Goal: Task Accomplishment & Management: Complete application form

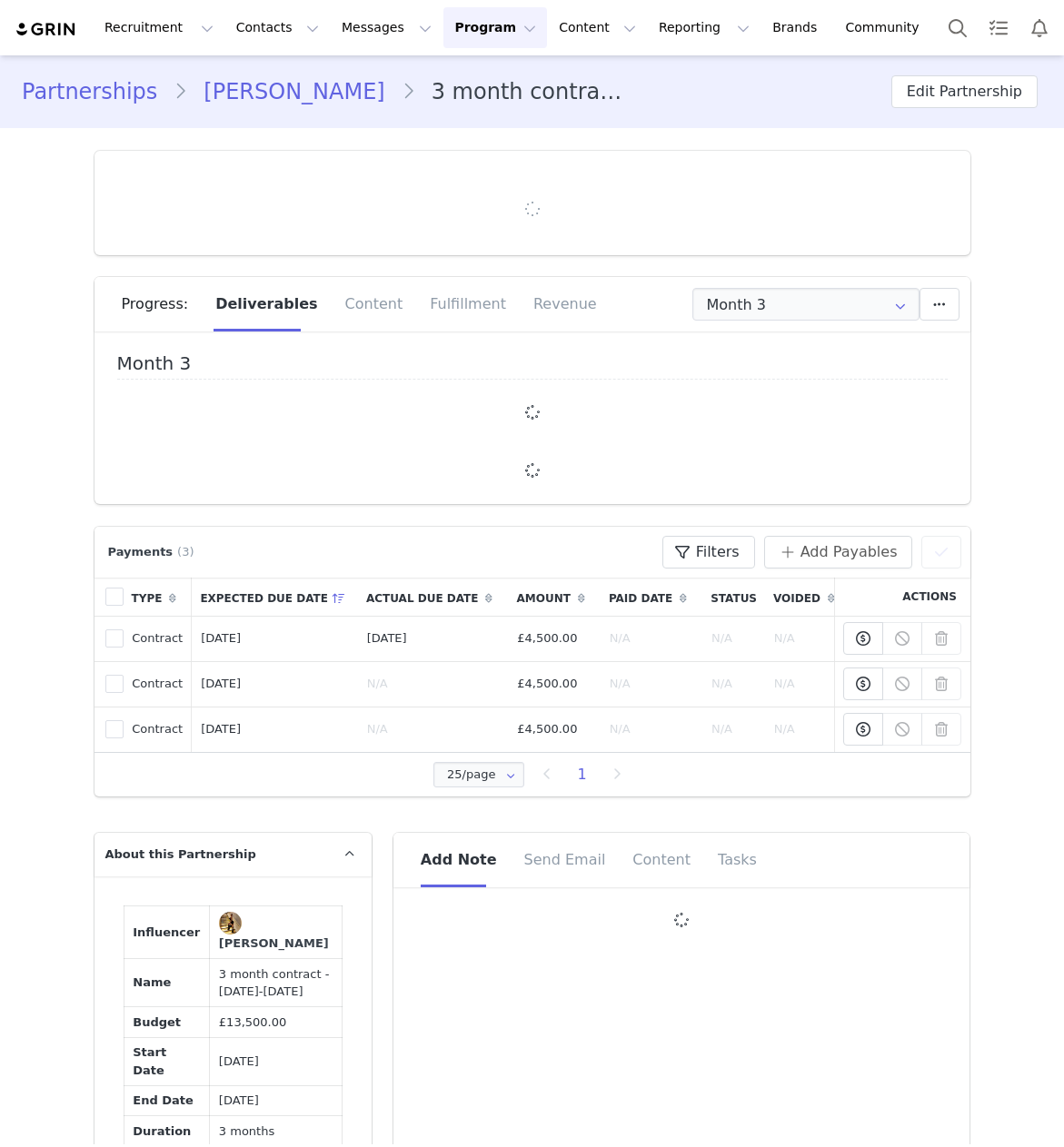
type input "+44 ([GEOGRAPHIC_DATA])"
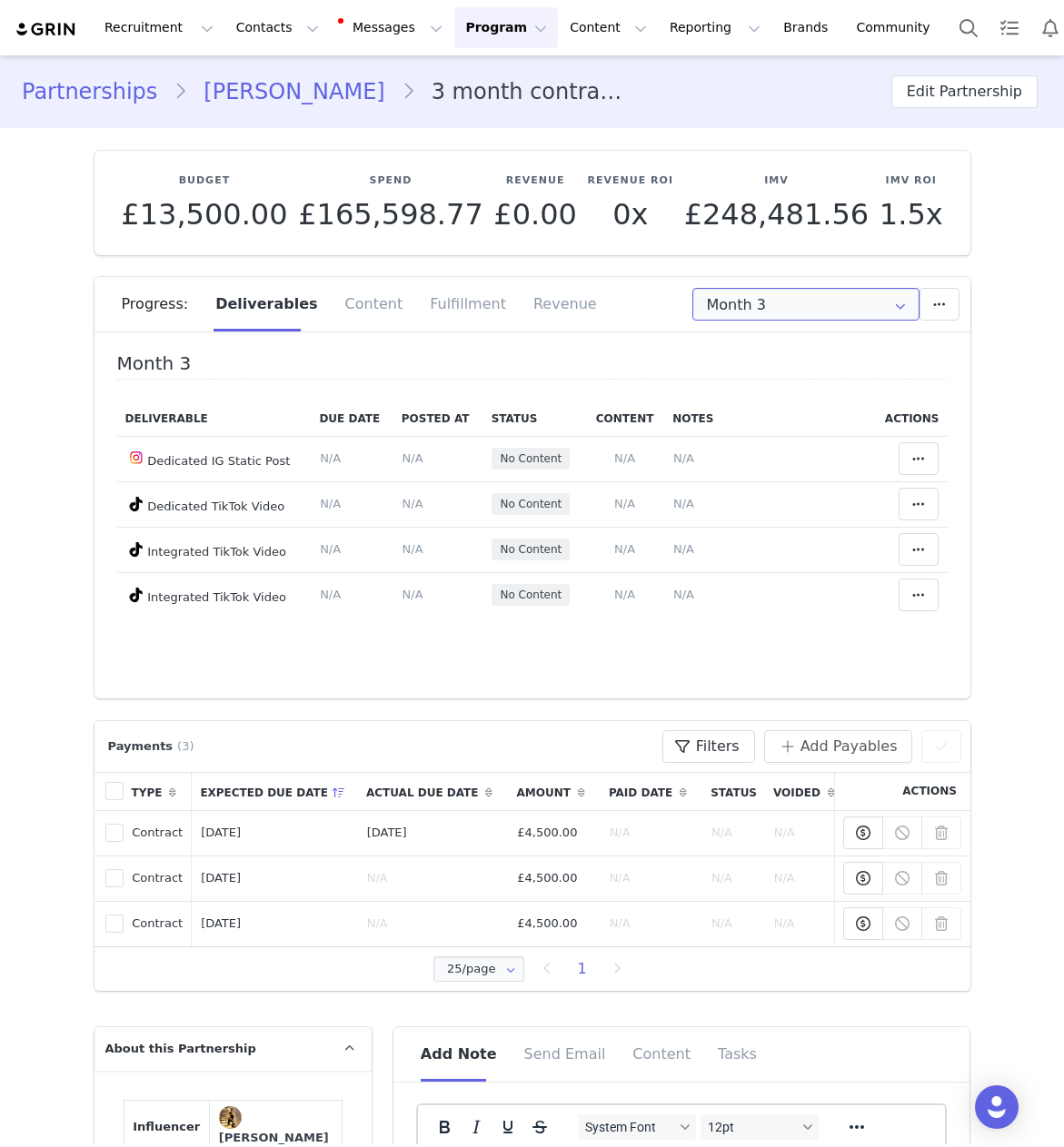
click at [728, 310] on input "Month 3" at bounding box center [805, 304] width 227 height 33
click at [786, 382] on li "Month [DATE] 2nd - [DATE]" at bounding box center [805, 384] width 225 height 31
type input "Month 2"
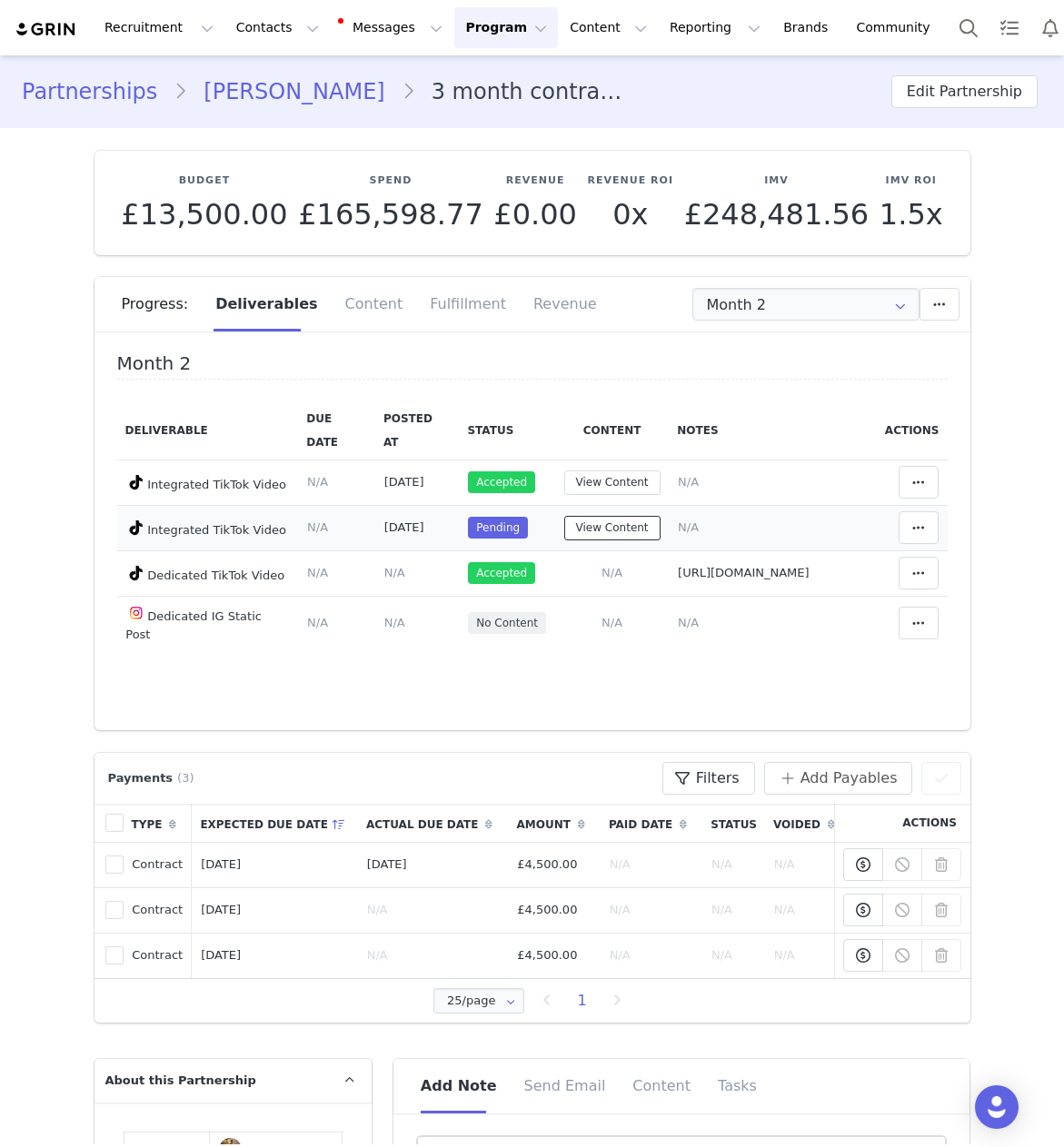
click at [564, 540] on button "View Content" at bounding box center [611, 528] width 96 height 24
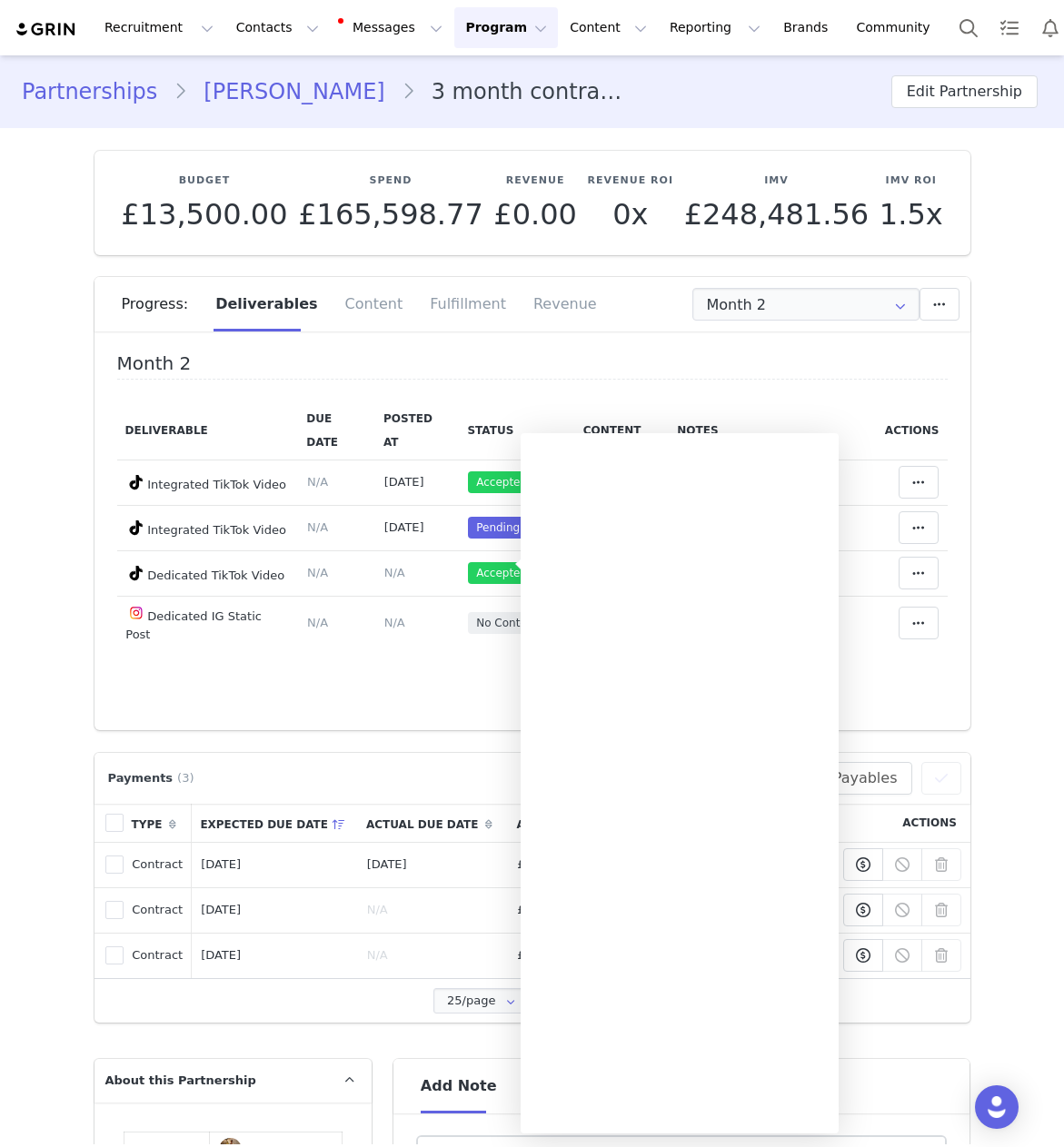
click at [421, 730] on div "Month 2 Deliverable Due Date Posted At Status Content Notes Actions Integrated …" at bounding box center [532, 537] width 876 height 386
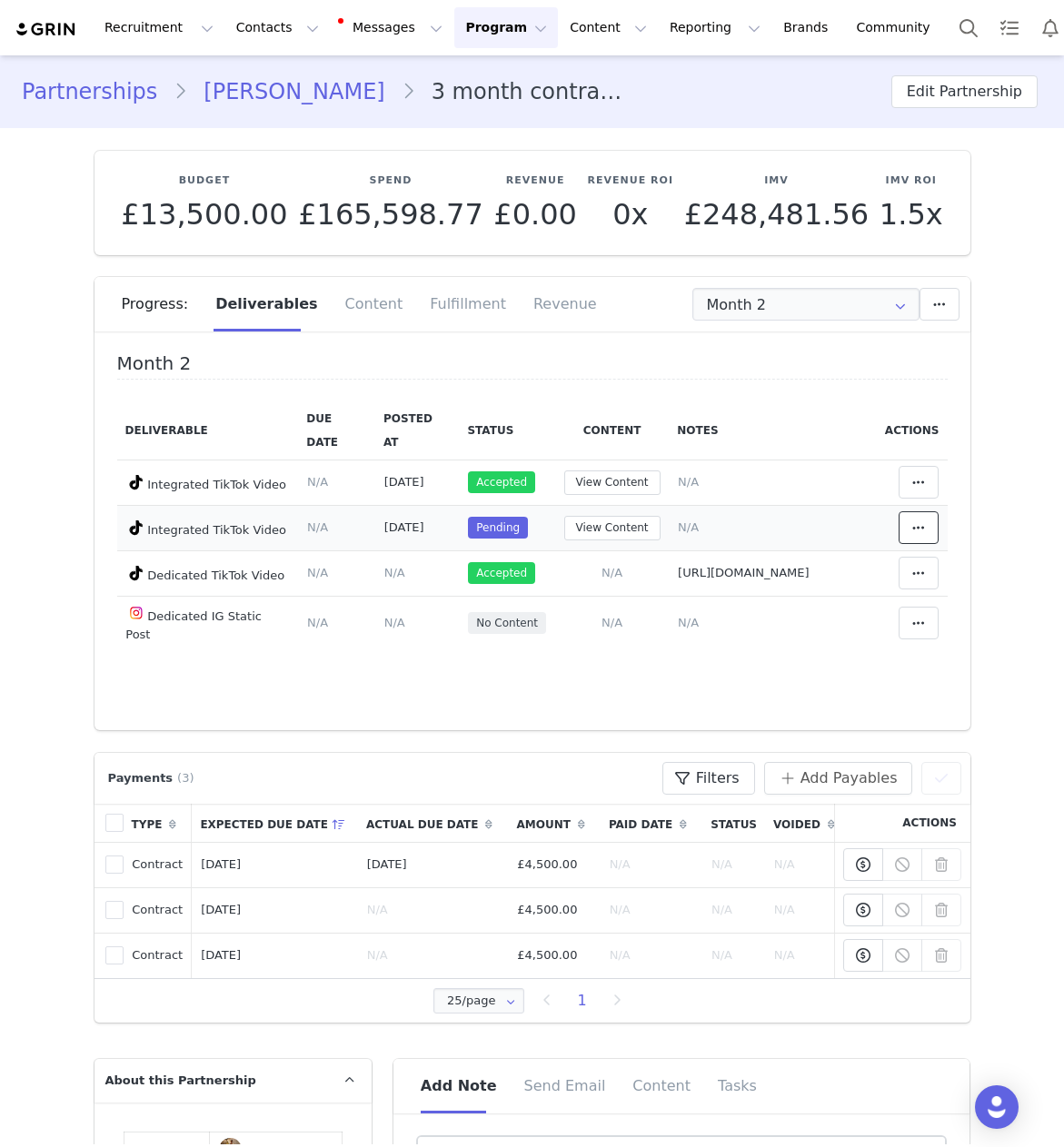
click at [929, 538] on span at bounding box center [918, 527] width 22 height 22
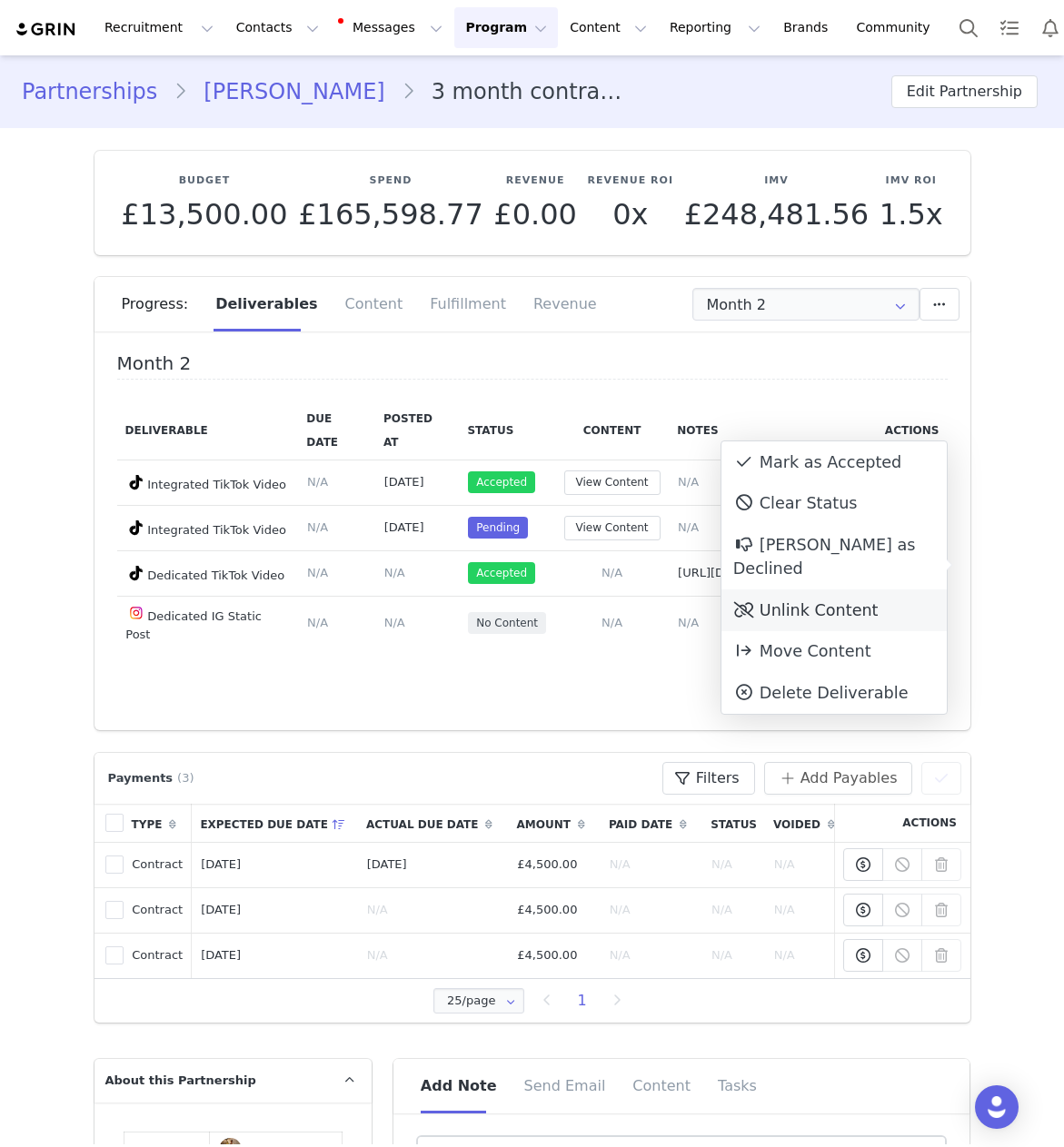
click at [907, 590] on div "Unlink Content" at bounding box center [834, 610] width 225 height 42
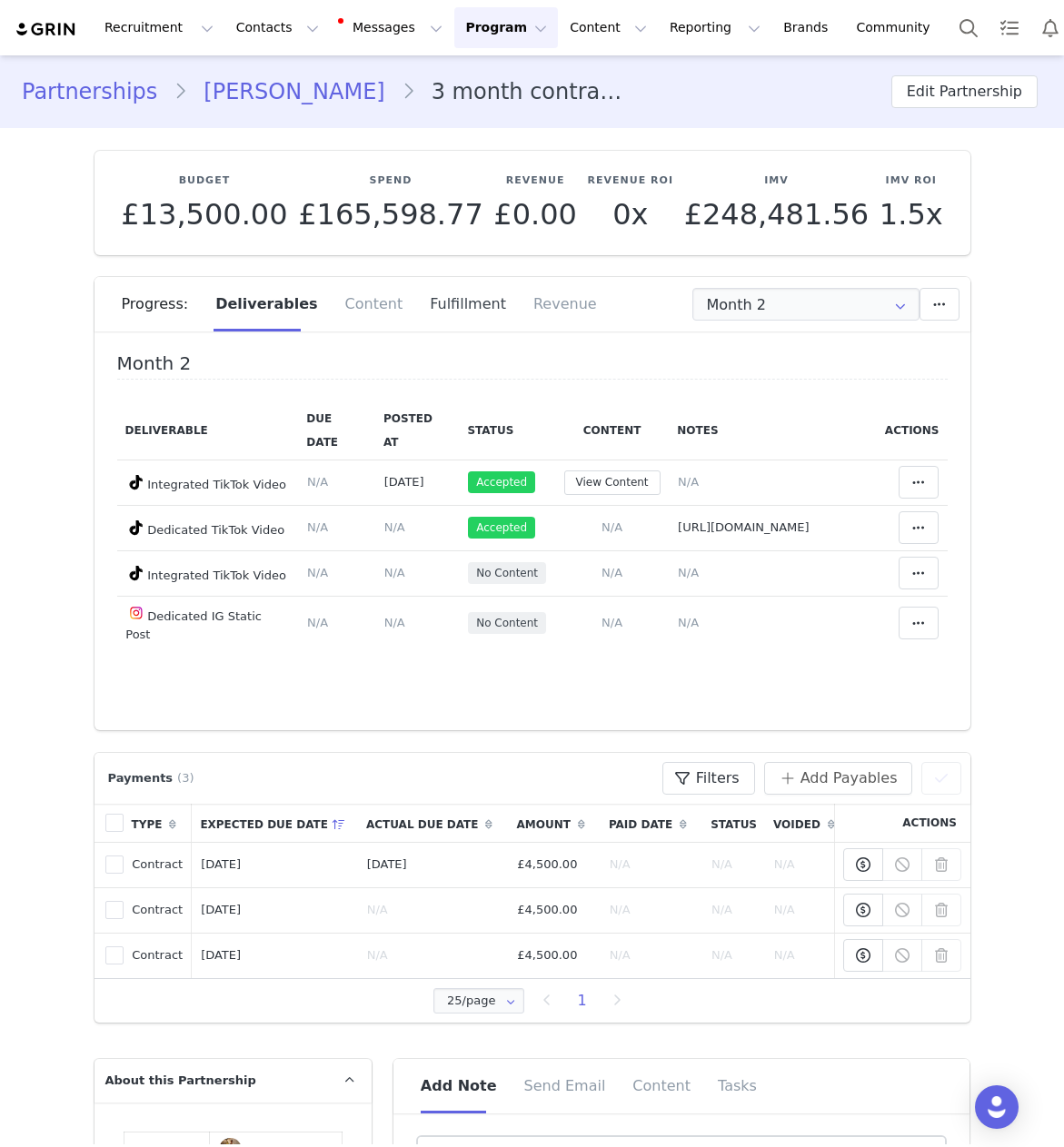
click at [433, 309] on div "Fulfillment" at bounding box center [467, 304] width 104 height 54
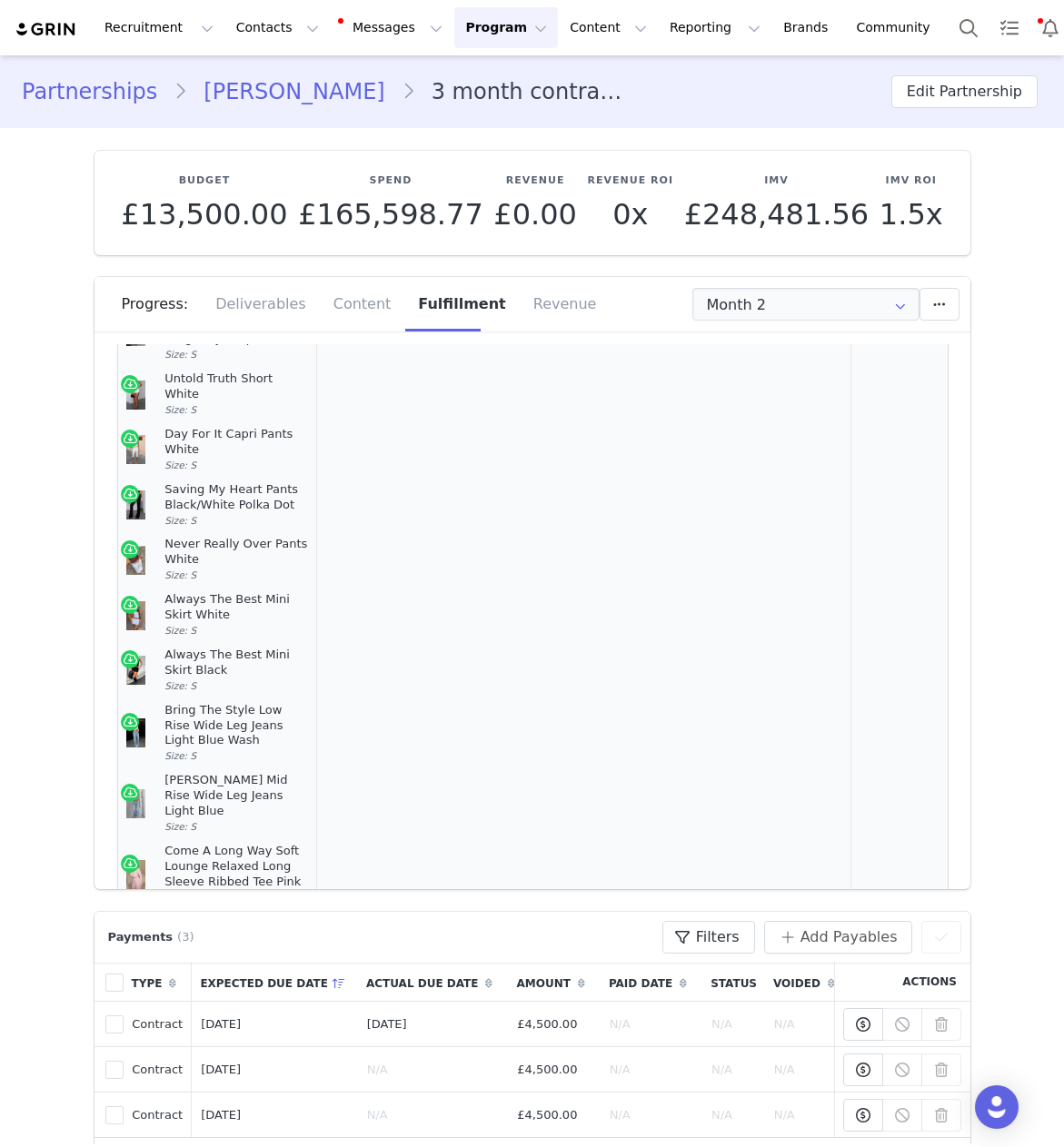
scroll to position [969, 0]
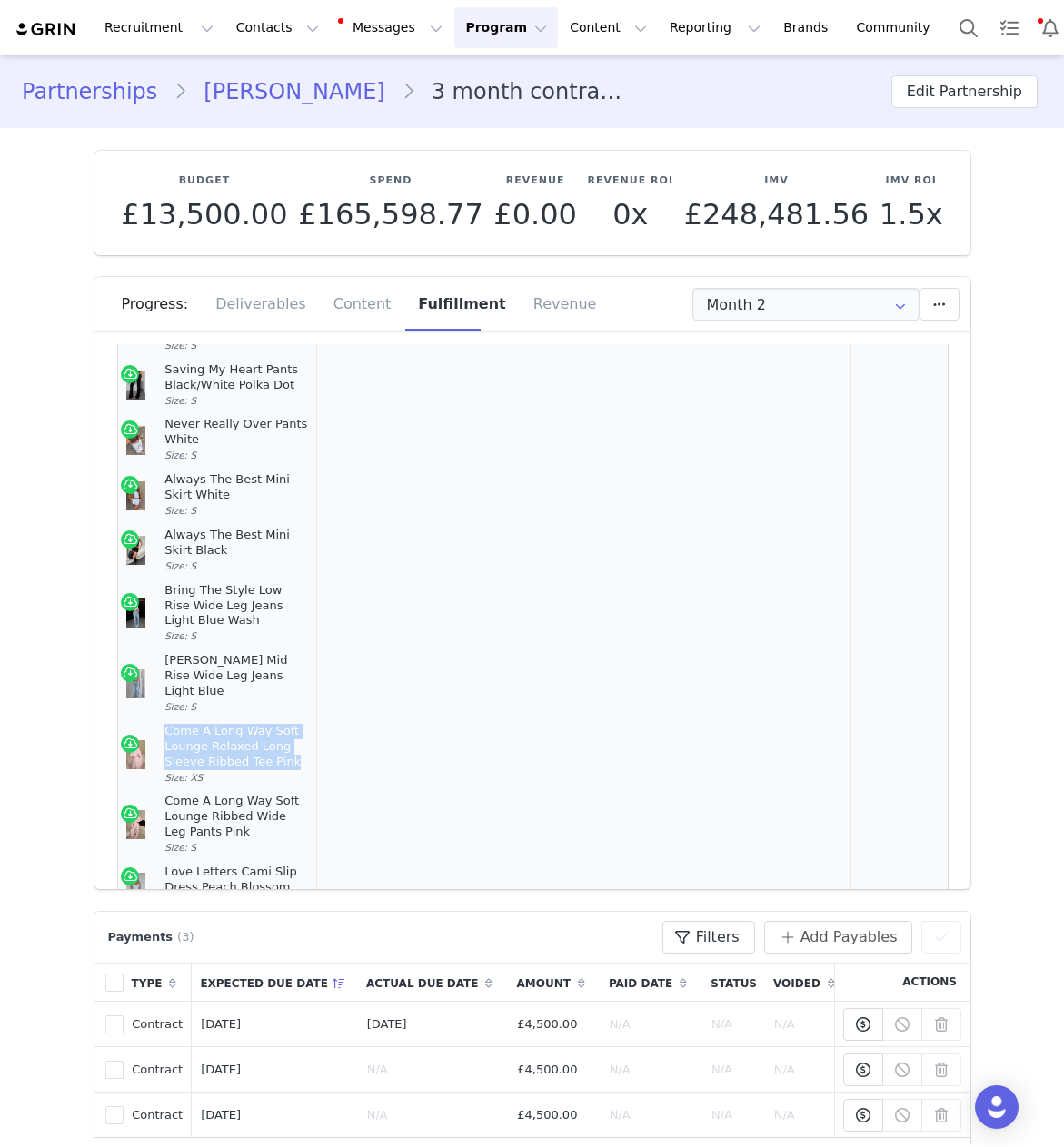
drag, startPoint x: 292, startPoint y: 689, endPoint x: 162, endPoint y: 657, distance: 133.9
click at [162, 720] on article "Come A Long Way Soft Lounge Relaxed Long Sleeve Ribbed Tee Pink Size: XS" at bounding box center [217, 755] width 181 height 71
copy div "Come A Long Way Soft Lounge Relaxed Long Sleeve Ribbed Tee Pink"
click at [233, 101] on link "[PERSON_NAME]" at bounding box center [294, 92] width 213 height 33
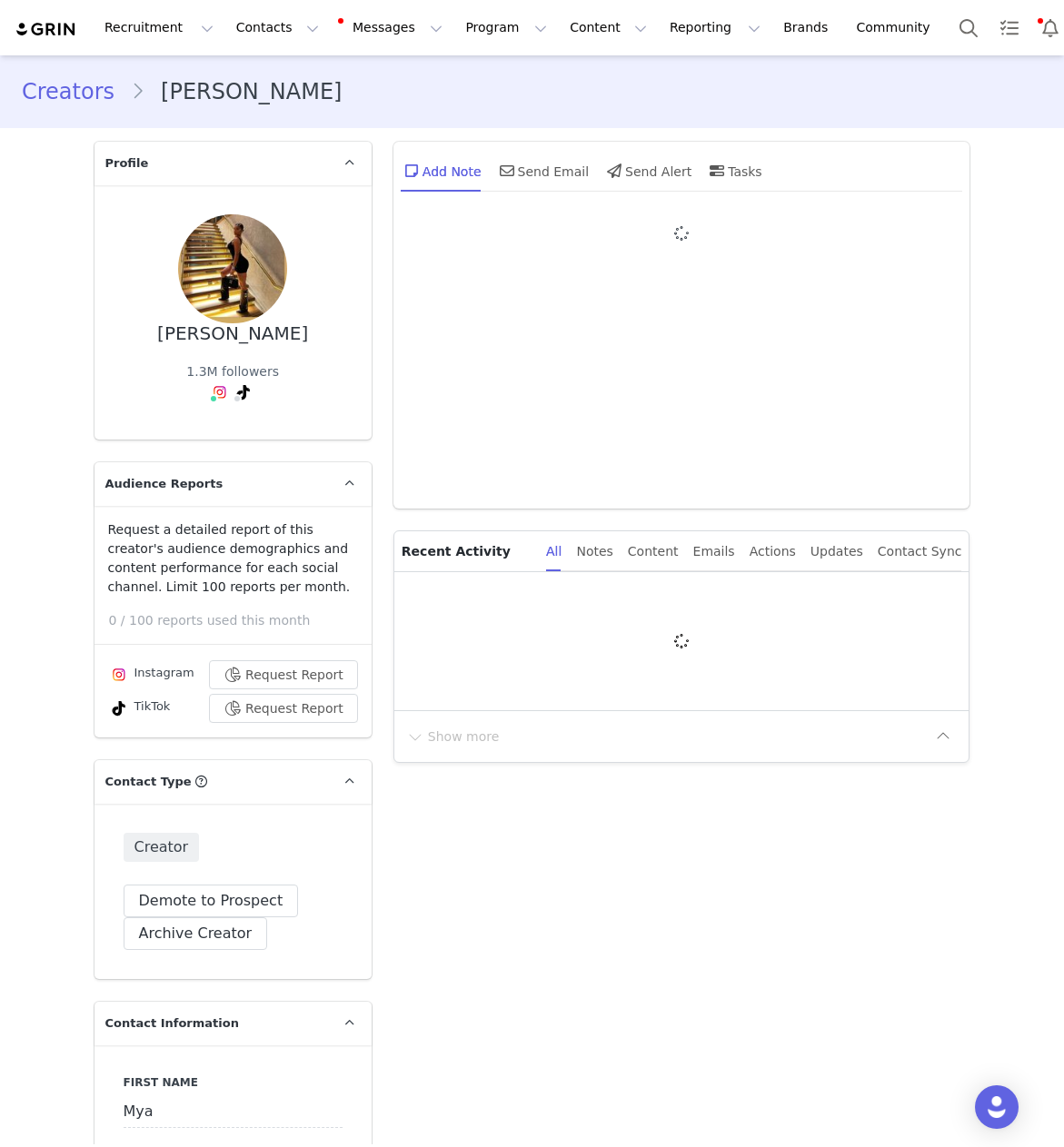
type input "+44 ([GEOGRAPHIC_DATA])"
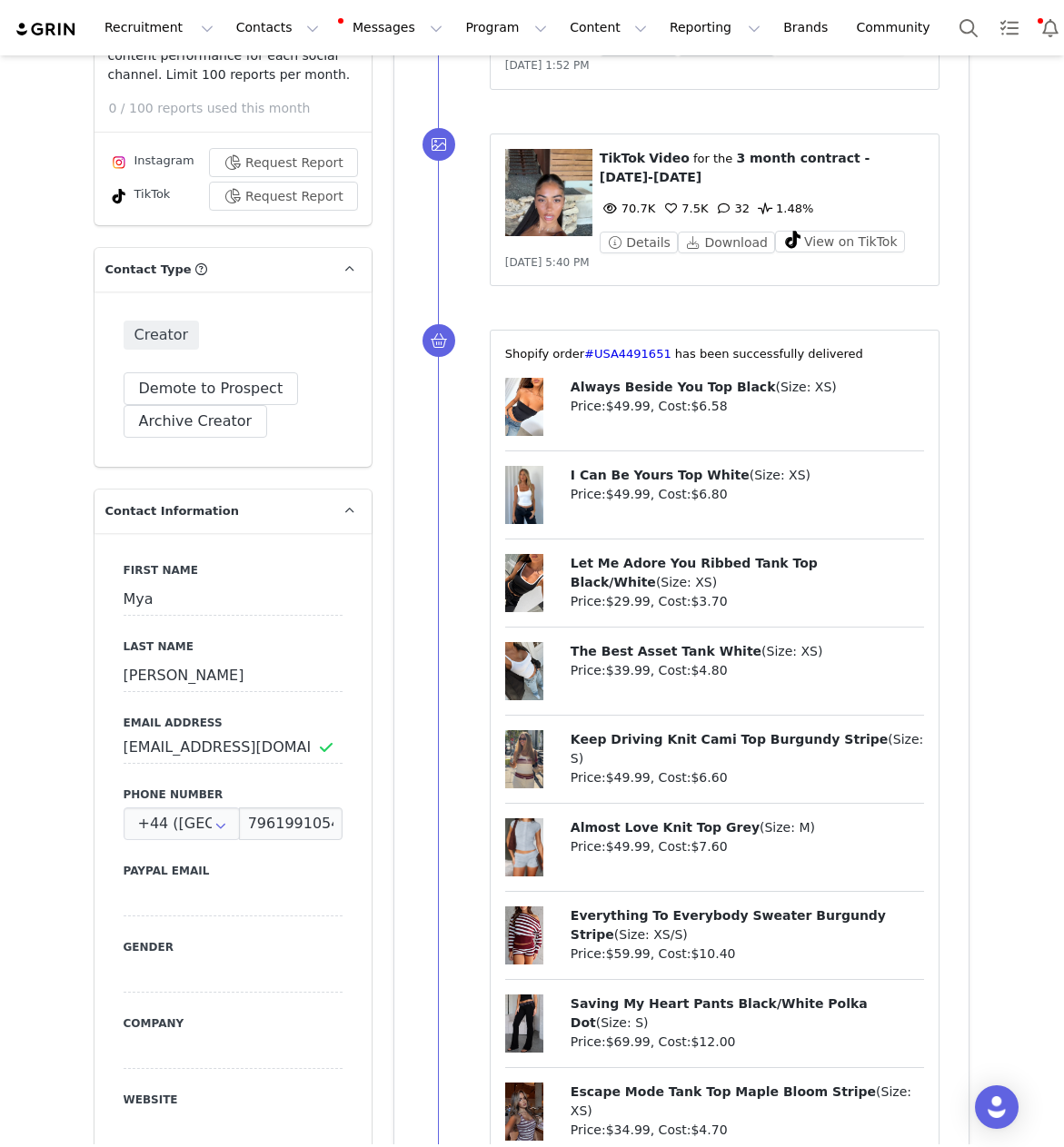
scroll to position [101, 0]
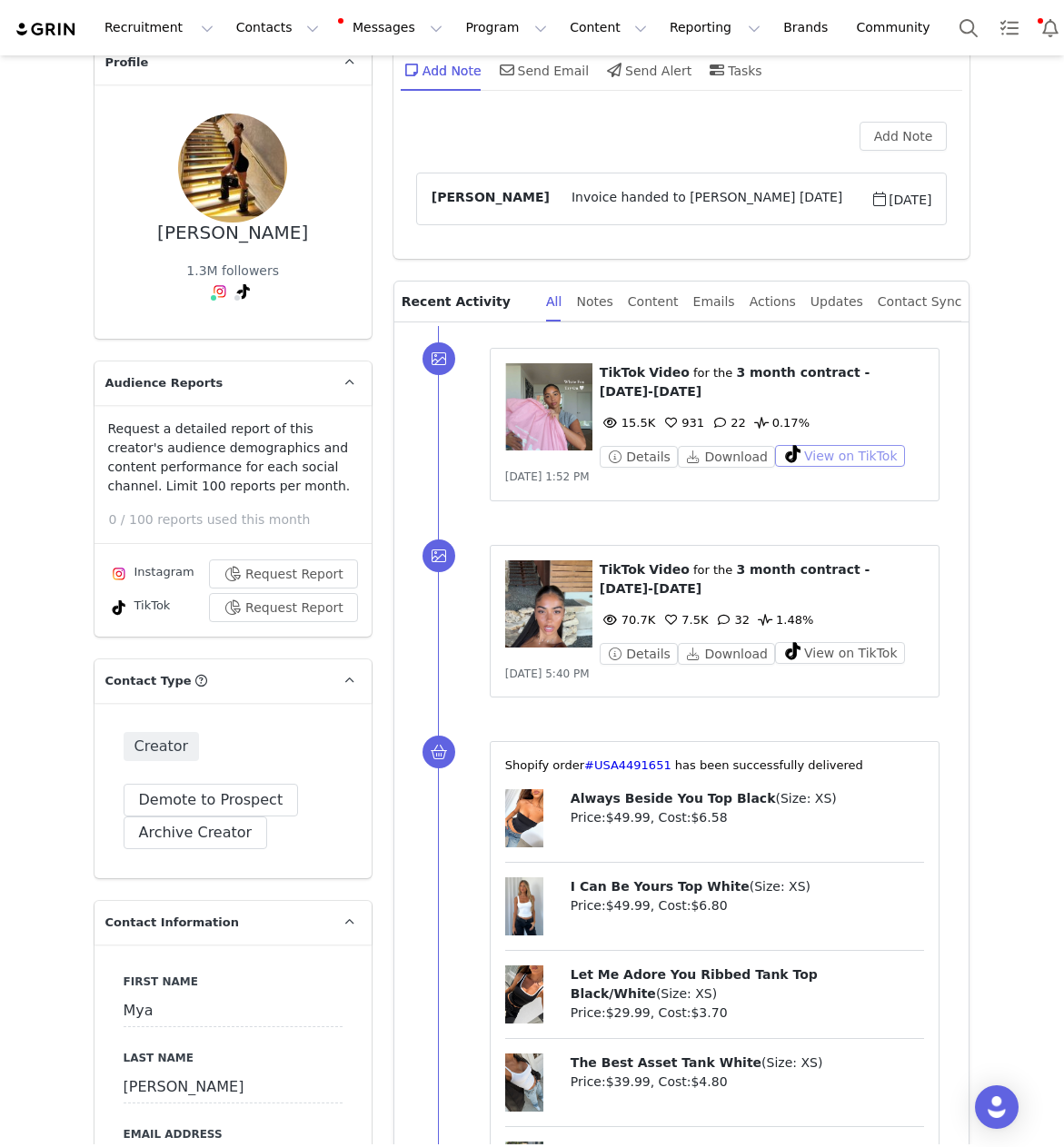
click at [833, 453] on button "View on TikTok" at bounding box center [840, 455] width 130 height 22
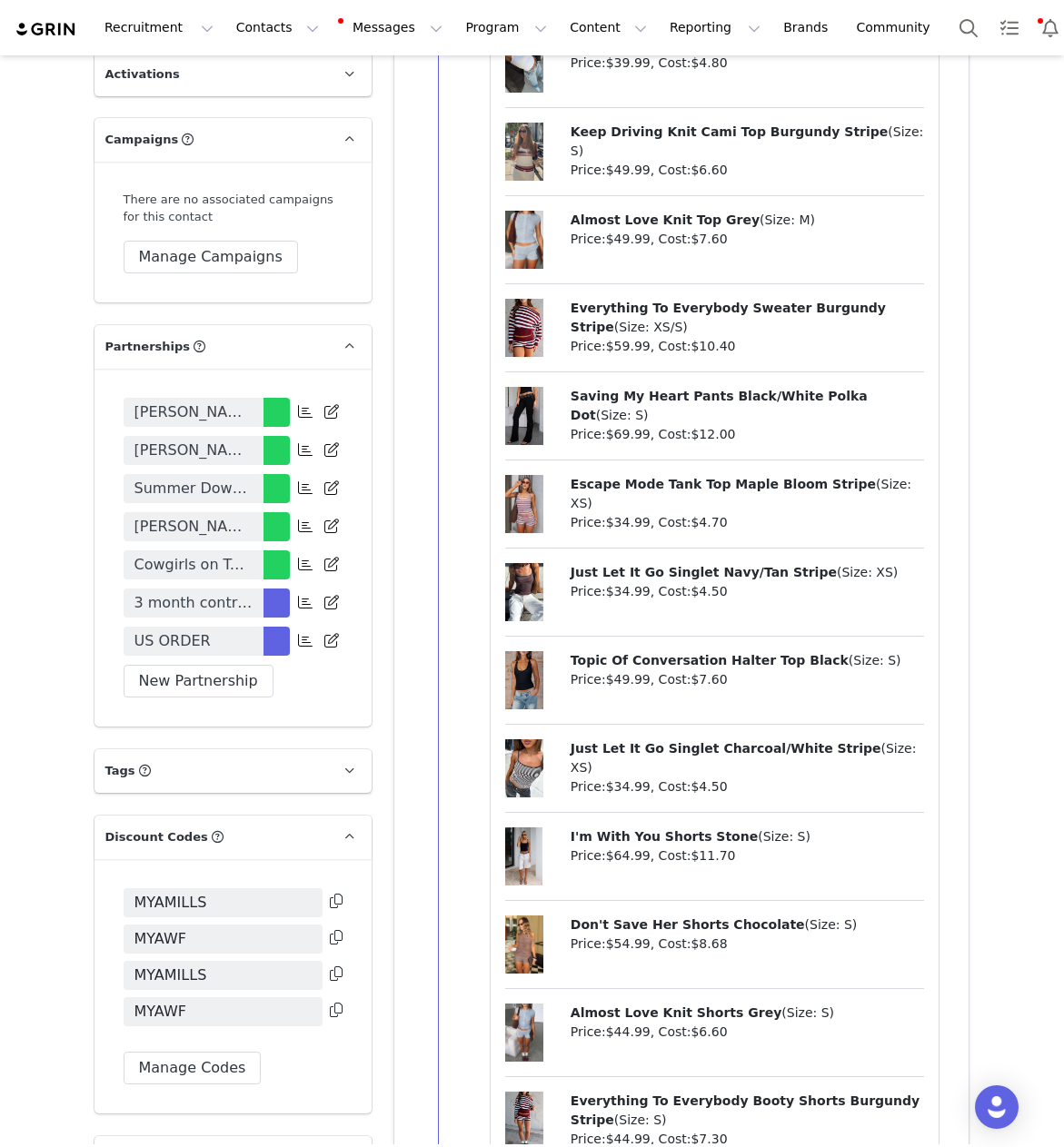
scroll to position [3735, 0]
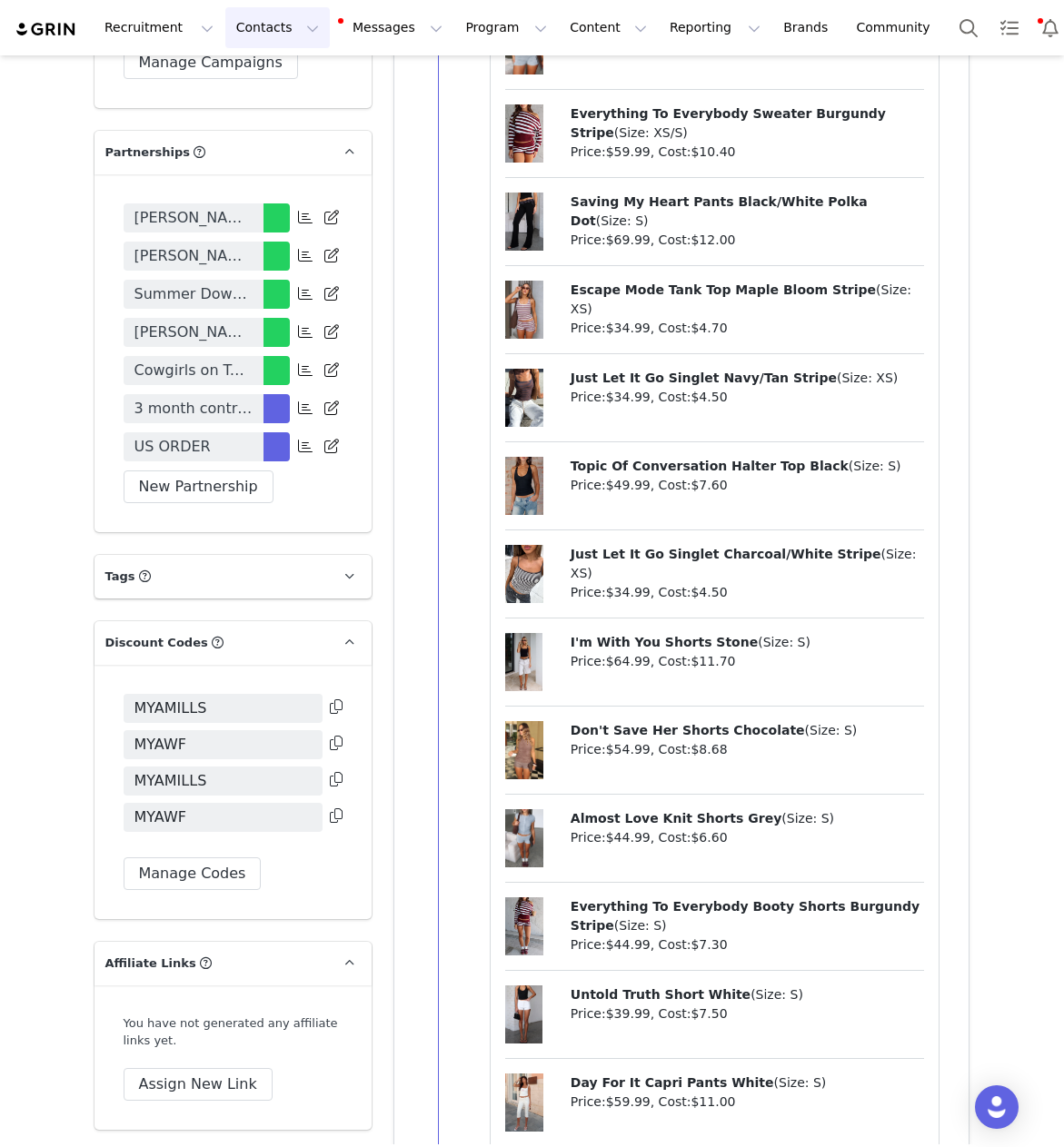
drag, startPoint x: 236, startPoint y: 36, endPoint x: 252, endPoint y: 79, distance: 45.9
click at [237, 38] on button "Contacts Contacts" at bounding box center [278, 28] width 105 height 41
click at [254, 80] on p "Creators" at bounding box center [254, 80] width 54 height 19
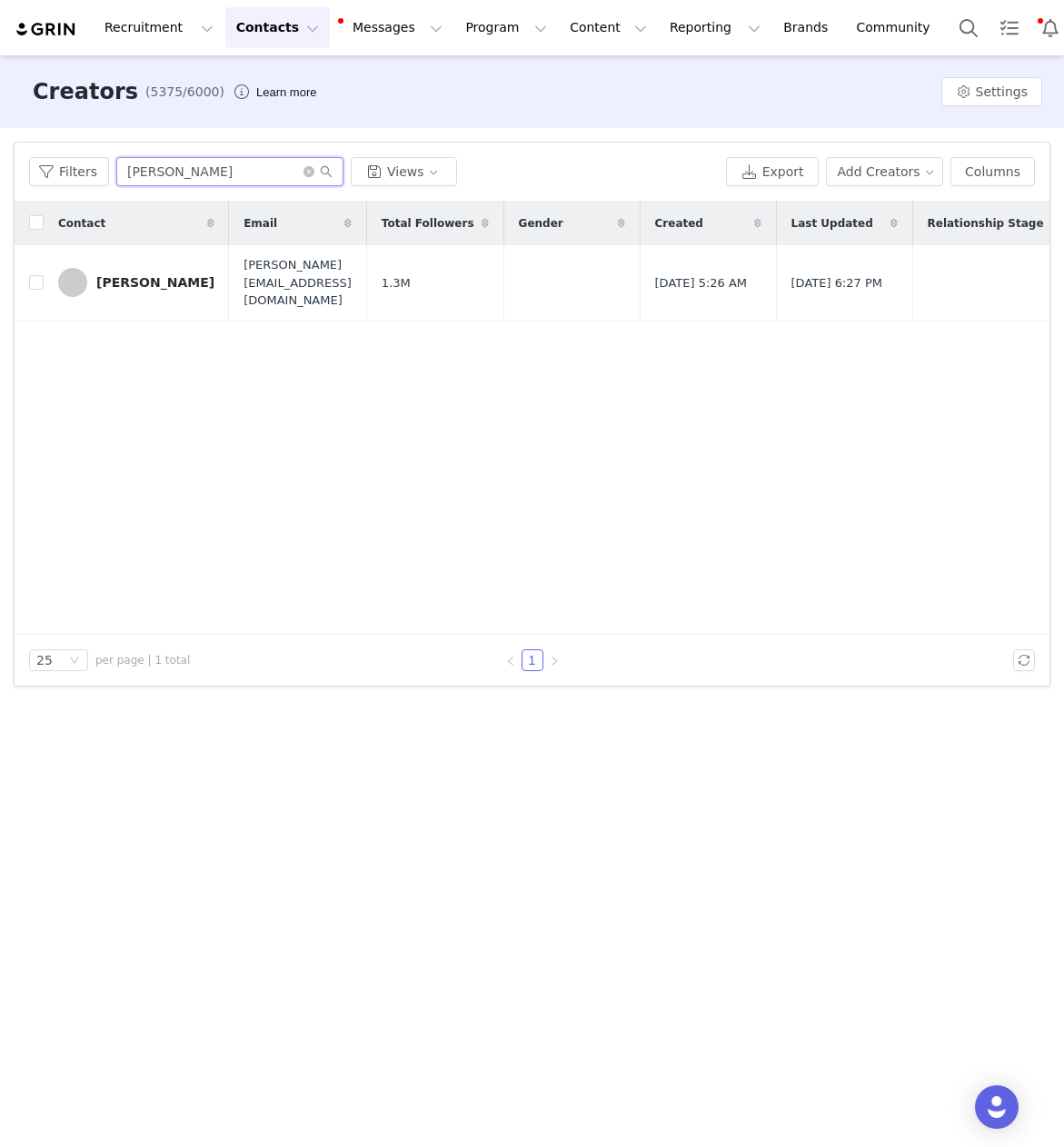
click at [148, 167] on input "[PERSON_NAME]" at bounding box center [229, 171] width 227 height 29
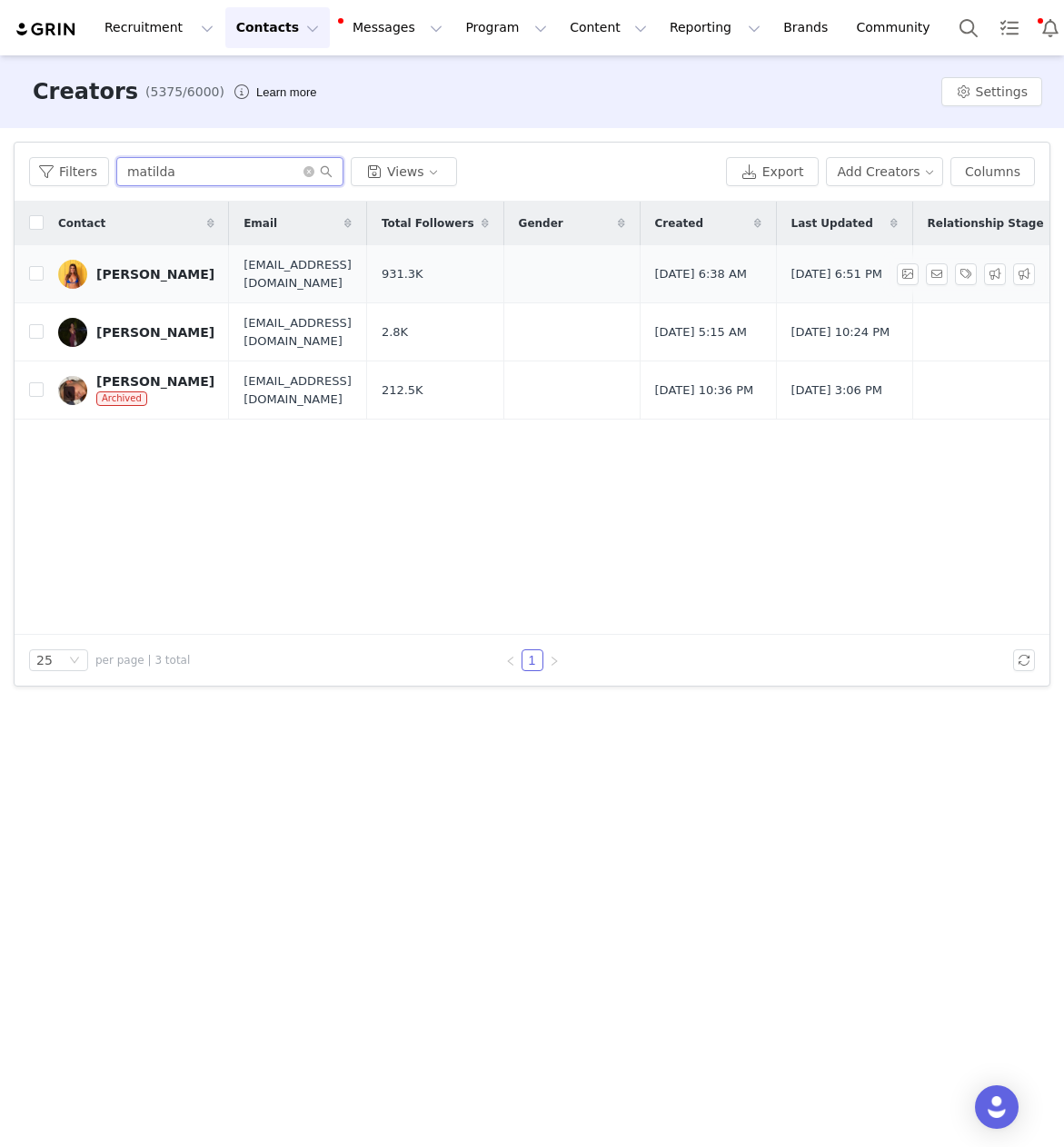
type input "matilda"
click at [189, 286] on link "[PERSON_NAME]" at bounding box center [136, 274] width 156 height 29
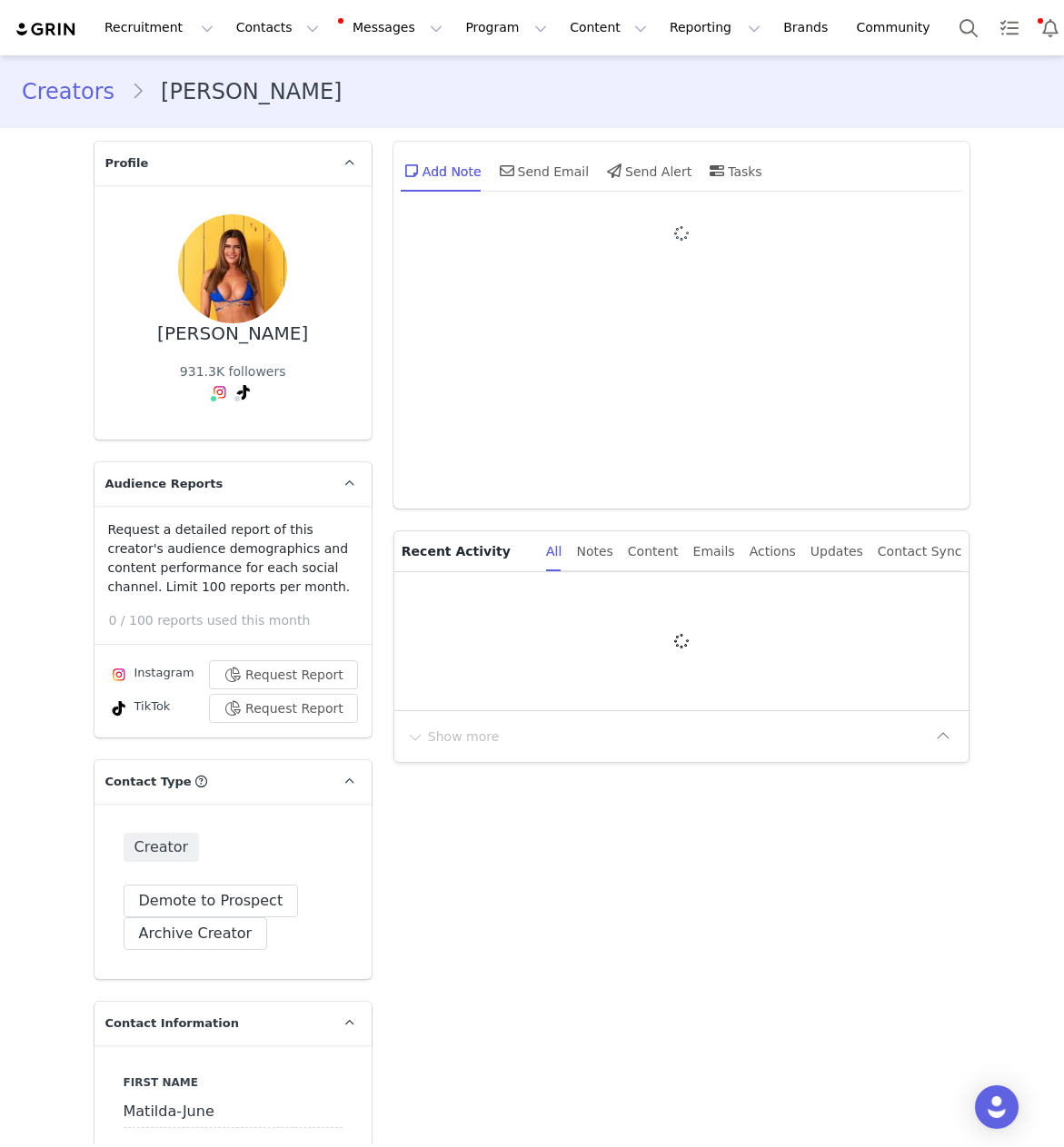
type input "+44 ([GEOGRAPHIC_DATA])"
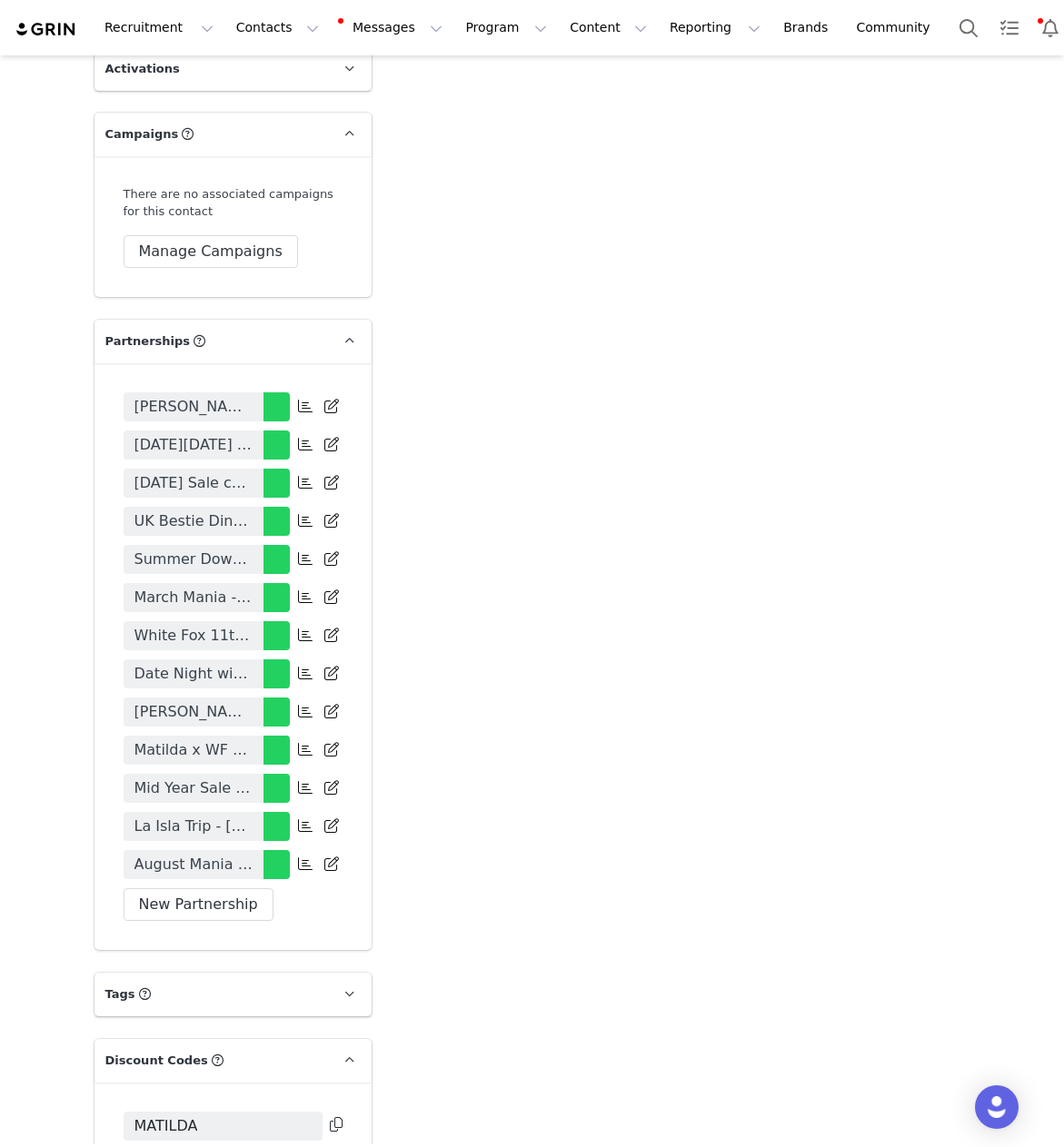
scroll to position [3661, 0]
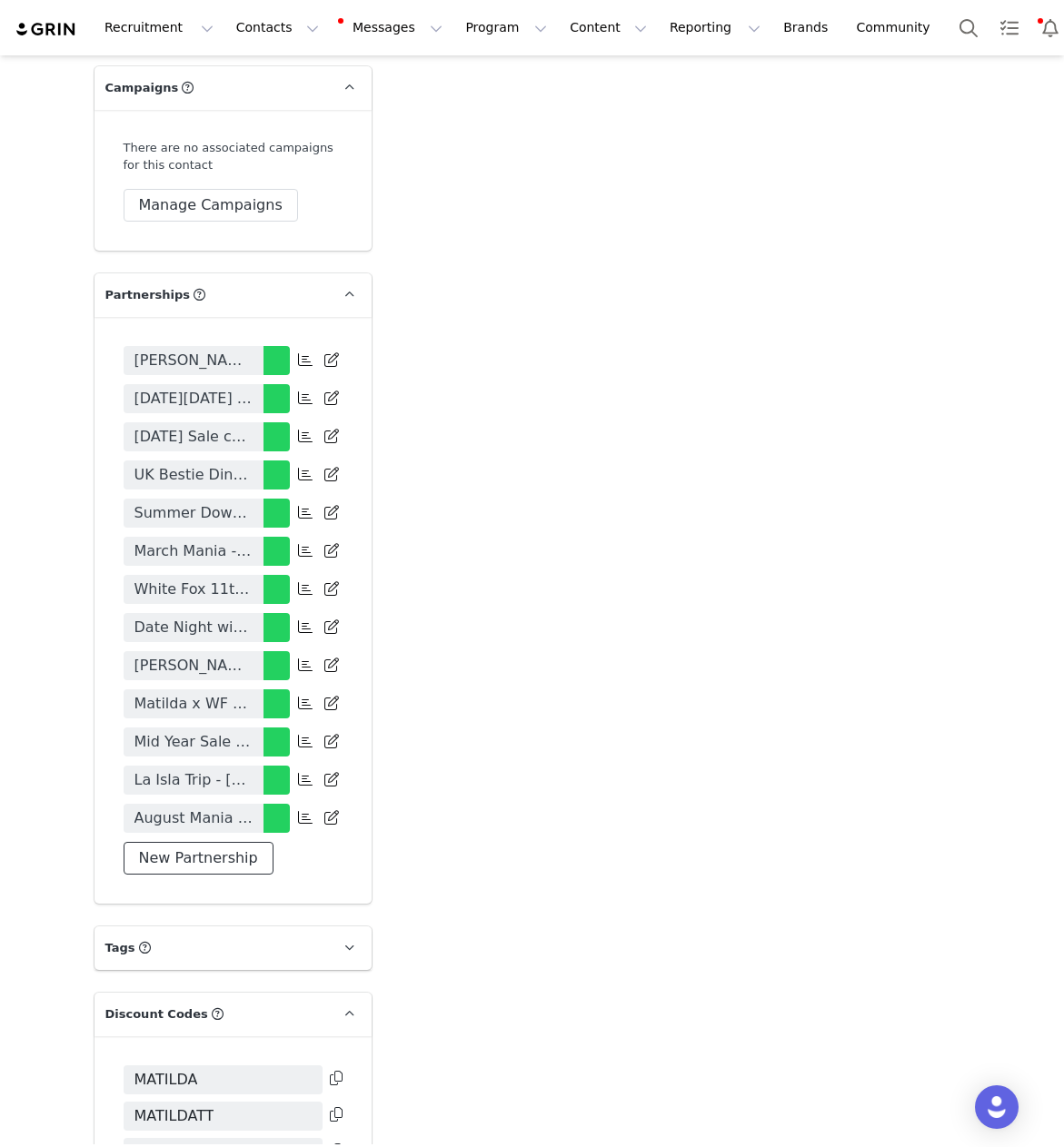
click at [187, 875] on button "New Partnership" at bounding box center [198, 858] width 150 height 33
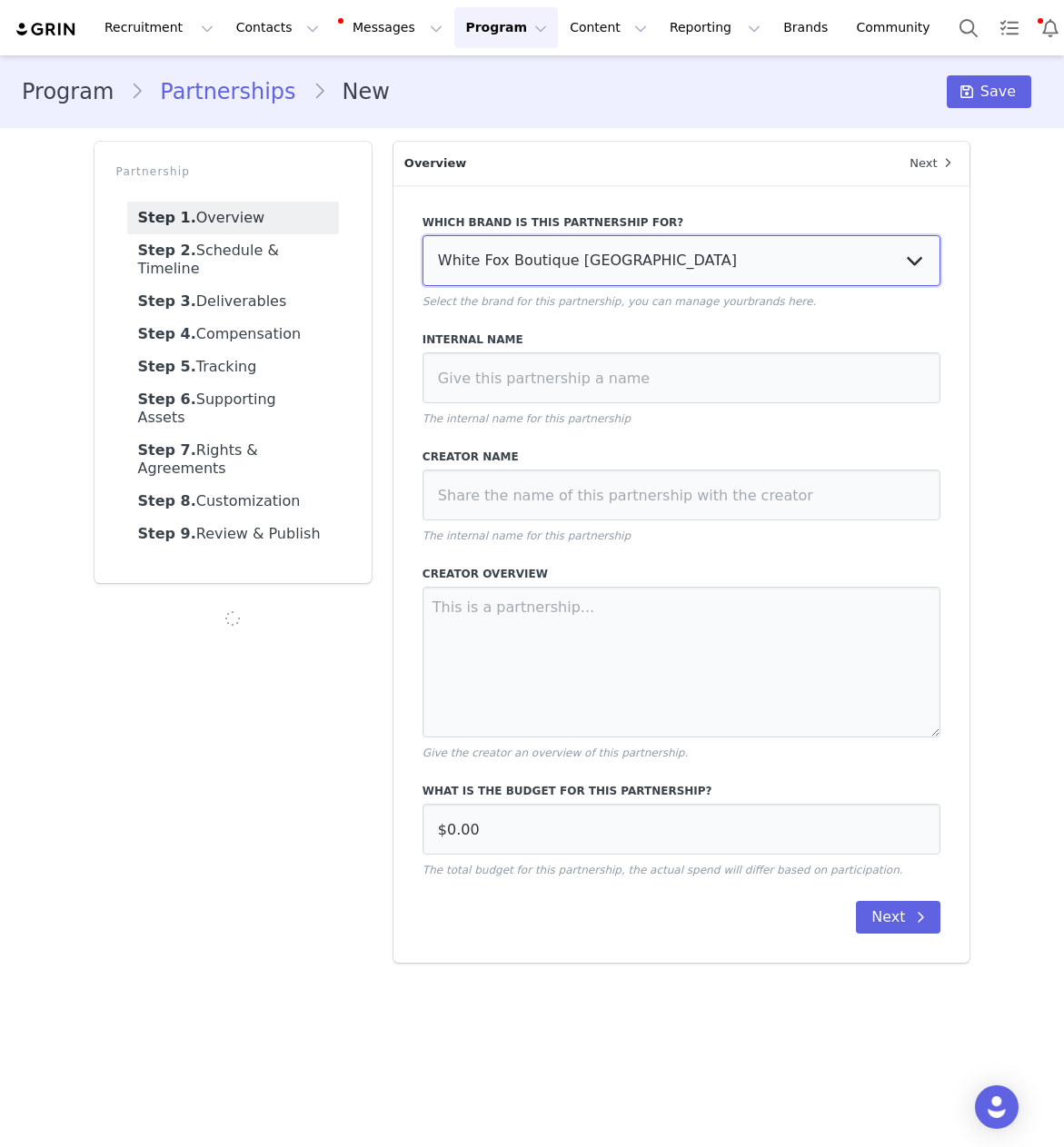
click at [525, 262] on select "White Fox Boutique [GEOGRAPHIC_DATA] White Fox Boutique AUS White Fox Boutique …" at bounding box center [682, 261] width 519 height 50
select select "f1701913-70b5-4f9a-b6f0-0f9fc62261bc"
type input "£0.00"
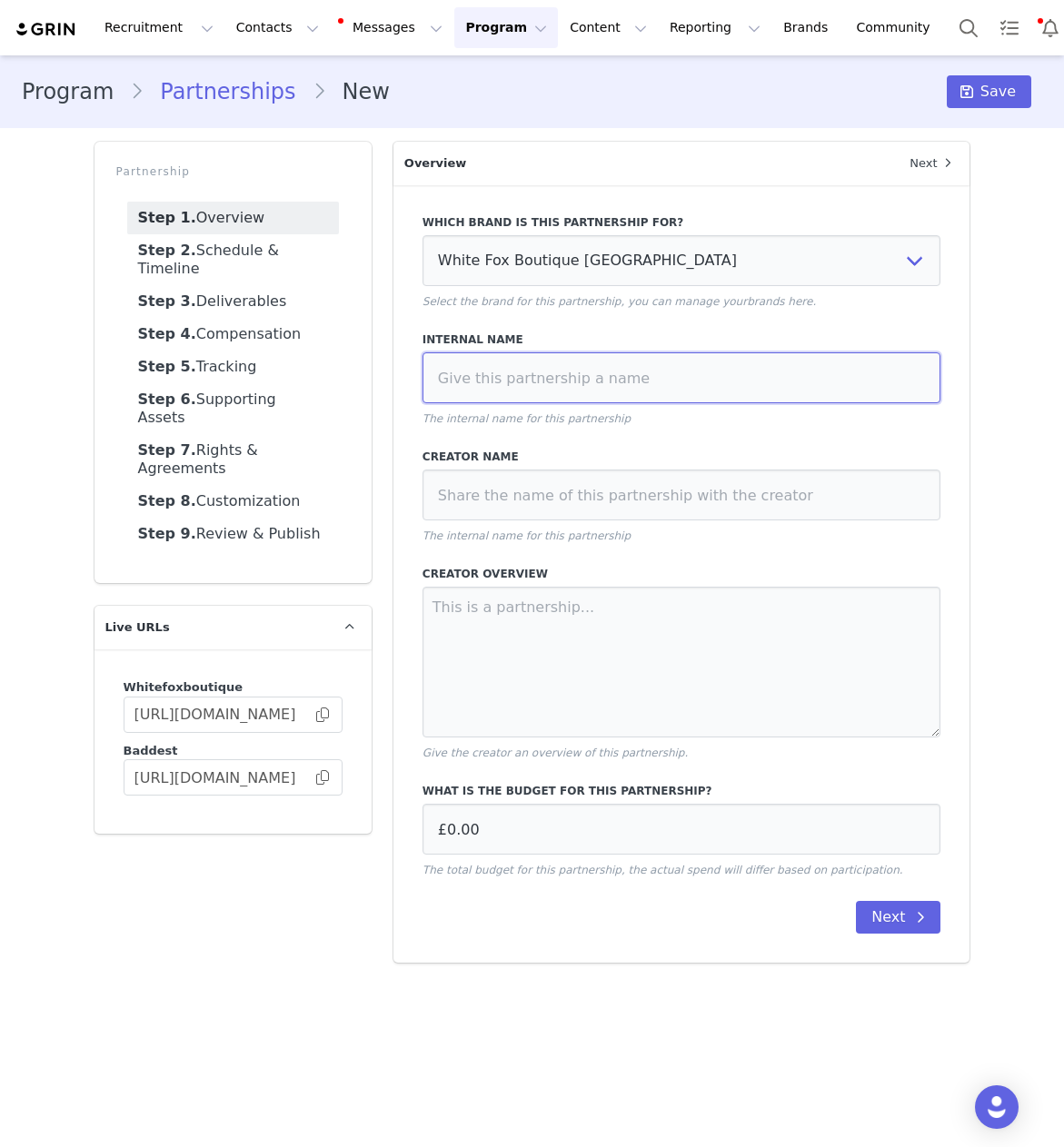
click at [480, 383] on input at bounding box center [682, 378] width 519 height 50
type input "6 Month Contract (Oct - [DATE])"
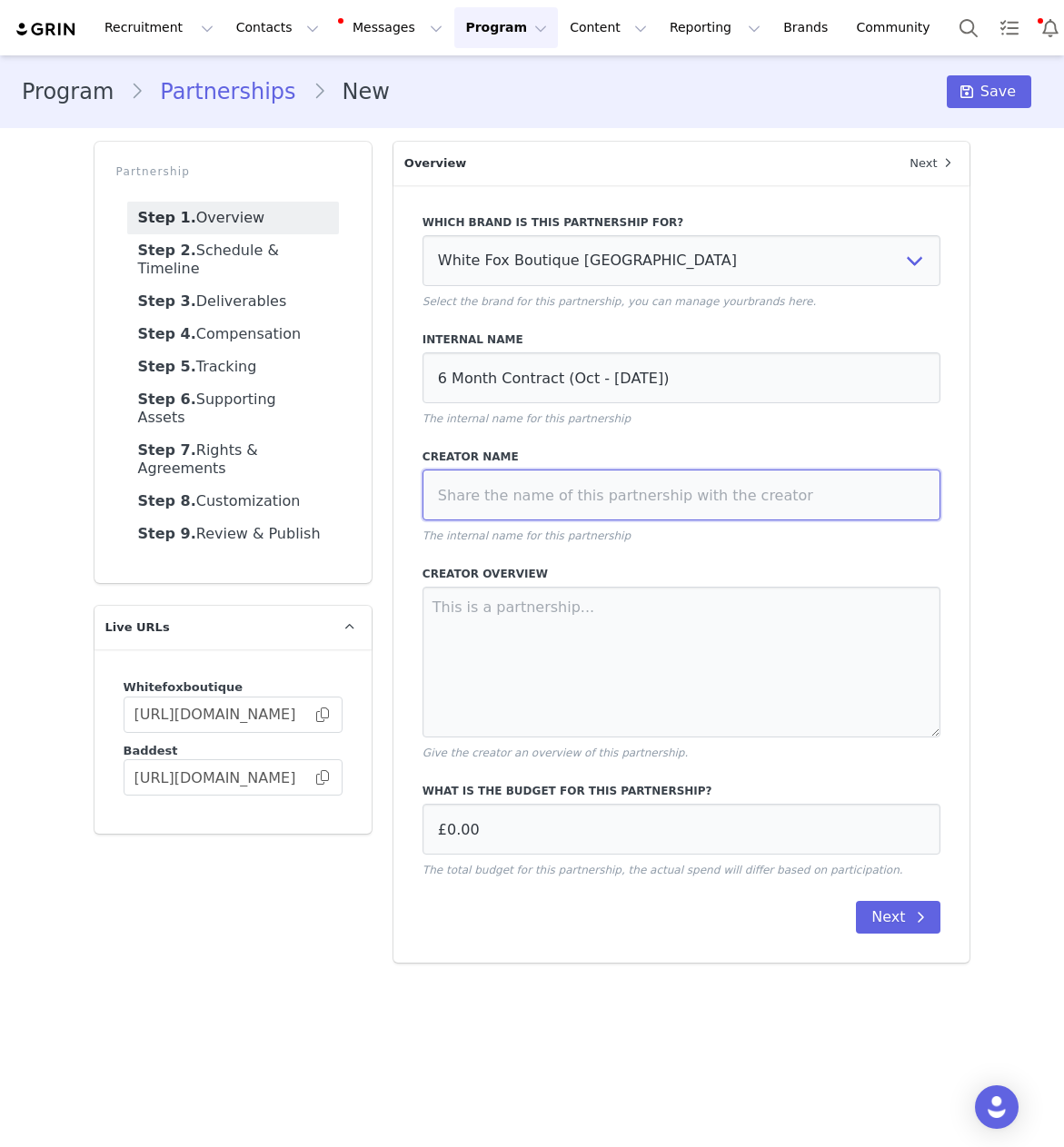
click at [520, 491] on input at bounding box center [682, 495] width 519 height 50
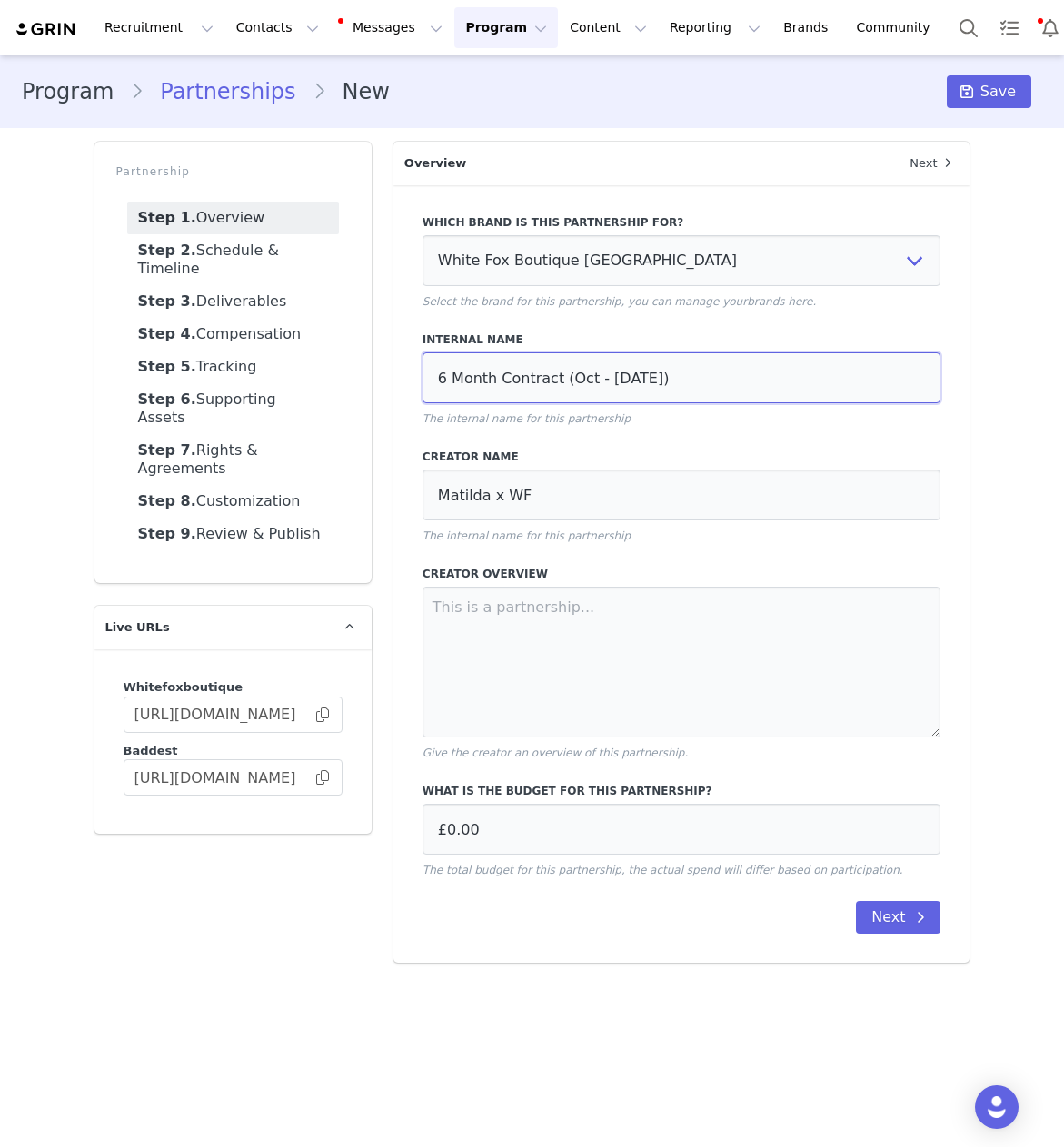
drag, startPoint x: 581, startPoint y: 376, endPoint x: 422, endPoint y: 380, distance: 159.1
click at [423, 380] on input "6 Month Contract (Oct - [DATE])" at bounding box center [682, 378] width 519 height 50
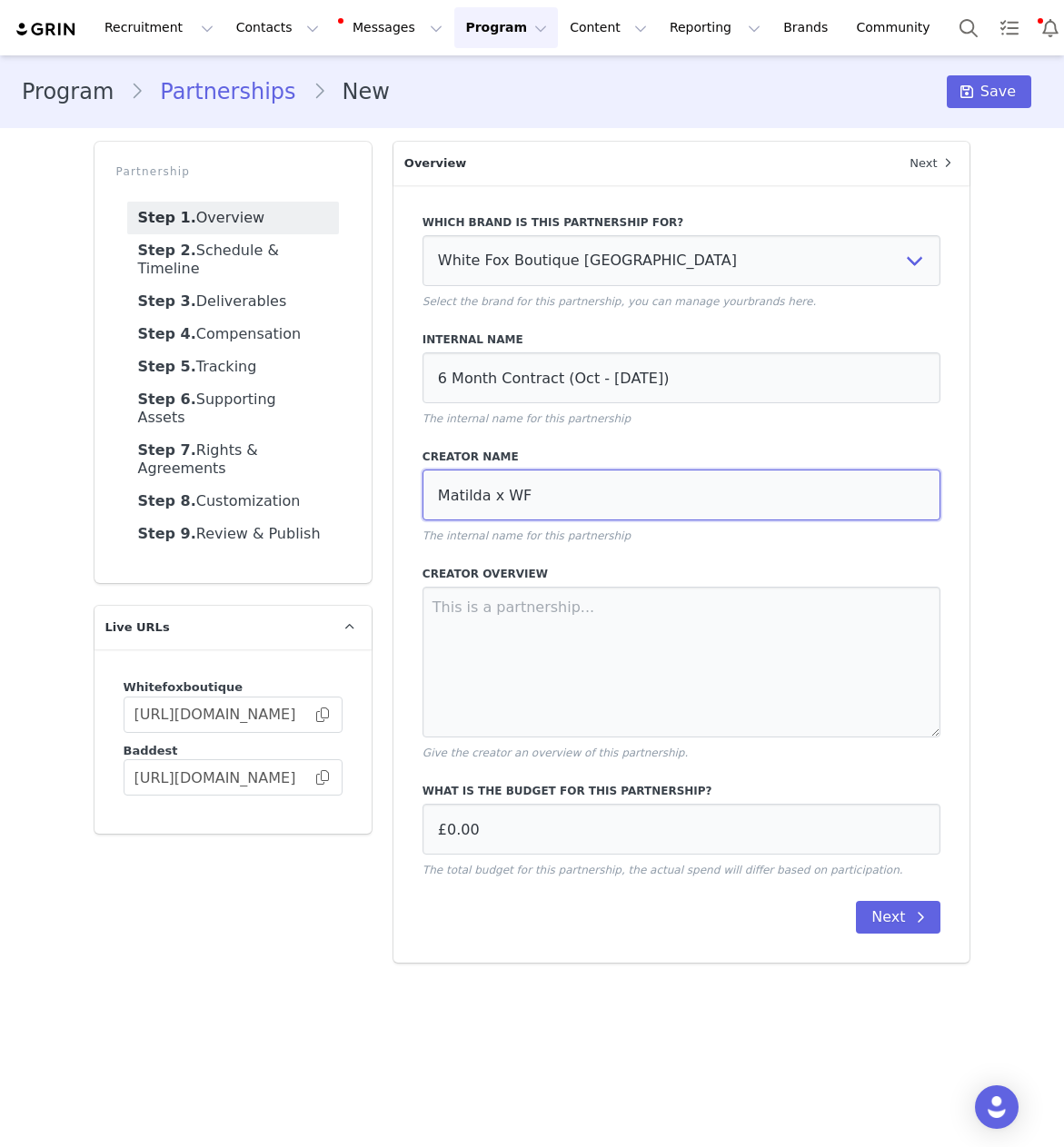
click at [554, 491] on input "Matilda x WF" at bounding box center [682, 495] width 519 height 50
paste input "6 Month Contract (Oct - [DATE])"
type input "[PERSON_NAME] x WF - 6 Month Contract (Oct - [DATE])"
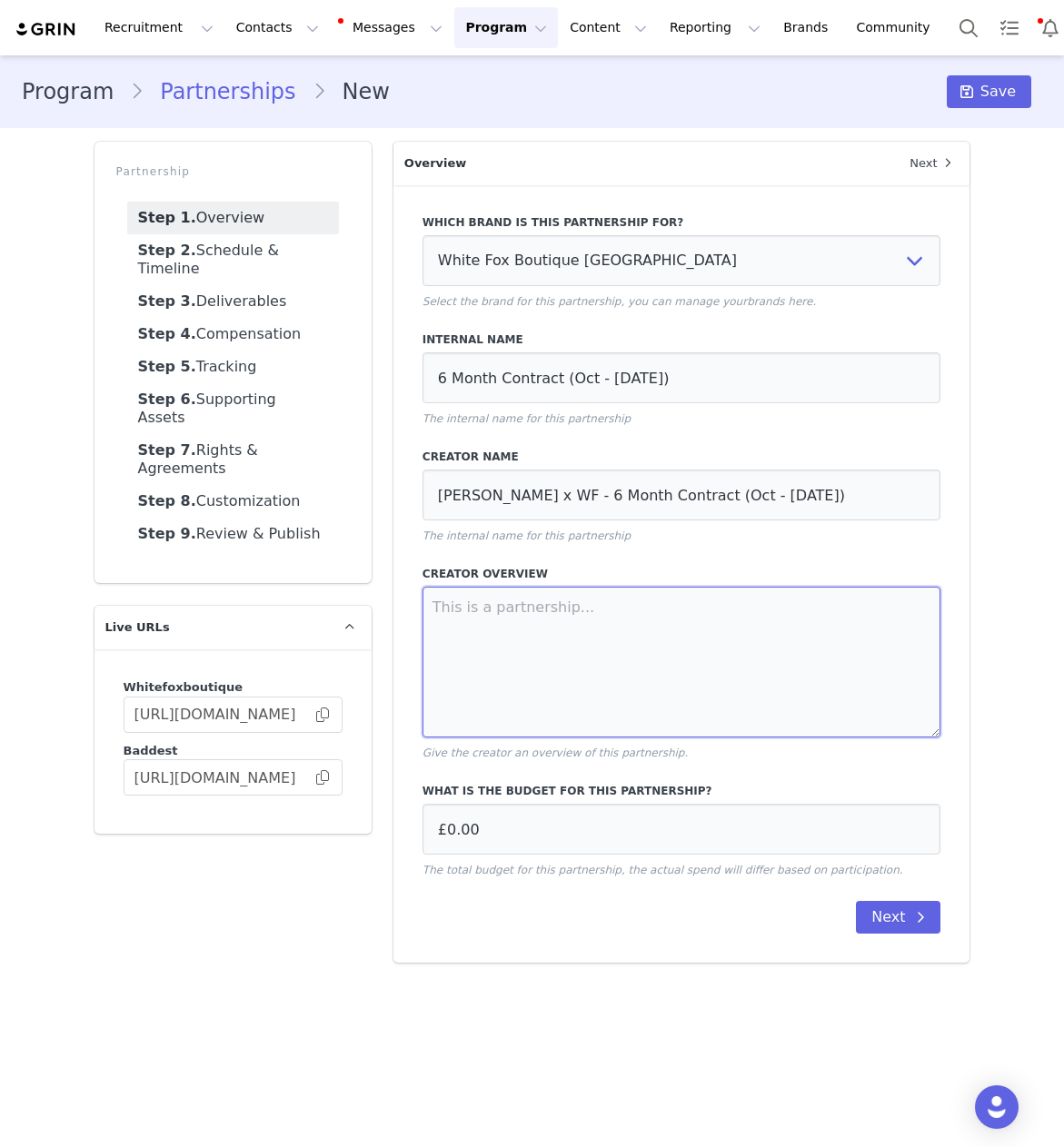
click at [511, 621] on textarea at bounding box center [682, 662] width 519 height 151
paste textarea "CAMPAIGN OVERVIEW - 6 Month Contract ● 3x Dedicated IG Static Post per month ● …"
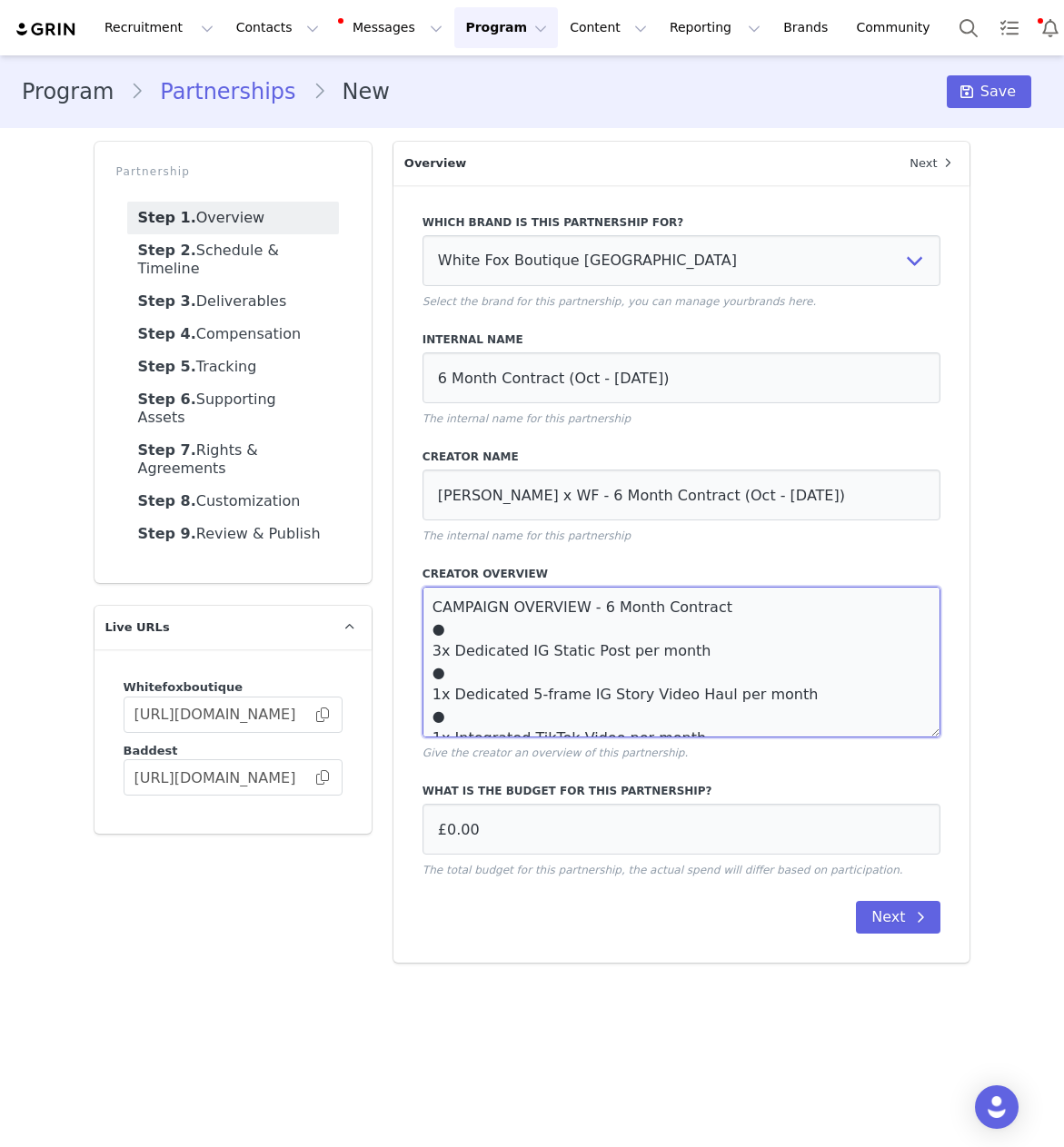
scroll to position [10, 0]
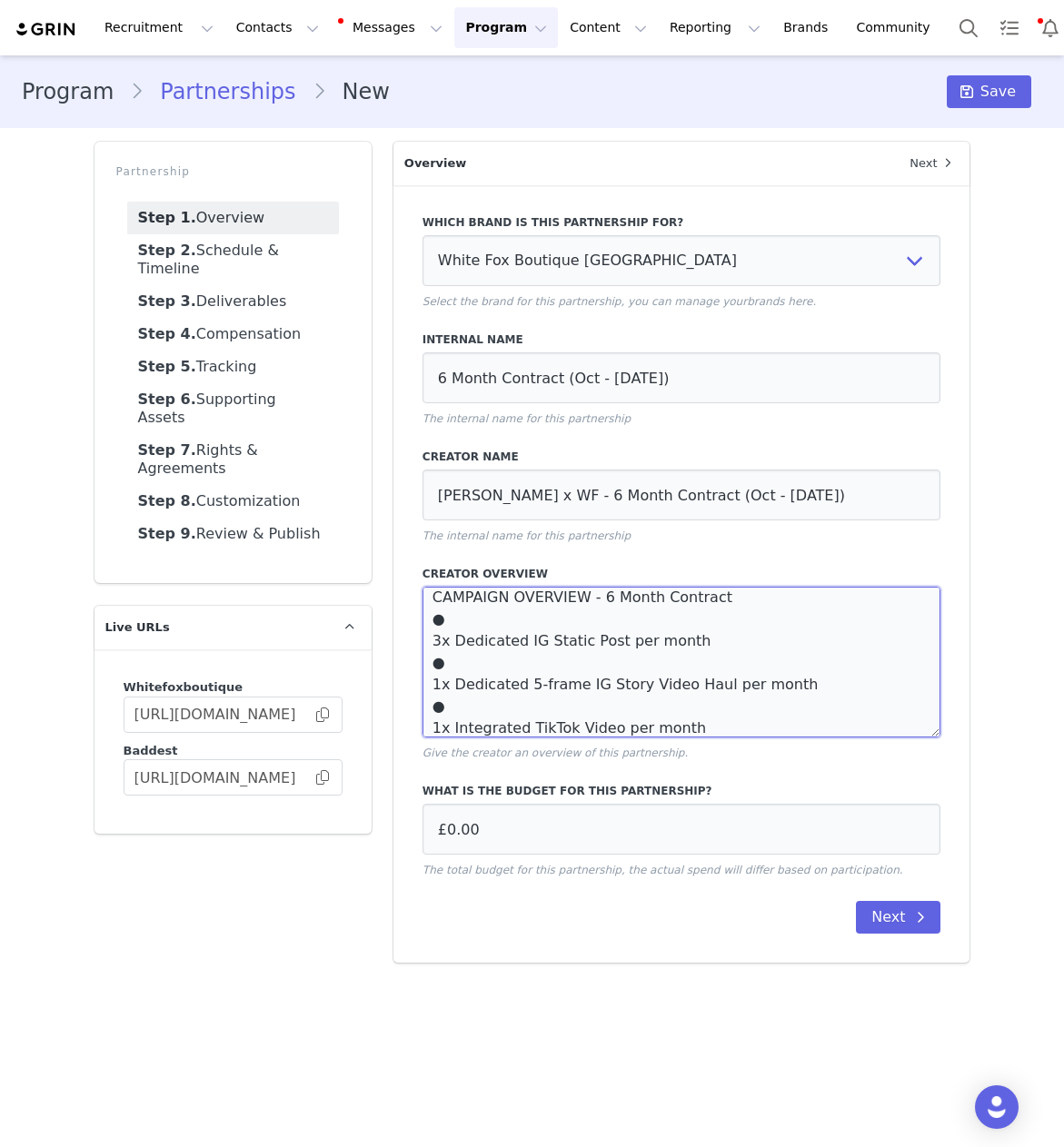
click at [431, 646] on textarea "CAMPAIGN OVERVIEW - 6 Month Contract ● 3x Dedicated IG Static Post per month ● …" at bounding box center [682, 662] width 519 height 151
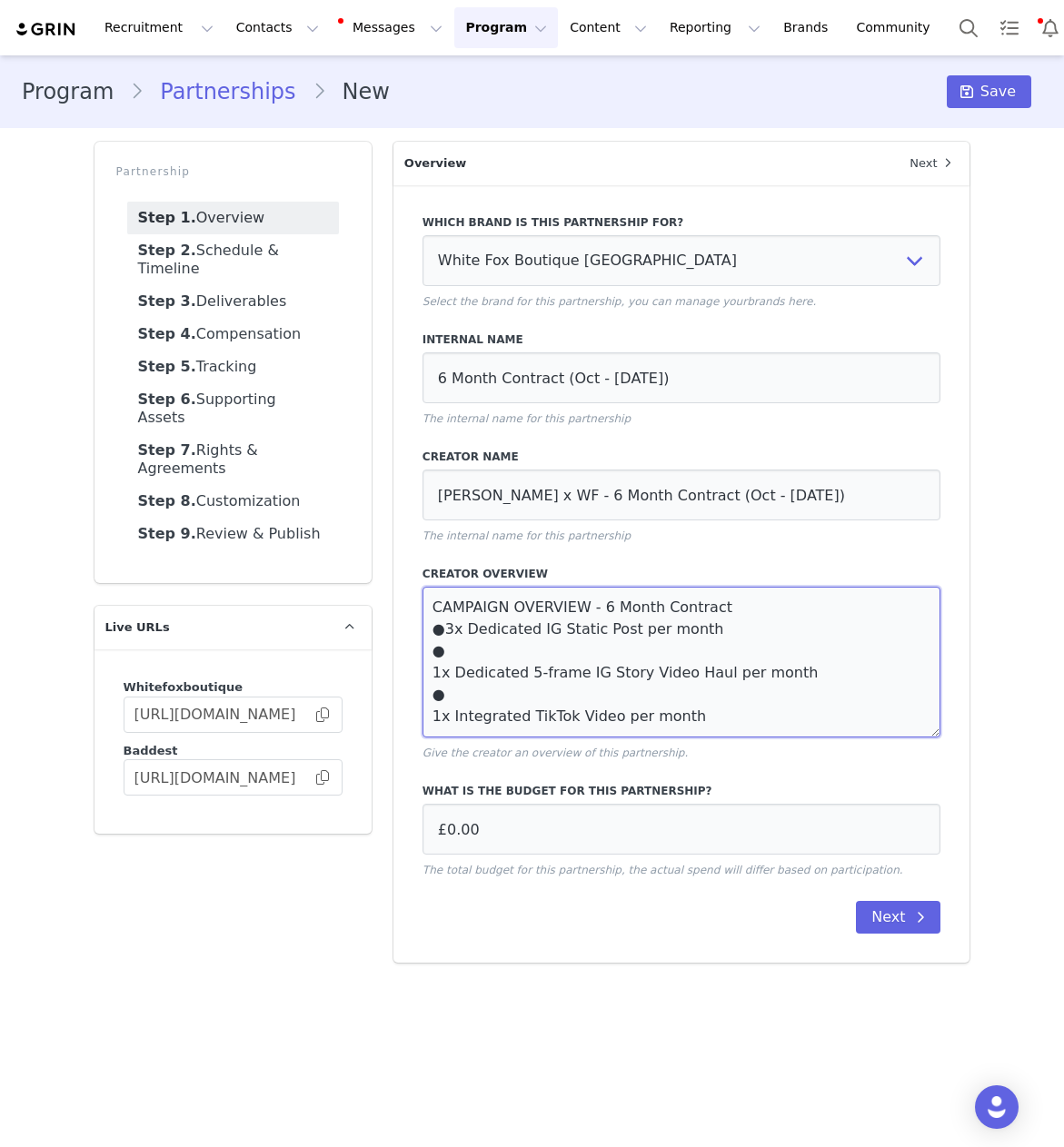
scroll to position [0, 0]
type textarea "CAMPAIGN OVERVIEW - 6 Month Contract ●3x Dedicated IG Static Post per month ●1x…"
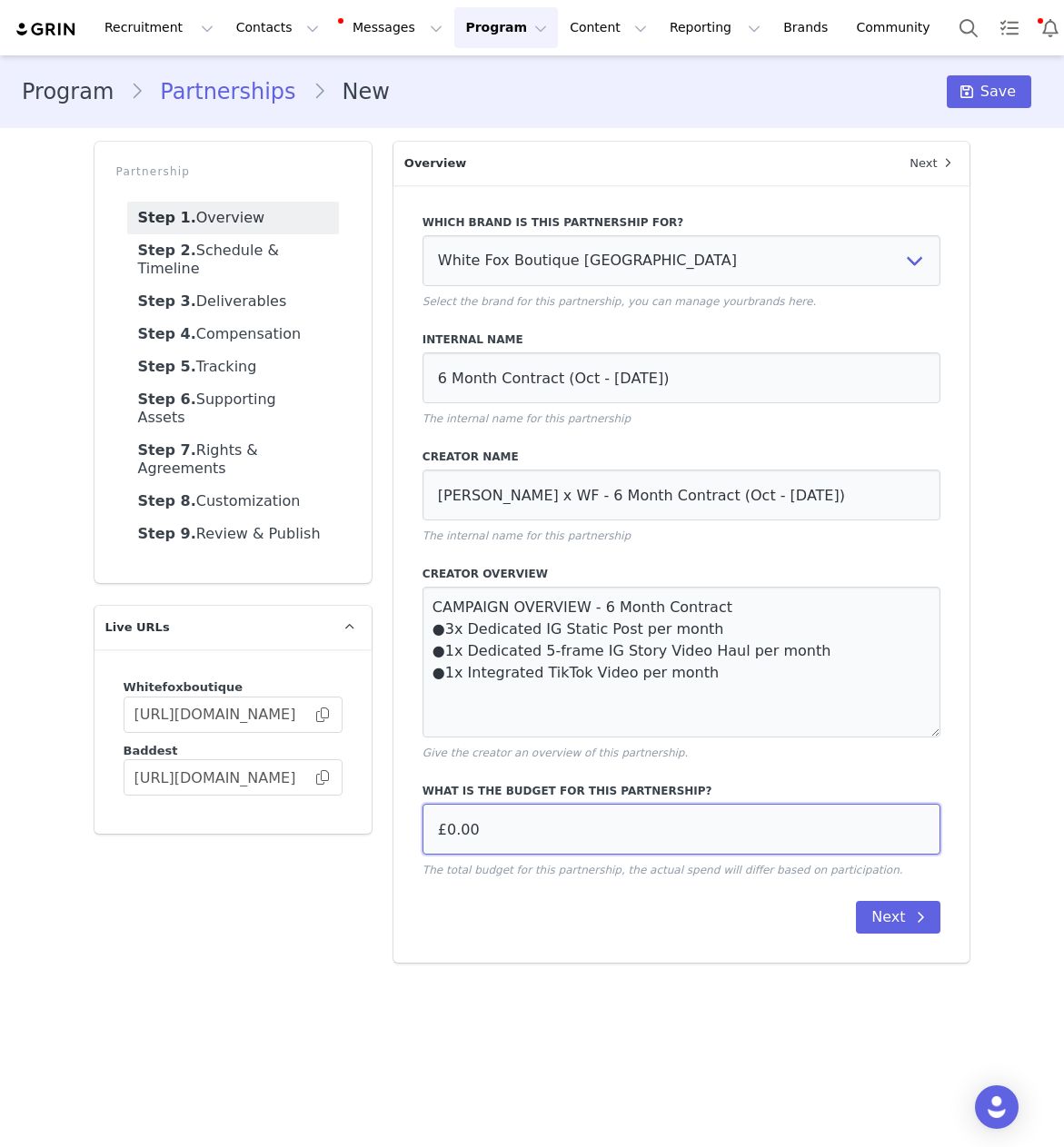
click at [526, 848] on input "£0.00" at bounding box center [682, 829] width 519 height 50
type input "£21,000.00"
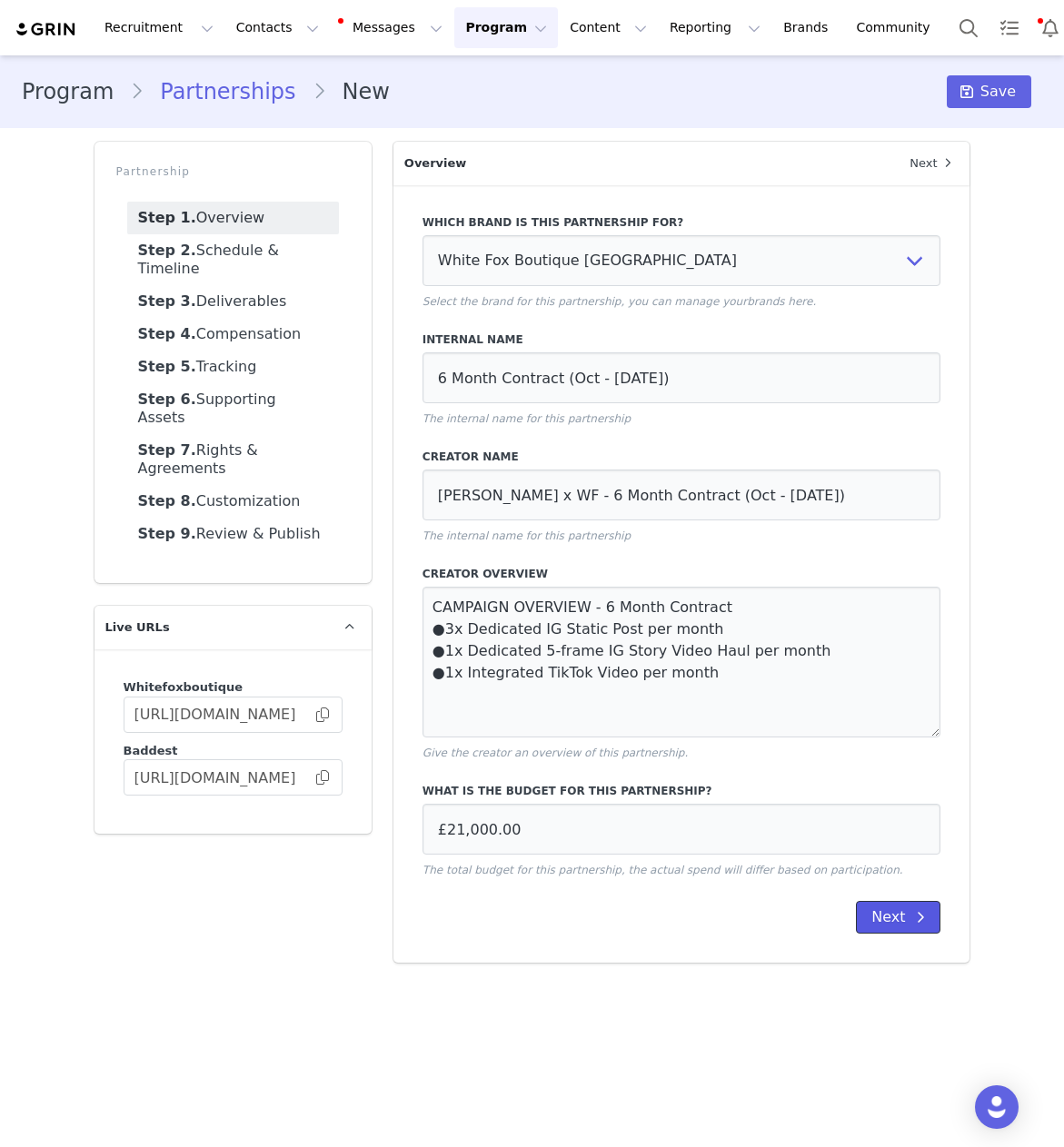
click at [884, 913] on button "Next" at bounding box center [898, 917] width 84 height 33
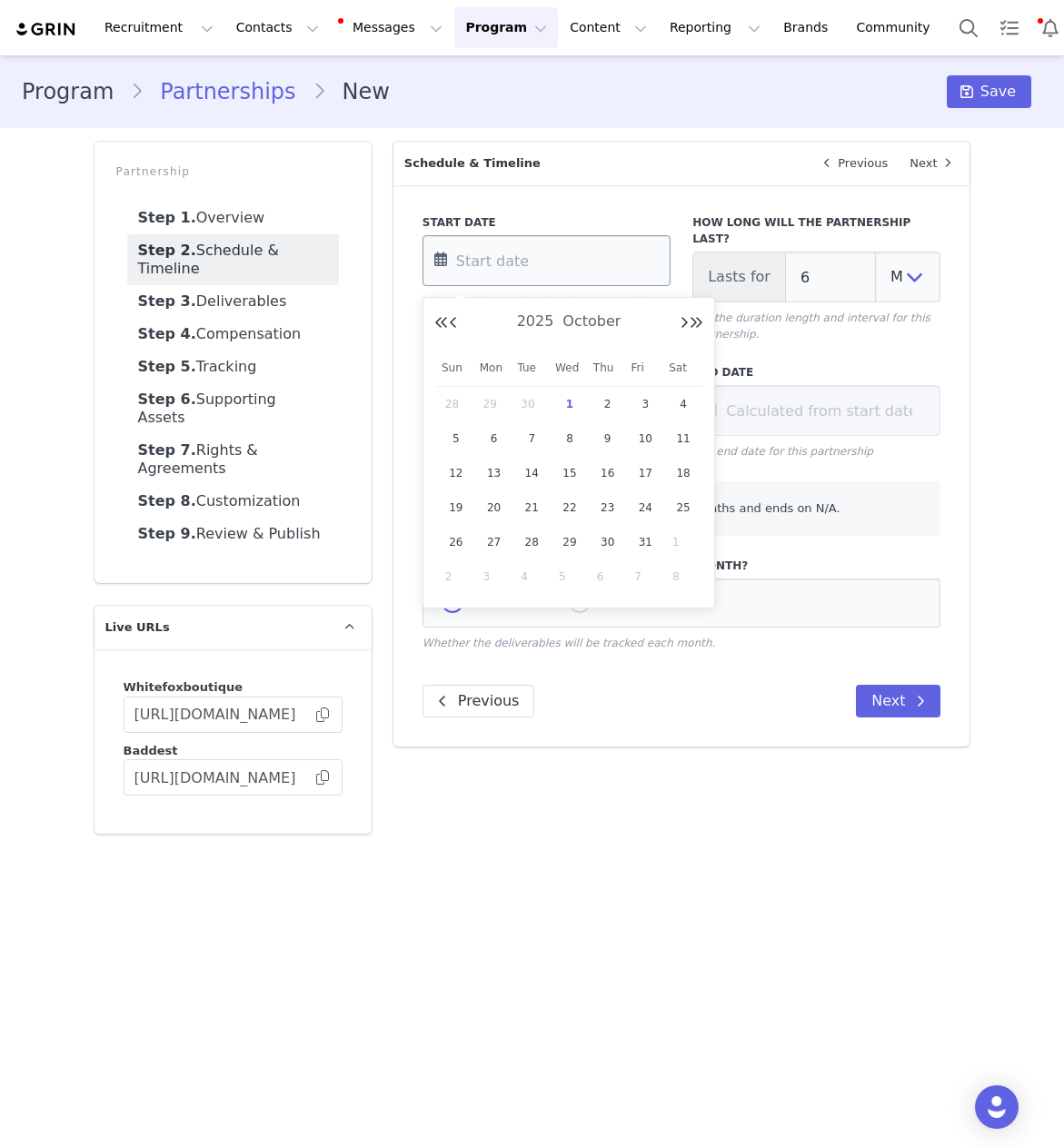
click at [552, 261] on input "text" at bounding box center [546, 261] width 248 height 50
click at [529, 401] on span "30" at bounding box center [531, 404] width 22 height 22
type input "[DATE]"
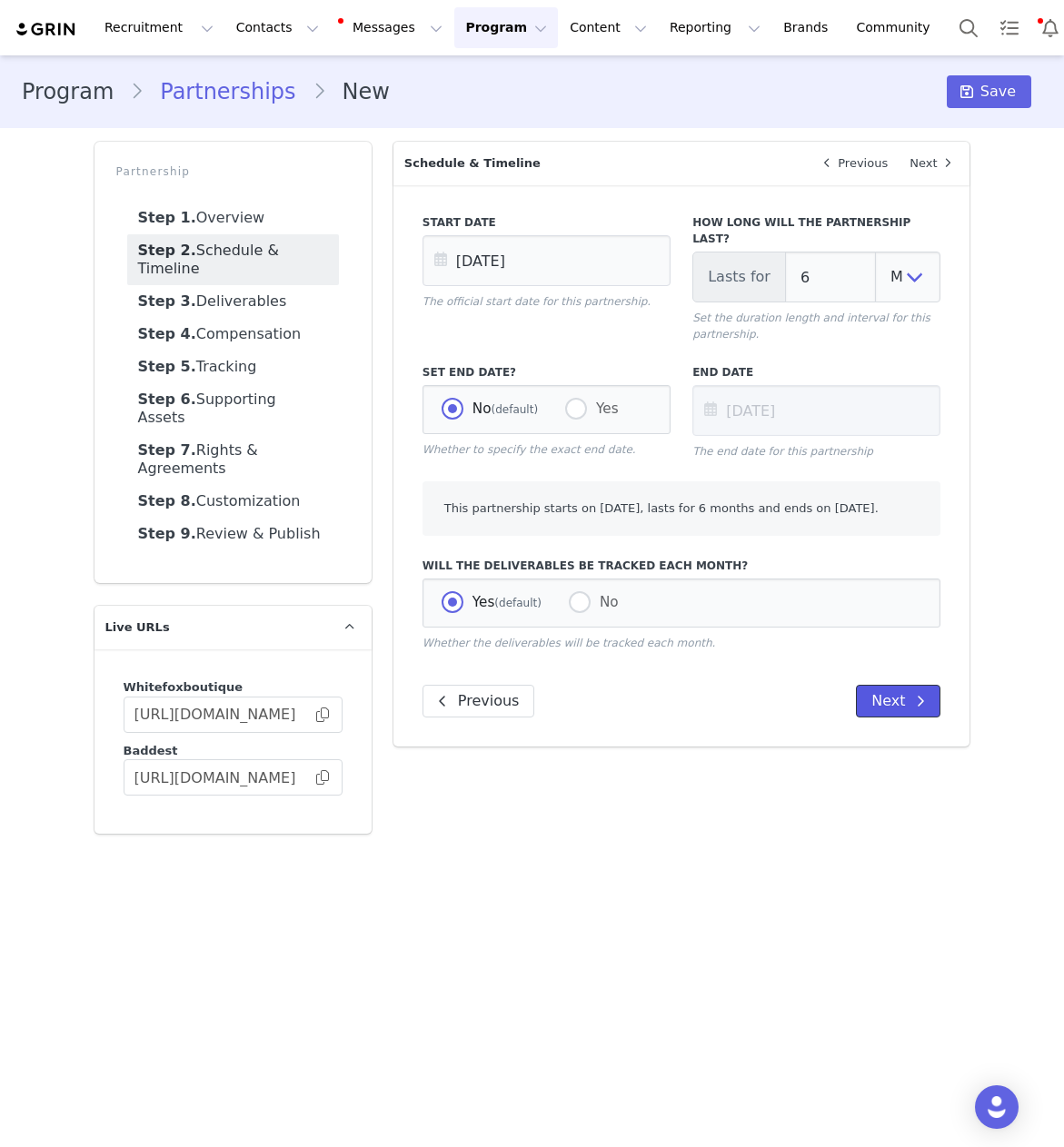
click at [914, 706] on span at bounding box center [920, 700] width 22 height 22
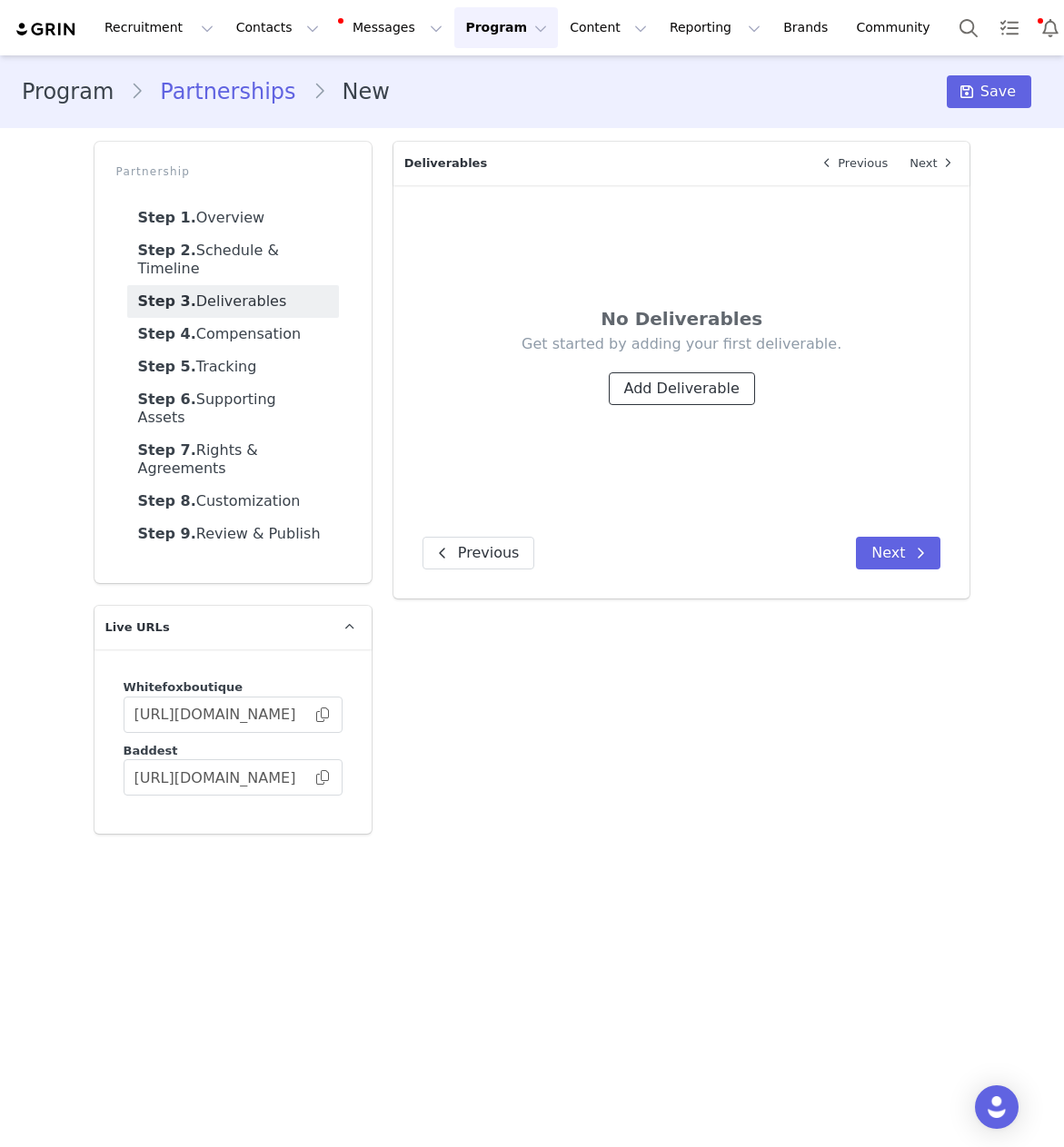
click at [689, 393] on button "Add Deliverable" at bounding box center [682, 388] width 146 height 33
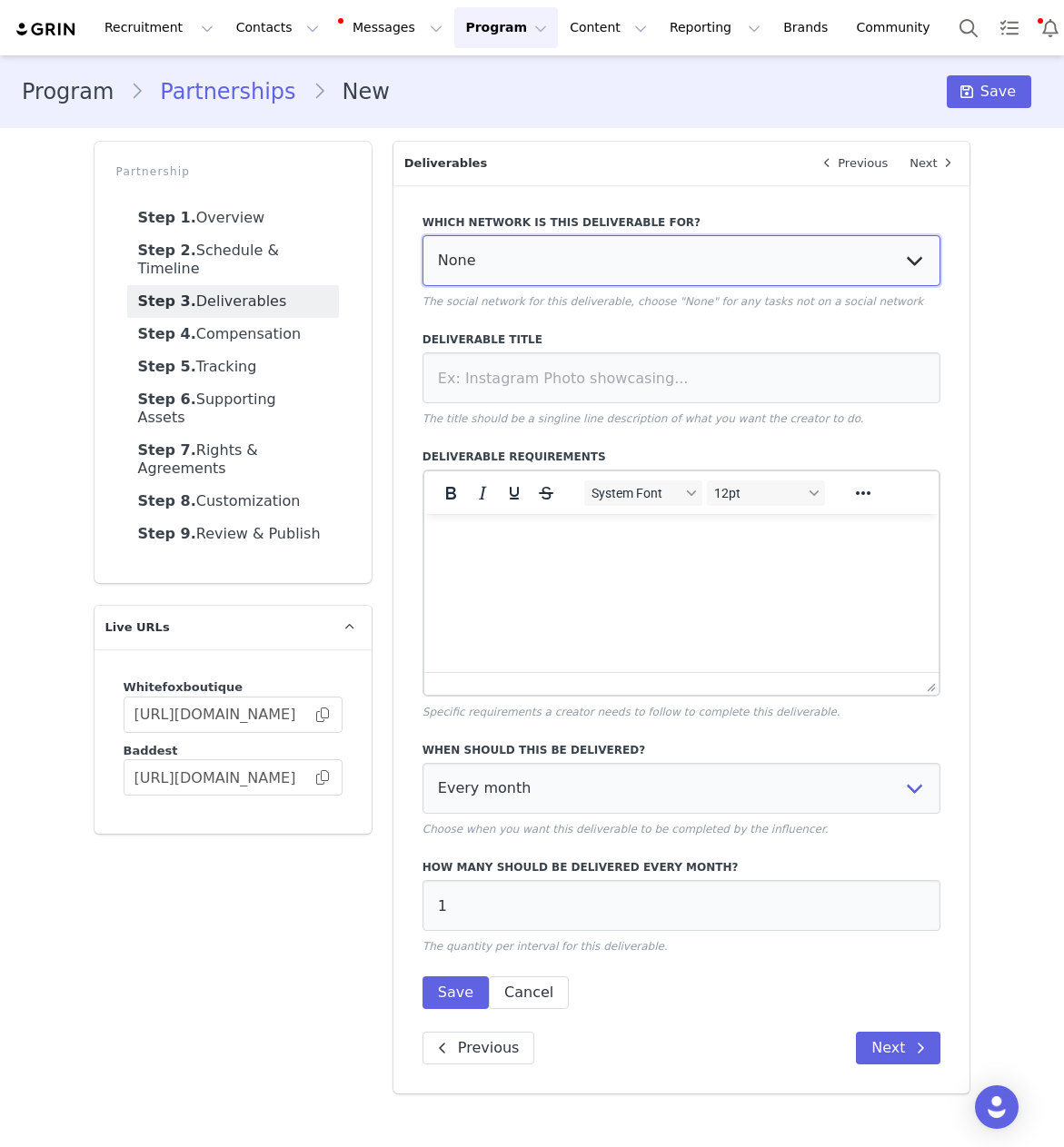
click at [499, 251] on select "None YouTube Twitter Instagram Facebook Twitch TikTok Pinterest" at bounding box center [682, 261] width 519 height 50
select select "5"
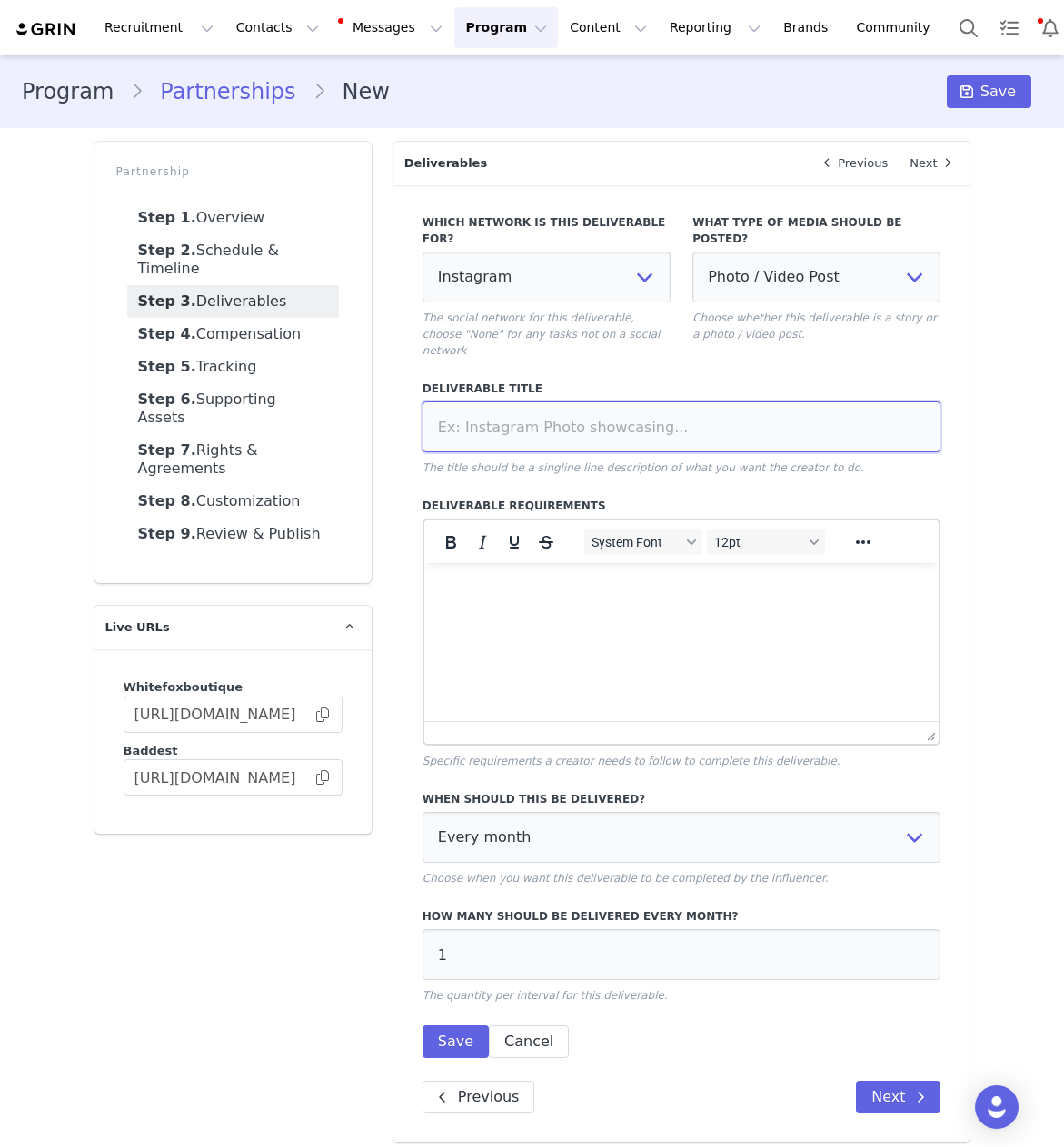
drag, startPoint x: 533, startPoint y: 403, endPoint x: 511, endPoint y: 406, distance: 22.2
click at [533, 403] on input at bounding box center [682, 426] width 519 height 50
paste input "Dedicated IG Static Post"
type input "Dedicated IG Static Post"
select select
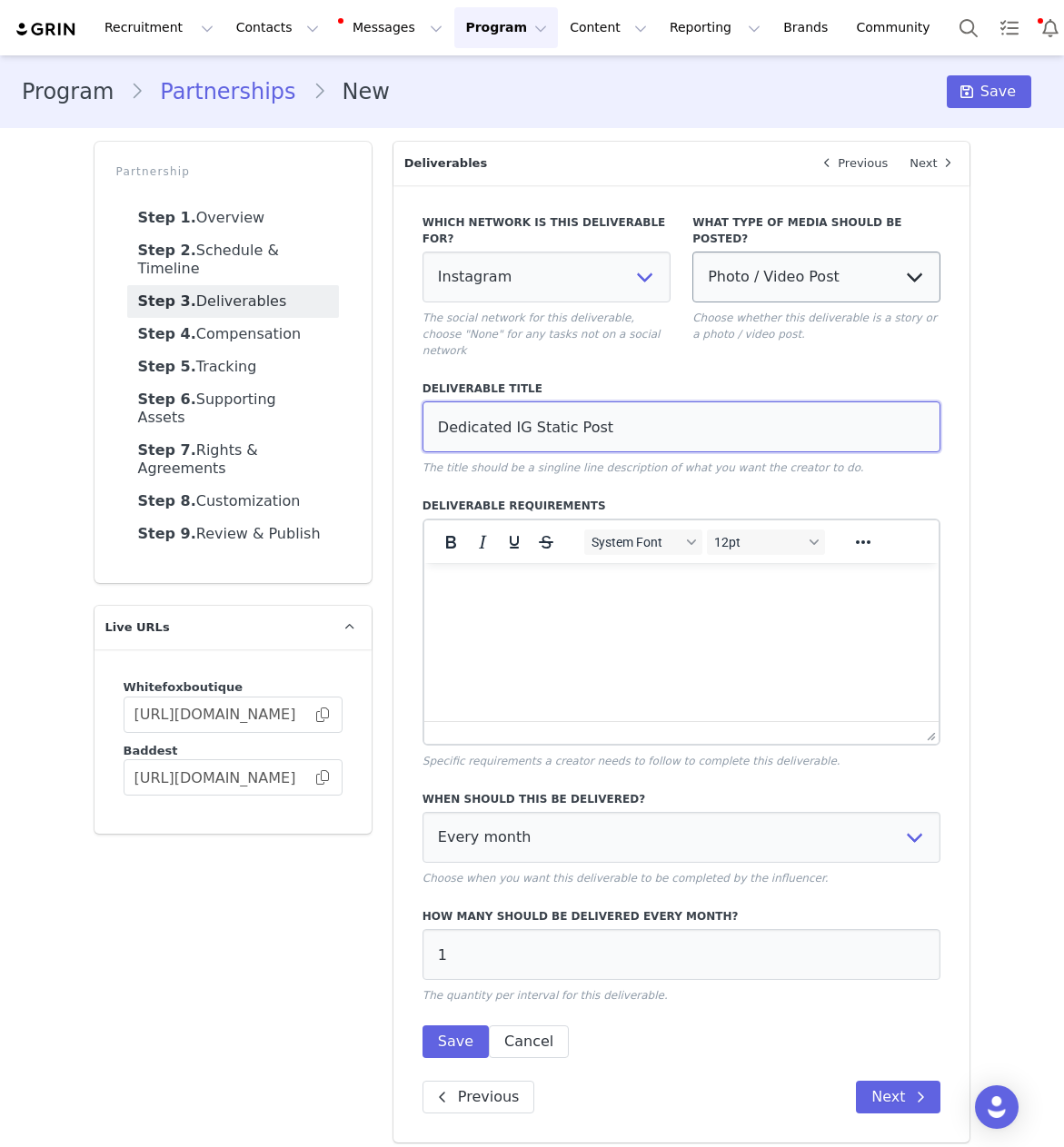
type input "Dedicated IG Static Post"
click at [845, 260] on select "Photo / Video Post Story Text in Bio Highlight Reel" at bounding box center [815, 277] width 248 height 50
select select
click at [480, 608] on html at bounding box center [681, 587] width 515 height 49
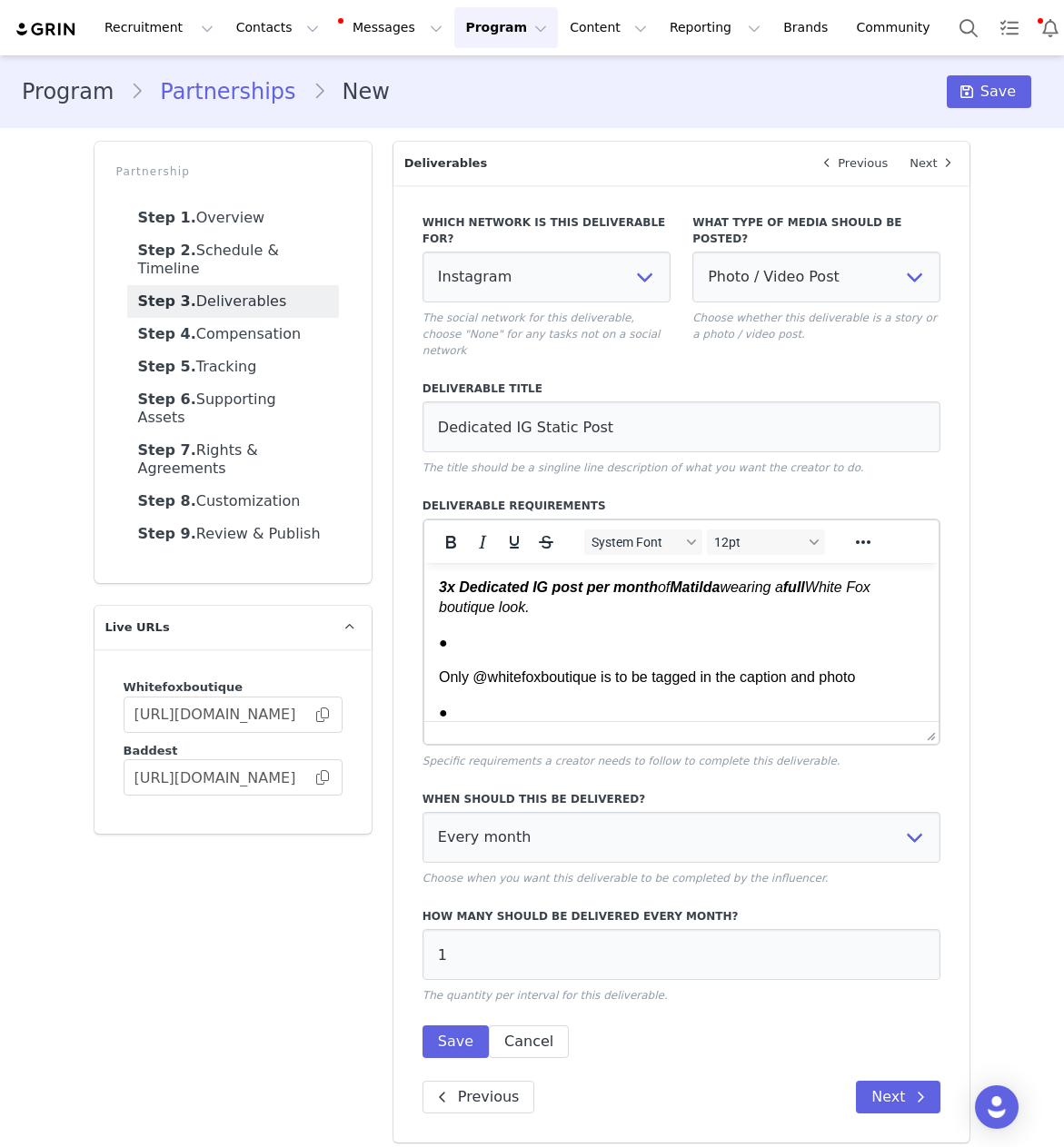
click at [439, 669] on p "Only @whitefoxboutique is to be tagged in the caption and photo" at bounding box center [681, 677] width 486 height 20
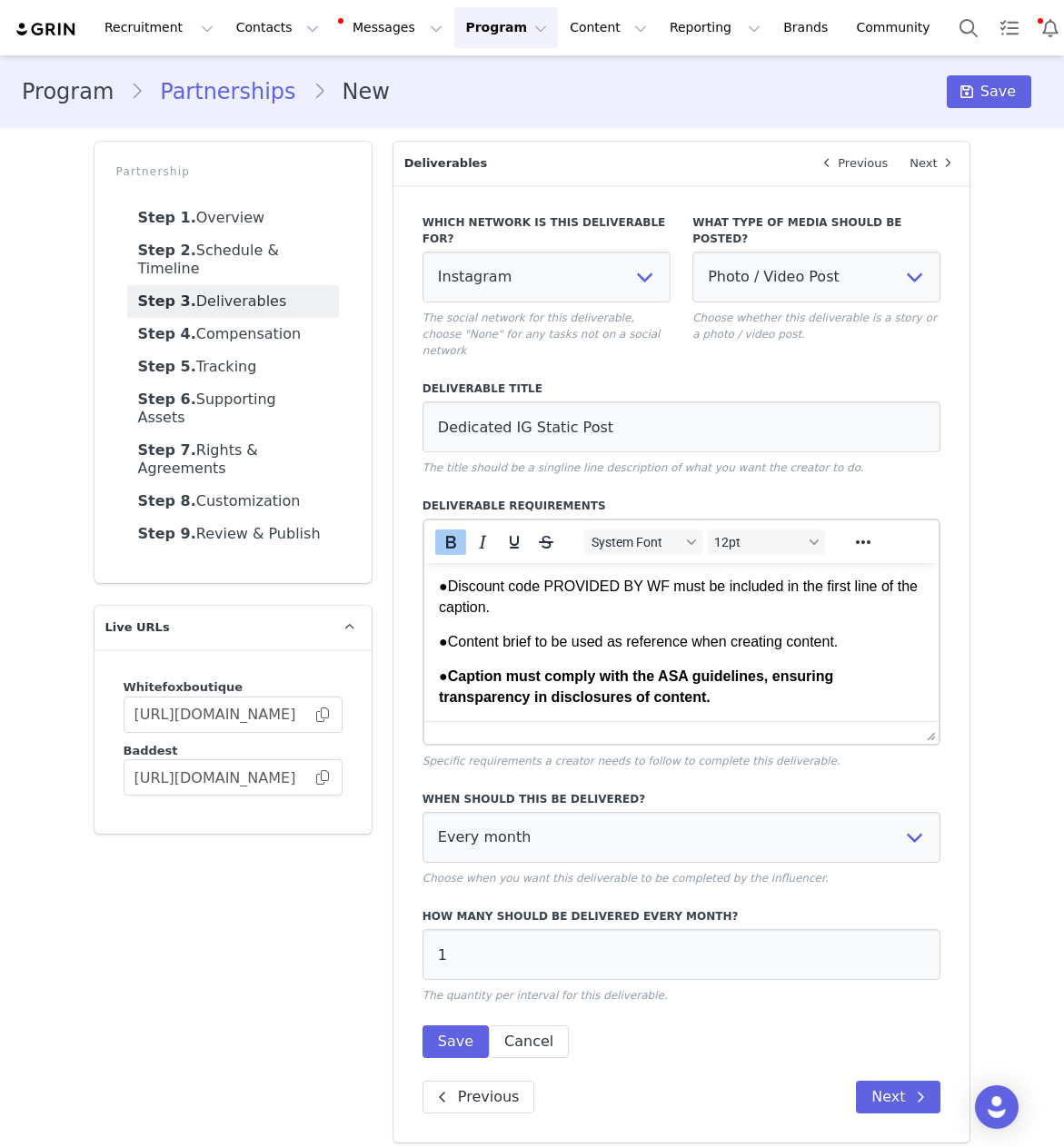
scroll to position [181, 0]
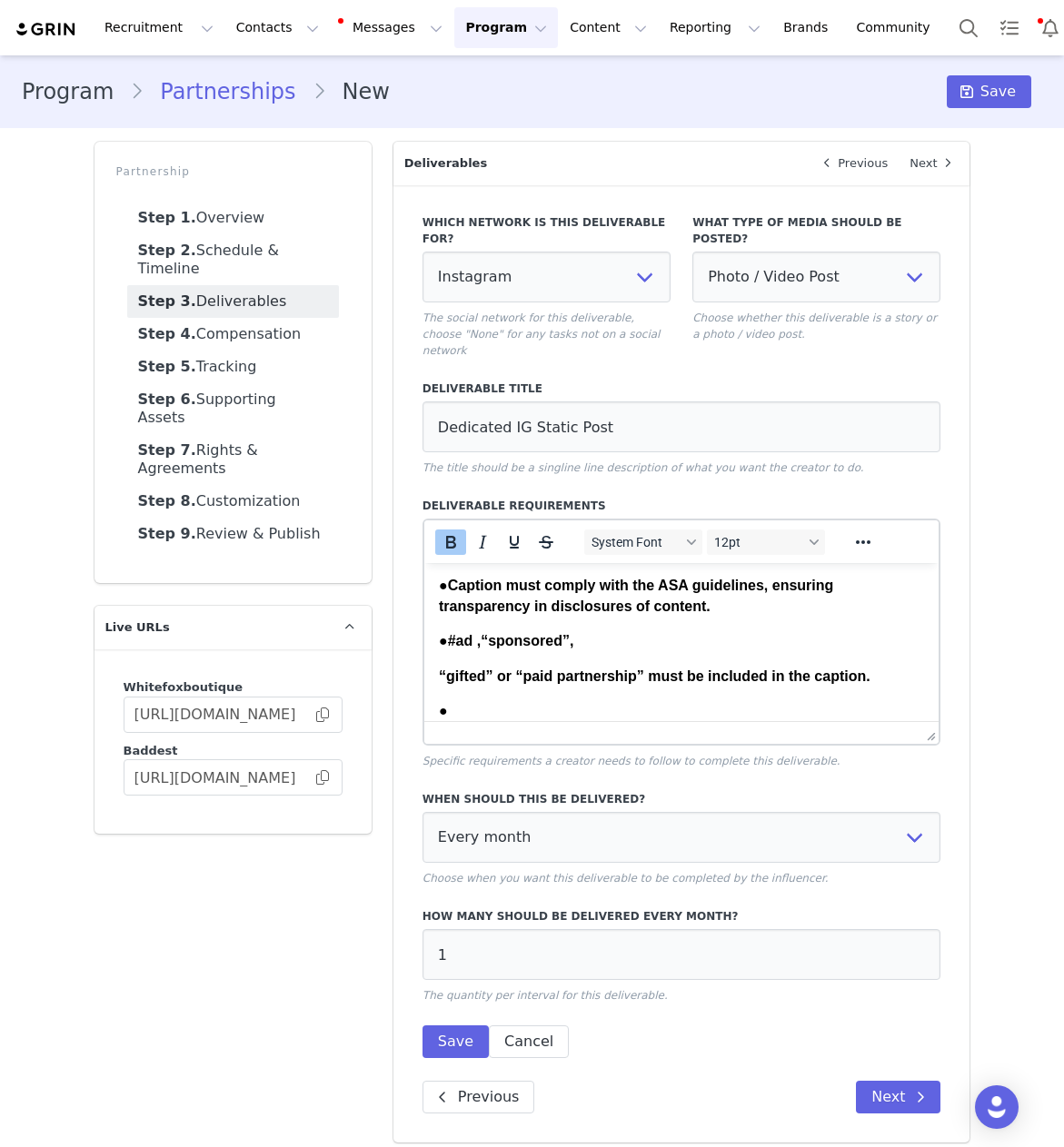
click at [438, 671] on strong "“gifted” or “paid partnership” must be included in the caption." at bounding box center [654, 676] width 432 height 16
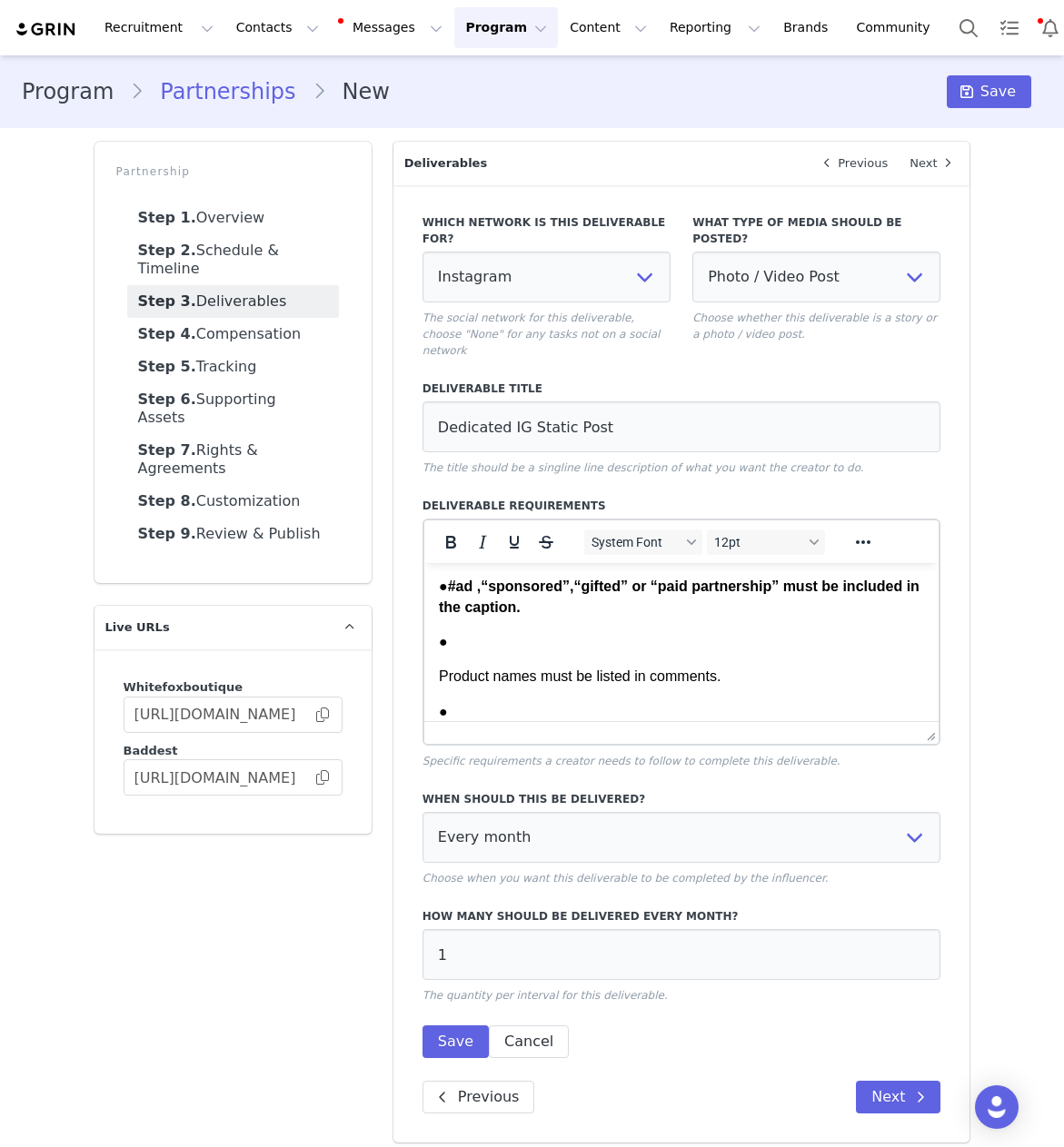
click at [438, 677] on p "Product names must be listed in comments." at bounding box center [681, 676] width 486 height 20
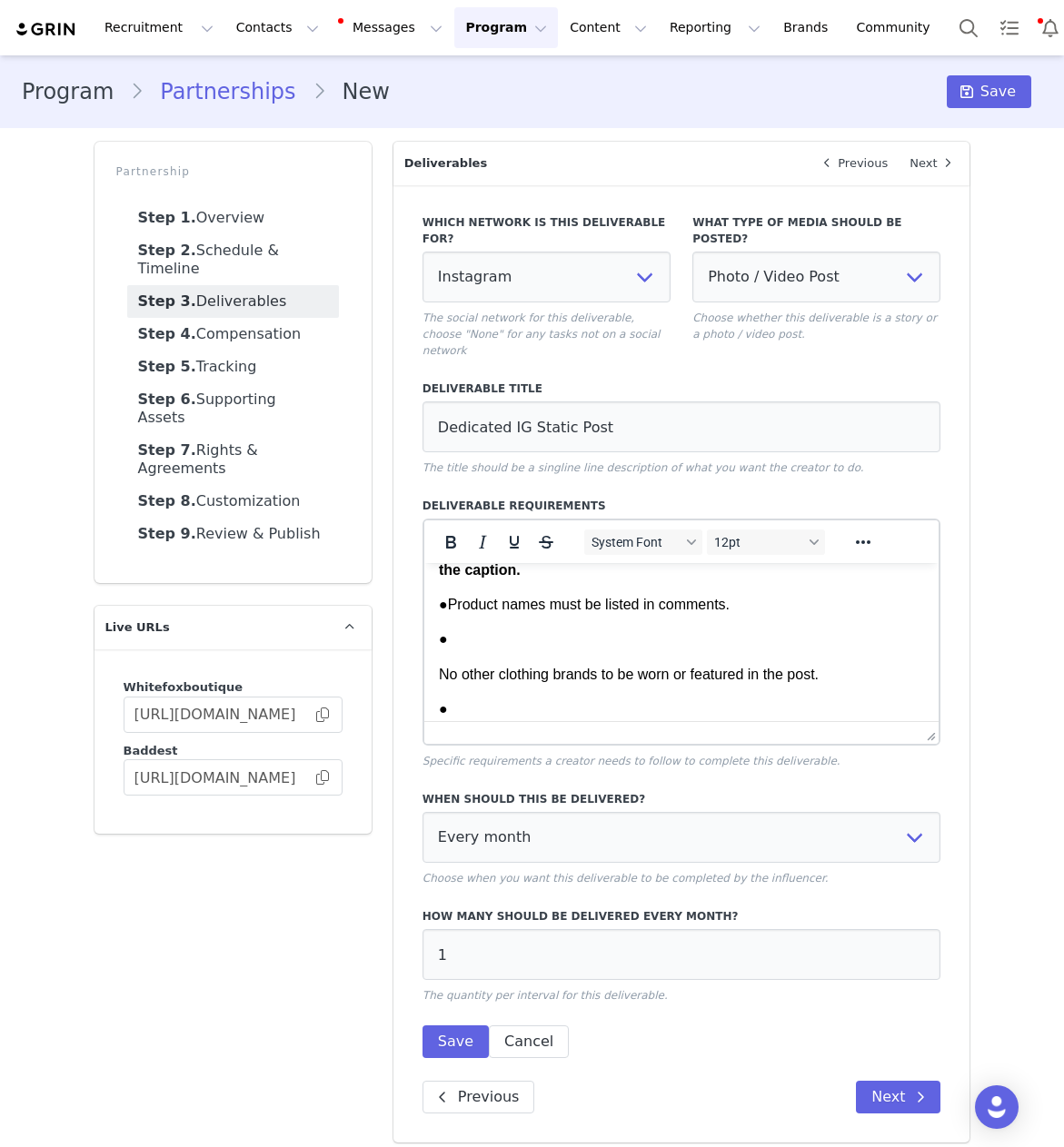
scroll to position [272, 0]
click at [438, 682] on p "No other clothing brands to be worn or featured in the post." at bounding box center [681, 676] width 486 height 20
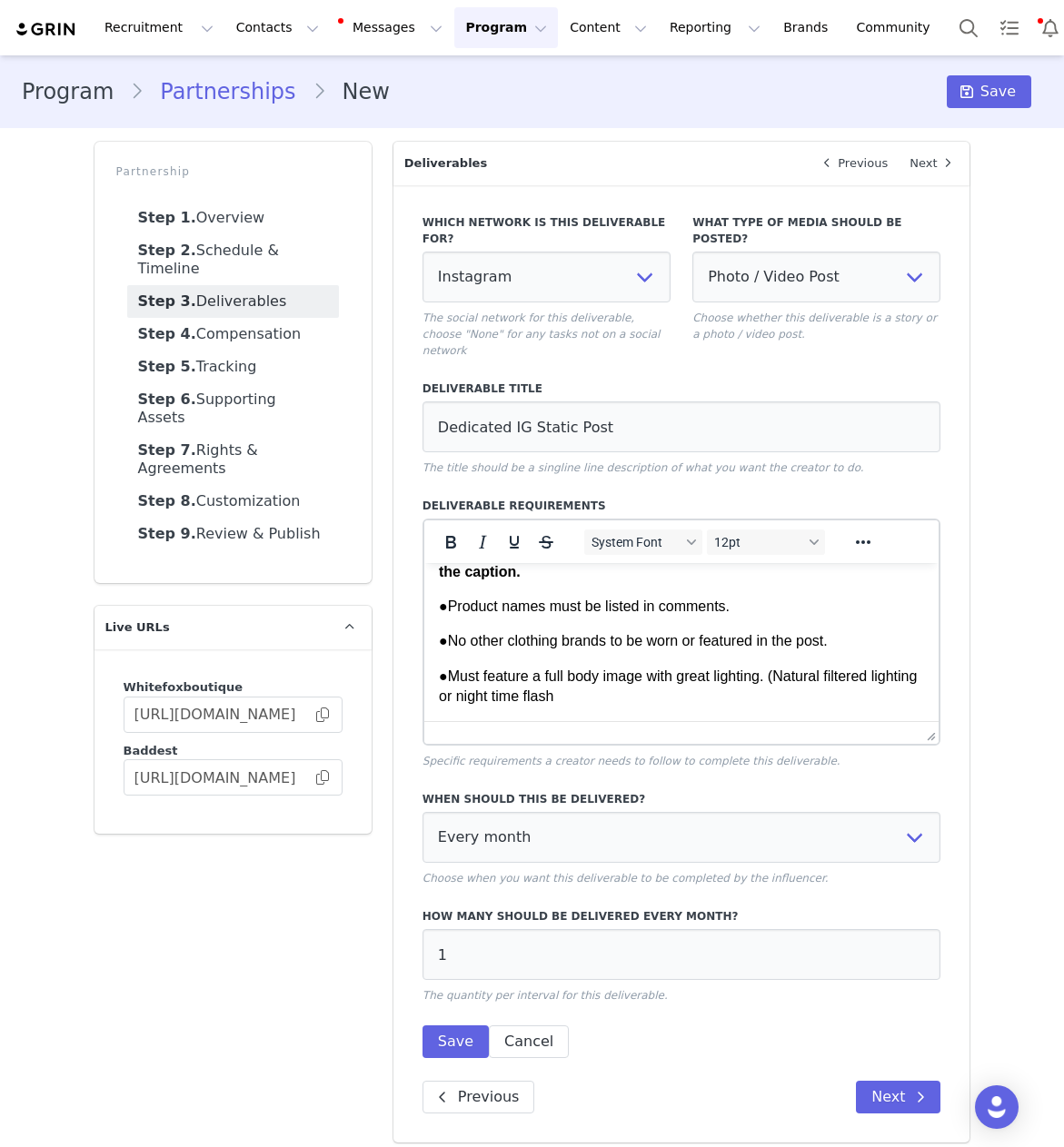
scroll to position [362, 0]
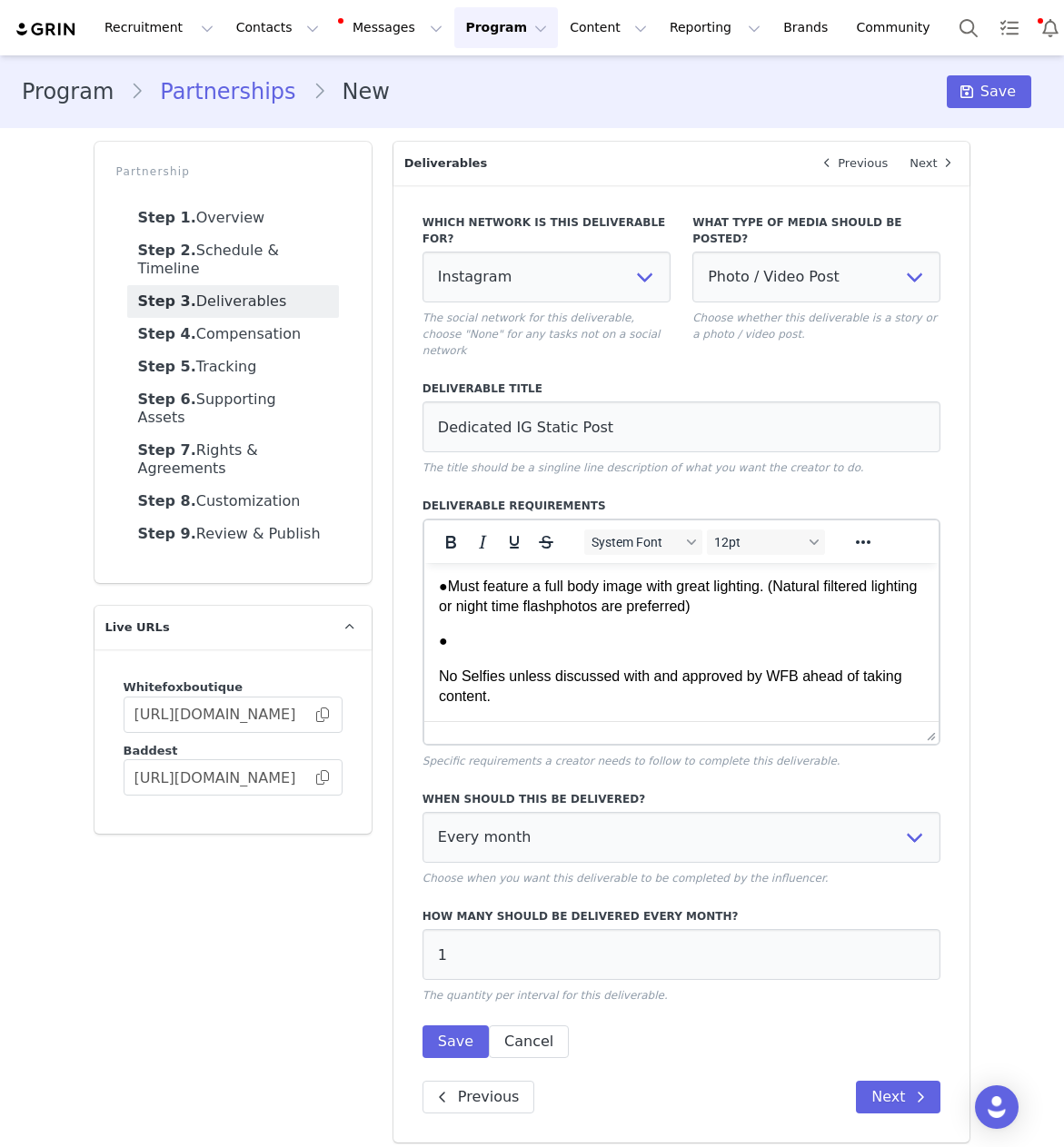
click at [439, 676] on p "No Selfies unless discussed with and approved by WFB ahead of taking content." at bounding box center [681, 687] width 486 height 41
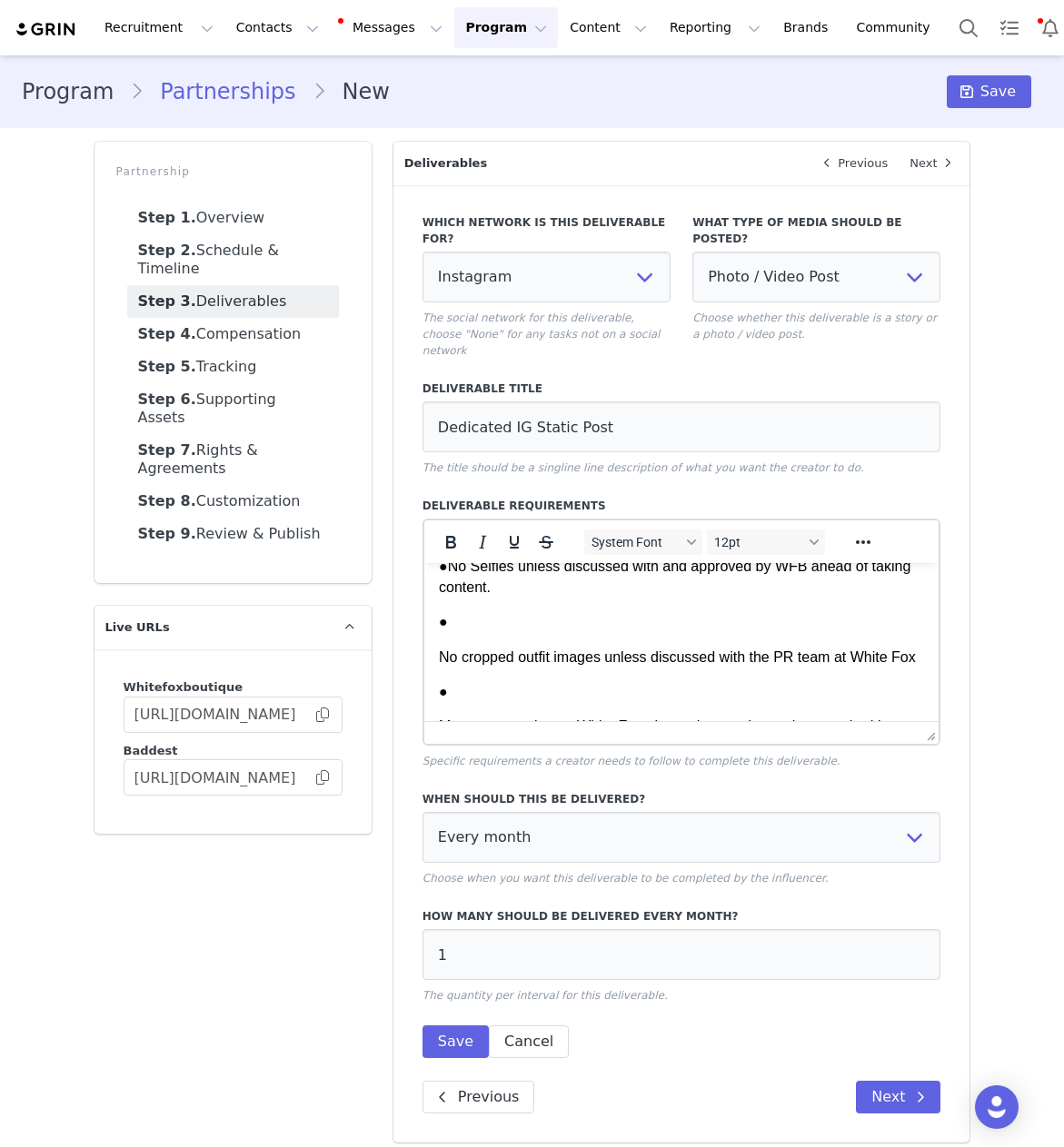
click at [438, 660] on p "No cropped outfit images unless discussed with the PR team at White Fox" at bounding box center [681, 657] width 486 height 20
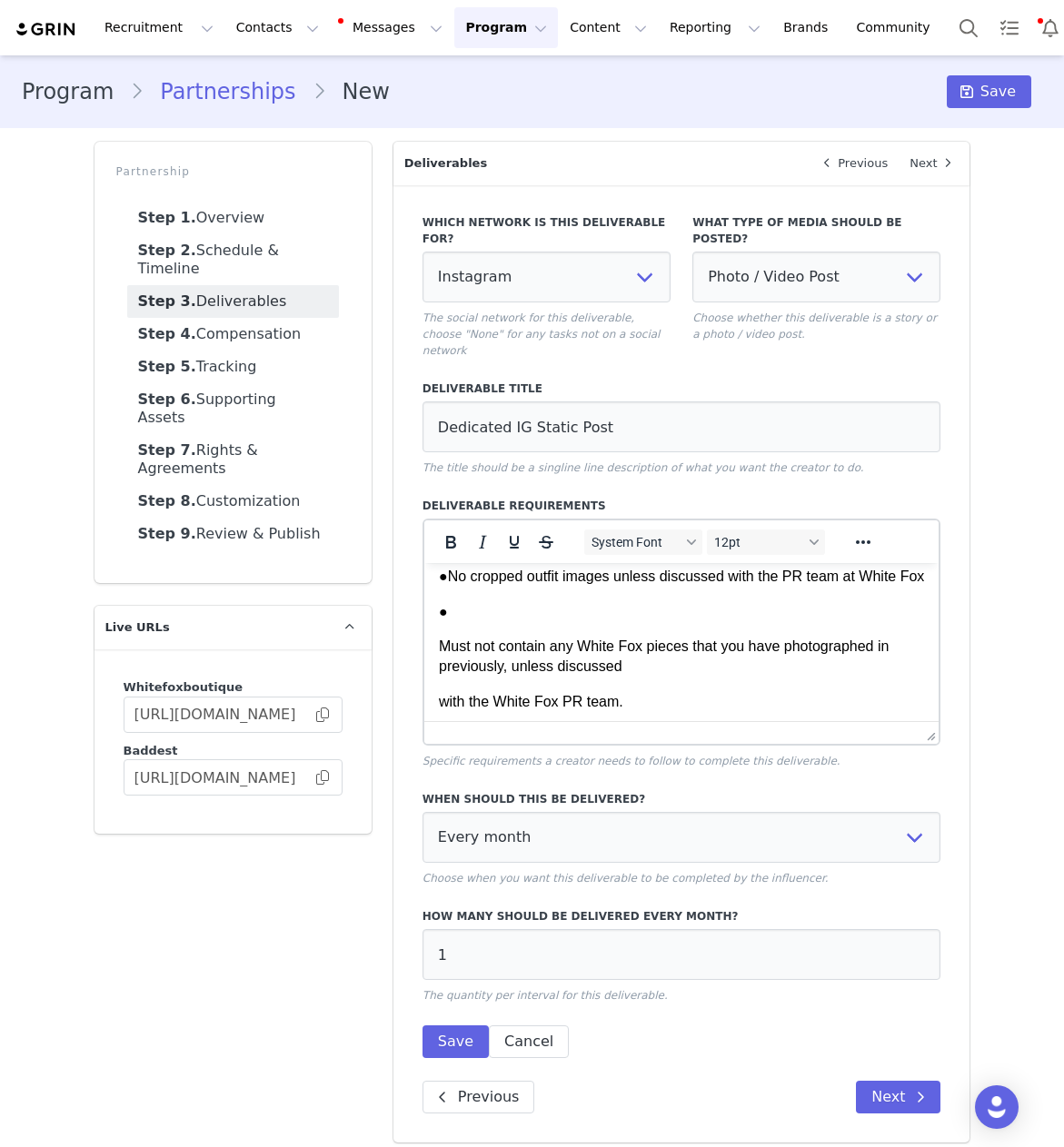
click at [436, 664] on html "3x Dedicated IG post per month of [PERSON_NAME] wearing a full White Fox boutiq…" at bounding box center [681, 651] width 515 height 1139
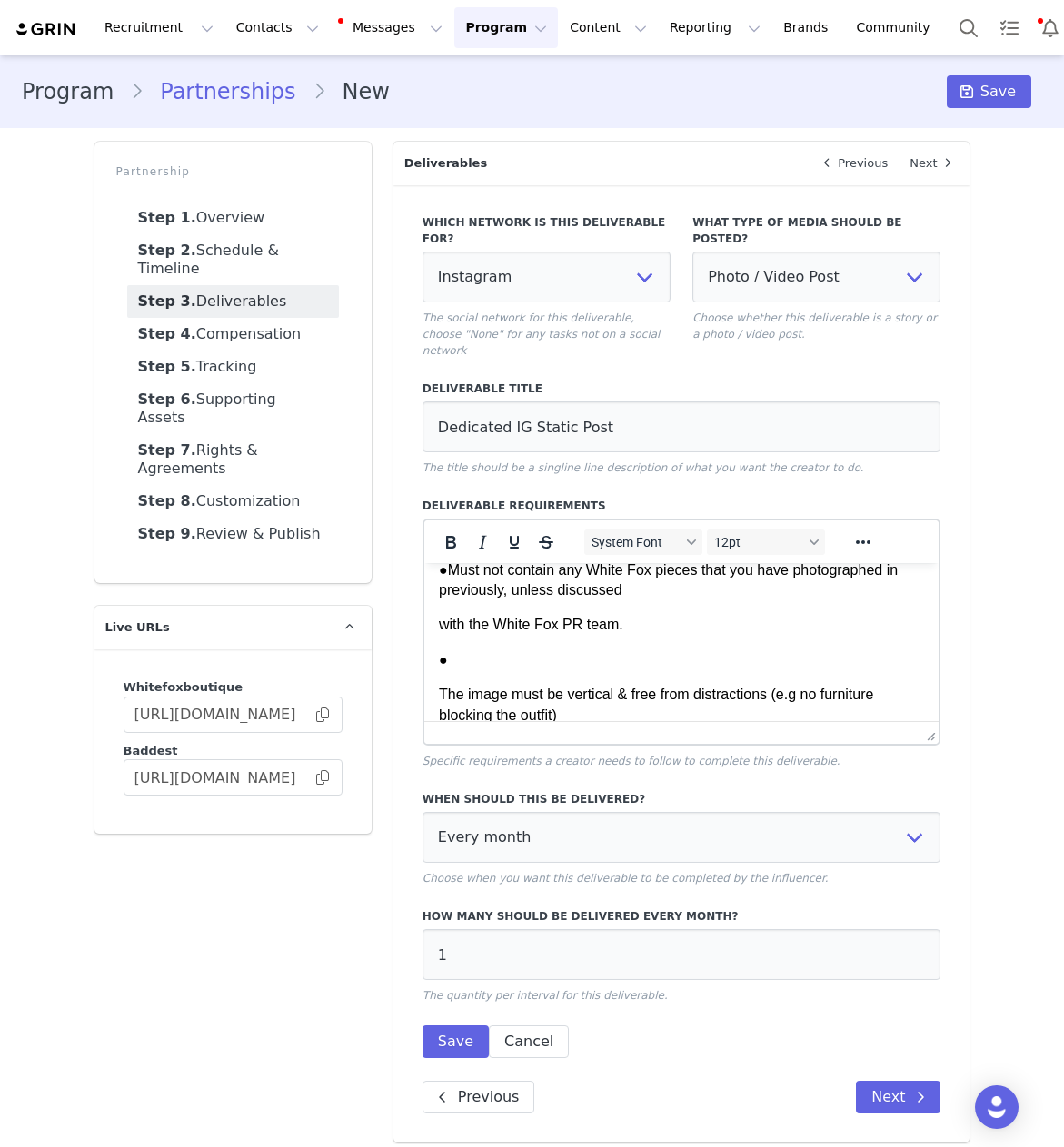
scroll to position [521, 0]
click at [438, 638] on p "with the White Fox PR team." at bounding box center [681, 627] width 486 height 20
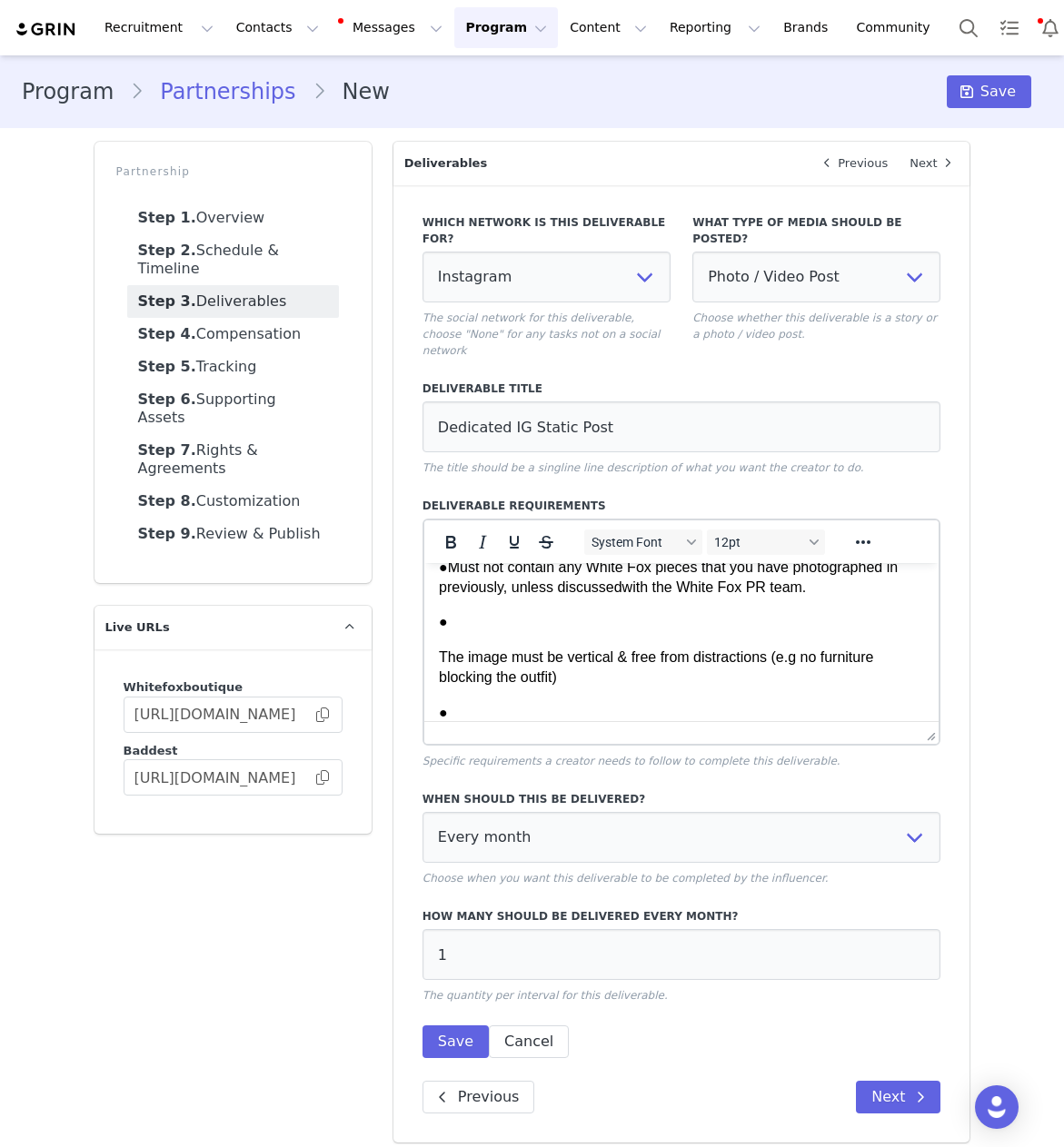
click at [441, 676] on p "The image must be vertical & free from distractions (e.g no furniture blocking …" at bounding box center [681, 668] width 486 height 41
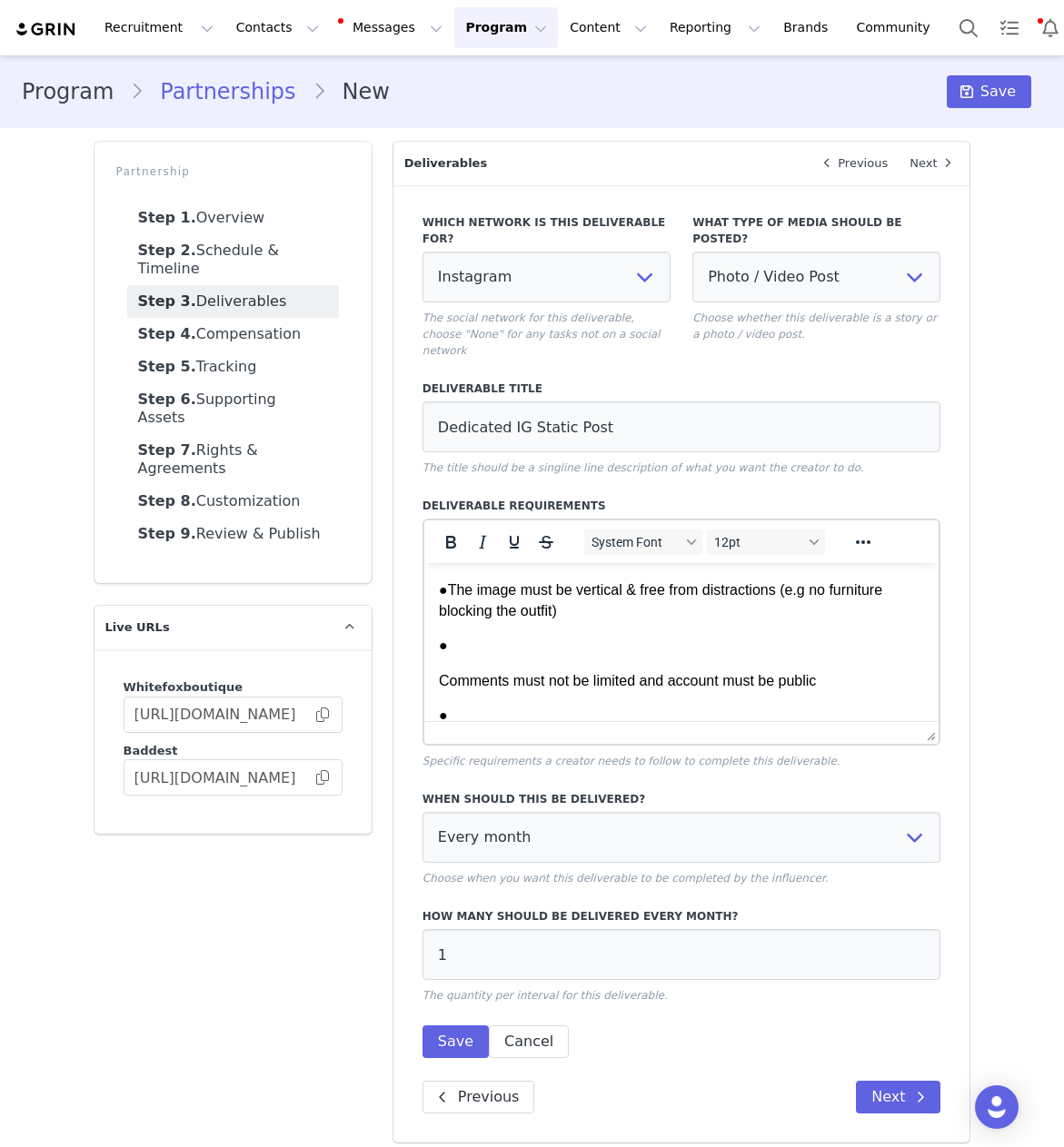
scroll to position [573, 0]
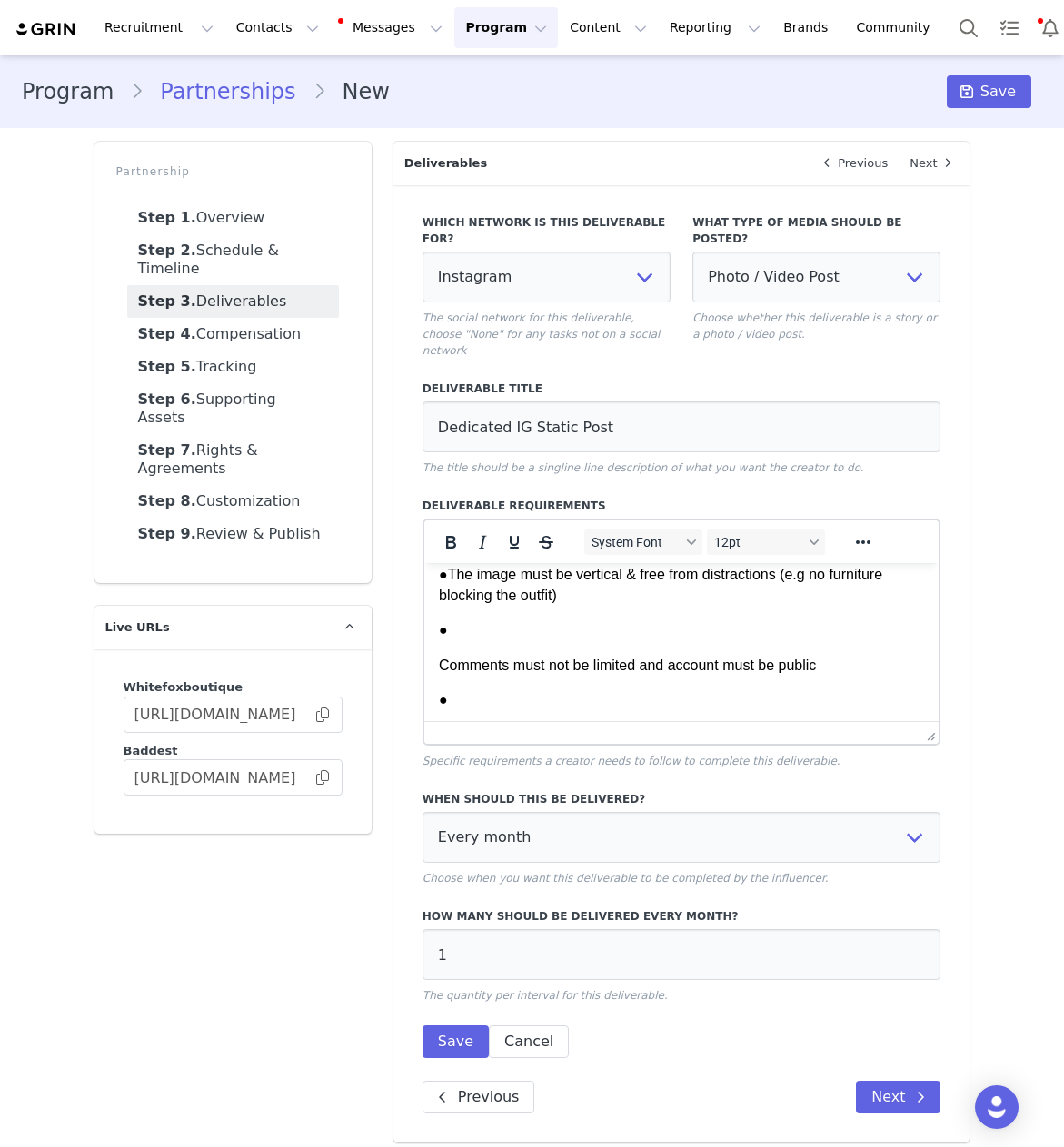
click at [439, 676] on p "Comments must not be limited and account must be public" at bounding box center [681, 666] width 486 height 20
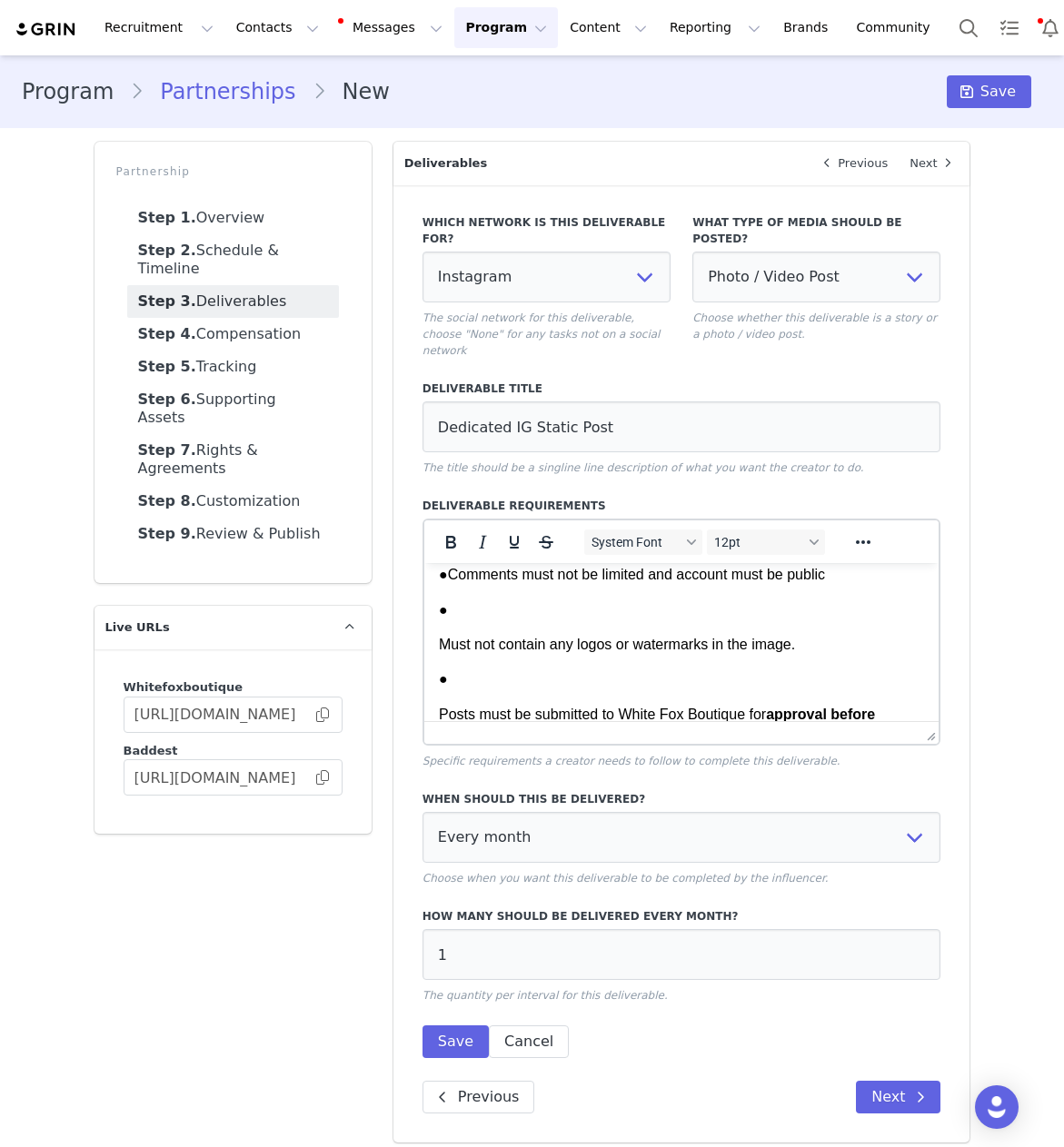
click at [435, 670] on html "3x Dedicated IG post per month of [PERSON_NAME] wearing a full White Fox boutiq…" at bounding box center [681, 435] width 515 height 1000
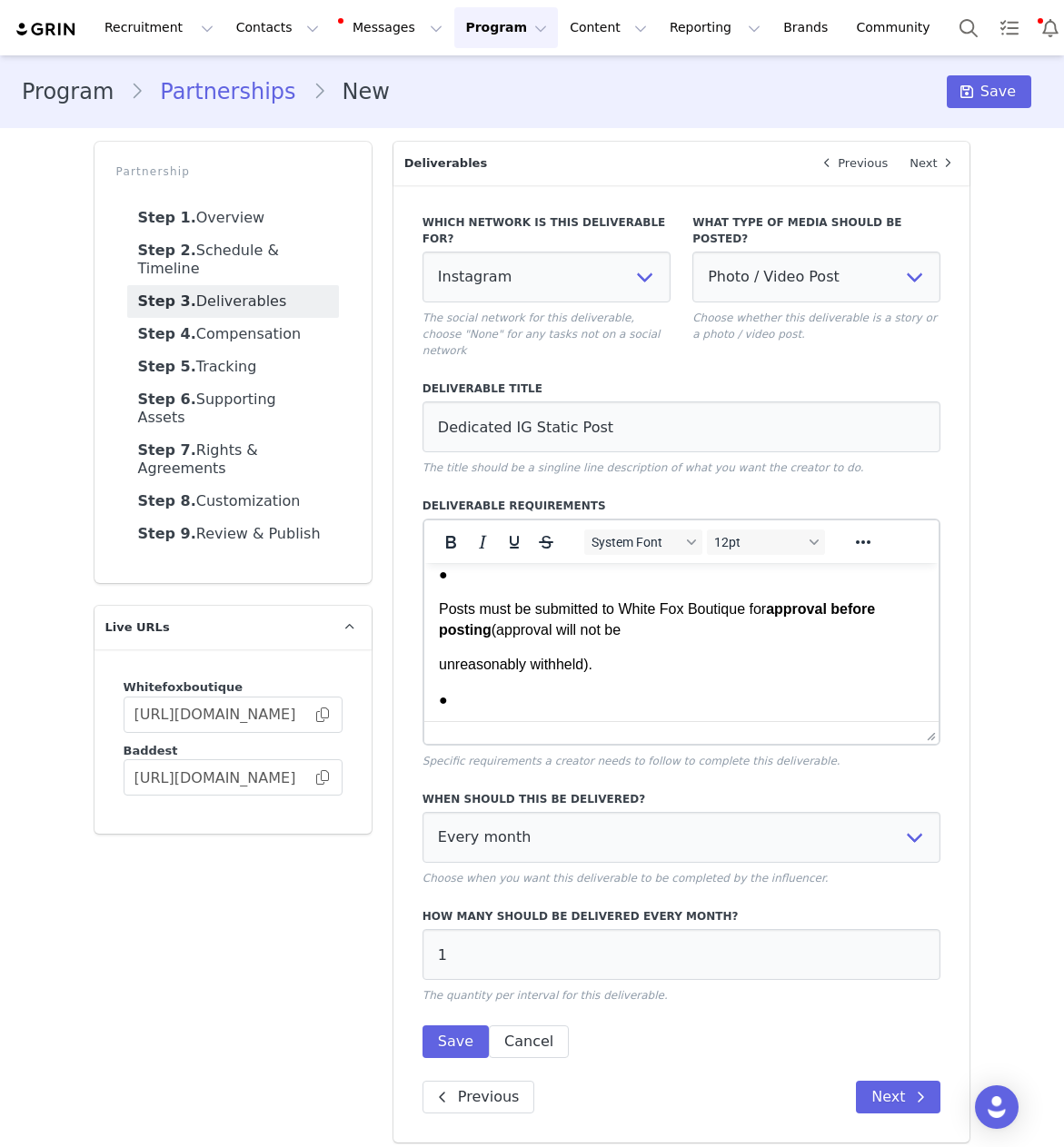
scroll to position [693, 0]
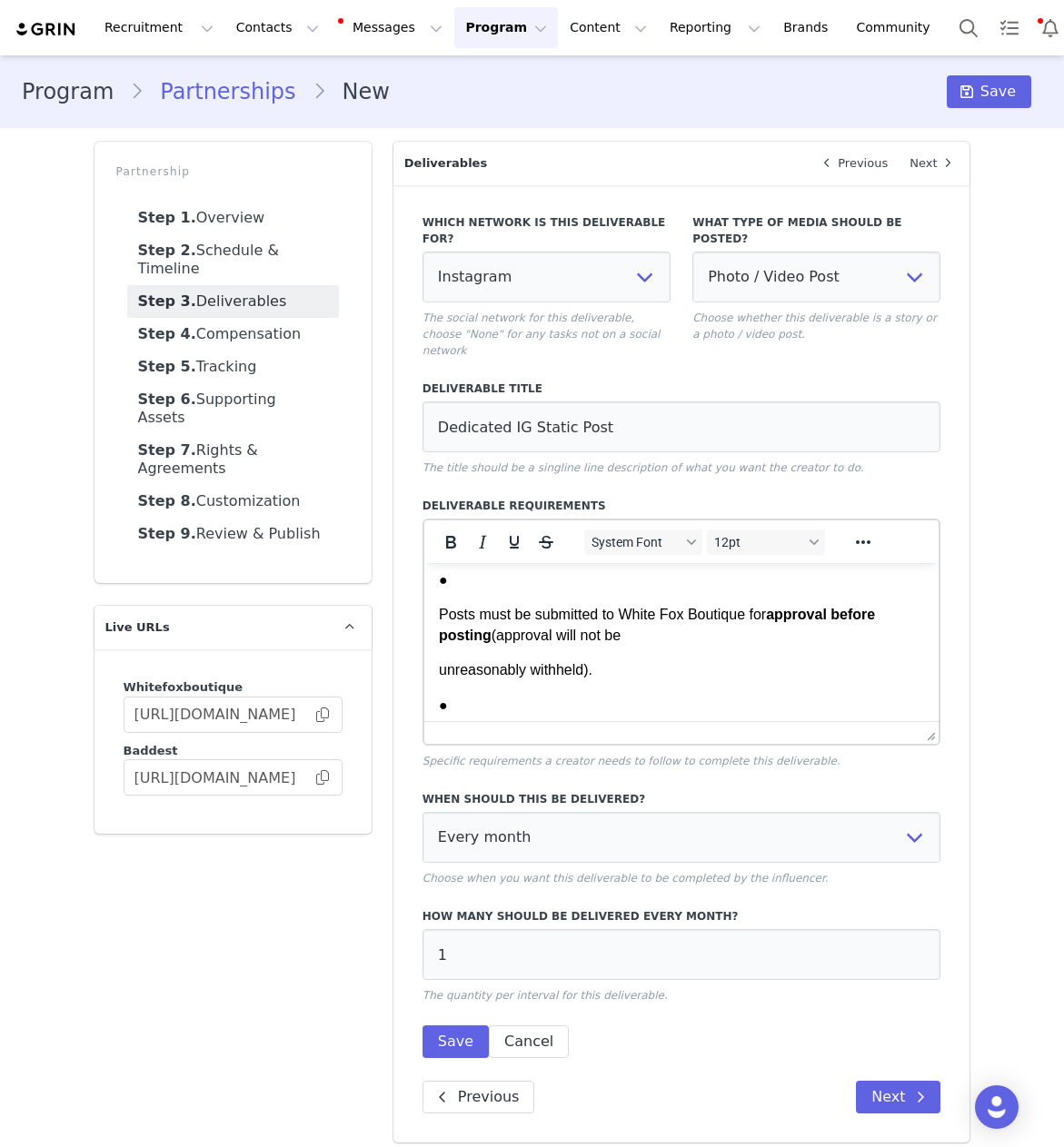
click at [438, 638] on p "Posts must be submitted to White Fox Boutique for approval before posting (appr…" at bounding box center [681, 625] width 486 height 41
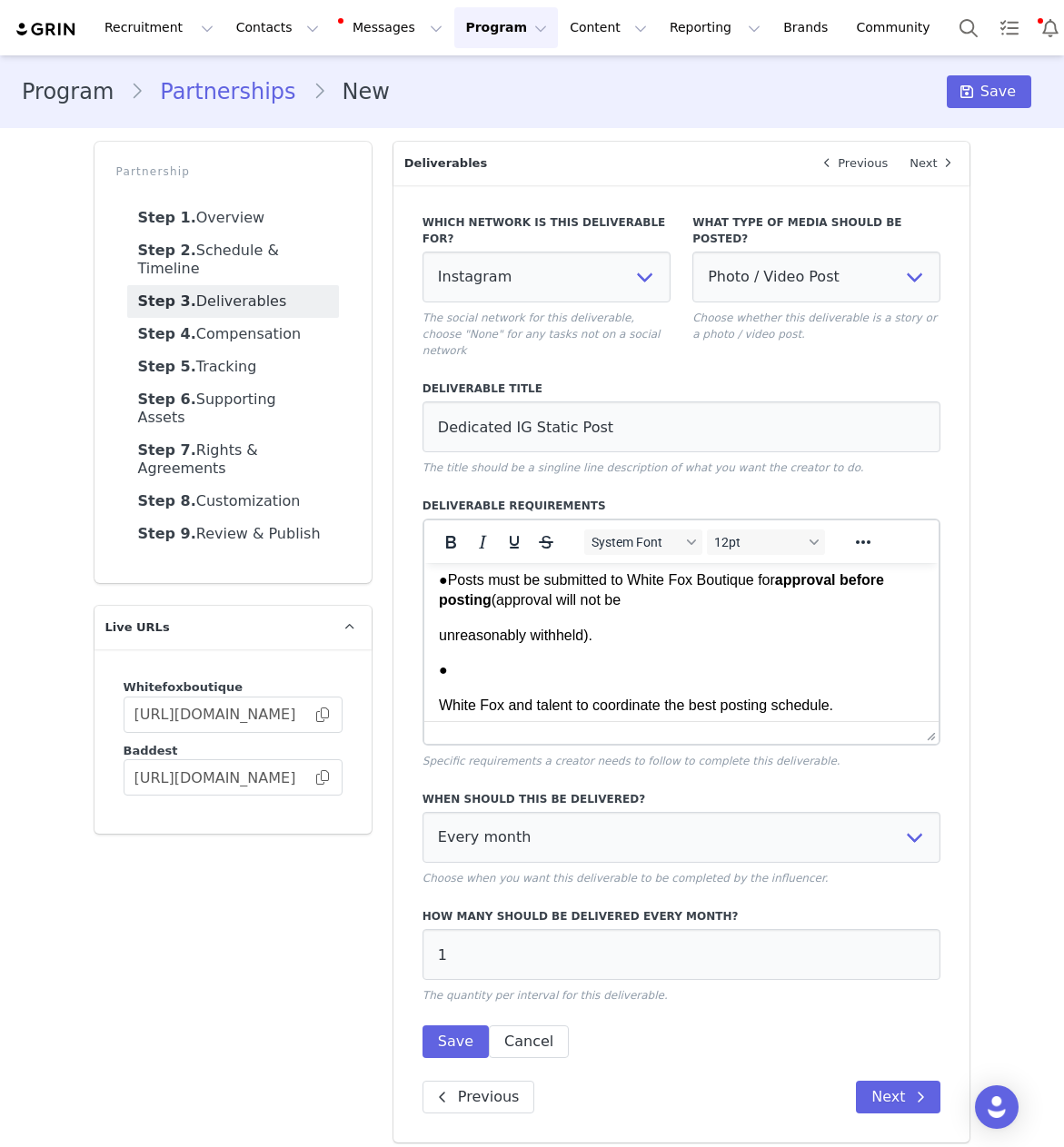
click at [439, 646] on p "unreasonably withheld)." at bounding box center [681, 635] width 486 height 20
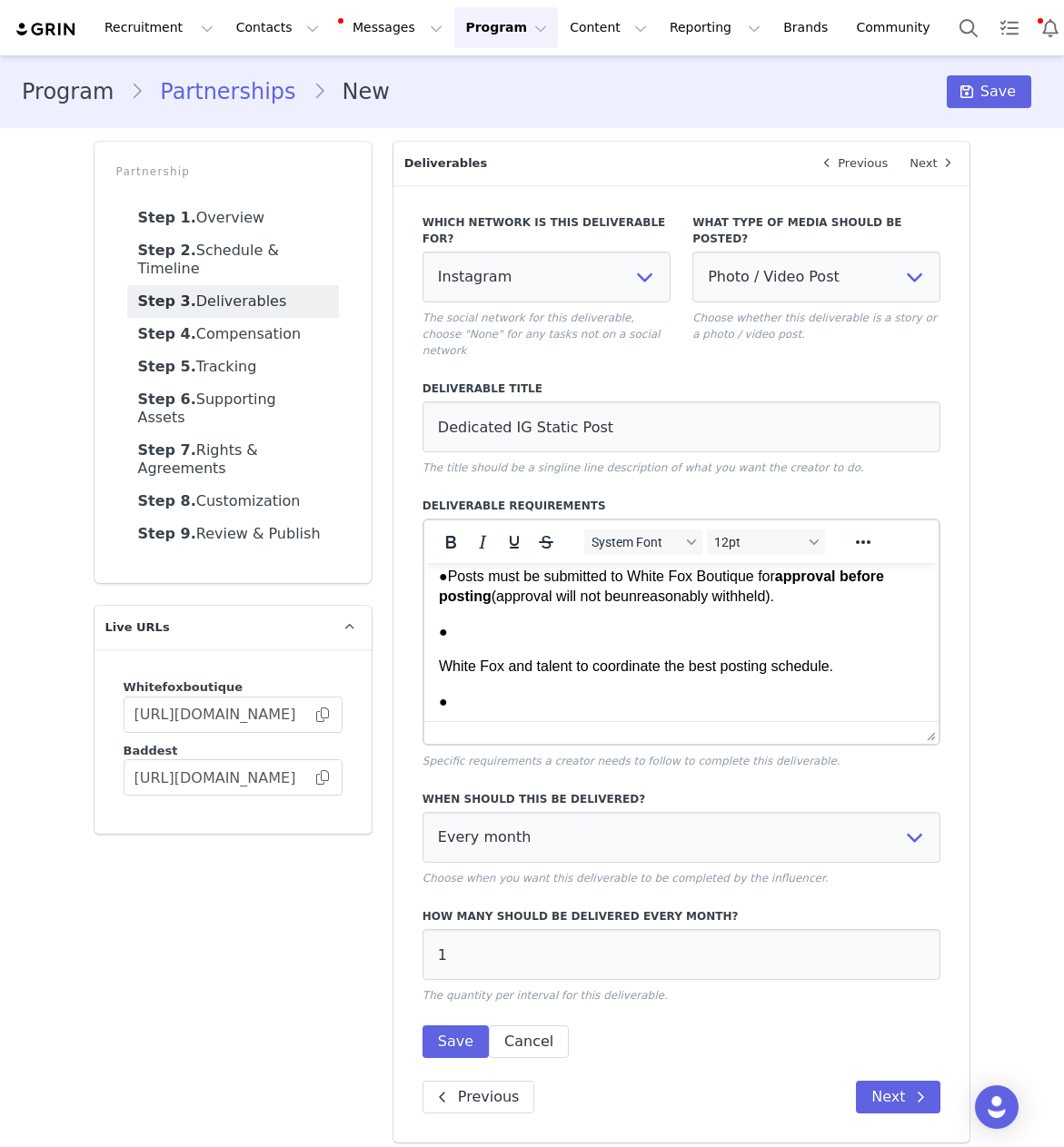
click at [440, 676] on body "3x Dedicated IG post per month of [PERSON_NAME] wearing a full White Fox boutiq…" at bounding box center [681, 314] width 486 height 866
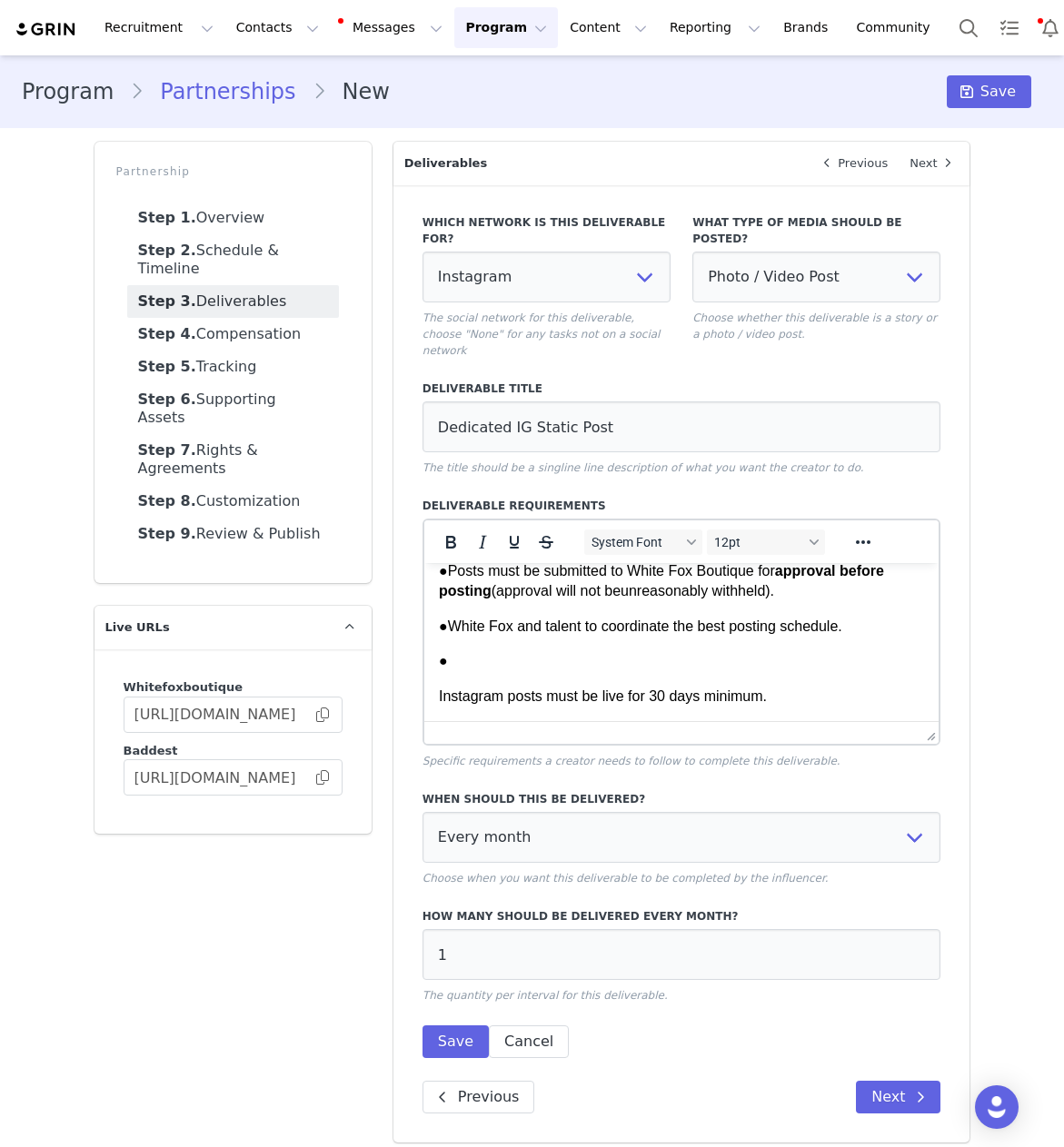
click at [434, 698] on html "3x Dedicated IG post per month of [PERSON_NAME] wearing a full White Fox boutiq…" at bounding box center [681, 291] width 515 height 860
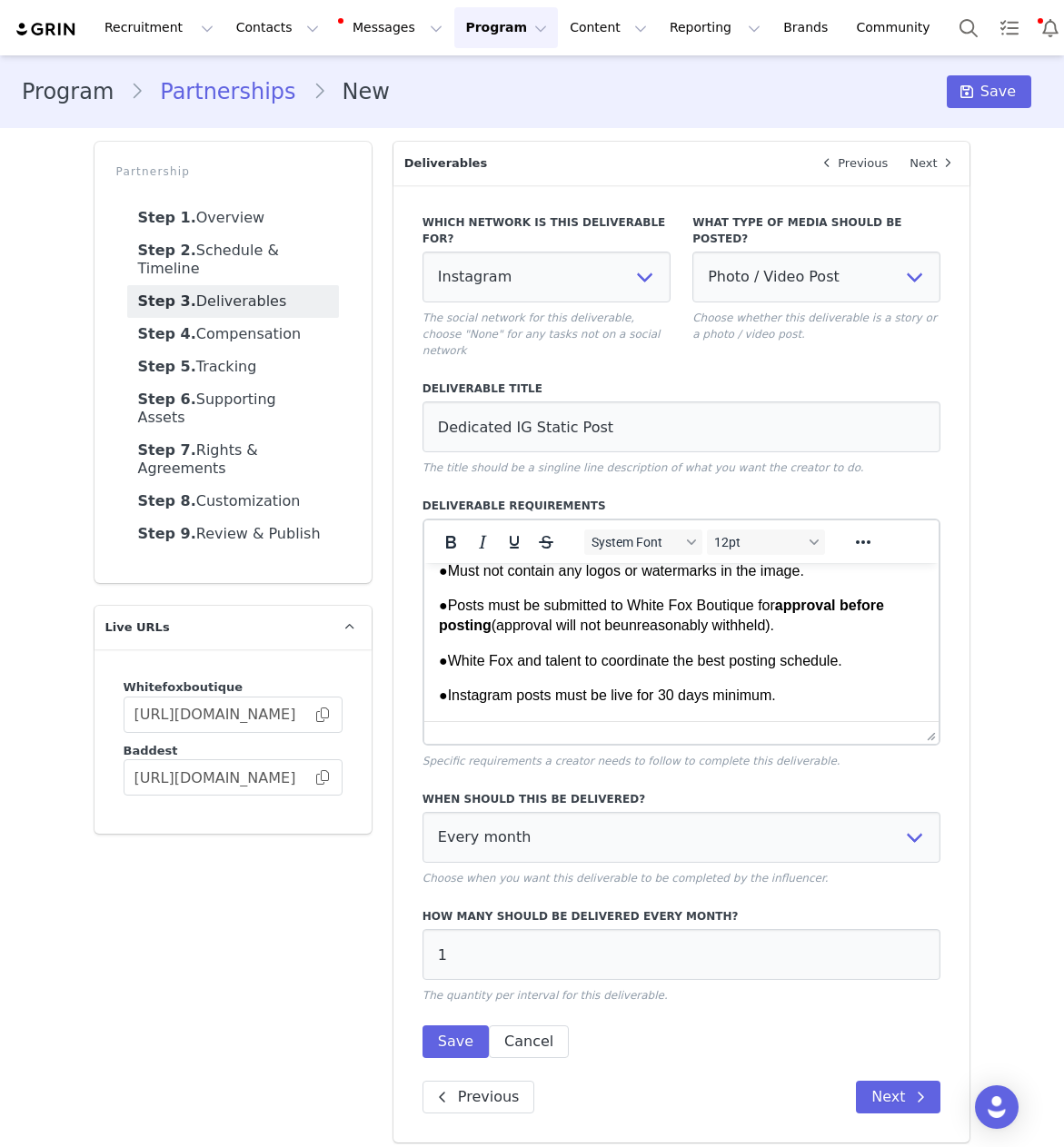
scroll to position [688, 0]
click at [480, 946] on input "1" at bounding box center [682, 954] width 519 height 50
type input "3"
click at [453, 1025] on button "Save" at bounding box center [455, 1041] width 66 height 33
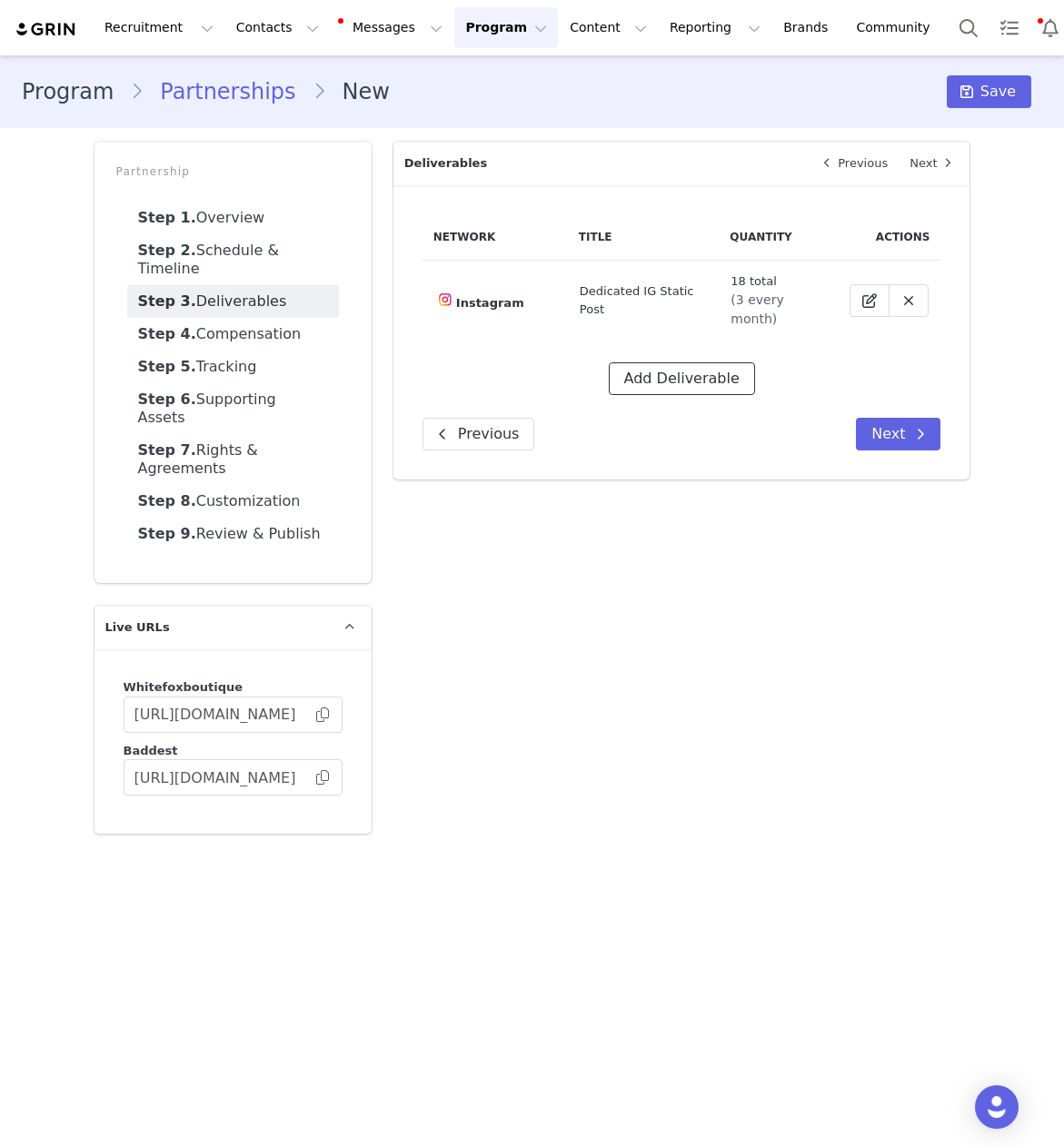
click at [682, 378] on button "Add Deliverable" at bounding box center [682, 379] width 146 height 33
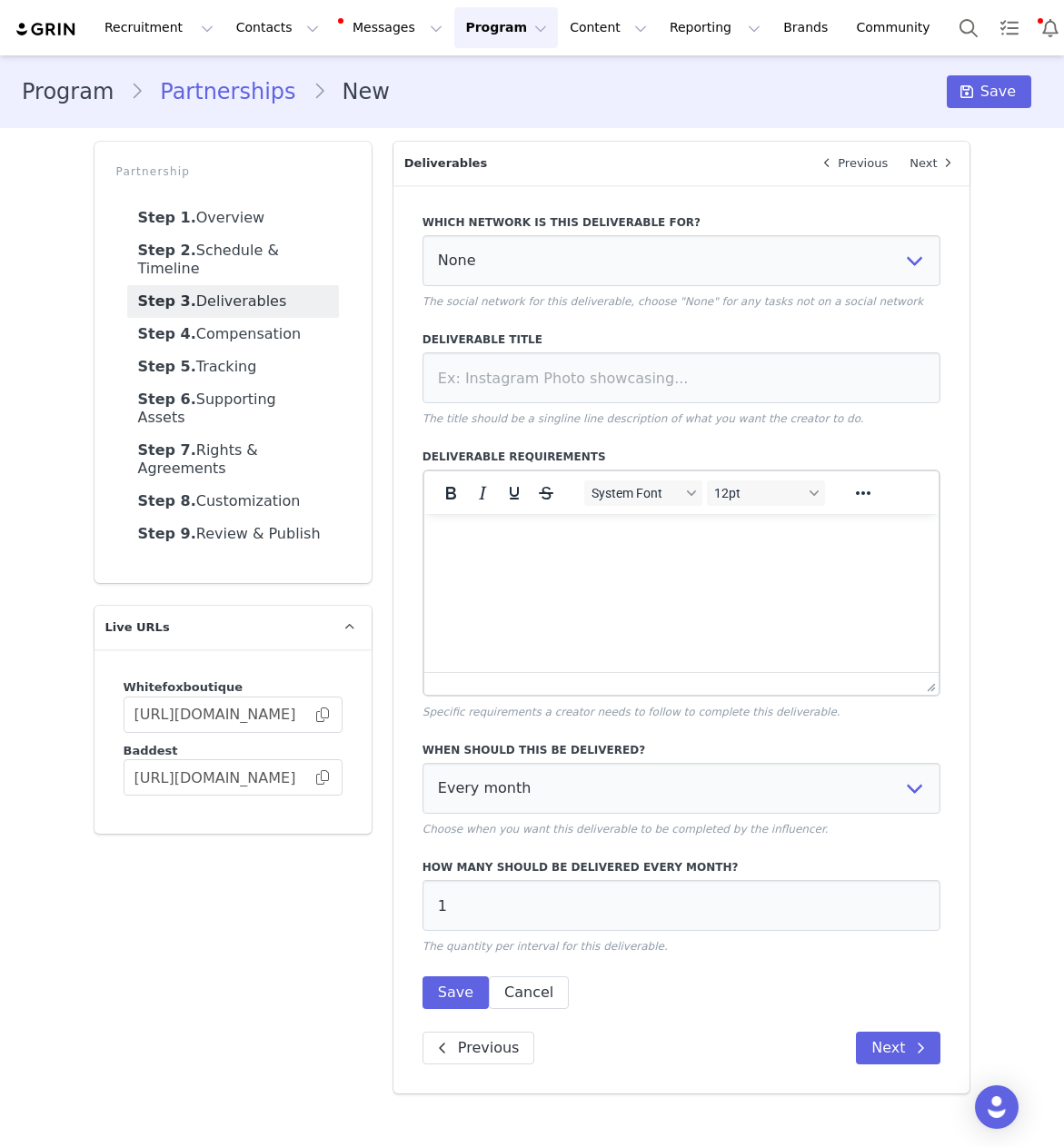
scroll to position [0, 0]
click at [554, 260] on select "None YouTube Twitter Instagram Facebook Twitch TikTok Pinterest" at bounding box center [682, 261] width 519 height 50
select select "5"
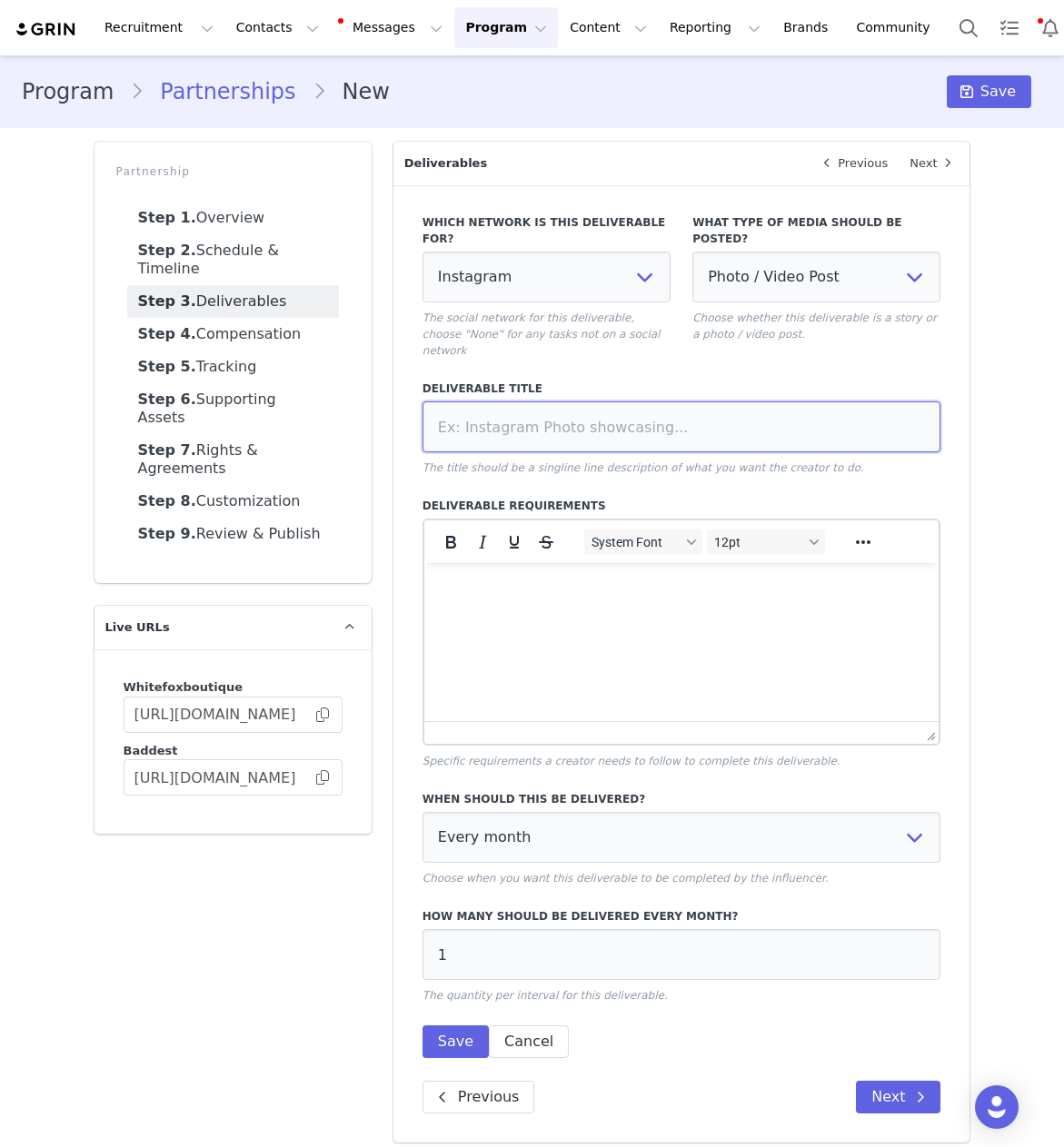
click at [514, 416] on input at bounding box center [682, 426] width 519 height 50
paste input "Dedicated story set (minimum 5 frames)"
type input "Dedicated story set (minimum 5 frames)"
select select
type input "Dedicated story set (minimum 5 frames)"
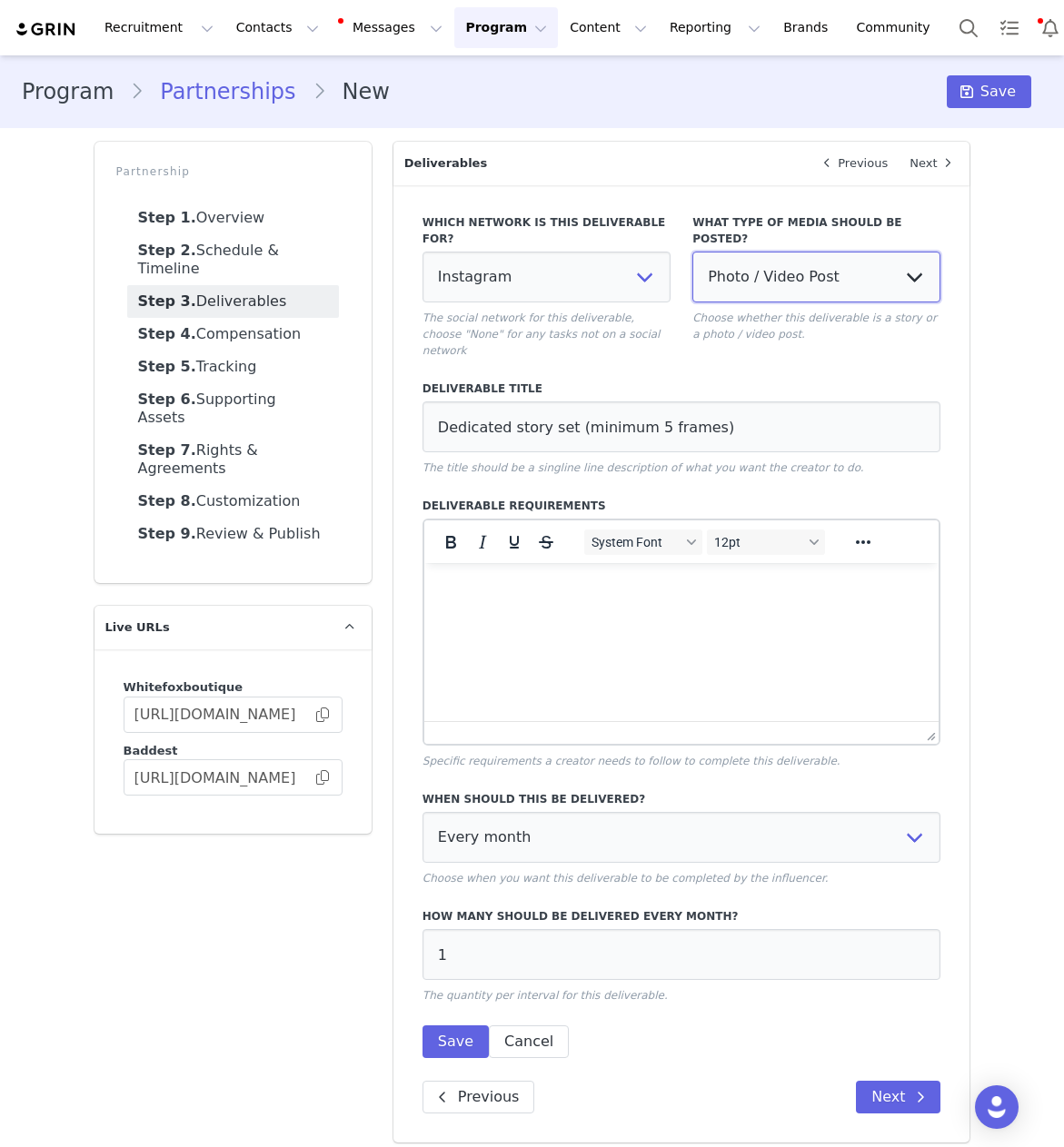
click at [834, 269] on select "Photo / Video Post Story Text in Bio Highlight Reel" at bounding box center [815, 277] width 248 height 50
select select
click at [525, 612] on html at bounding box center [681, 587] width 515 height 49
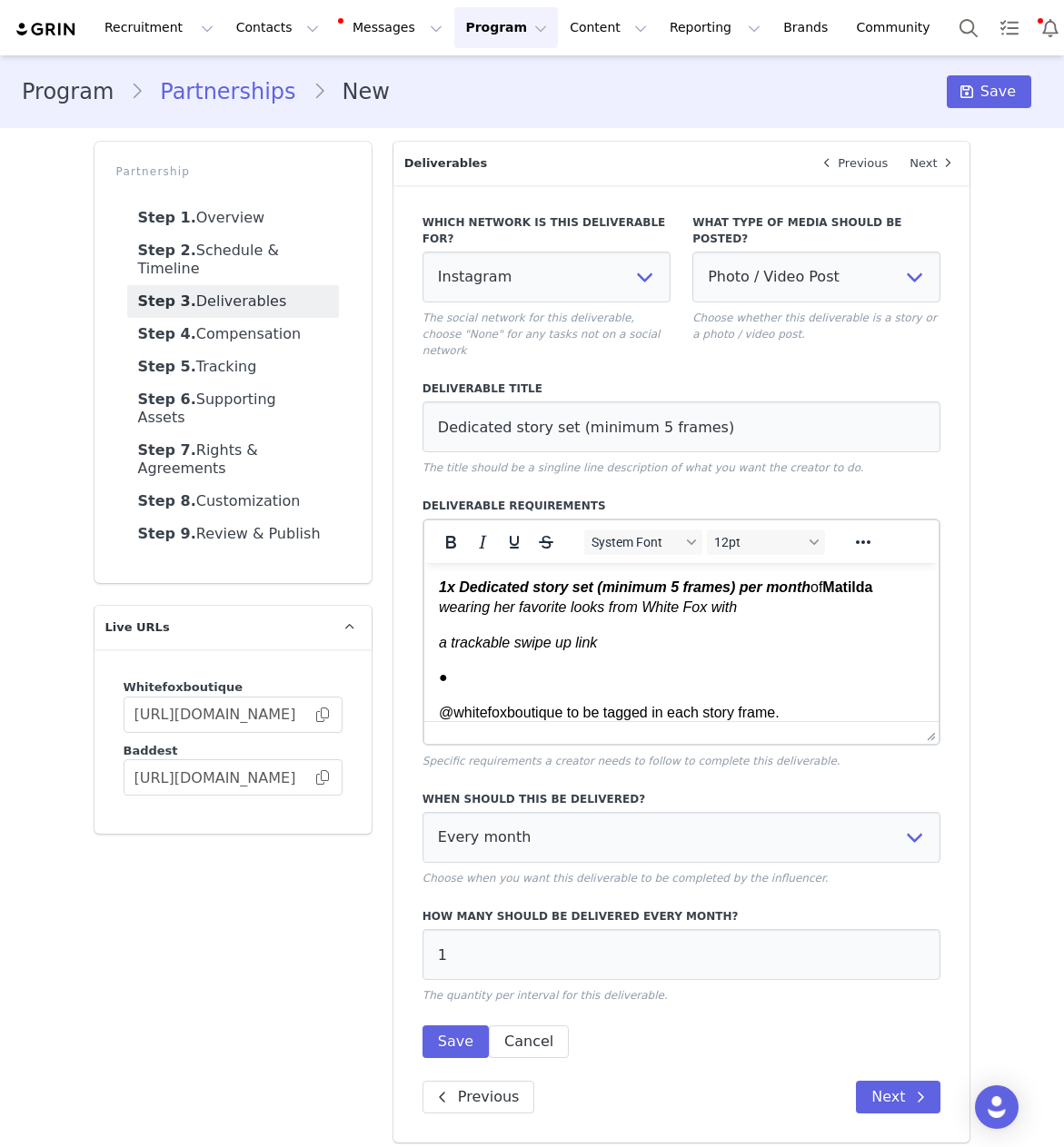
click at [438, 641] on em "a trackable swipe up link" at bounding box center [516, 642] width 158 height 16
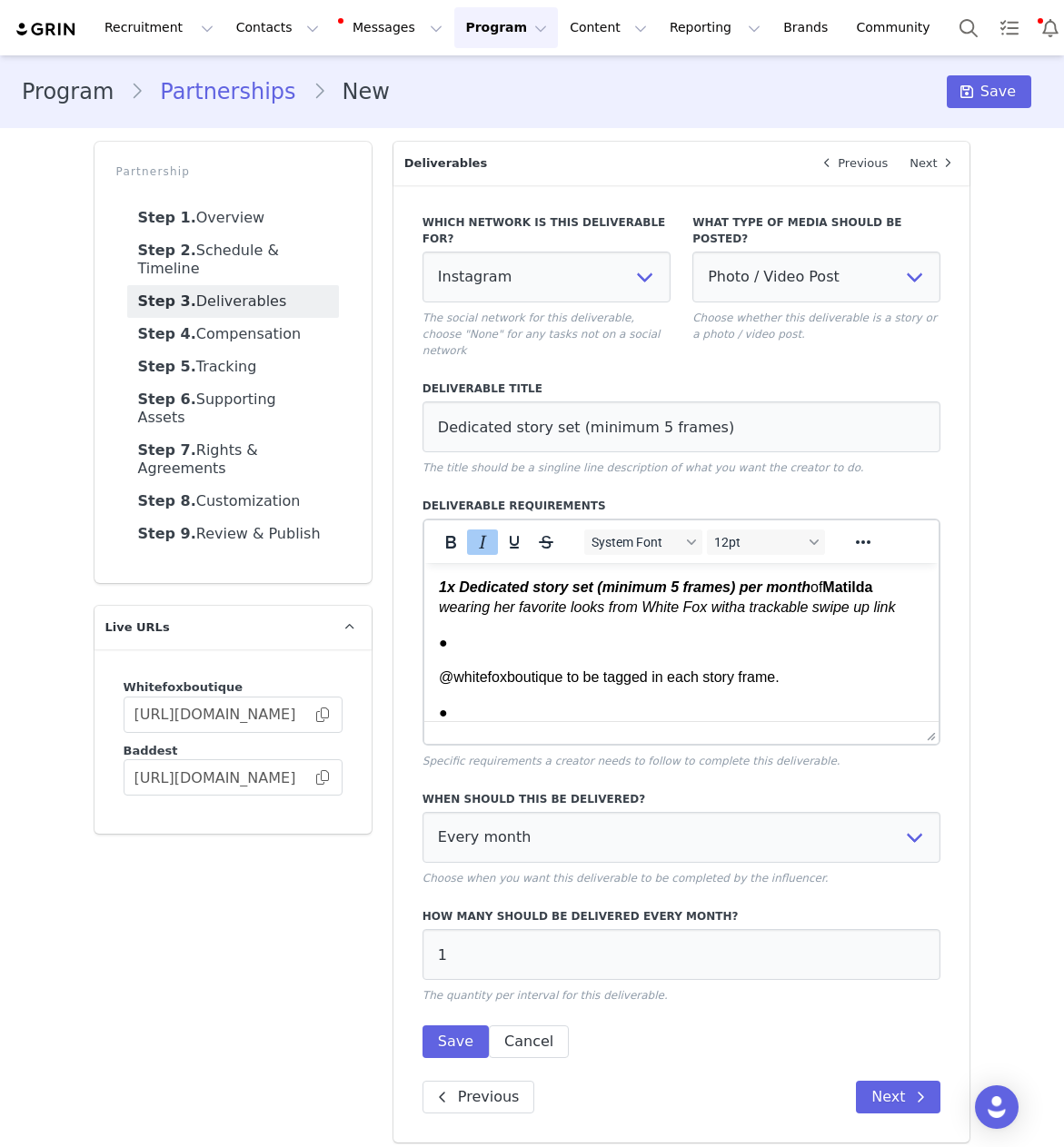
click at [435, 674] on html "1x Dedicated story set (minimum 5 frames) per month of [PERSON_NAME] wearing he…" at bounding box center [681, 1129] width 515 height 1134
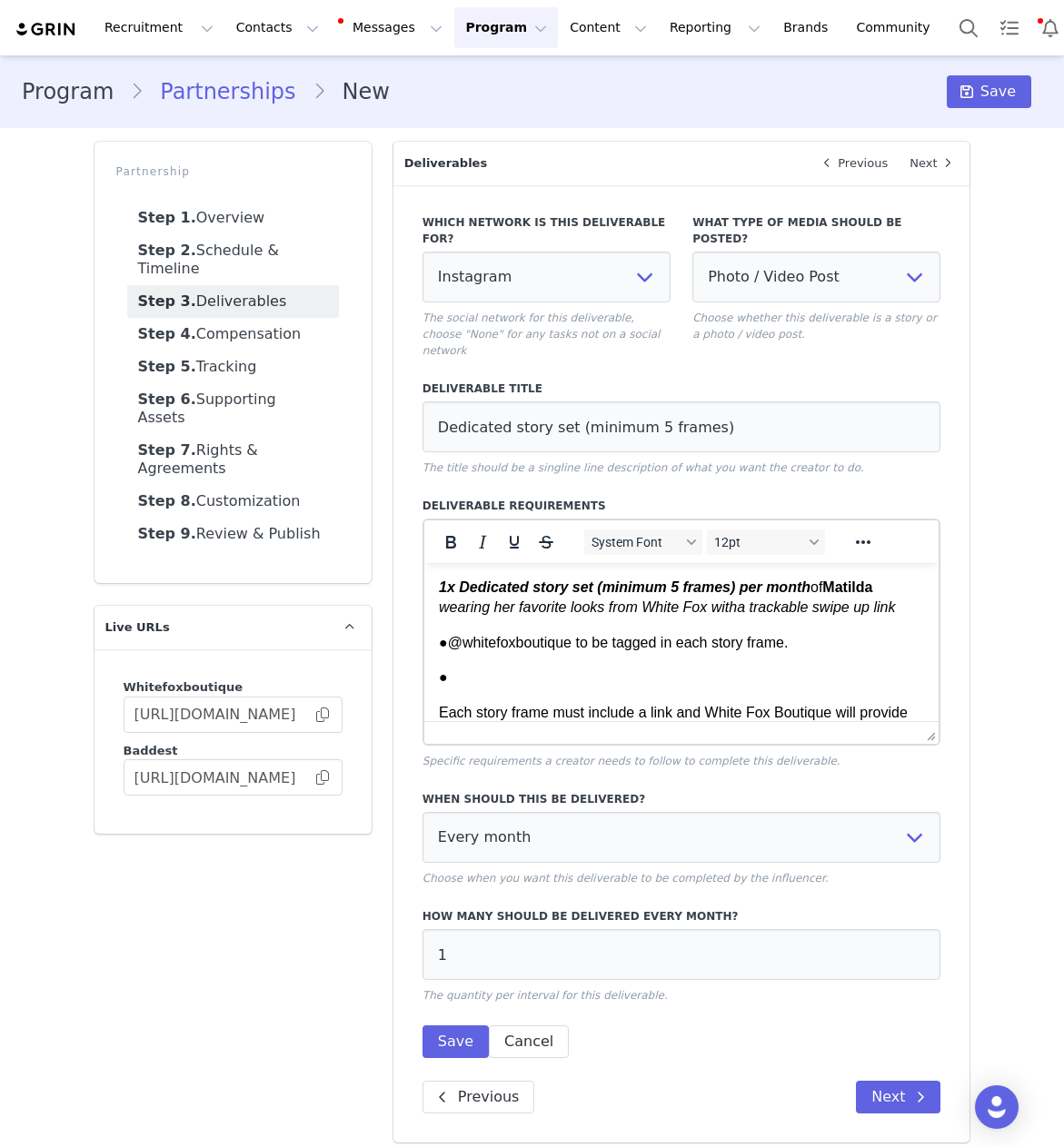
click at [438, 710] on p "Each story frame must include a link and White Fox Boutique will provide you wi…" at bounding box center [681, 724] width 486 height 41
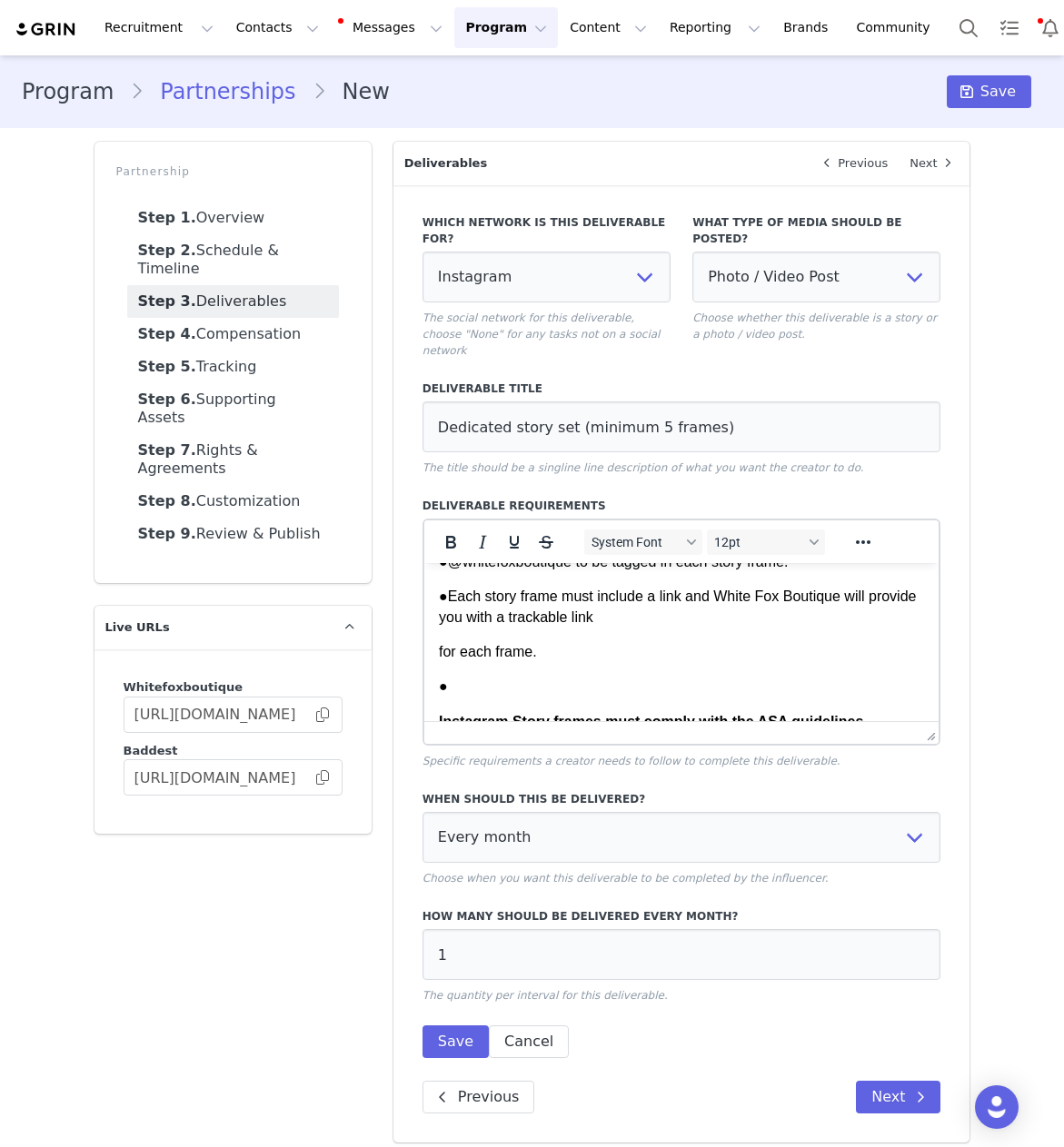
scroll to position [80, 0]
click at [438, 654] on p "for each frame." at bounding box center [681, 652] width 486 height 20
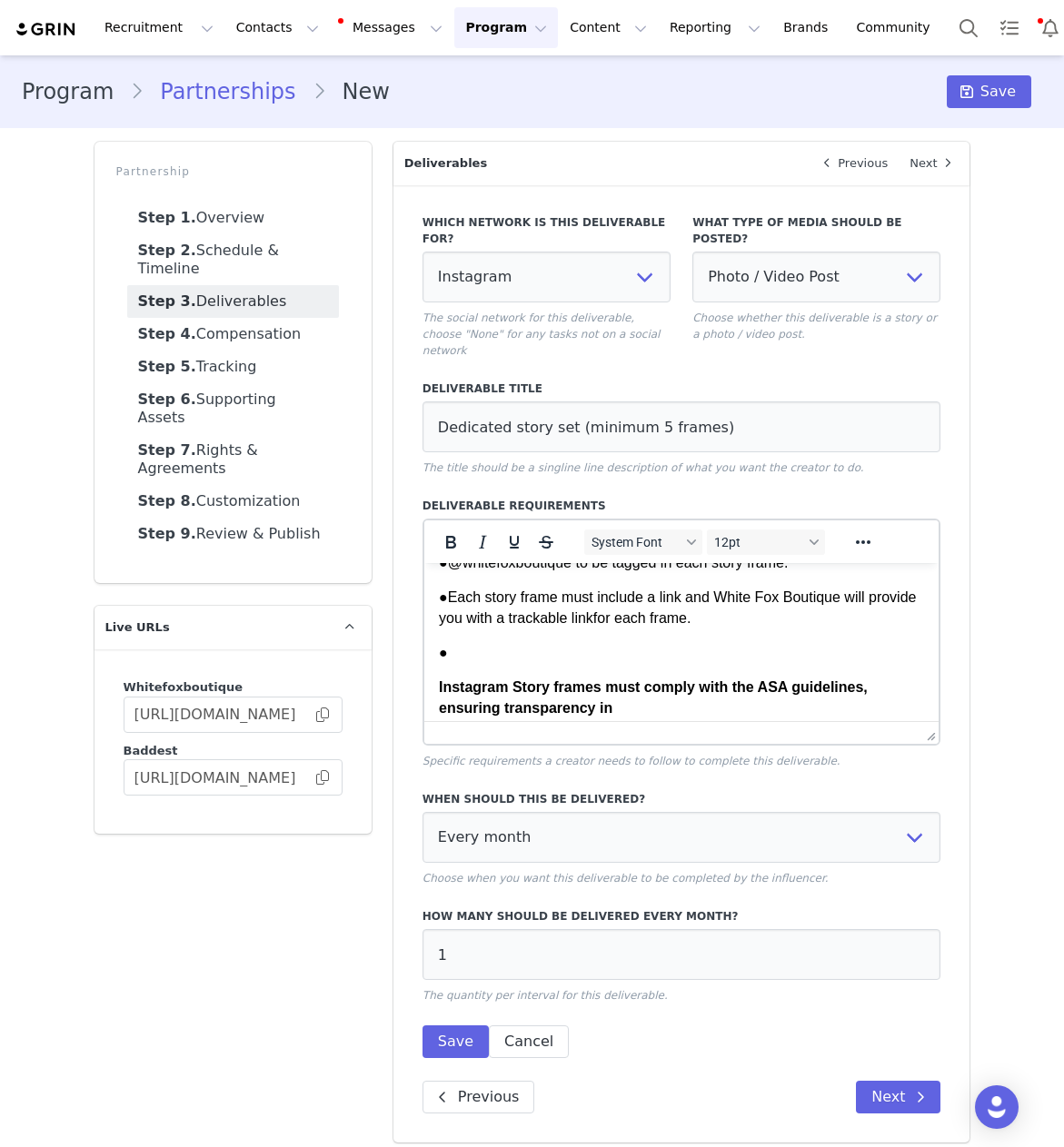
click at [433, 684] on html "1x Dedicated story set (minimum 5 frames) per month of [PERSON_NAME] wearing he…" at bounding box center [681, 997] width 515 height 1029
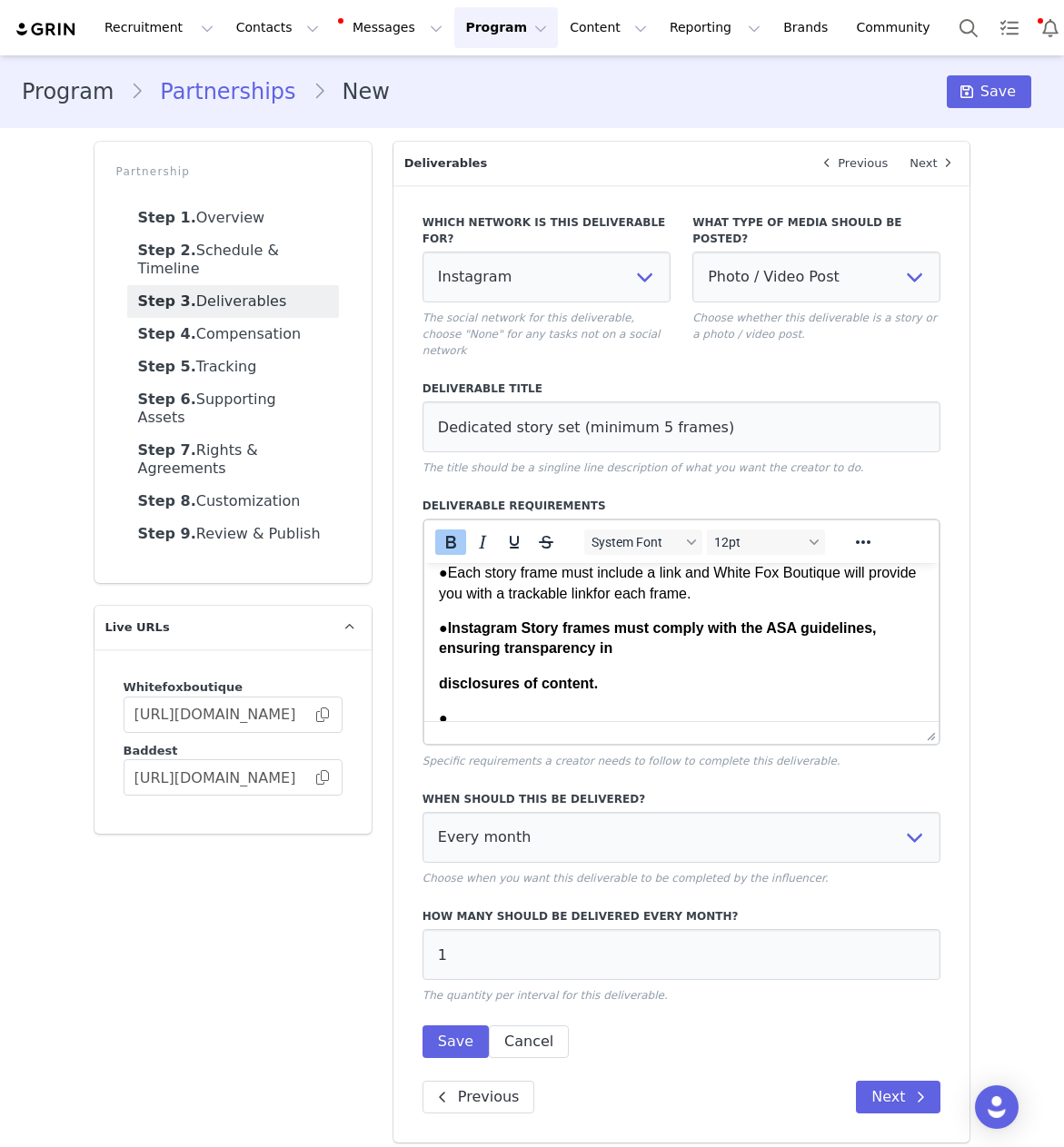
click at [433, 682] on html "1x Dedicated story set (minimum 5 frames) per month of [PERSON_NAME] wearing he…" at bounding box center [681, 955] width 515 height 994
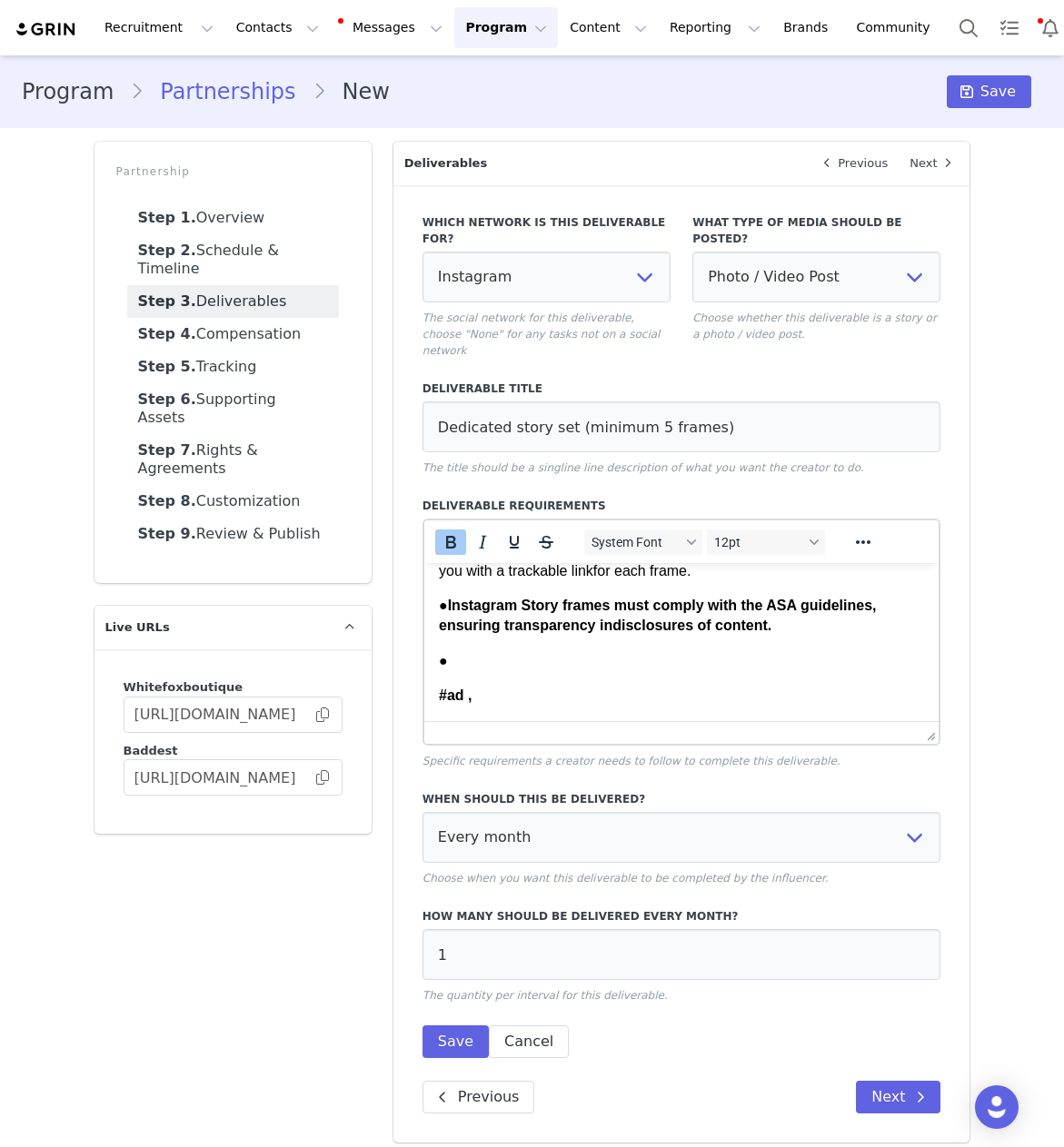
click at [433, 695] on html "1x Dedicated story set (minimum 5 frames) per month of [PERSON_NAME] wearing he…" at bounding box center [681, 915] width 515 height 959
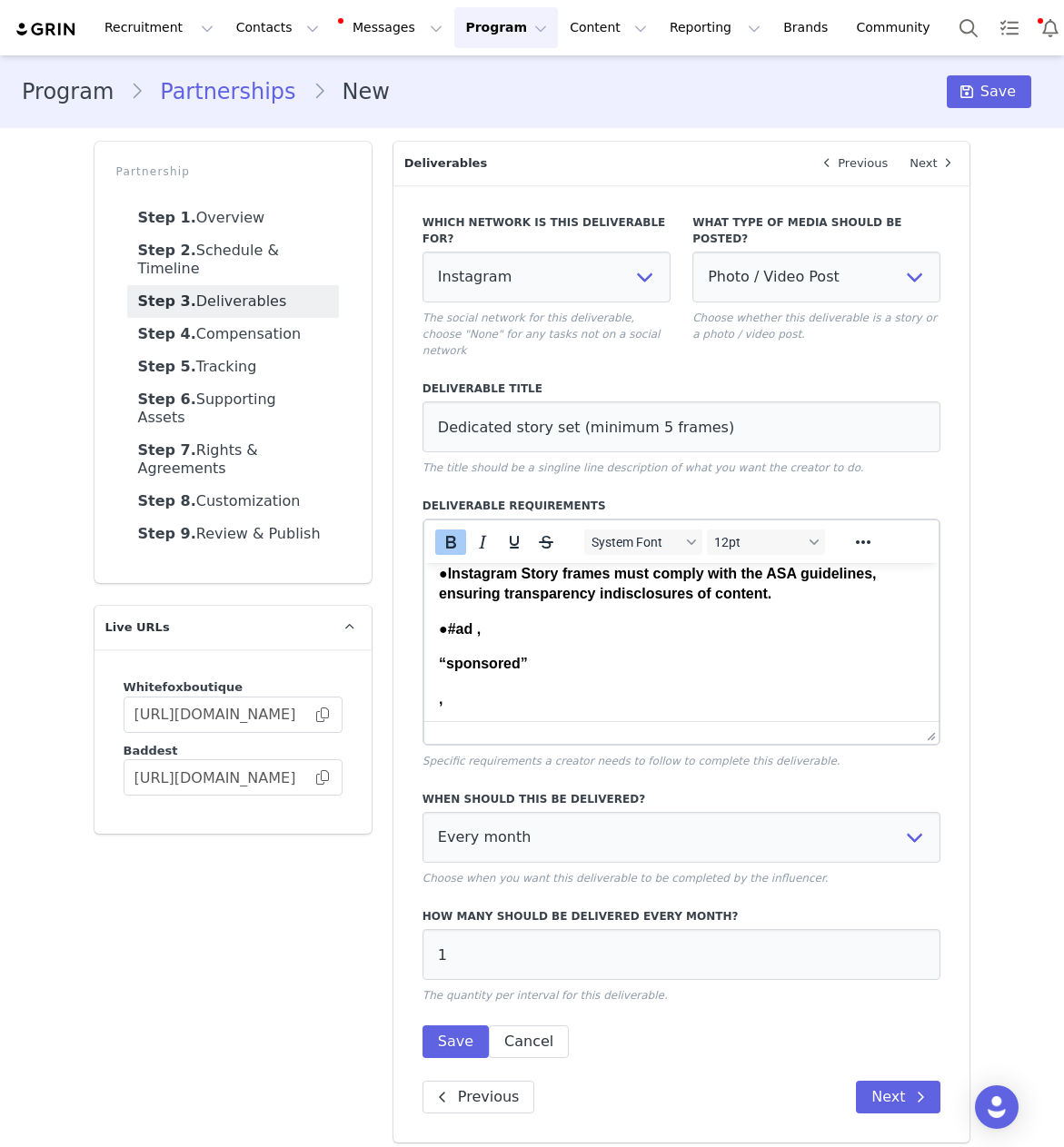
click at [440, 667] on strong "“sponsored”" at bounding box center [482, 664] width 89 height 16
click at [438, 674] on body "1x Dedicated story set (minimum 5 frames) per month of [PERSON_NAME] wearing he…" at bounding box center [681, 849] width 486 height 860
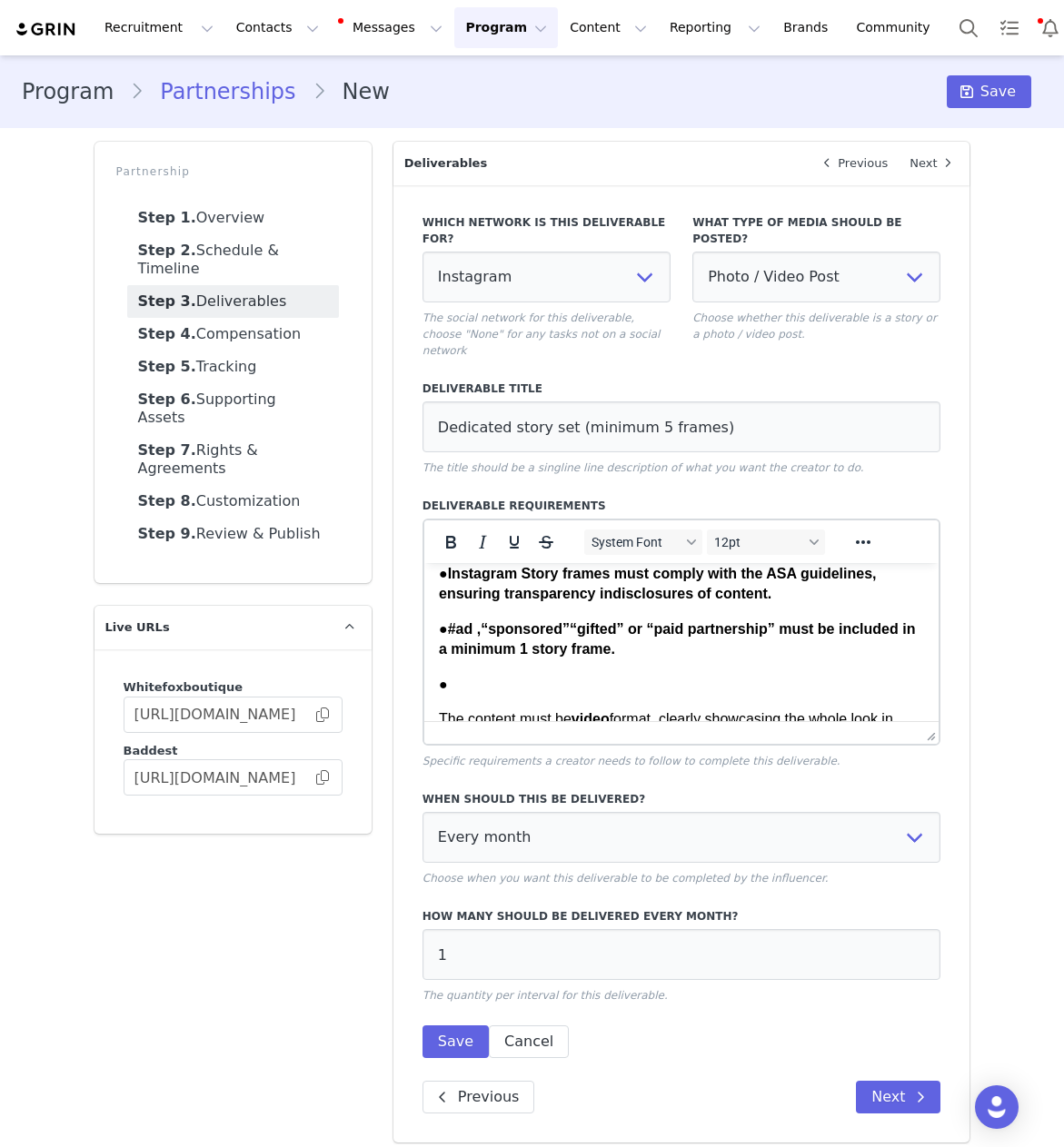
click at [438, 718] on p "The content must be video format, clearly showcasing the whole look in each fra…" at bounding box center [681, 730] width 486 height 41
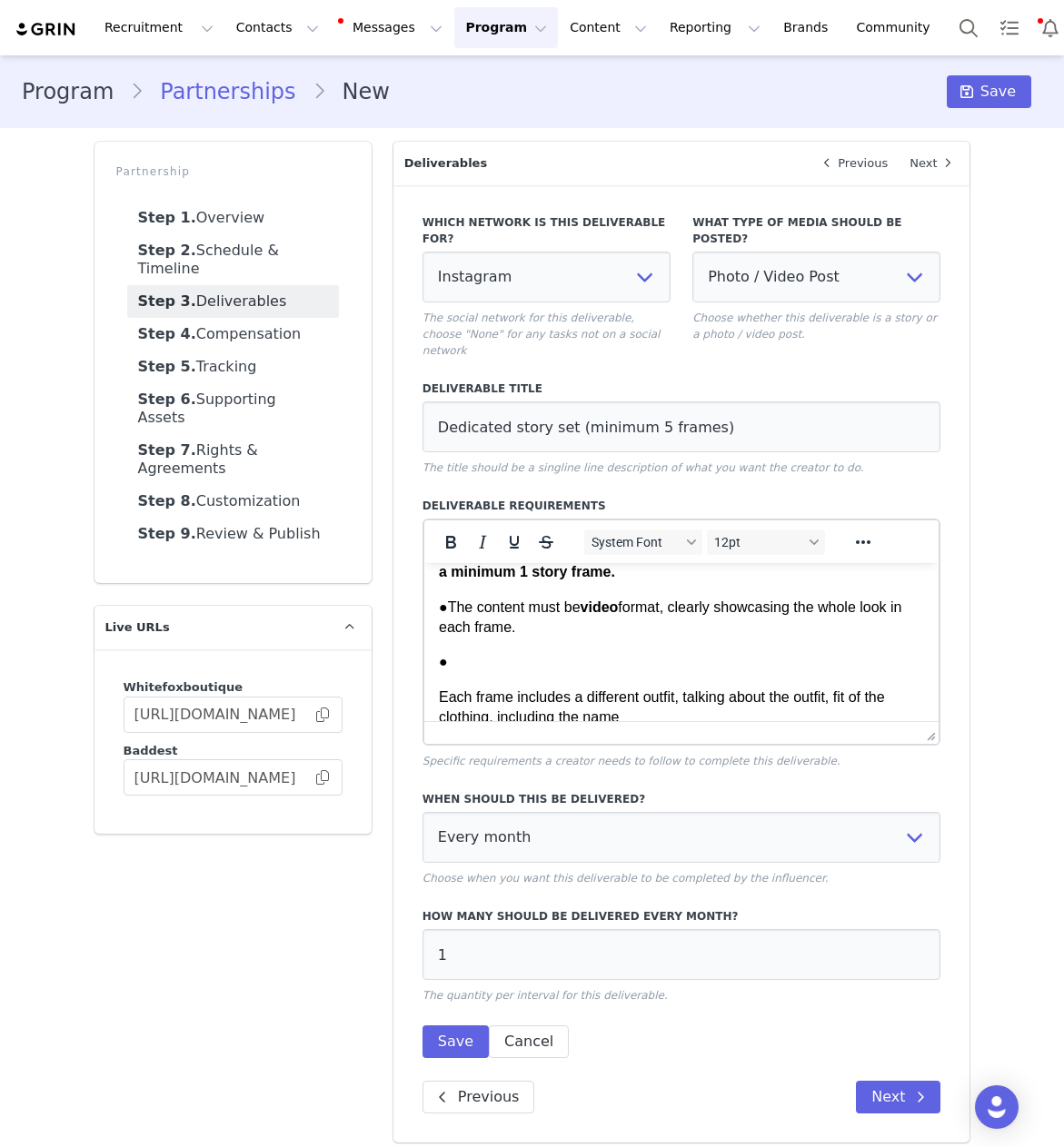
click at [438, 691] on p "Each frame includes a different outfit, talking about the outfit, fit of the cl…" at bounding box center [681, 709] width 486 height 41
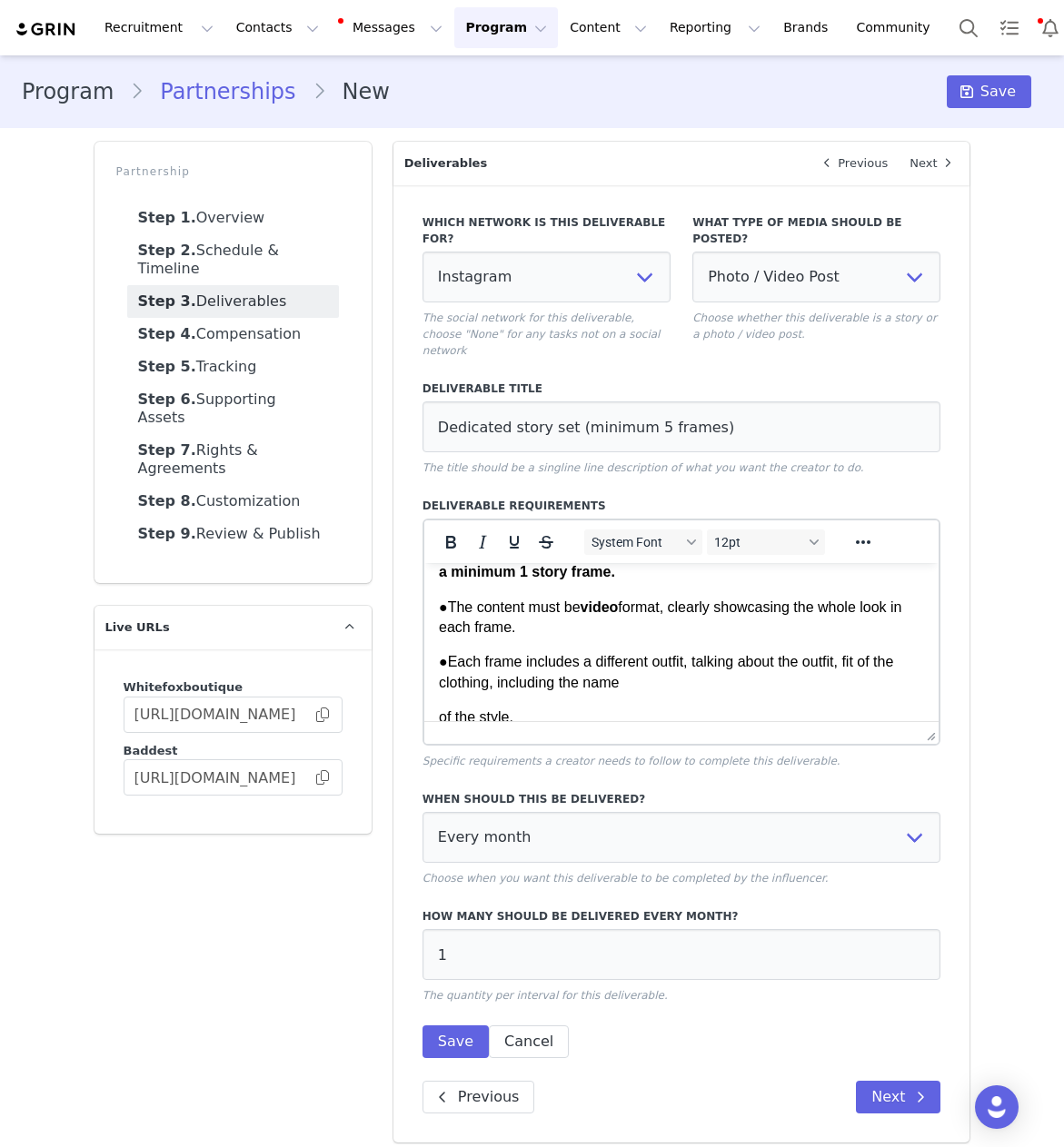
scroll to position [280, 0]
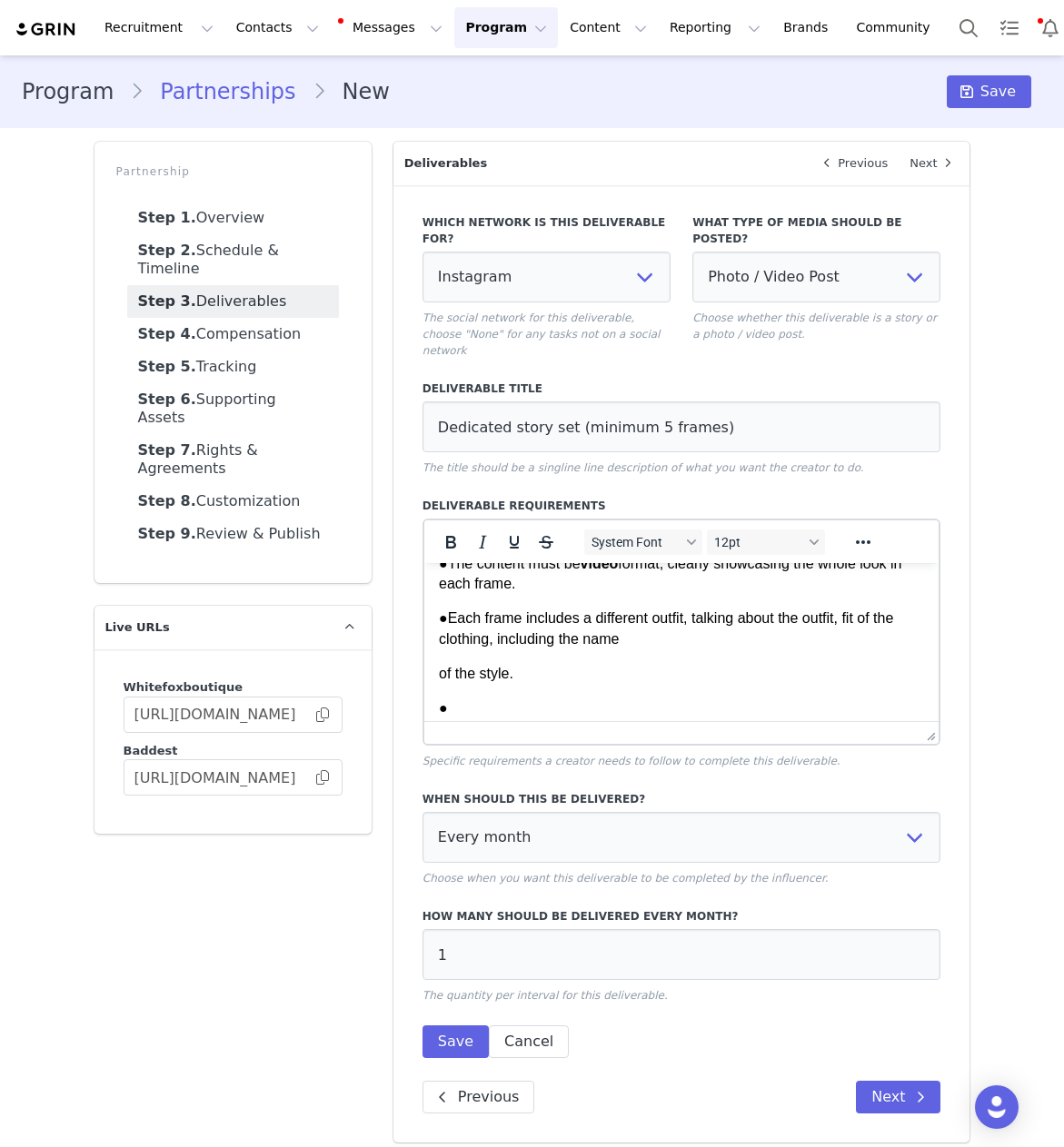
click at [438, 671] on p "of the style." at bounding box center [681, 673] width 486 height 20
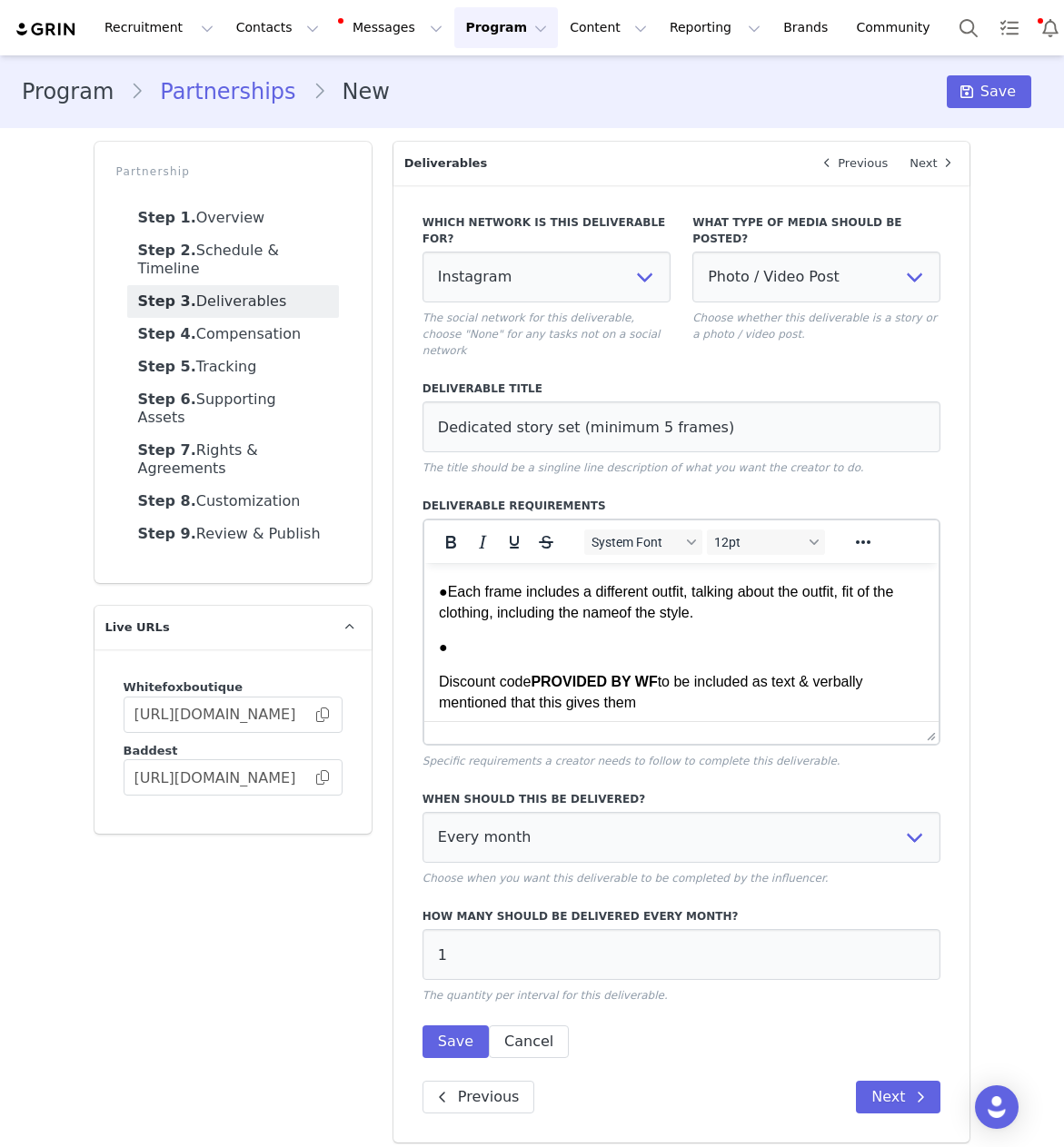
click at [438, 682] on p "Discount code PROVIDED BY WF to be included as text & verbally mentioned that t…" at bounding box center [681, 693] width 486 height 41
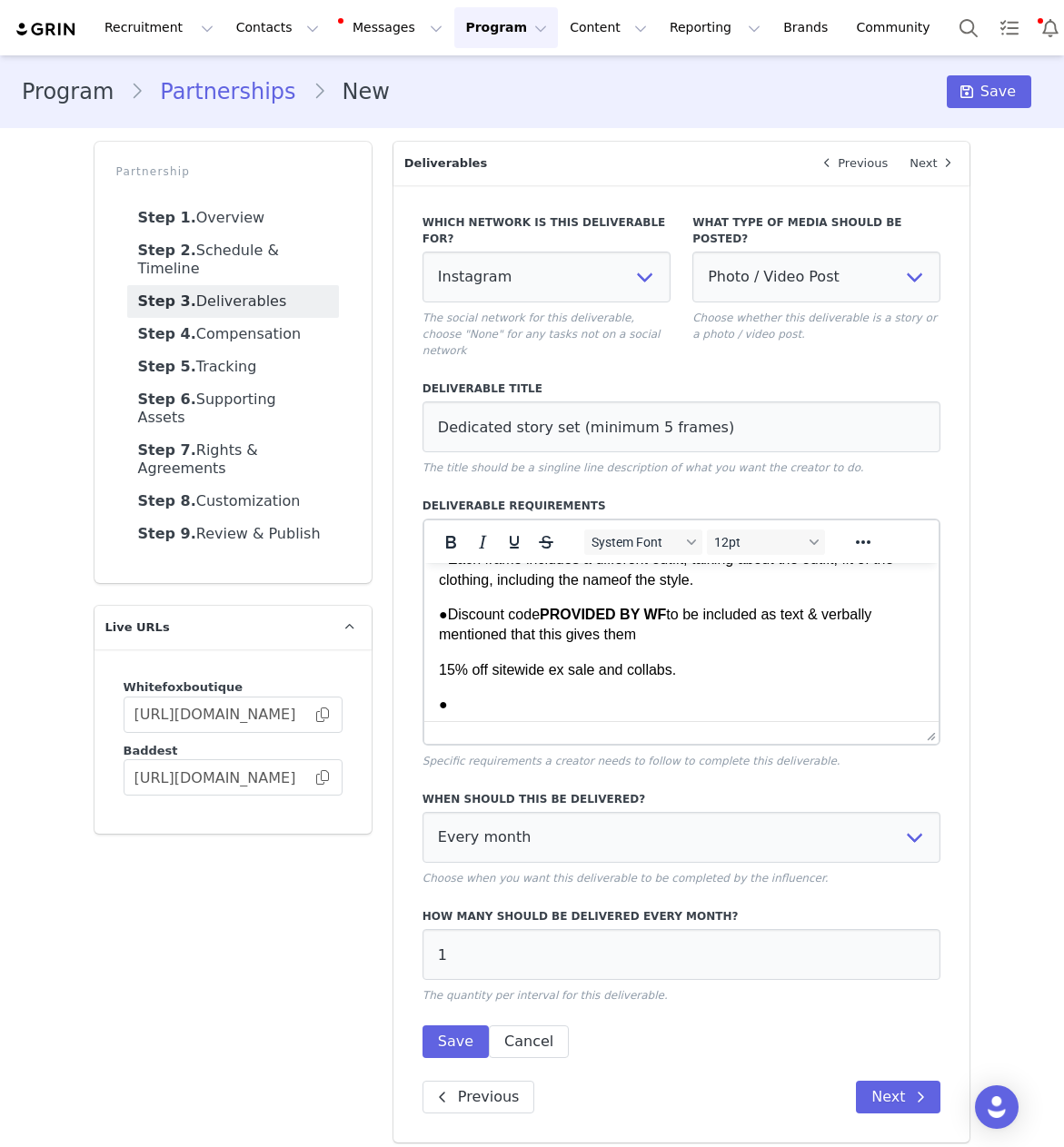
scroll to position [337, 0]
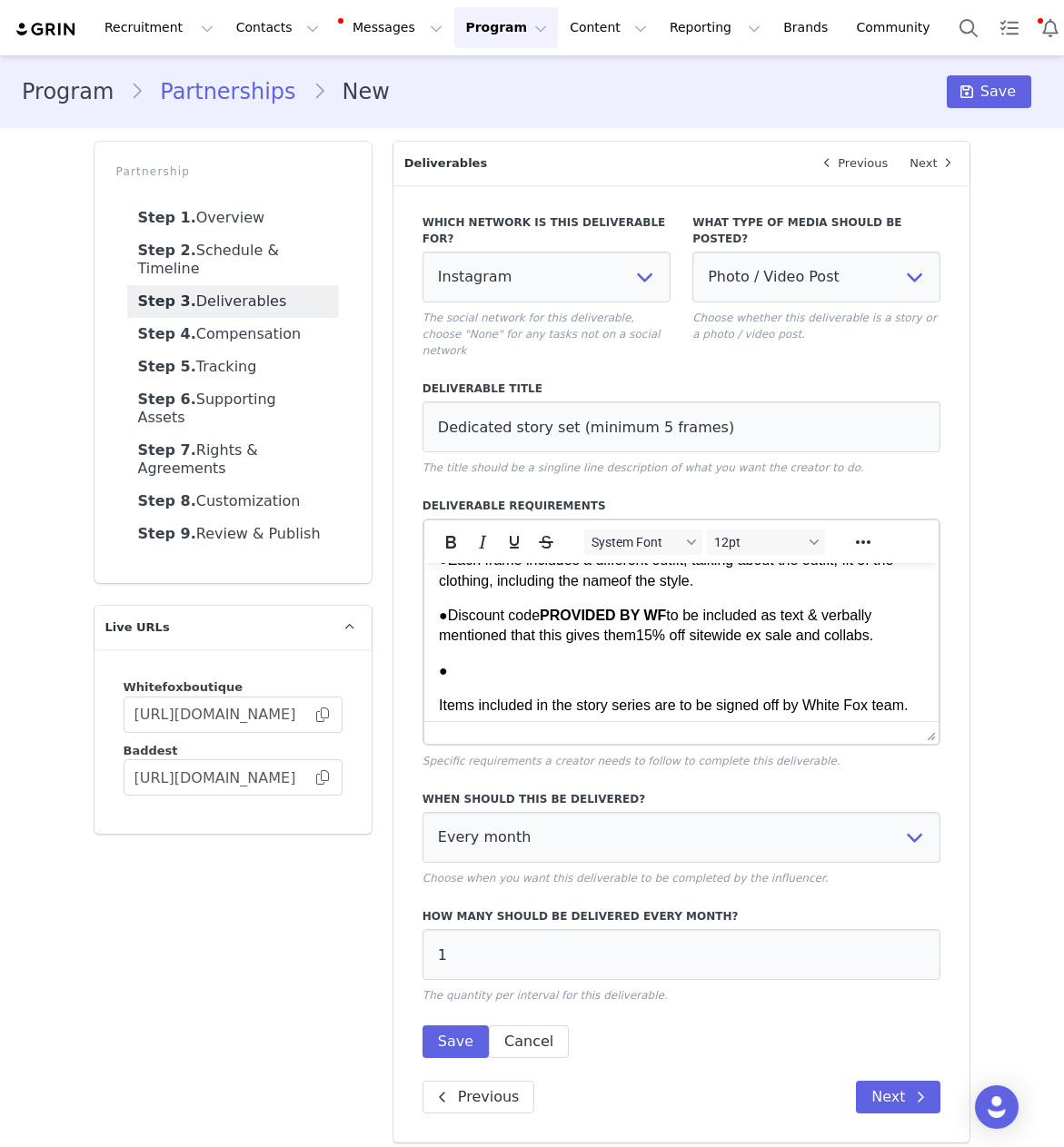
click at [439, 702] on p "Items included in the story series are to be signed off by White Fox team." at bounding box center [681, 705] width 486 height 20
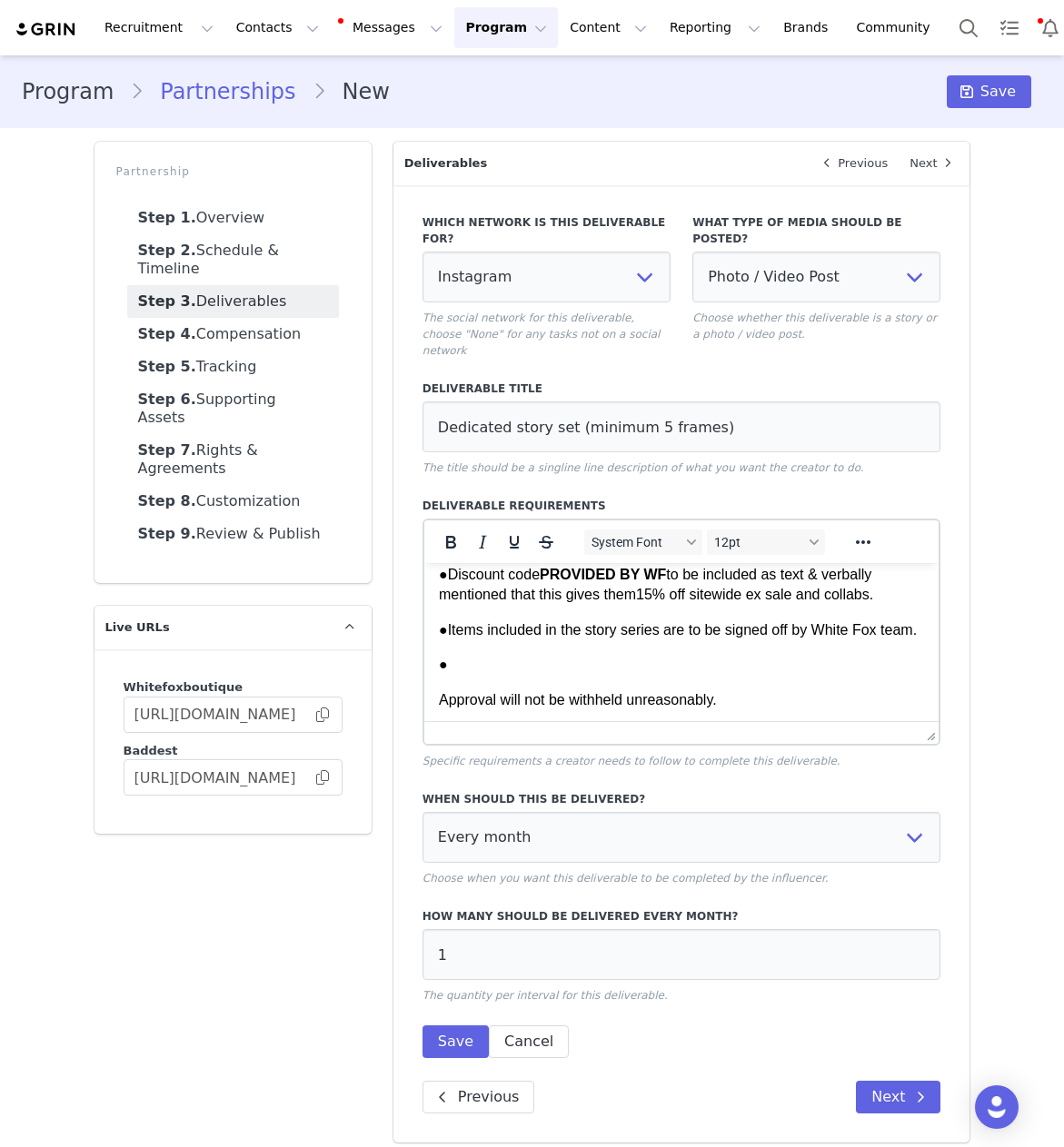
click at [439, 710] on p "Approval will not be withheld unreasonably." at bounding box center [681, 699] width 486 height 20
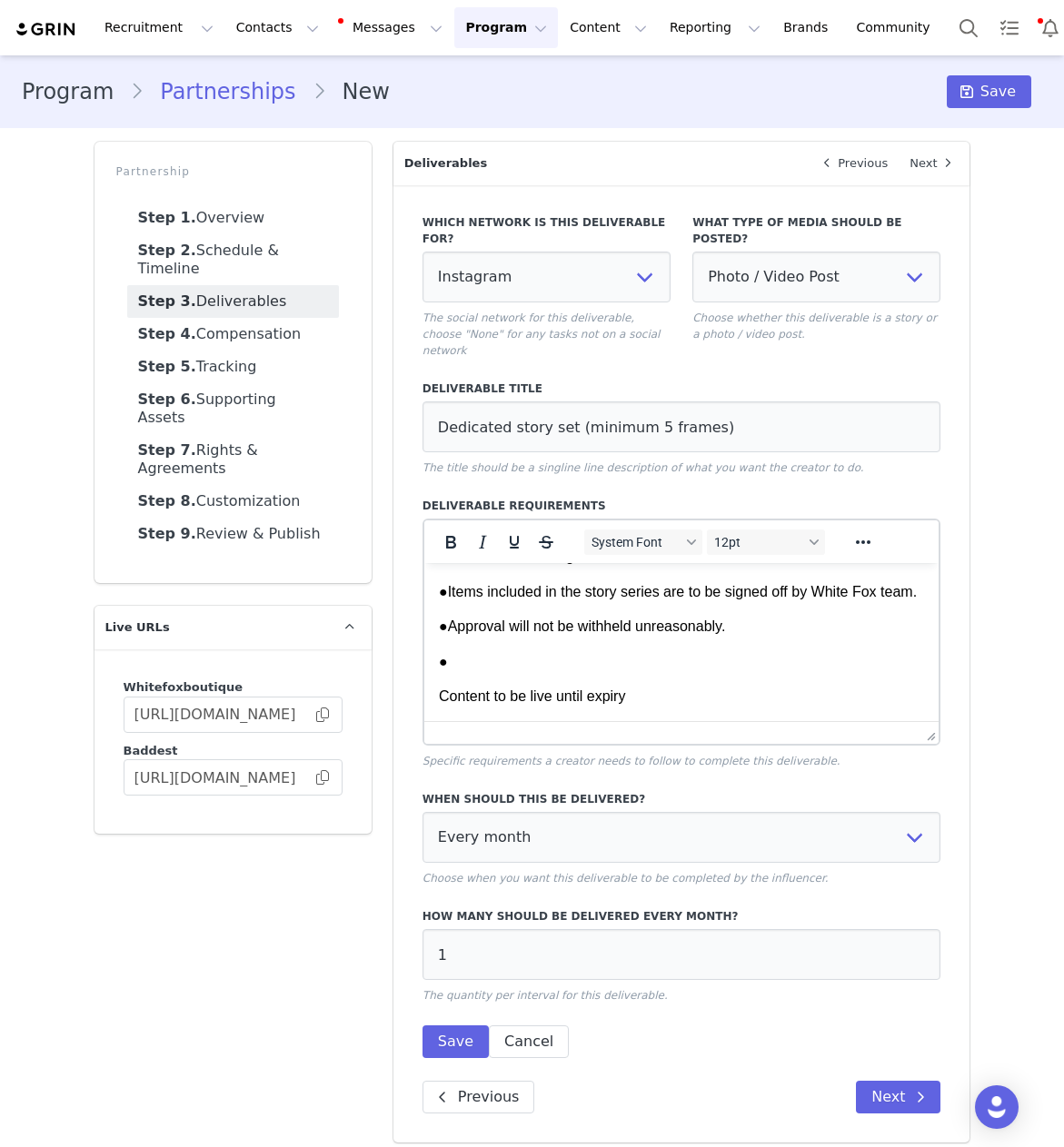
click at [439, 700] on p "Content to be live until expiry" at bounding box center [681, 696] width 486 height 20
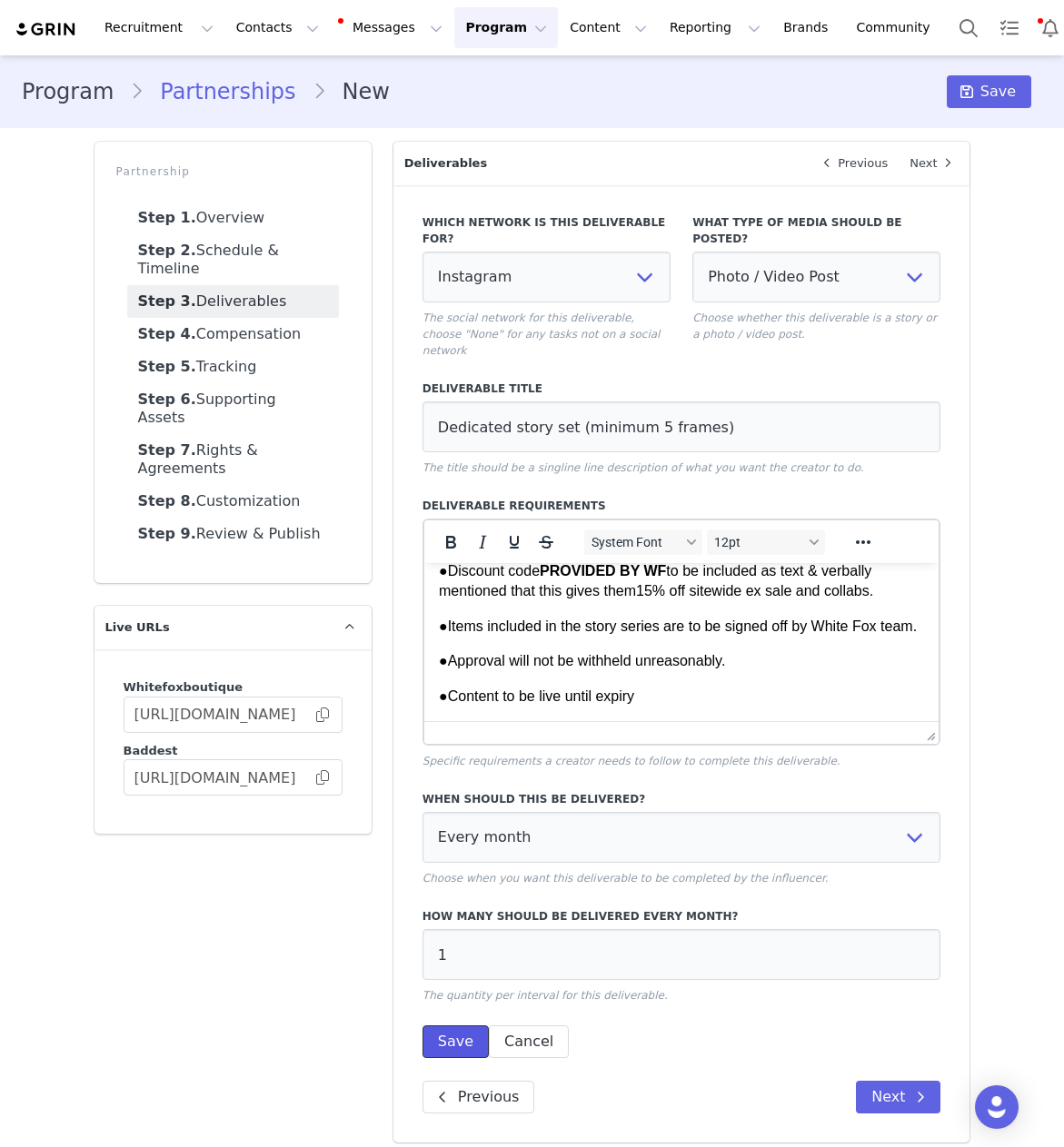
click at [453, 1025] on button "Save" at bounding box center [455, 1041] width 66 height 33
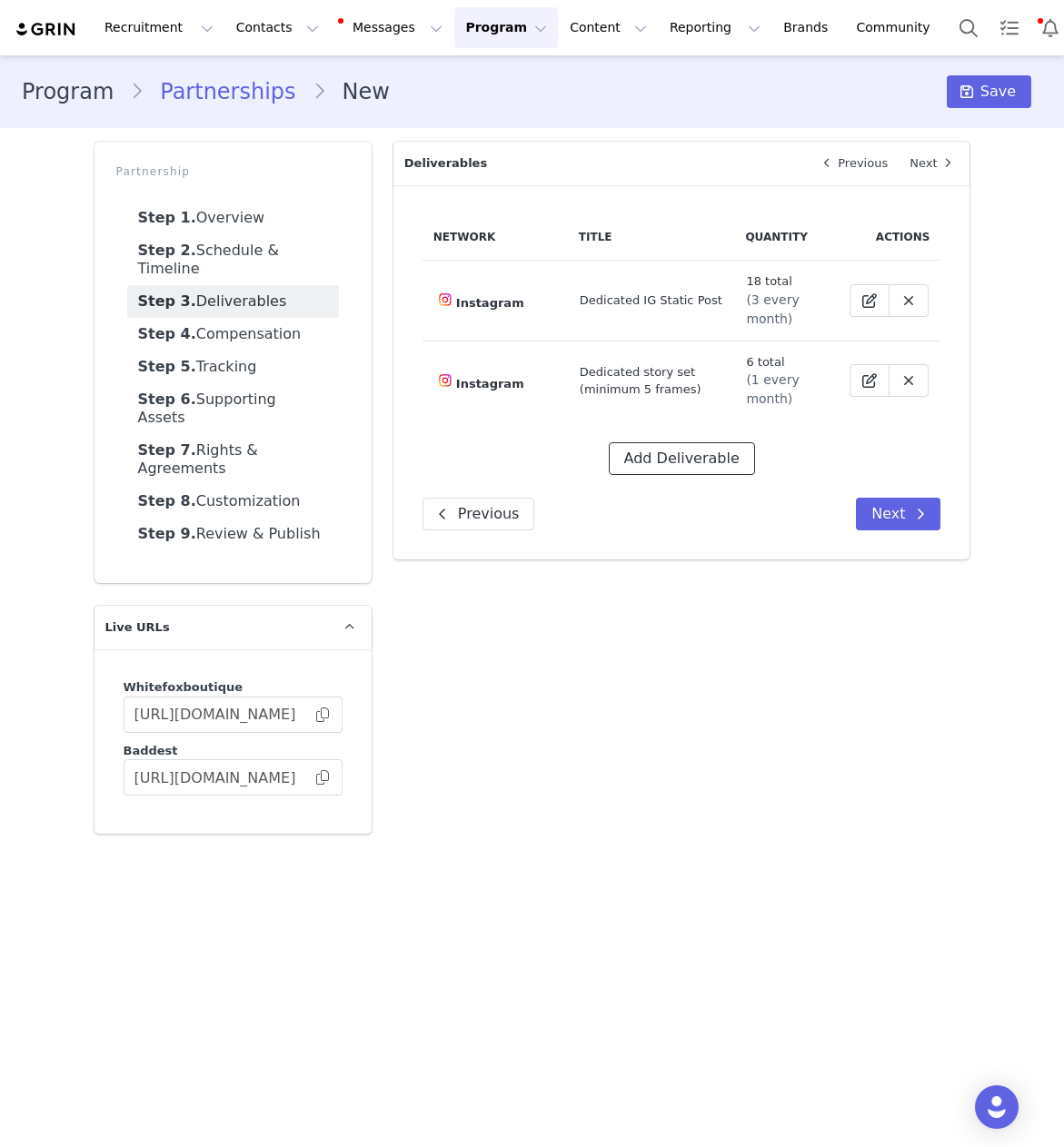
click at [687, 456] on button "Add Deliverable" at bounding box center [682, 458] width 146 height 33
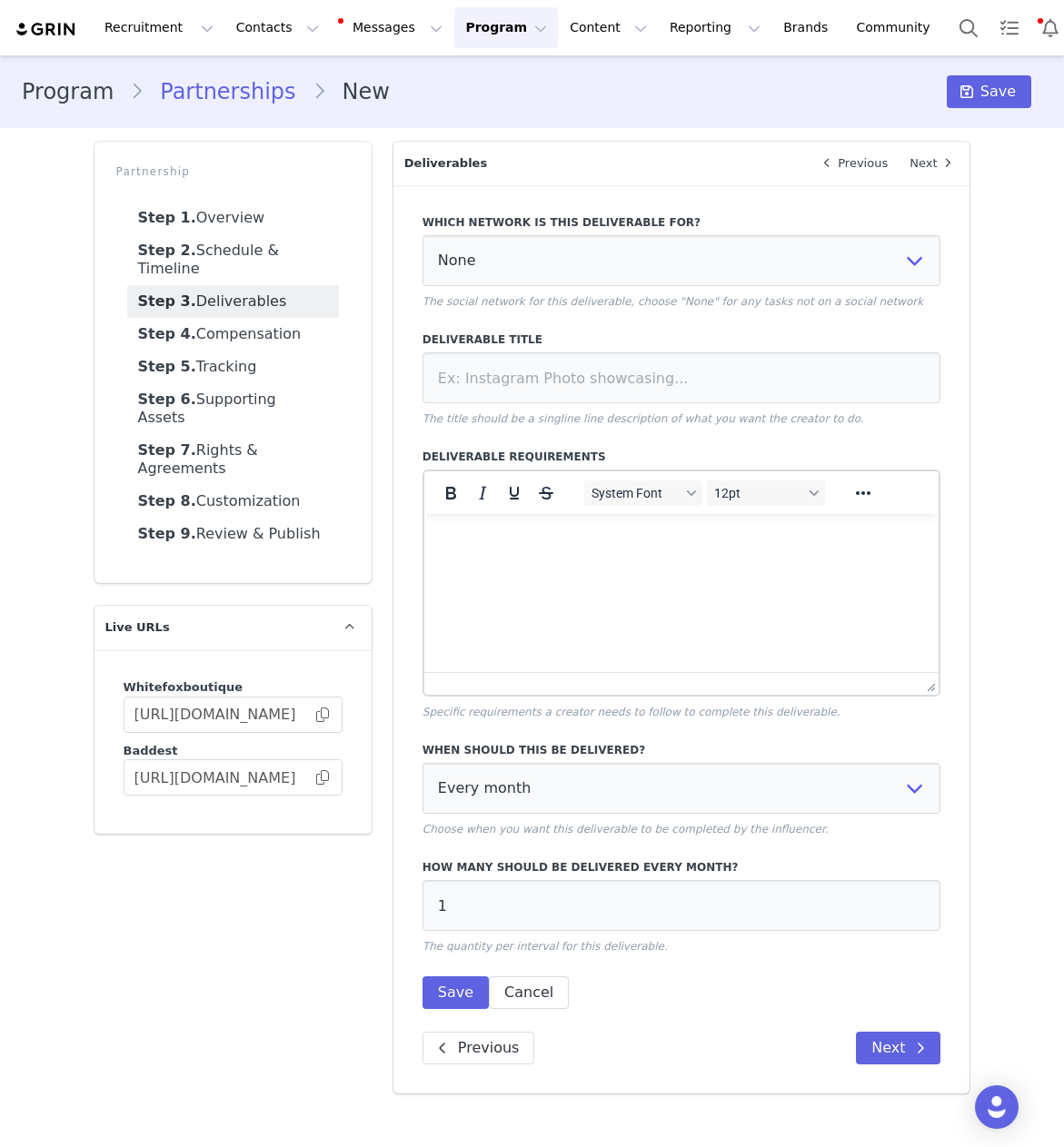
scroll to position [0, 0]
click at [511, 260] on select "None YouTube Twitter Instagram Facebook Twitch TikTok Pinterest" at bounding box center [682, 261] width 519 height 50
select select "9"
click at [467, 380] on input at bounding box center [682, 378] width 519 height 50
paste input "Integrated TikTok Video"
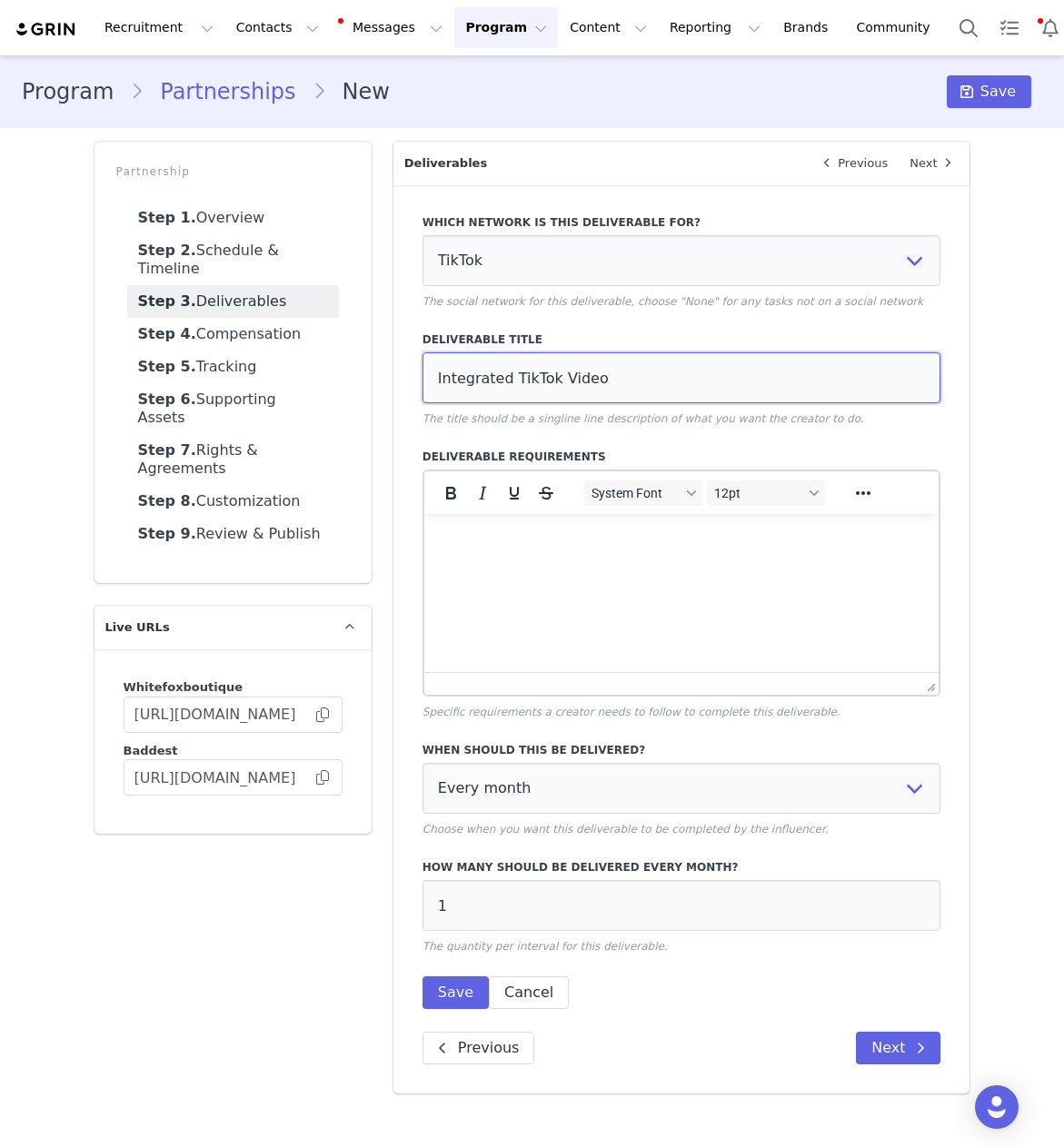
type input "Integrated TikTok Video"
click at [550, 563] on html at bounding box center [681, 538] width 515 height 49
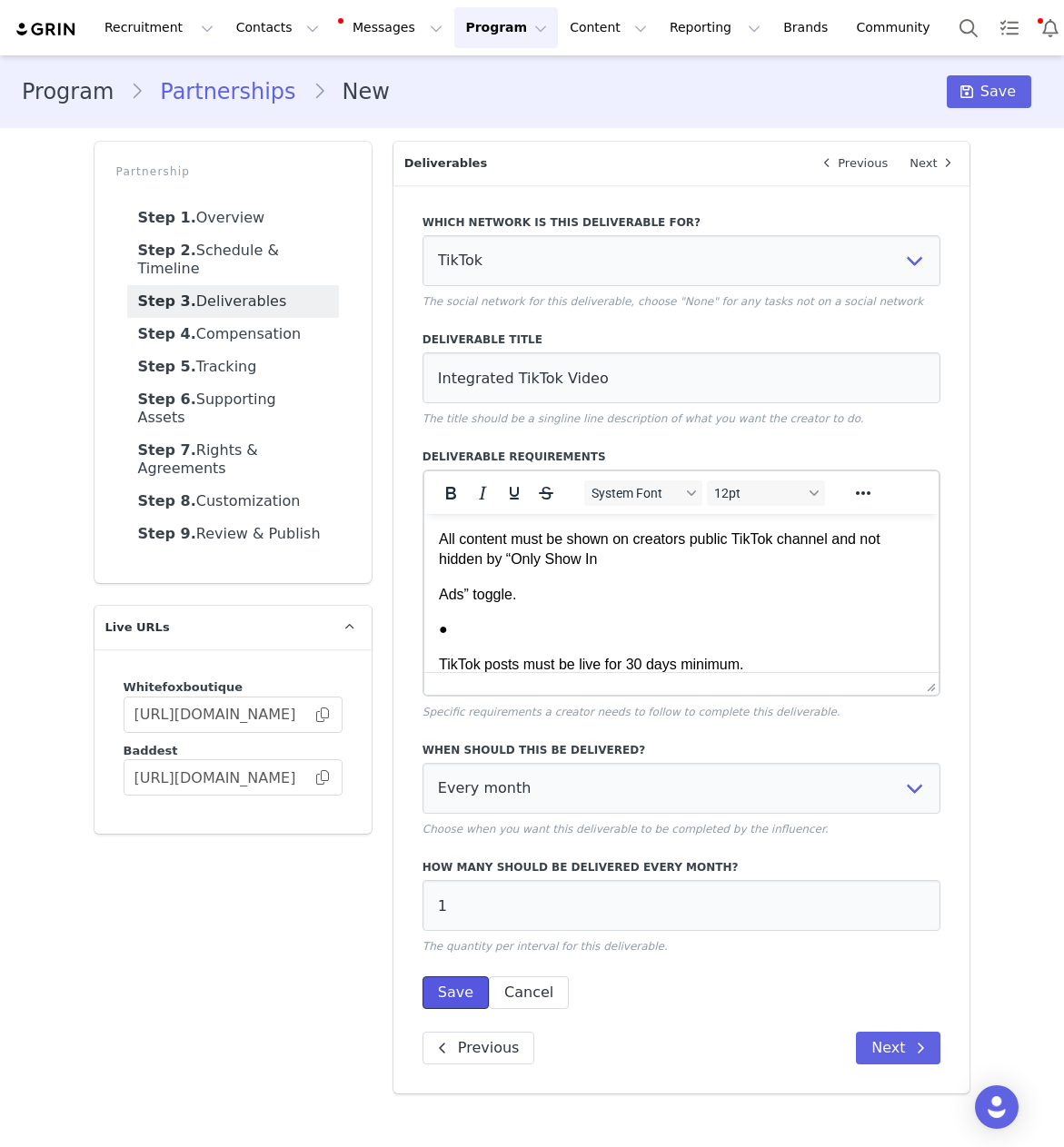
click at [455, 995] on button "Save" at bounding box center [455, 993] width 66 height 33
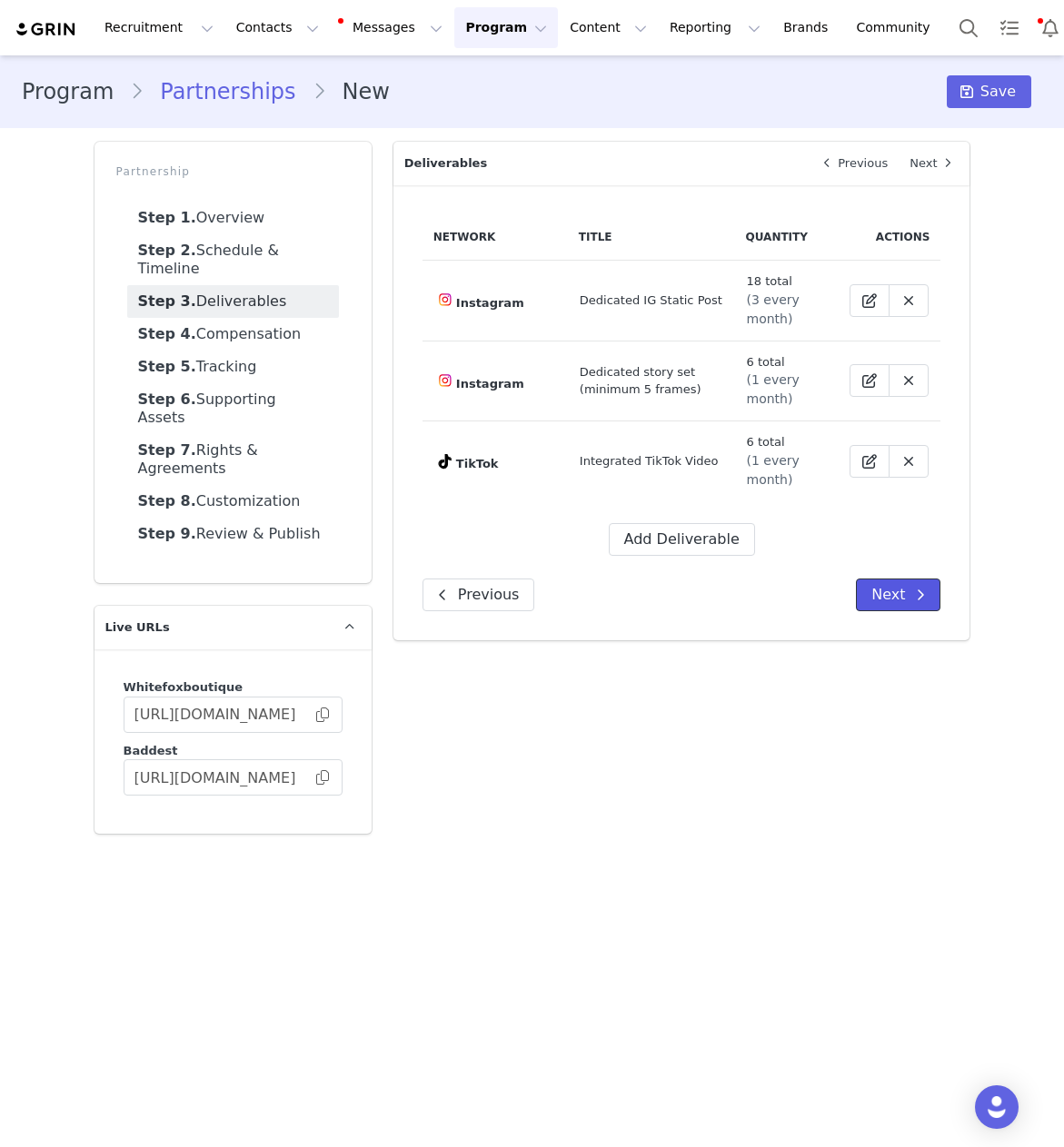
click at [882, 586] on button "Next" at bounding box center [898, 595] width 84 height 33
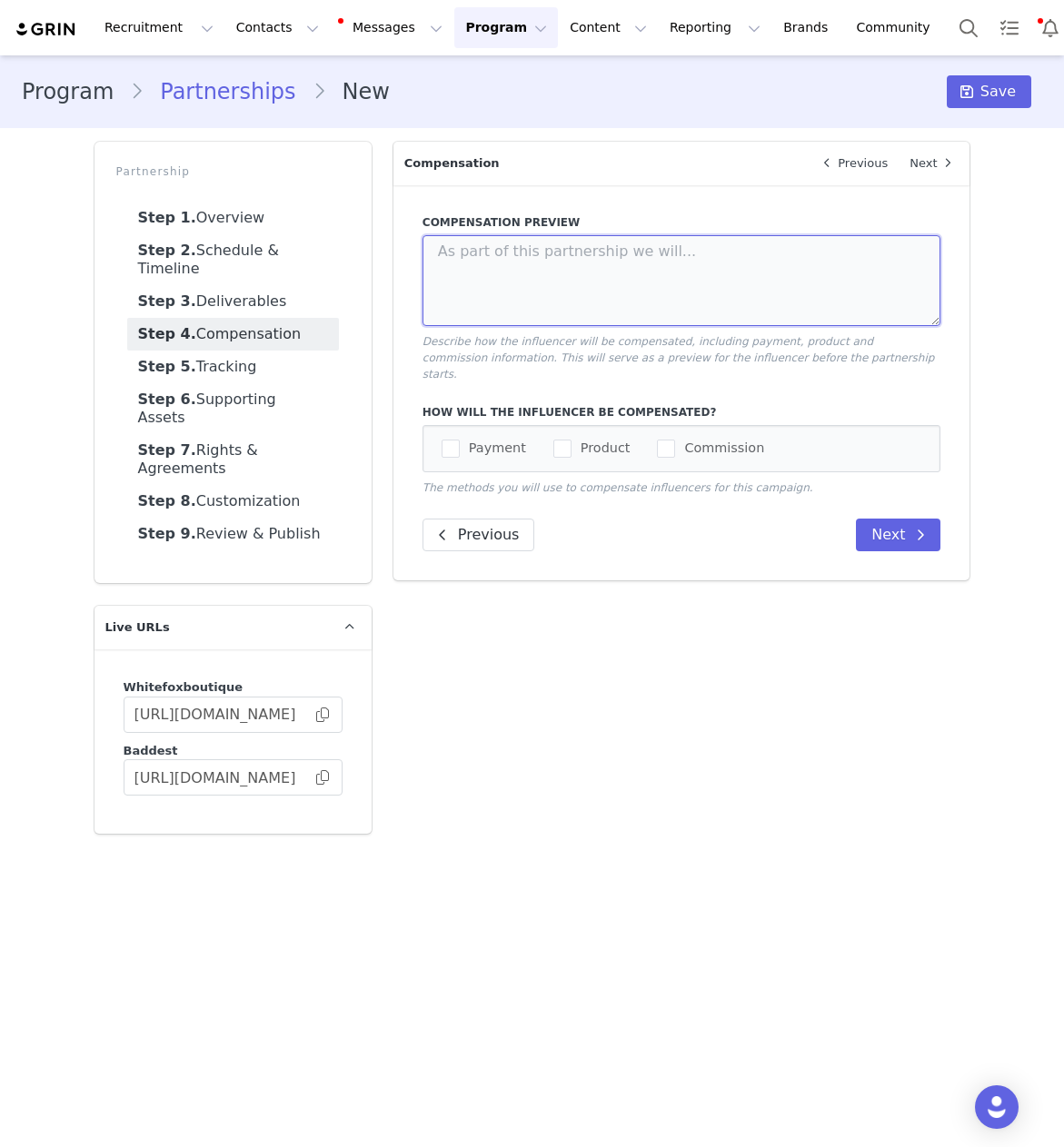
drag, startPoint x: 472, startPoint y: 274, endPoint x: 29, endPoint y: 321, distance: 445.5
click at [470, 275] on textarea at bounding box center [682, 280] width 519 height 91
click at [684, 289] on textarea at bounding box center [682, 280] width 519 height 91
paste textarea "FEE FOR CAMPAIGN: £3,500 per month | £21,000 in total"
type textarea "FEE FOR CAMPAIGN: £3,500 per month | £21,000 in total"
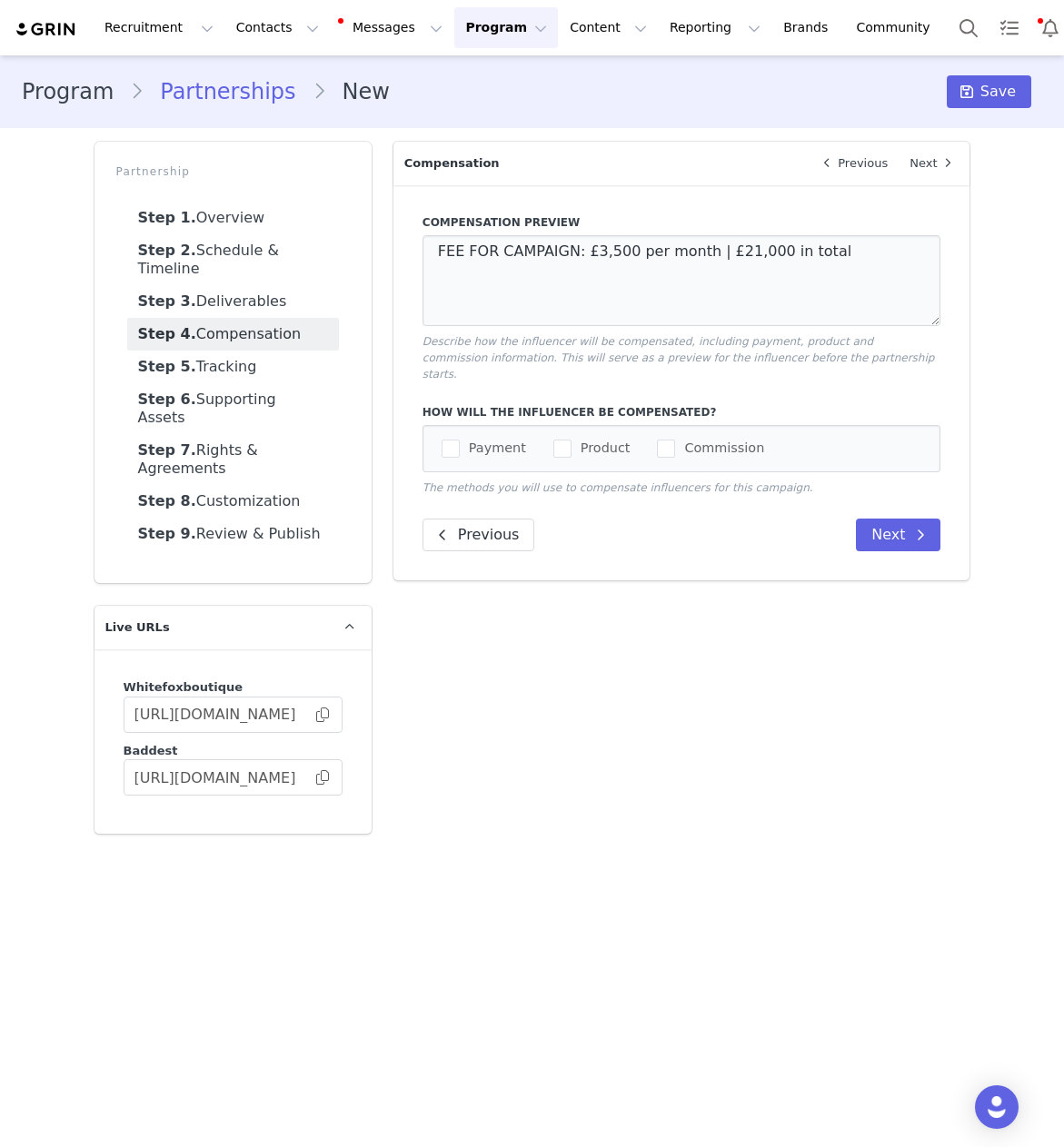
drag, startPoint x: 476, startPoint y: 436, endPoint x: 524, endPoint y: 437, distance: 48.0
click at [476, 439] on span "Payment" at bounding box center [493, 448] width 66 height 17
click at [460, 439] on input "Payment" at bounding box center [460, 439] width 0 height 0
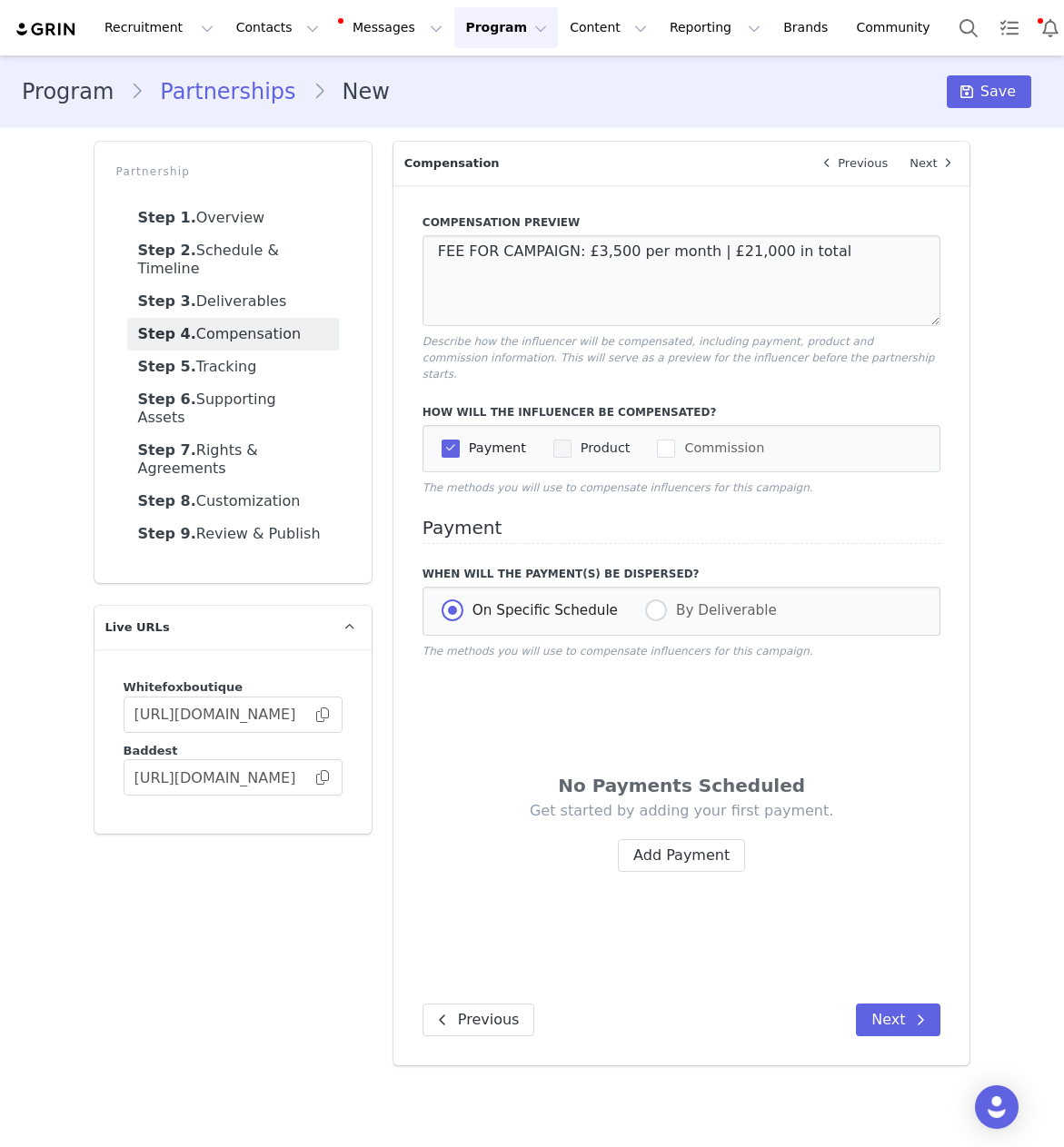
click at [618, 439] on span "Product" at bounding box center [600, 448] width 59 height 17
click at [571, 439] on input "Product" at bounding box center [571, 439] width 0 height 0
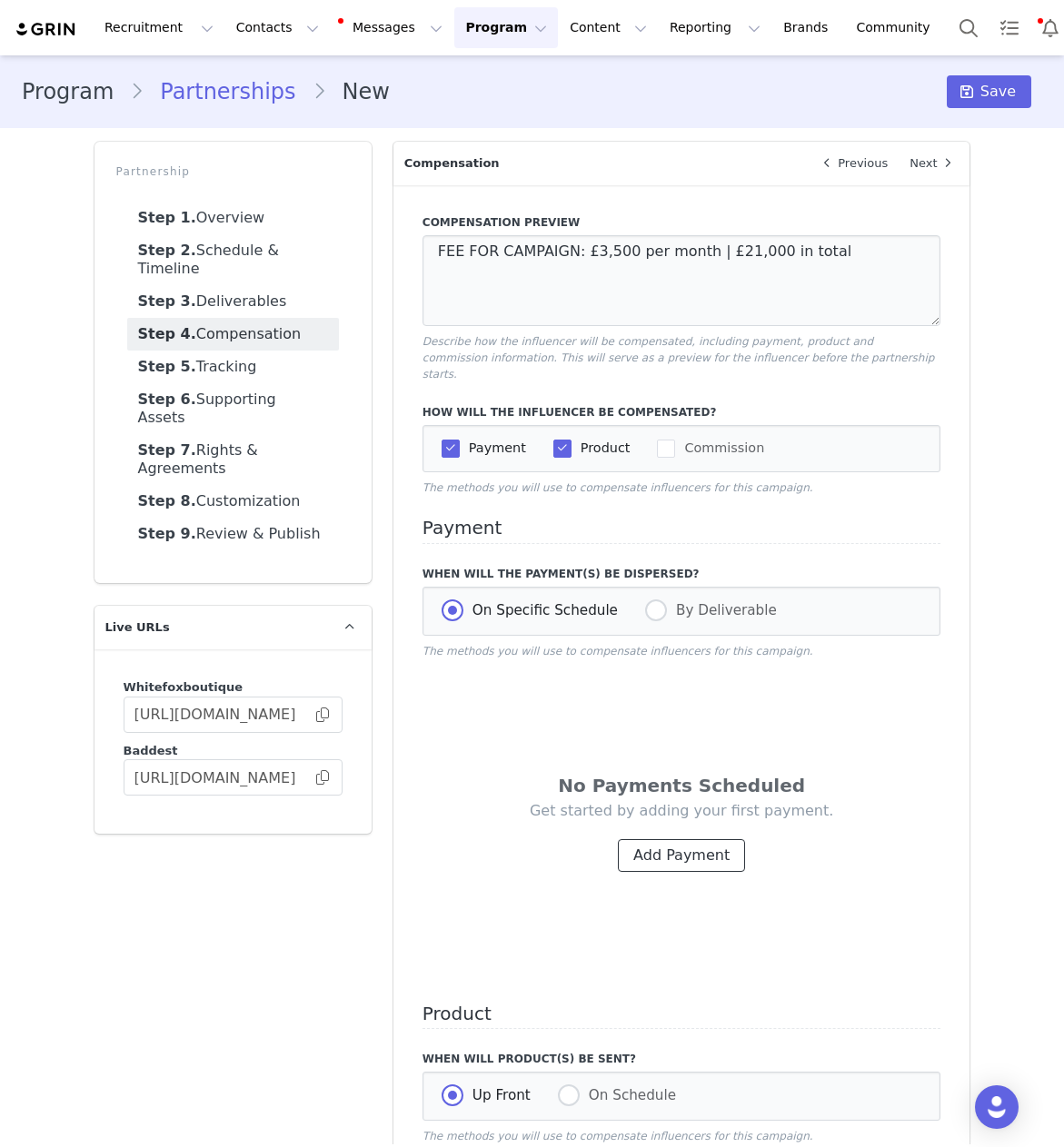
click at [697, 839] on button "Add Payment" at bounding box center [682, 855] width 127 height 33
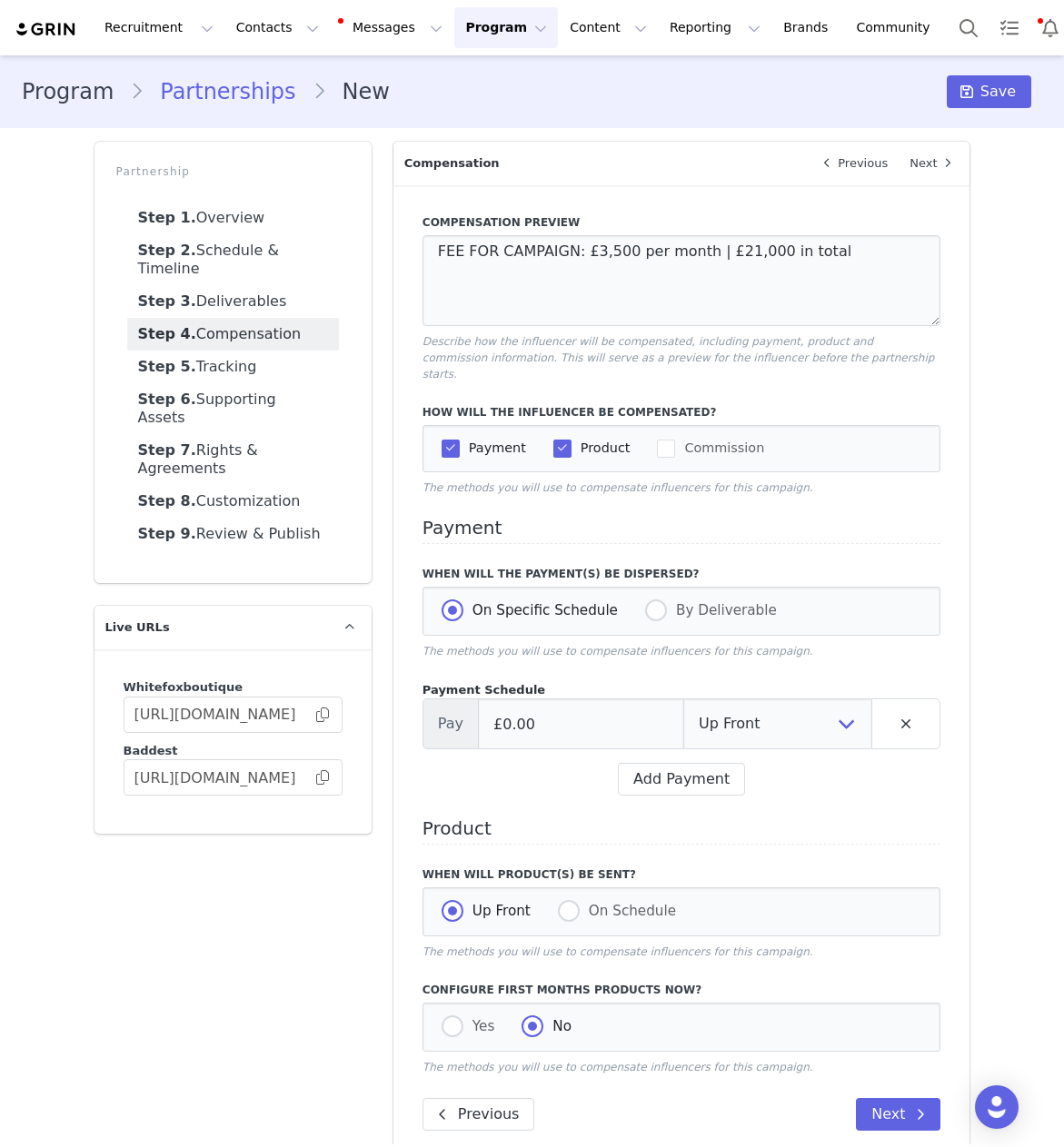
scroll to position [16, 0]
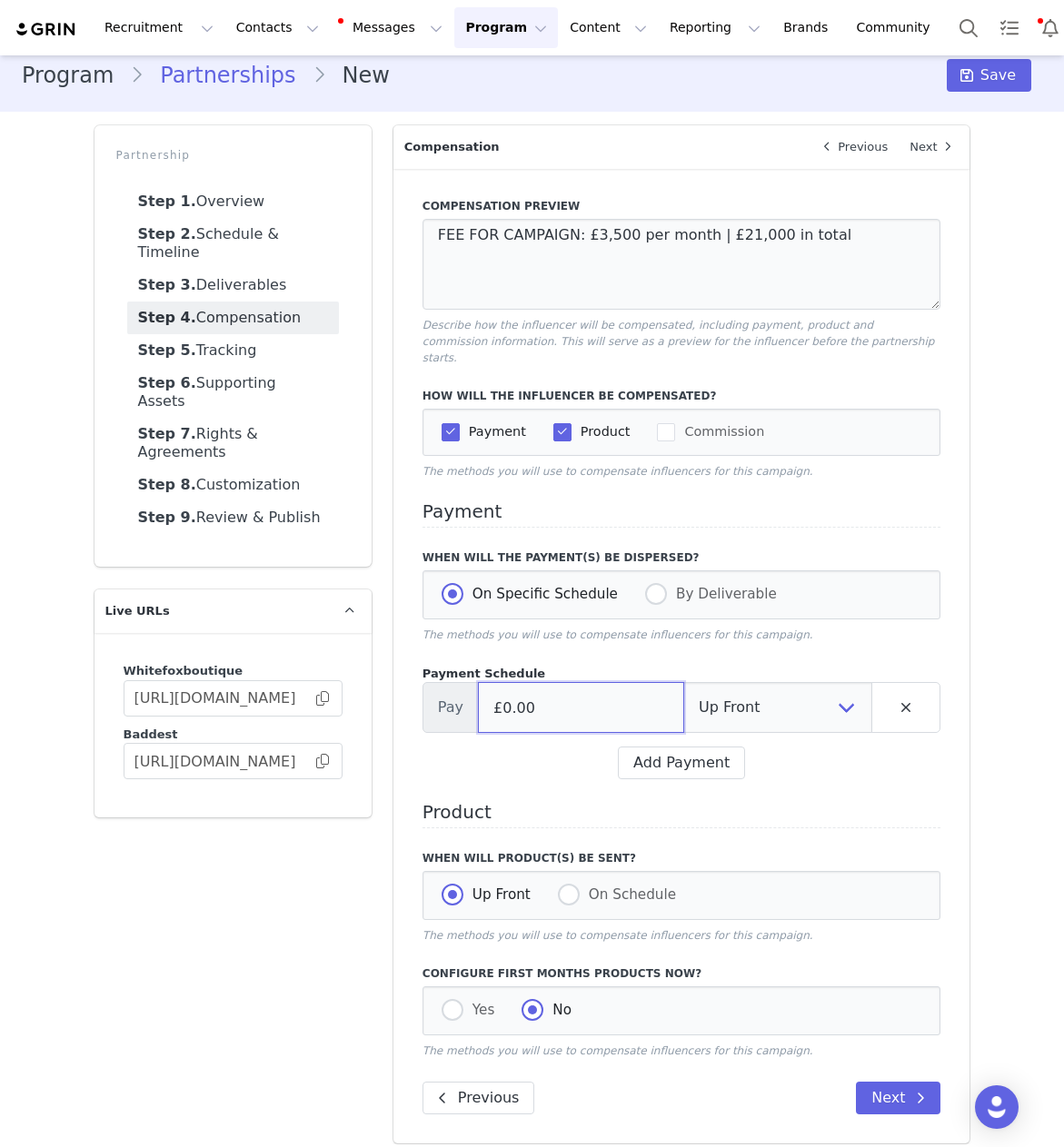
click at [584, 706] on input "£0.00" at bounding box center [581, 708] width 207 height 50
type input "£3,500.00"
click at [815, 696] on select "Up Front Month 1 Month 2 Month 3 Month 4 Month 5 Month 6 Upon Completion" at bounding box center [778, 708] width 189 height 50
select select "1"
click at [795, 690] on select "Up Front Upon Completion" at bounding box center [810, 708] width 125 height 50
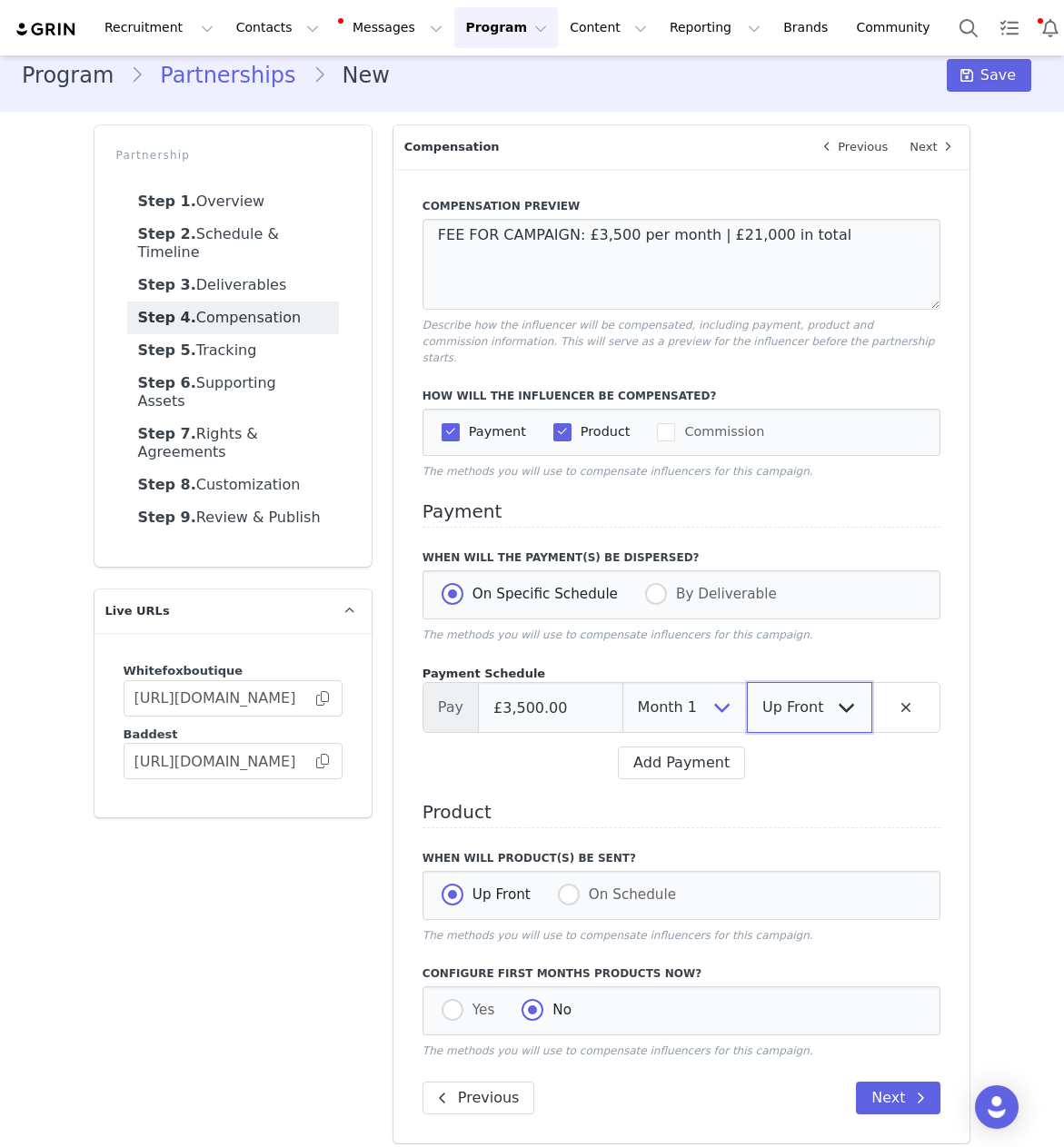
select select "upon_completion"
click at [718, 749] on button "Add Payment" at bounding box center [682, 763] width 127 height 33
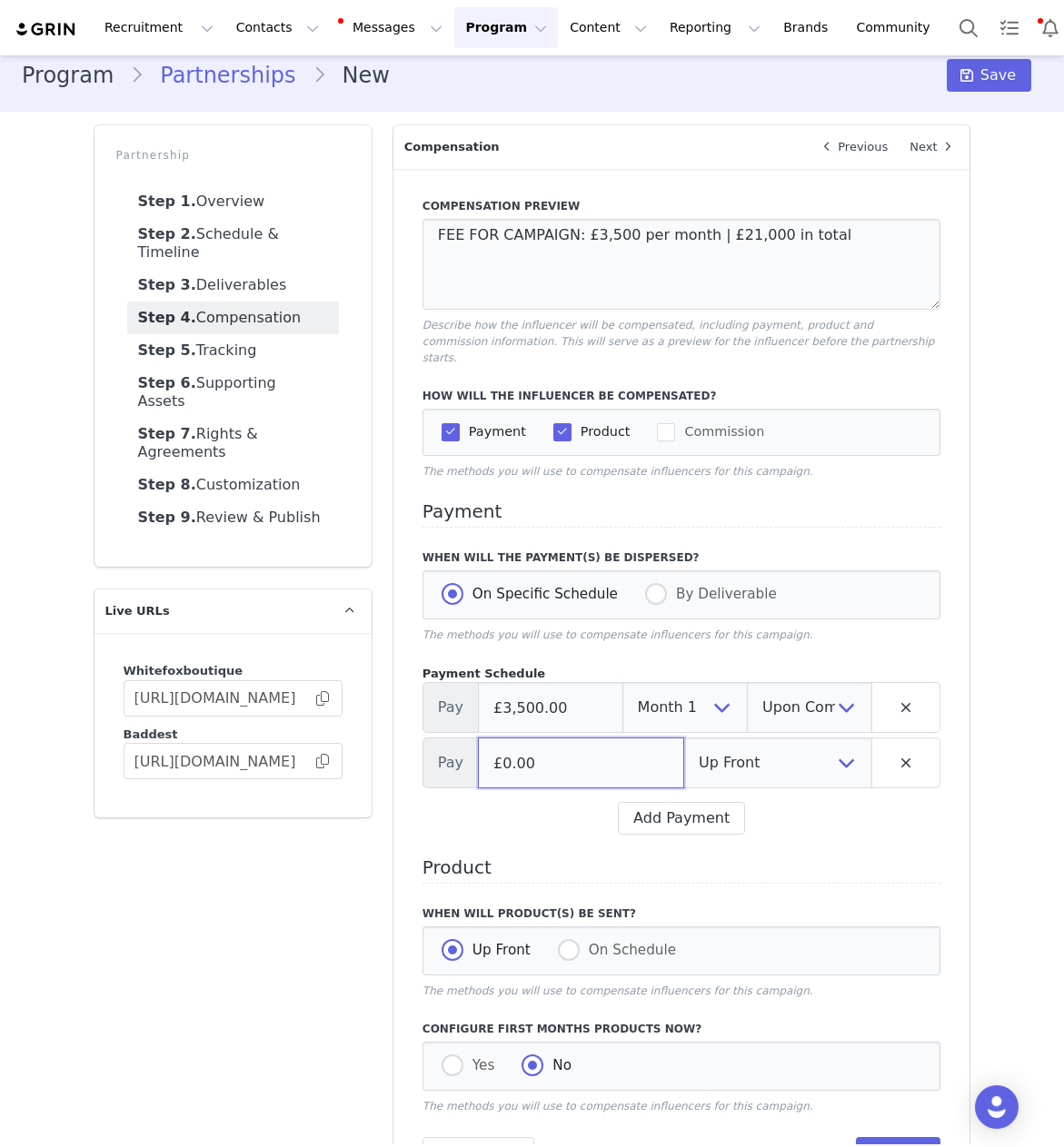
click at [594, 750] on input "£0.00" at bounding box center [581, 763] width 207 height 50
type input "£3,500.00"
click at [708, 741] on select "Up Front Month 1 Month 2 Month 3 Month 4 Month 5 Month 6 Upon Completion" at bounding box center [778, 763] width 189 height 50
select select "2"
click at [829, 738] on select "Up Front Upon Completion" at bounding box center [810, 763] width 125 height 50
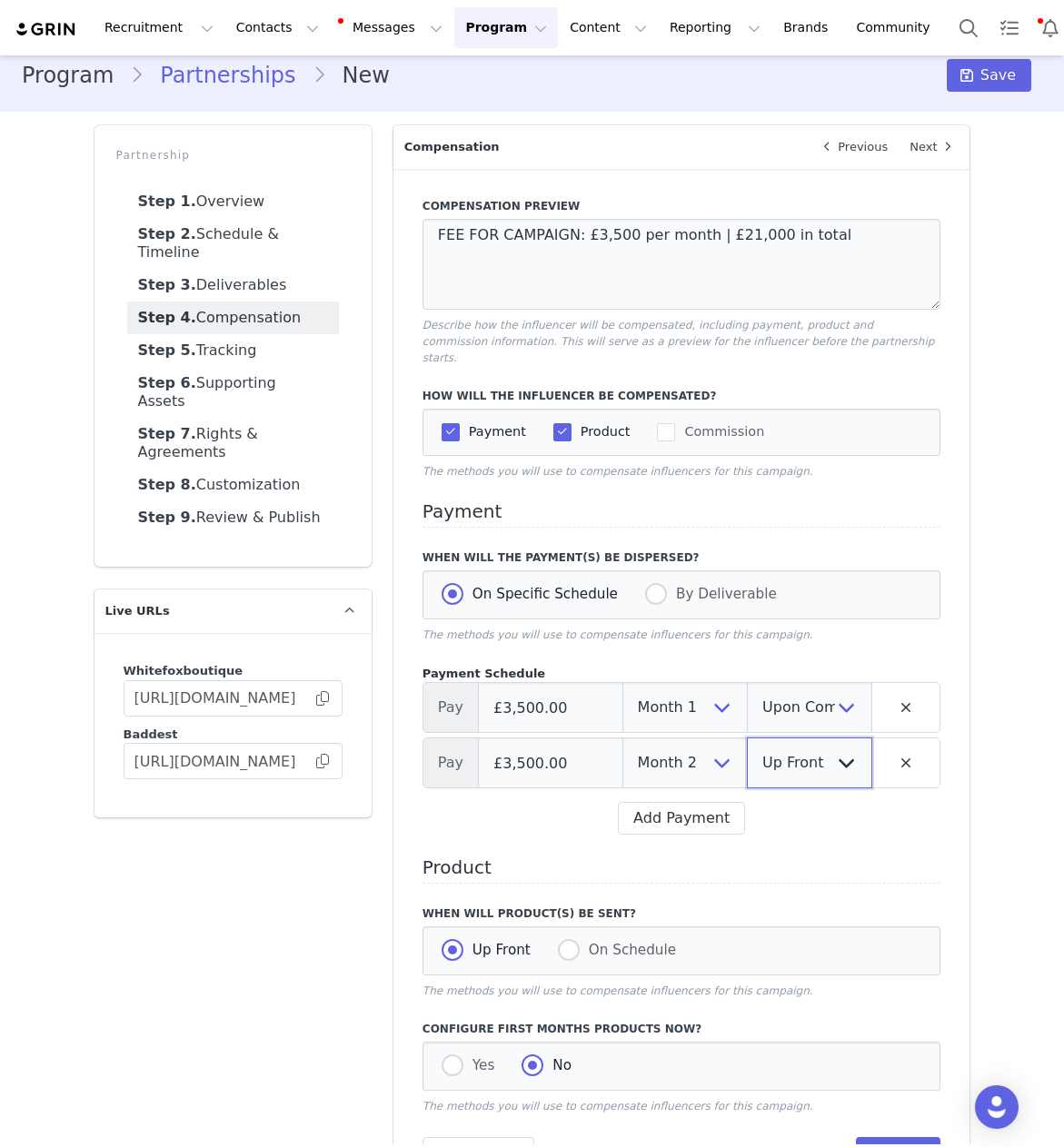
select select "upon_completion"
click at [683, 813] on button "Add Payment" at bounding box center [682, 818] width 127 height 33
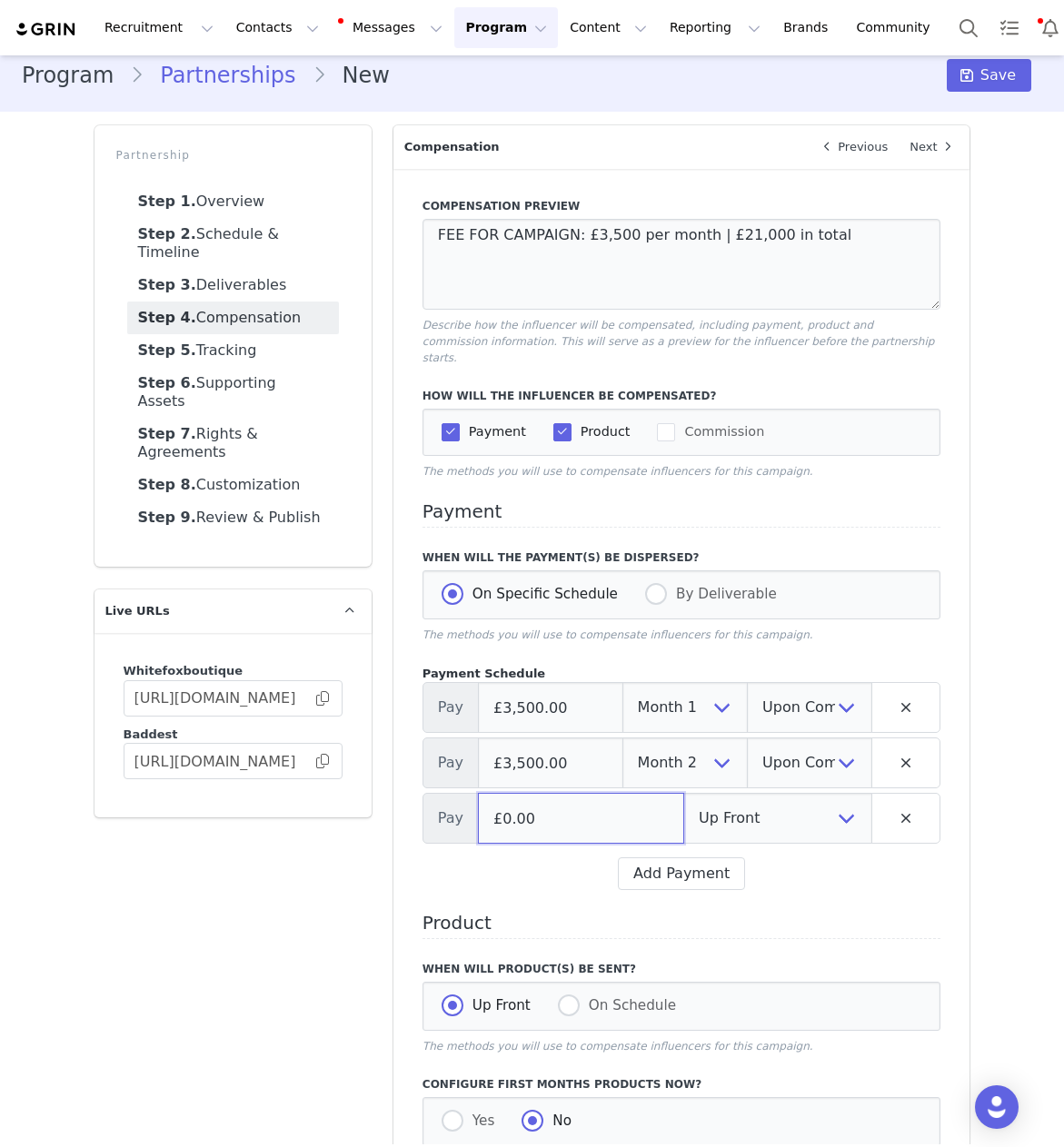
click at [560, 807] on input "£0.00" at bounding box center [581, 818] width 207 height 50
type input "£3,500.00"
click at [755, 806] on select "Up Front Month 1 Month 2 Month 3 Month 4 Month 5 Month 6 Upon Completion" at bounding box center [778, 818] width 189 height 50
select select "3"
click at [796, 803] on select "Up Front Upon Completion" at bounding box center [810, 818] width 125 height 50
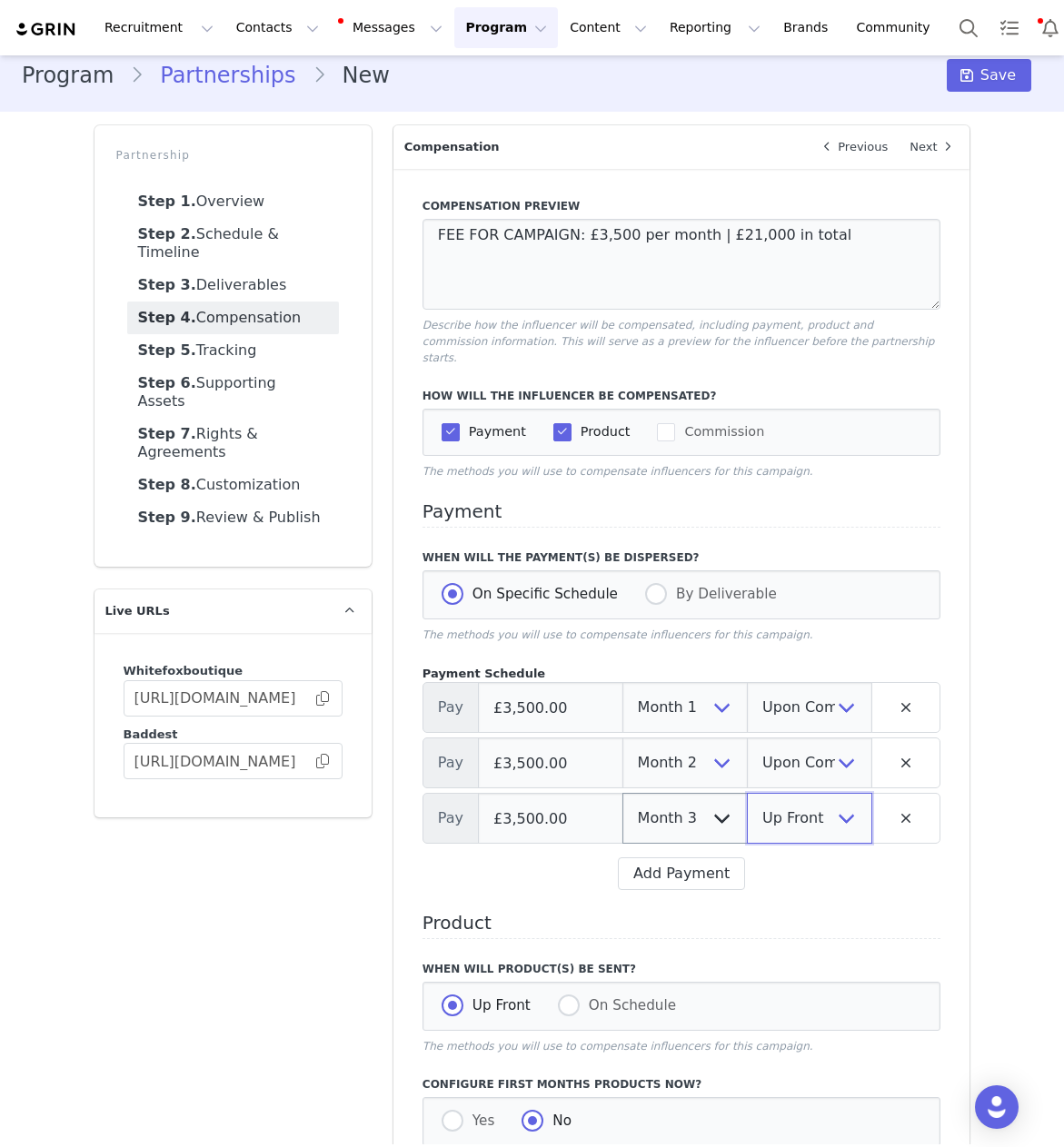
select select "upon_completion"
click at [704, 860] on button "Add Payment" at bounding box center [682, 873] width 127 height 33
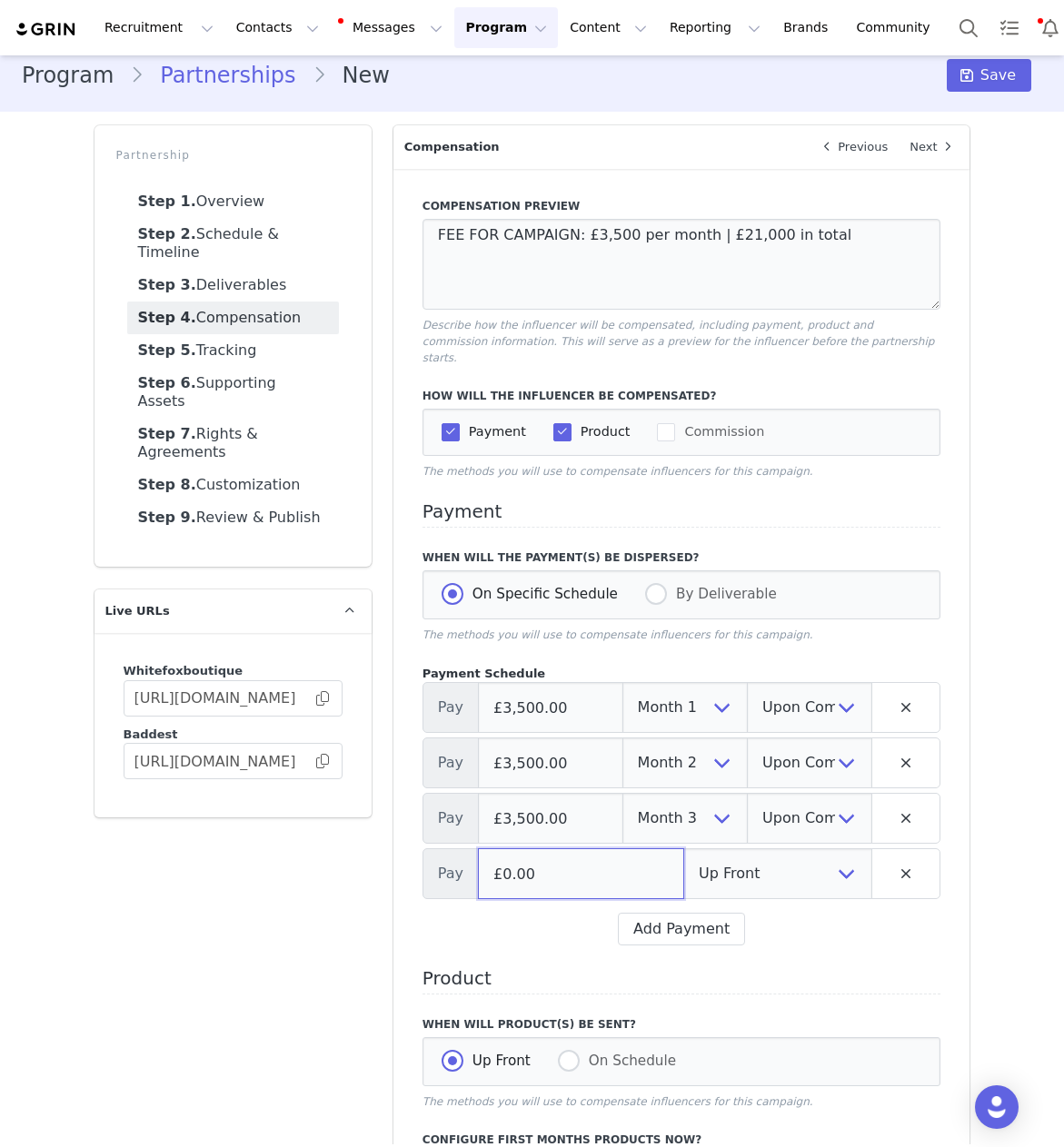
click at [578, 862] on input "£0.00" at bounding box center [581, 874] width 207 height 50
type input "£3,500.00"
click at [736, 857] on select "Up Front Month 1 Month 2 Month 3 Month 4 Month 5 Month 6 Upon Completion" at bounding box center [778, 874] width 189 height 50
select select "4"
click at [806, 850] on select "Up Front Upon Completion" at bounding box center [810, 874] width 125 height 50
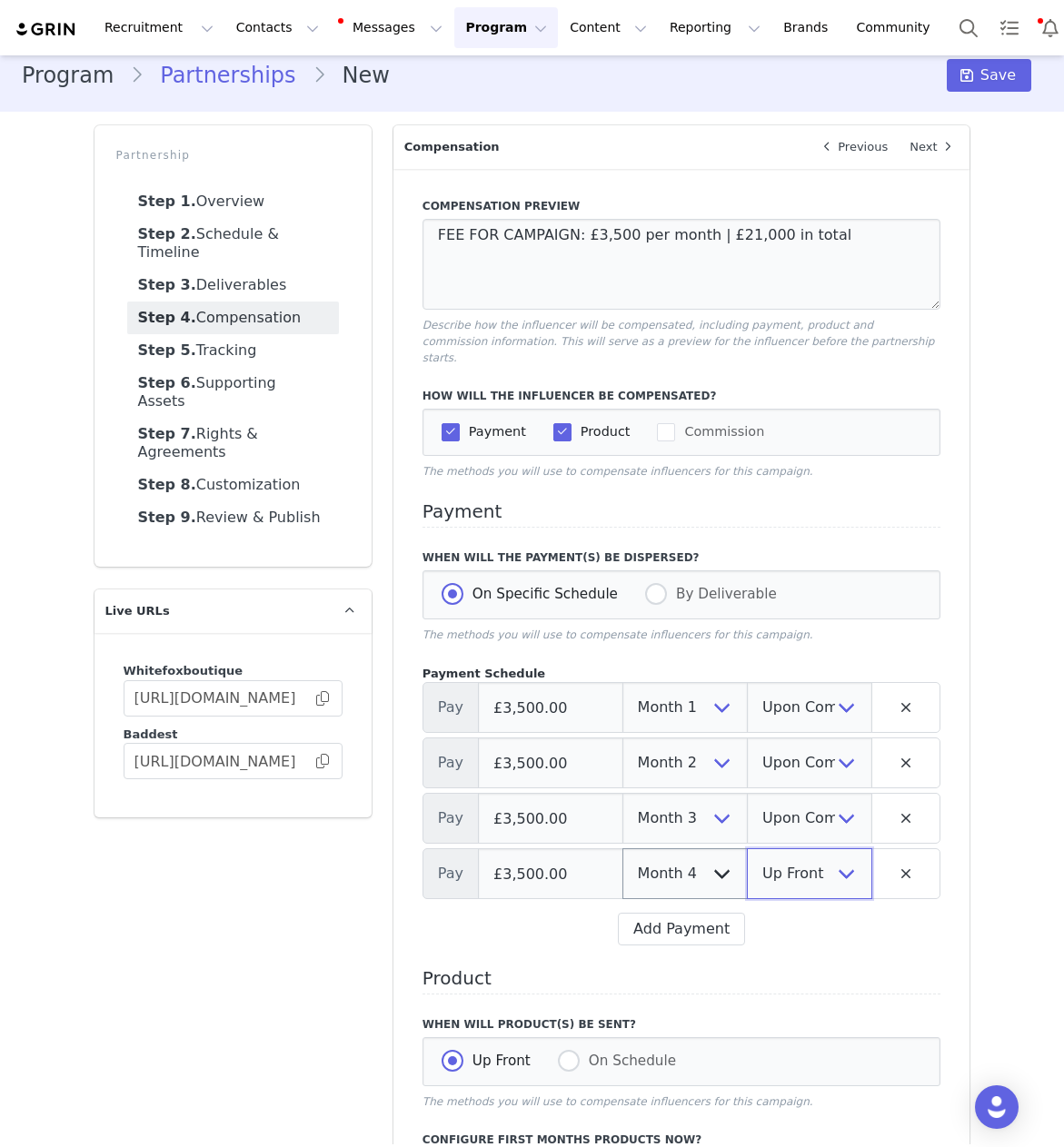
select select "upon_completion"
click at [703, 922] on button "Add Payment" at bounding box center [682, 929] width 127 height 33
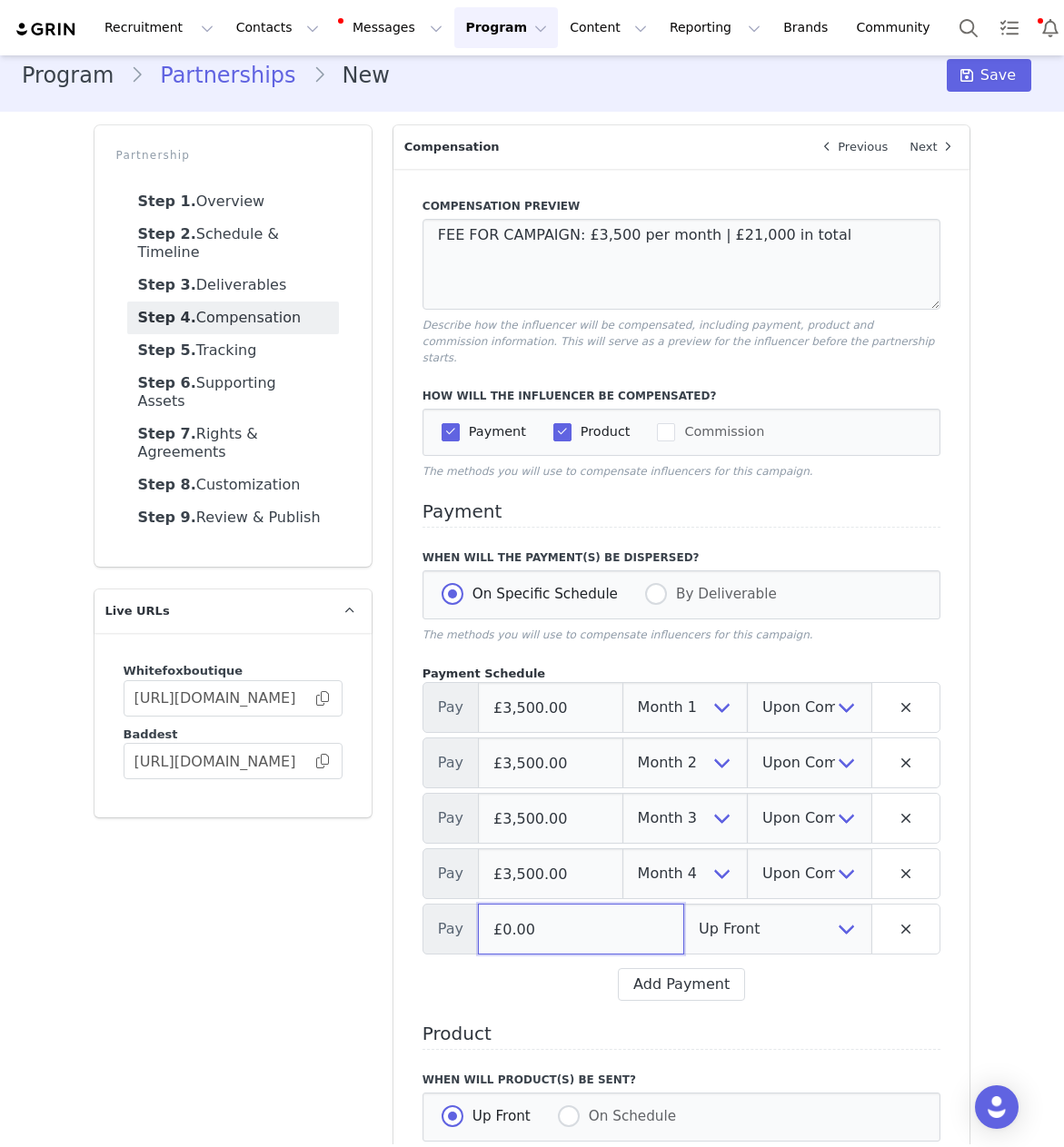
click at [580, 921] on input "£0.00" at bounding box center [581, 929] width 207 height 50
type input "£3,500.00"
click at [763, 904] on select "Up Front Month 1 Month 2 Month 3 Month 4 Month 5 Month 6 Upon Completion" at bounding box center [778, 929] width 189 height 50
select select "5"
click at [825, 910] on select "Up Front Upon Completion" at bounding box center [810, 929] width 125 height 50
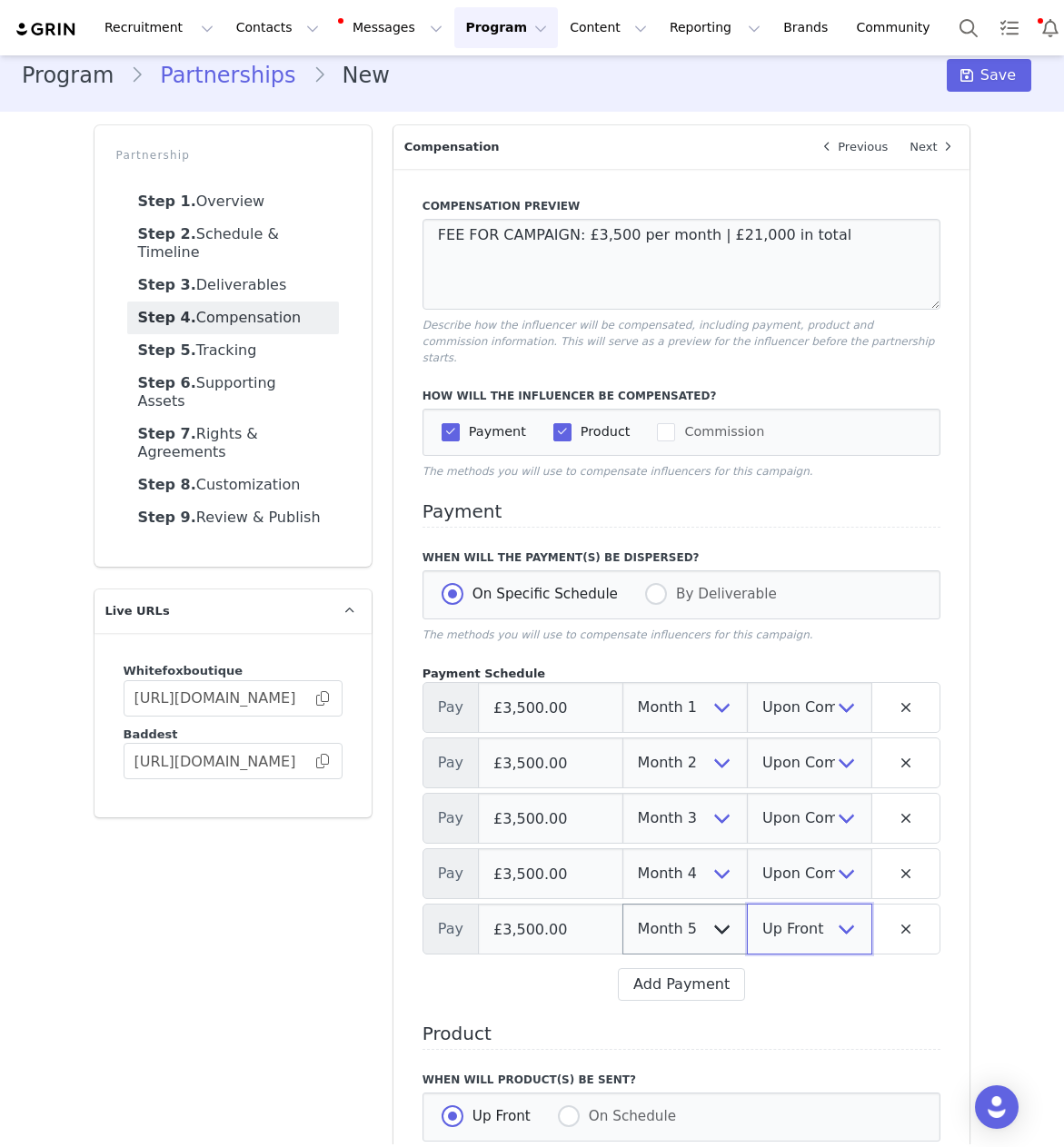
select select "upon_completion"
click at [698, 977] on button "Add Payment" at bounding box center [682, 984] width 127 height 33
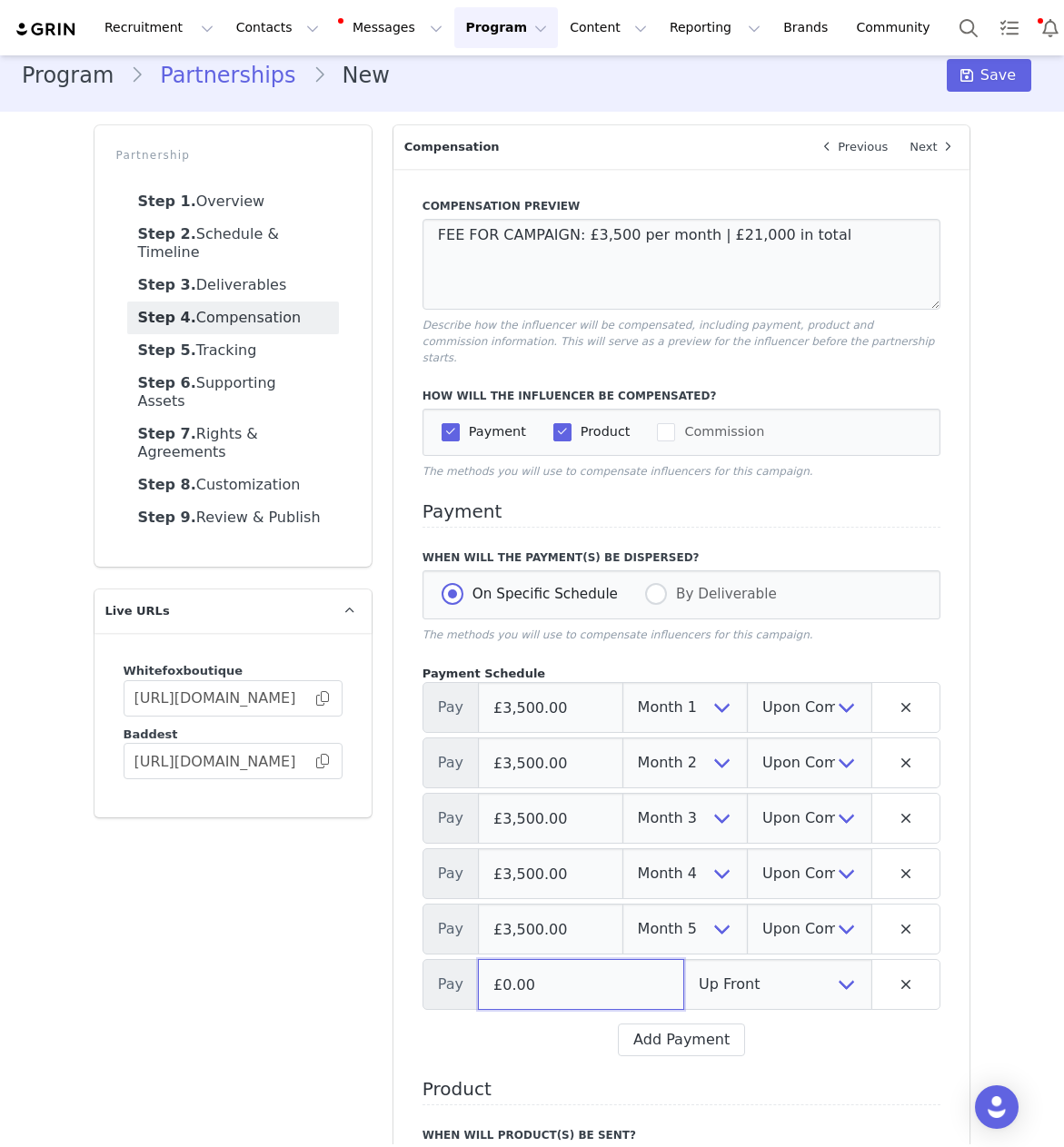
click at [590, 970] on input "£0.00" at bounding box center [581, 984] width 207 height 50
type input "£3,500.00"
click at [752, 967] on select "Up Front Month 1 Month 2 Month 3 Month 4 Month 5 Month 6 Upon Completion" at bounding box center [778, 984] width 189 height 50
select select "6"
click at [798, 964] on select "Up Front Upon Completion" at bounding box center [810, 984] width 125 height 50
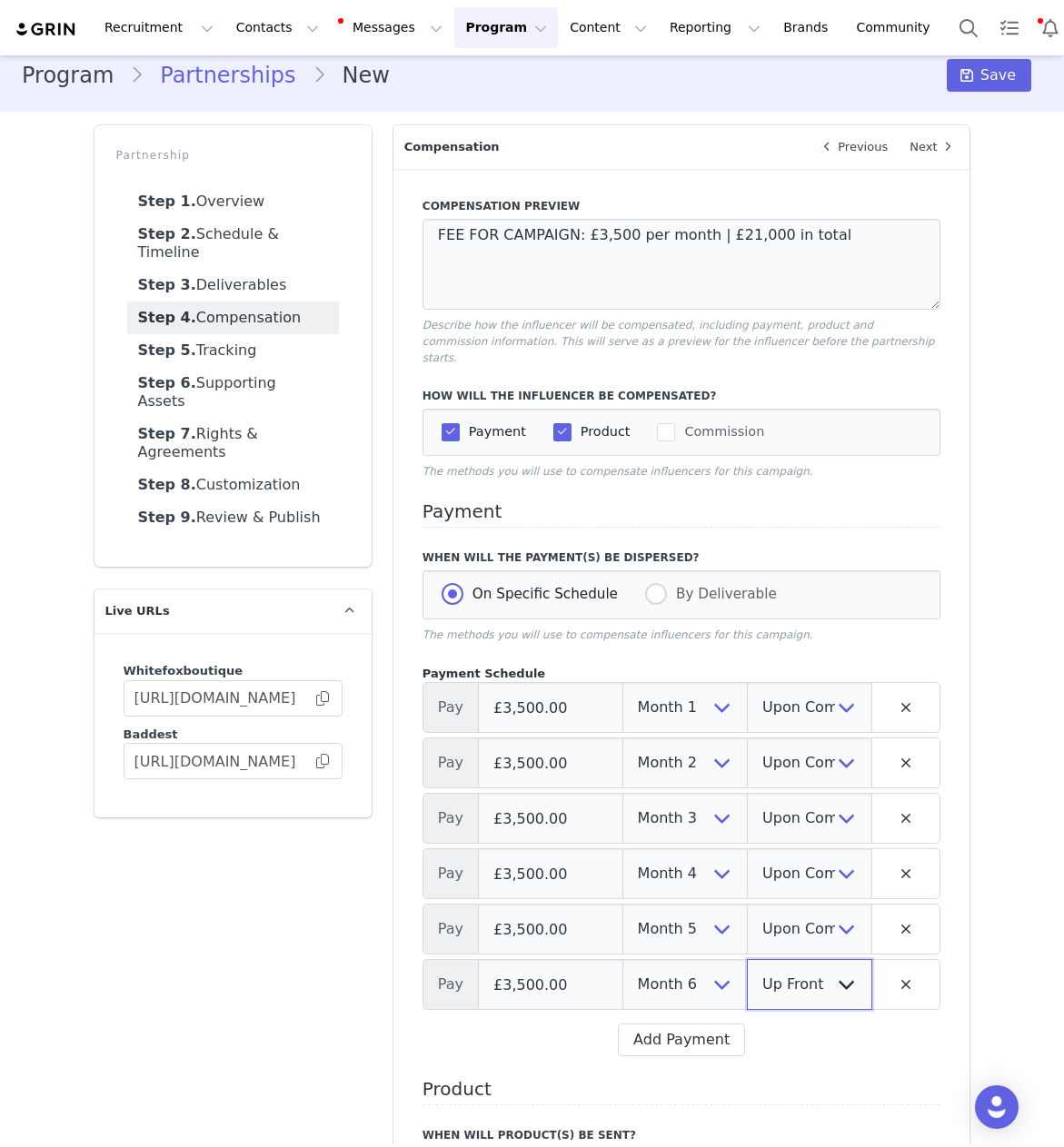
select select "upon_completion"
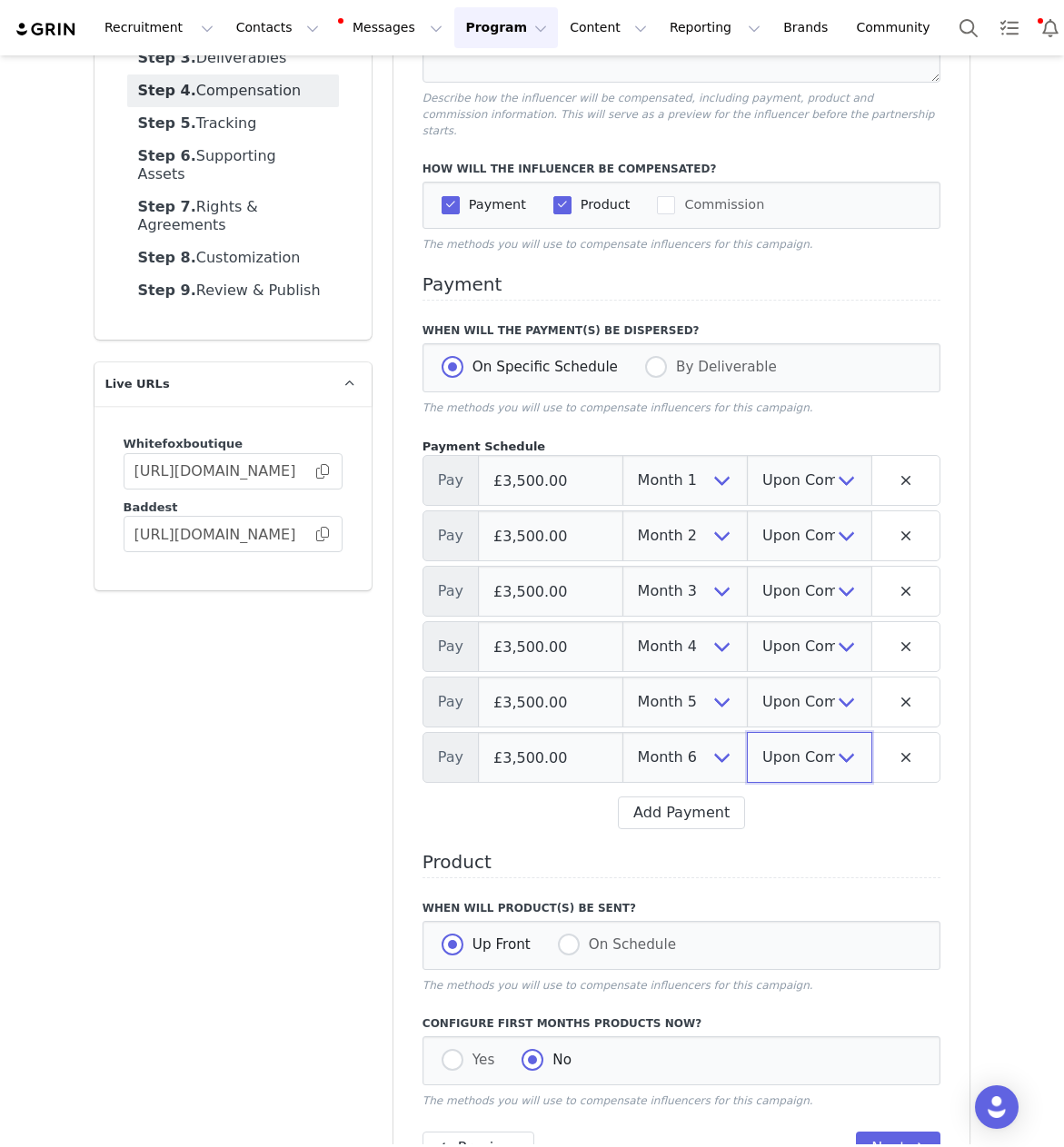
scroll to position [294, 0]
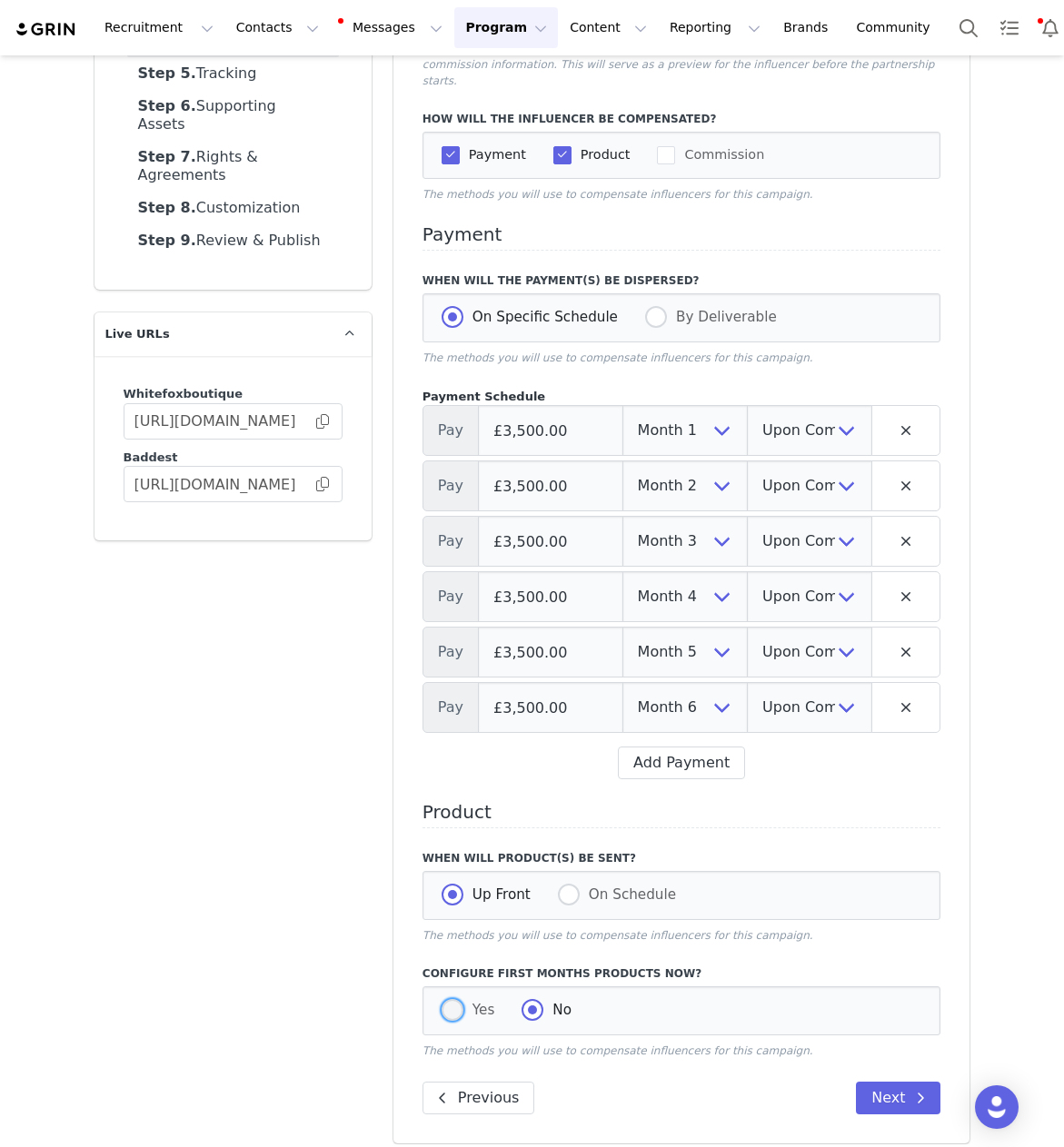
click at [448, 1003] on span at bounding box center [452, 1010] width 22 height 22
click at [448, 1003] on input "Yes" at bounding box center [452, 1011] width 22 height 23
radio input "true"
radio input "false"
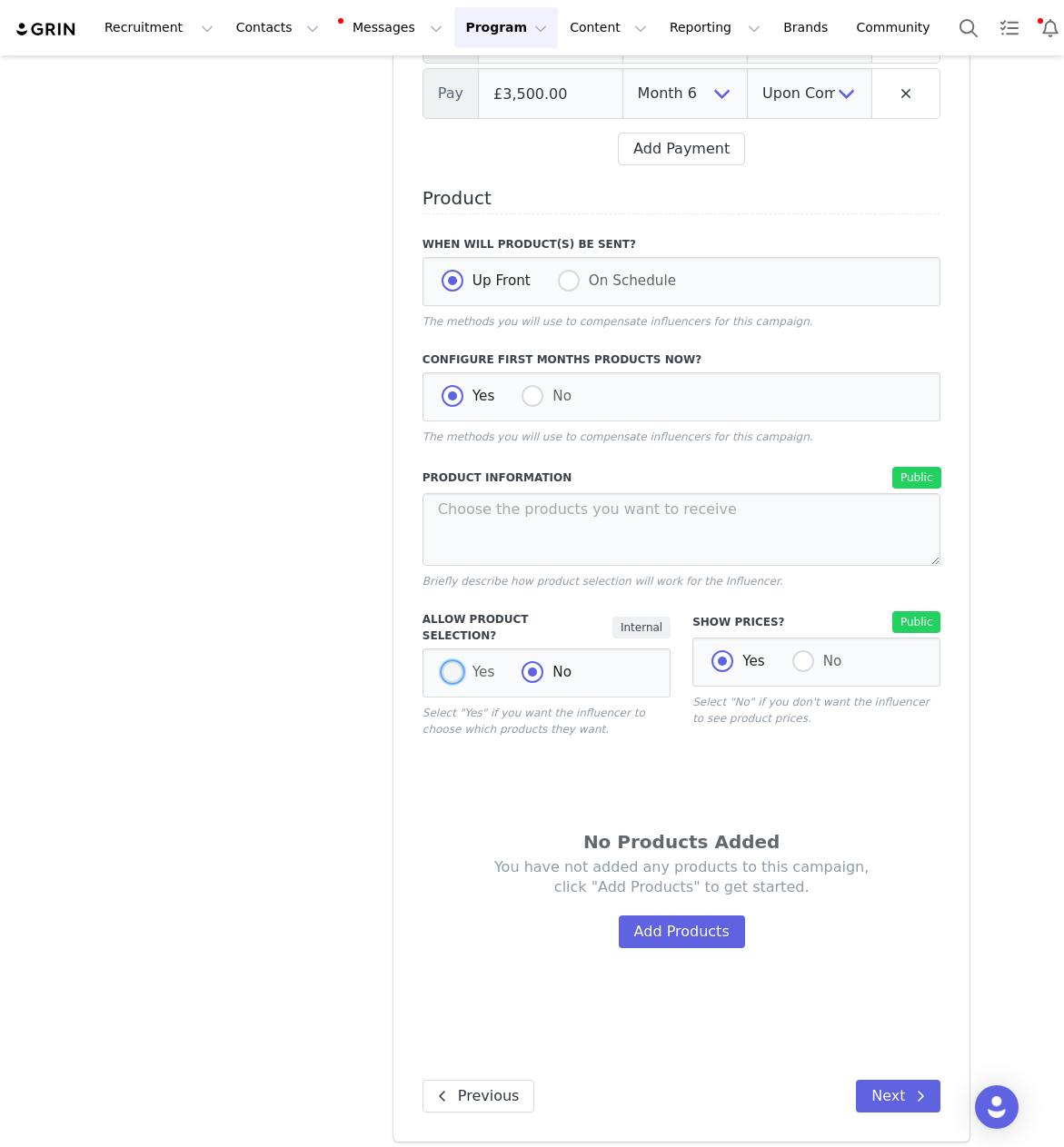
click at [451, 661] on span at bounding box center [452, 671] width 22 height 22
click at [451, 661] on input "Yes" at bounding box center [452, 672] width 22 height 23
radio input "true"
radio input "false"
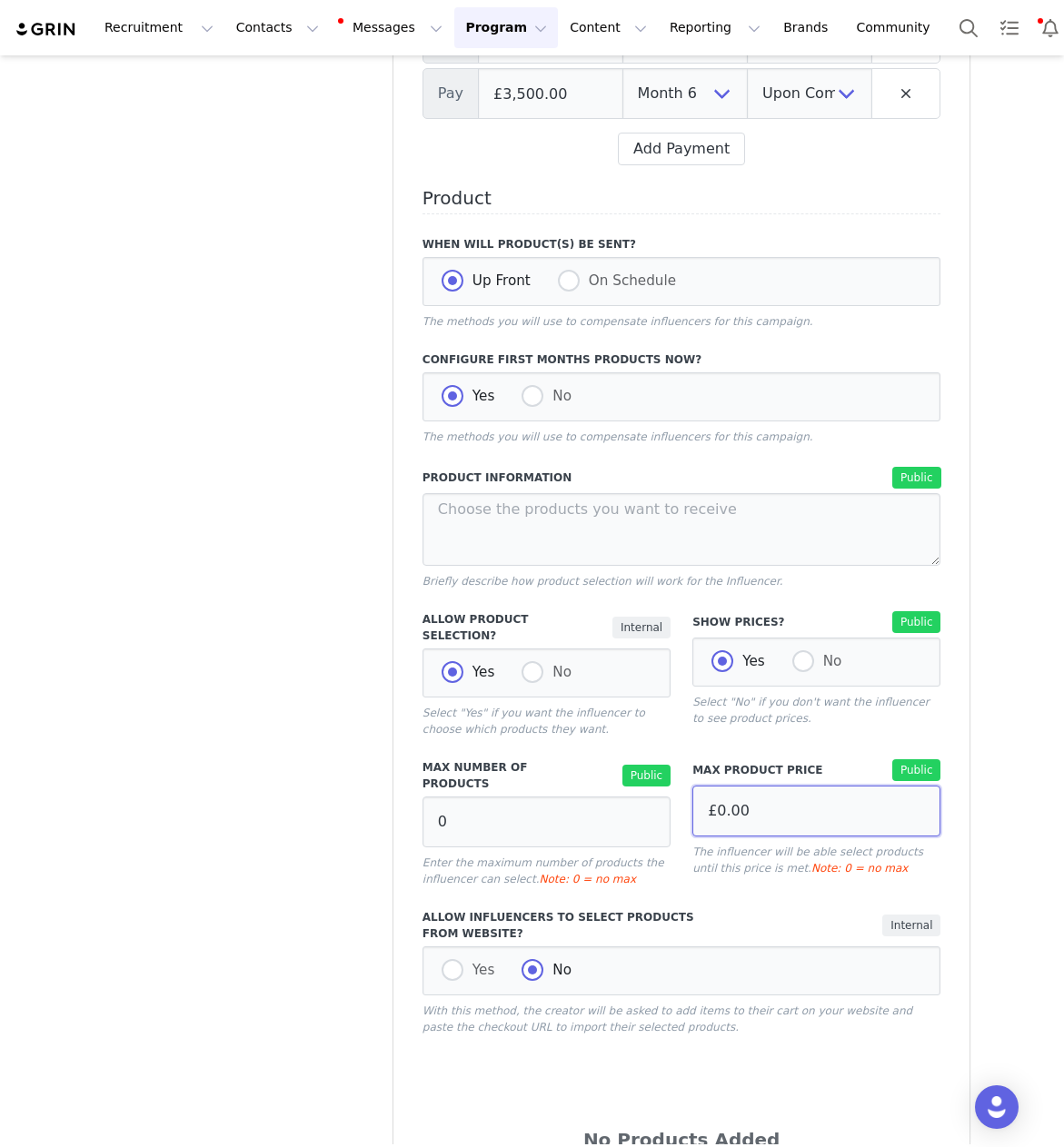
click at [774, 799] on input "£0.00" at bounding box center [815, 811] width 248 height 50
type input "£1,000.00"
click at [291, 788] on div "Partnership Step 1. Overview Step 2. Schedule & Timeline Step 3. Deliverables S…" at bounding box center [233, 337] width 299 height 2228
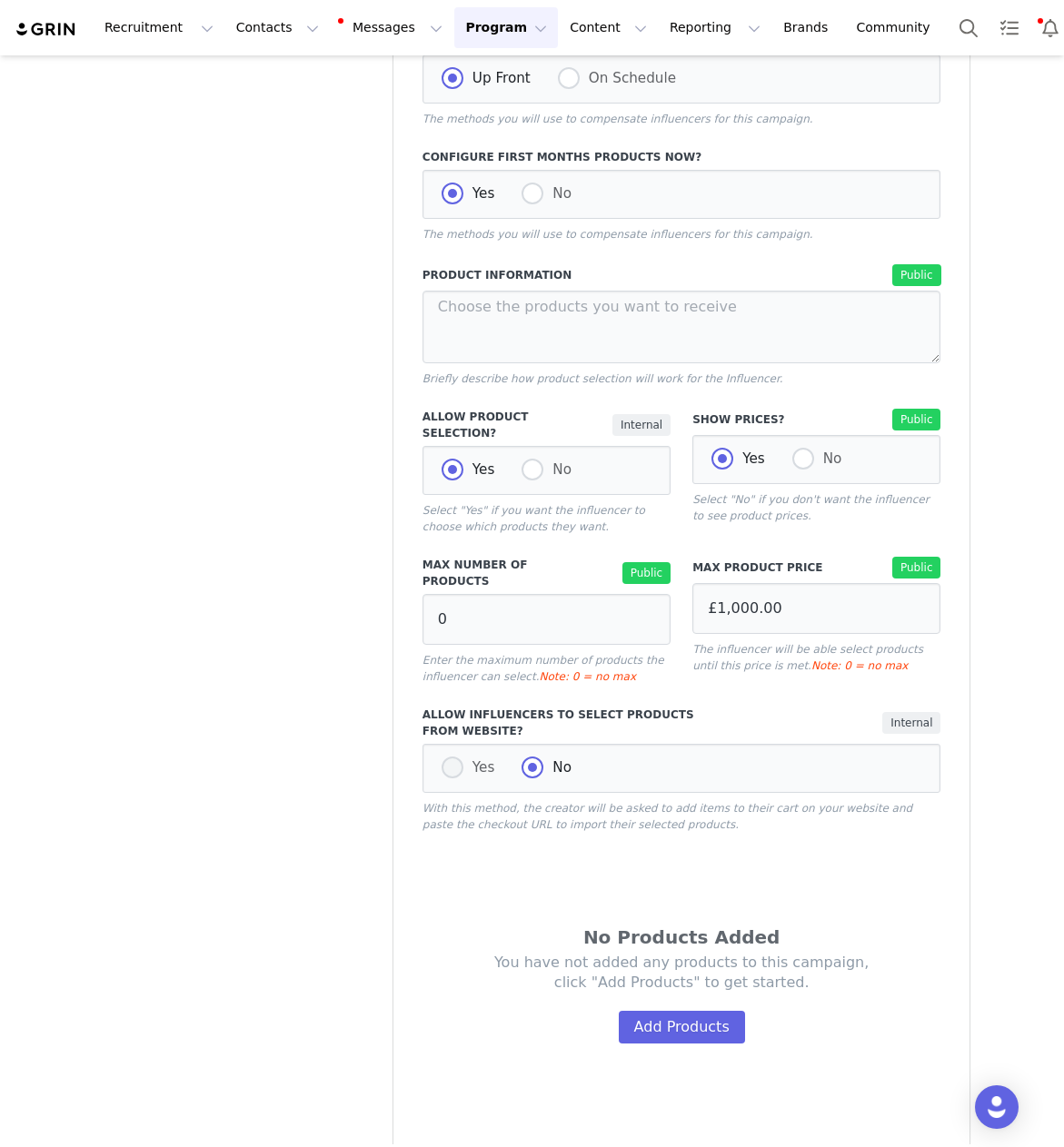
scroll to position [1206, 0]
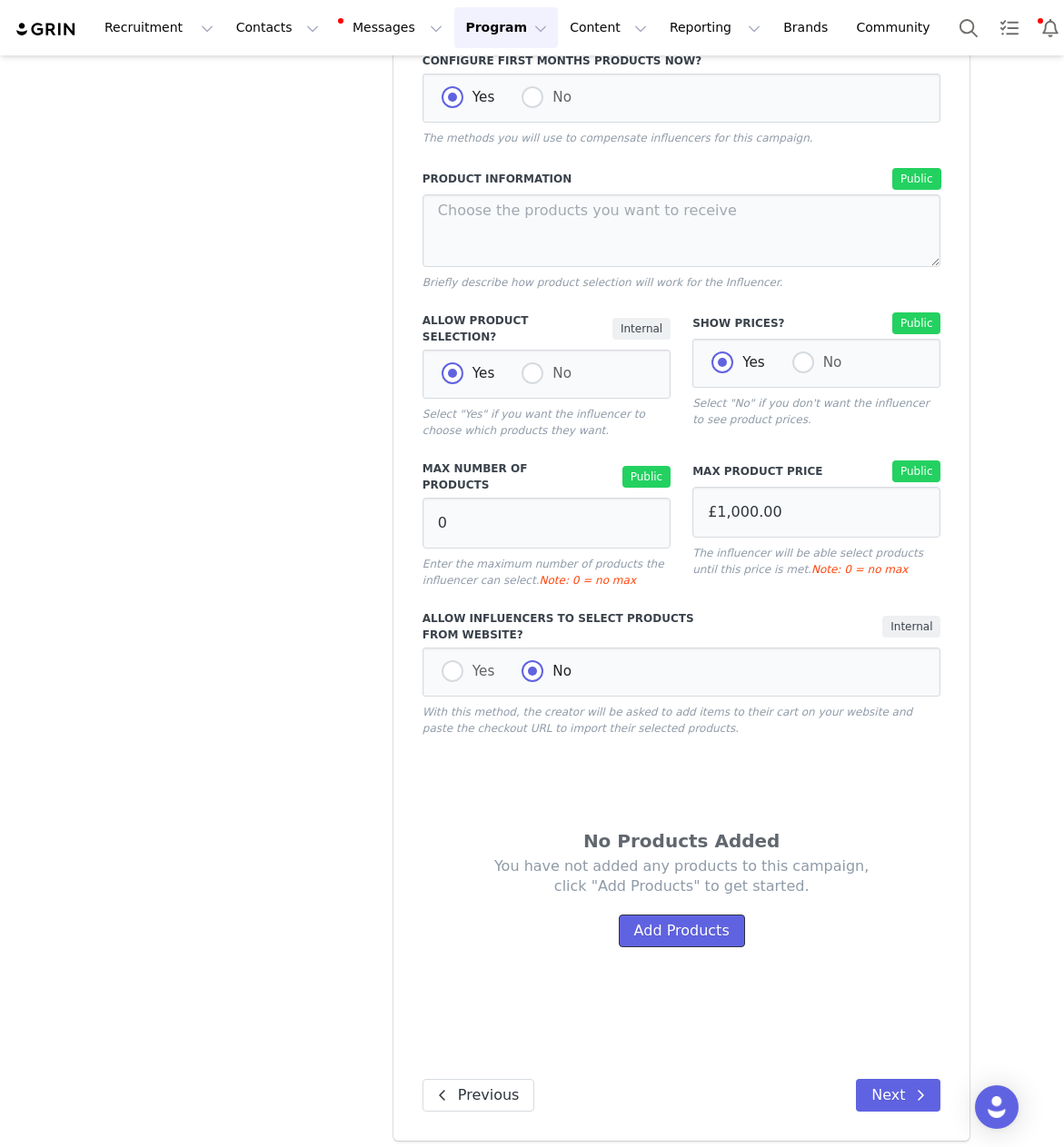
click at [680, 914] on button "Add Products" at bounding box center [682, 930] width 126 height 33
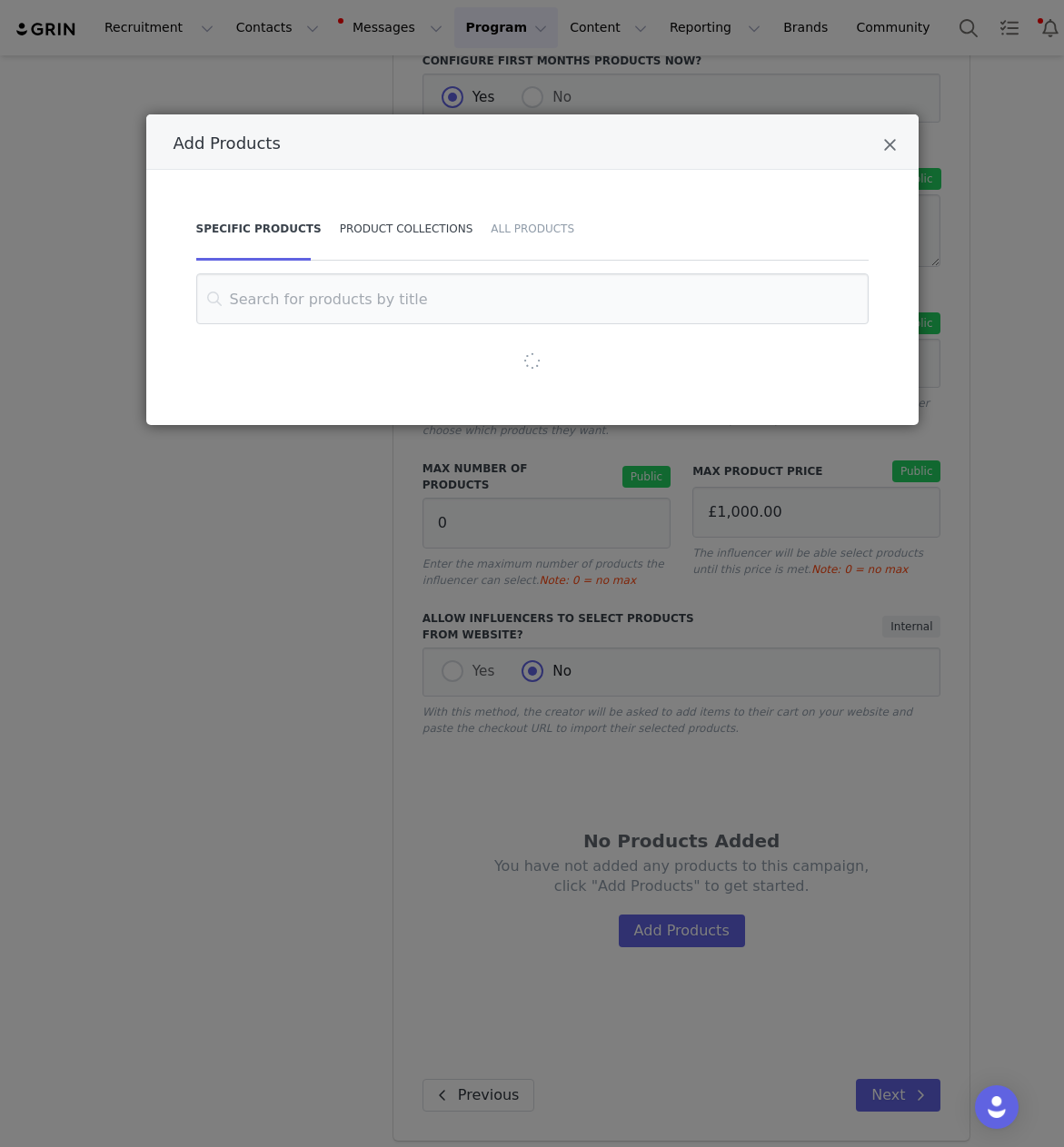
click at [369, 222] on div "Product Collections" at bounding box center [407, 229] width 151 height 64
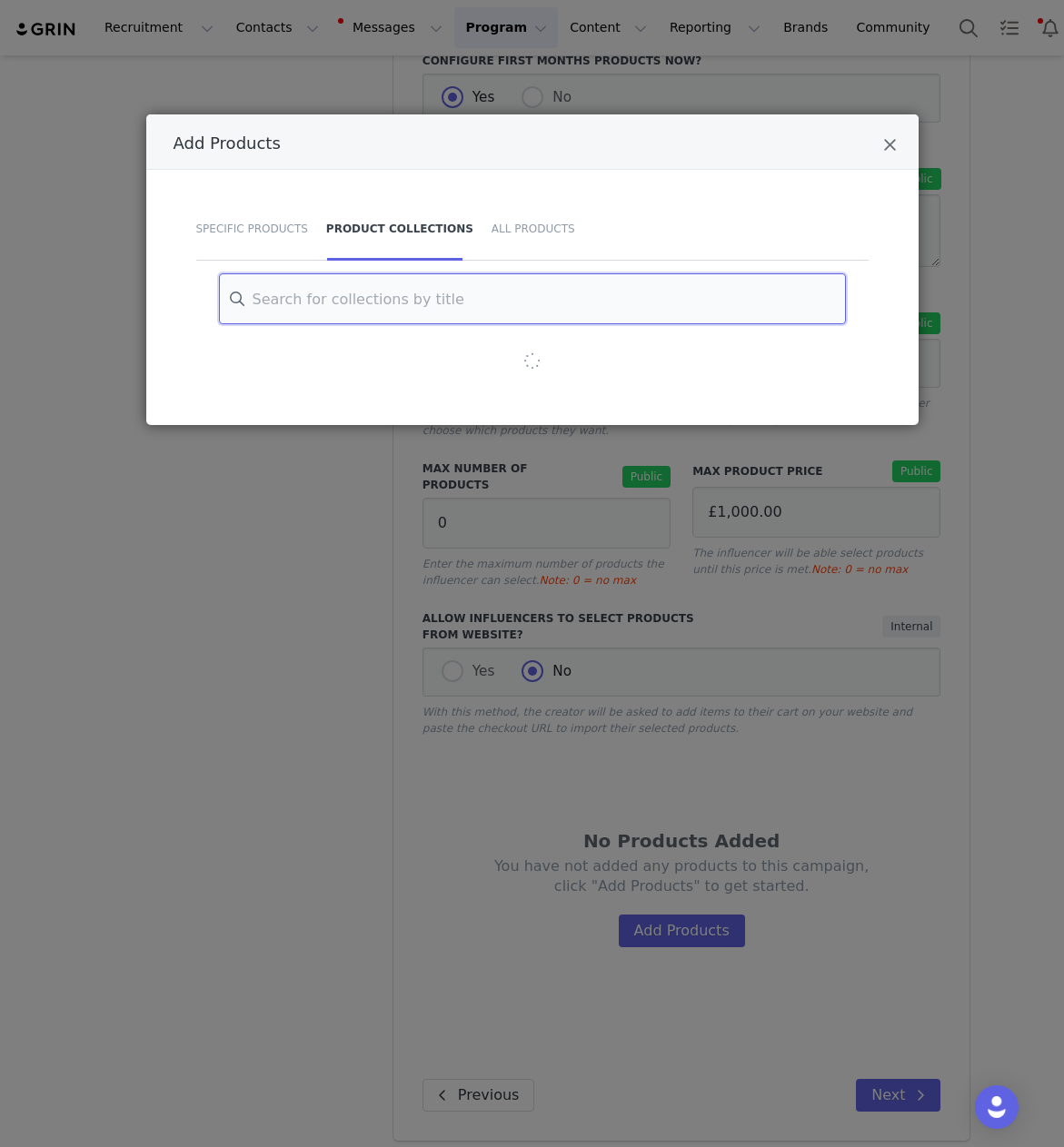
click at [349, 304] on input "Add Products" at bounding box center [532, 298] width 626 height 50
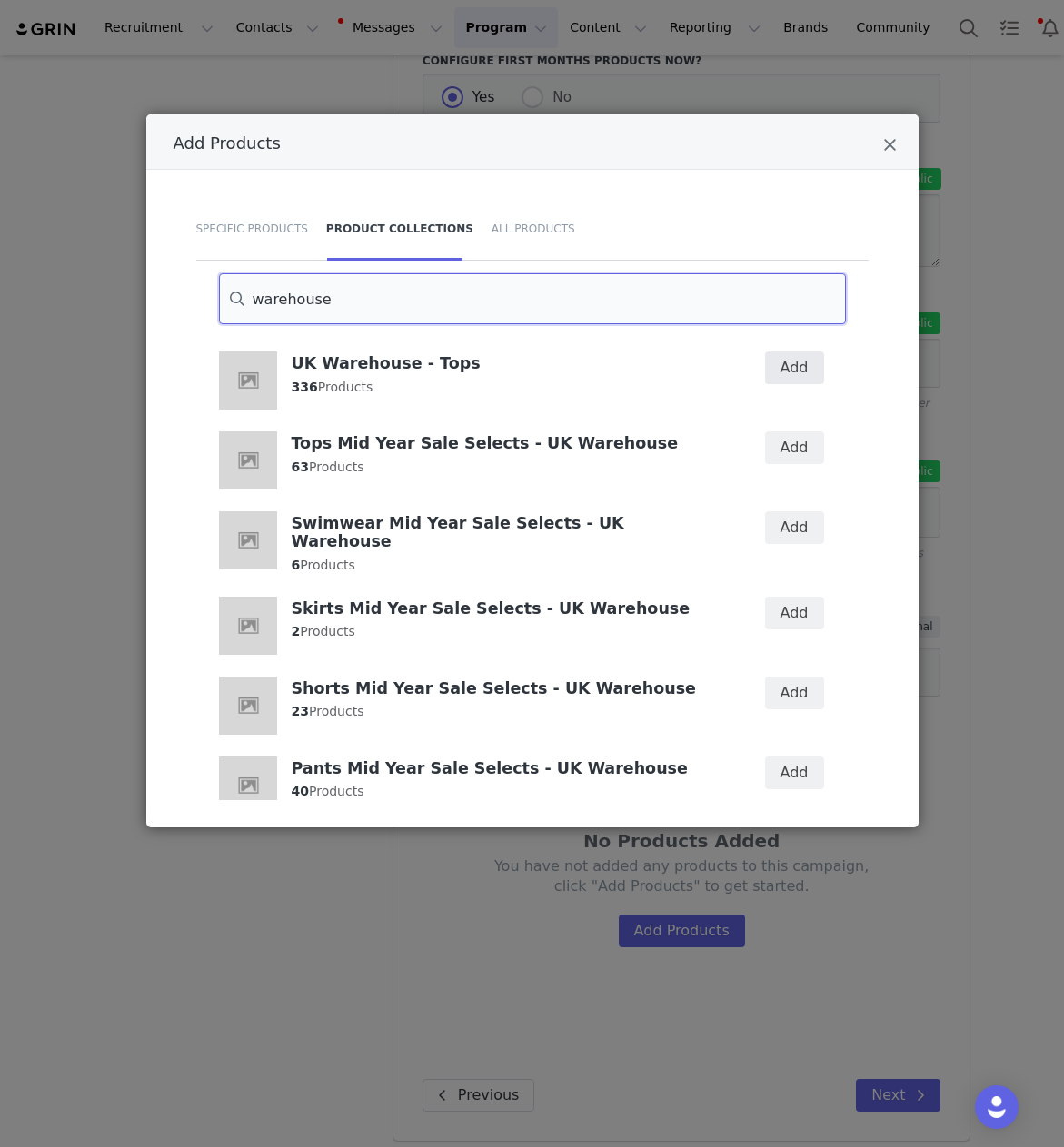
type input "warehouse"
drag, startPoint x: 781, startPoint y: 368, endPoint x: 638, endPoint y: 503, distance: 196.7
click at [778, 369] on button "Add" at bounding box center [794, 367] width 59 height 33
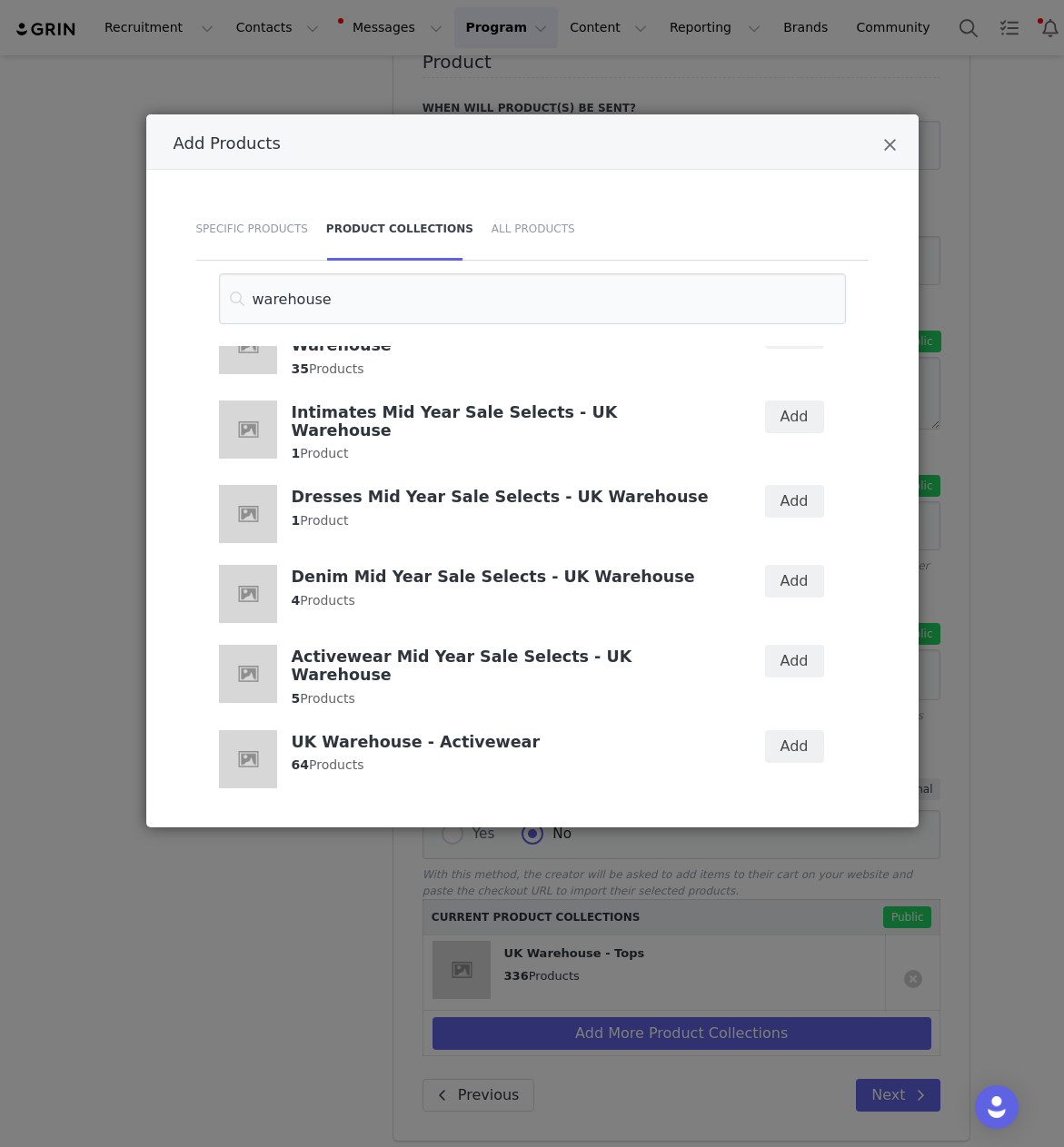
scroll to position [676, 0]
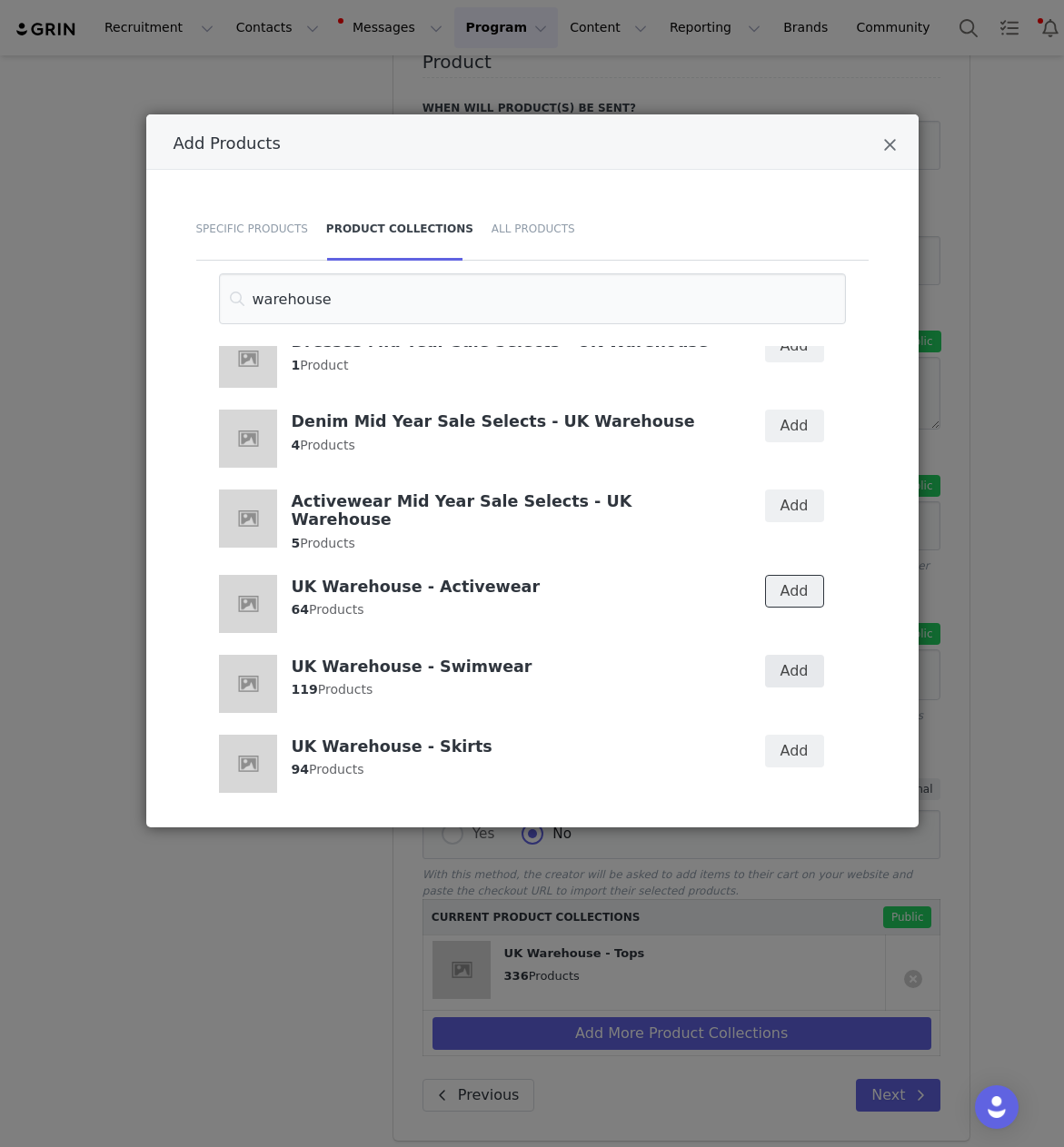
drag, startPoint x: 801, startPoint y: 568, endPoint x: 797, endPoint y: 639, distance: 71.1
click at [801, 575] on button "Add" at bounding box center [794, 591] width 59 height 33
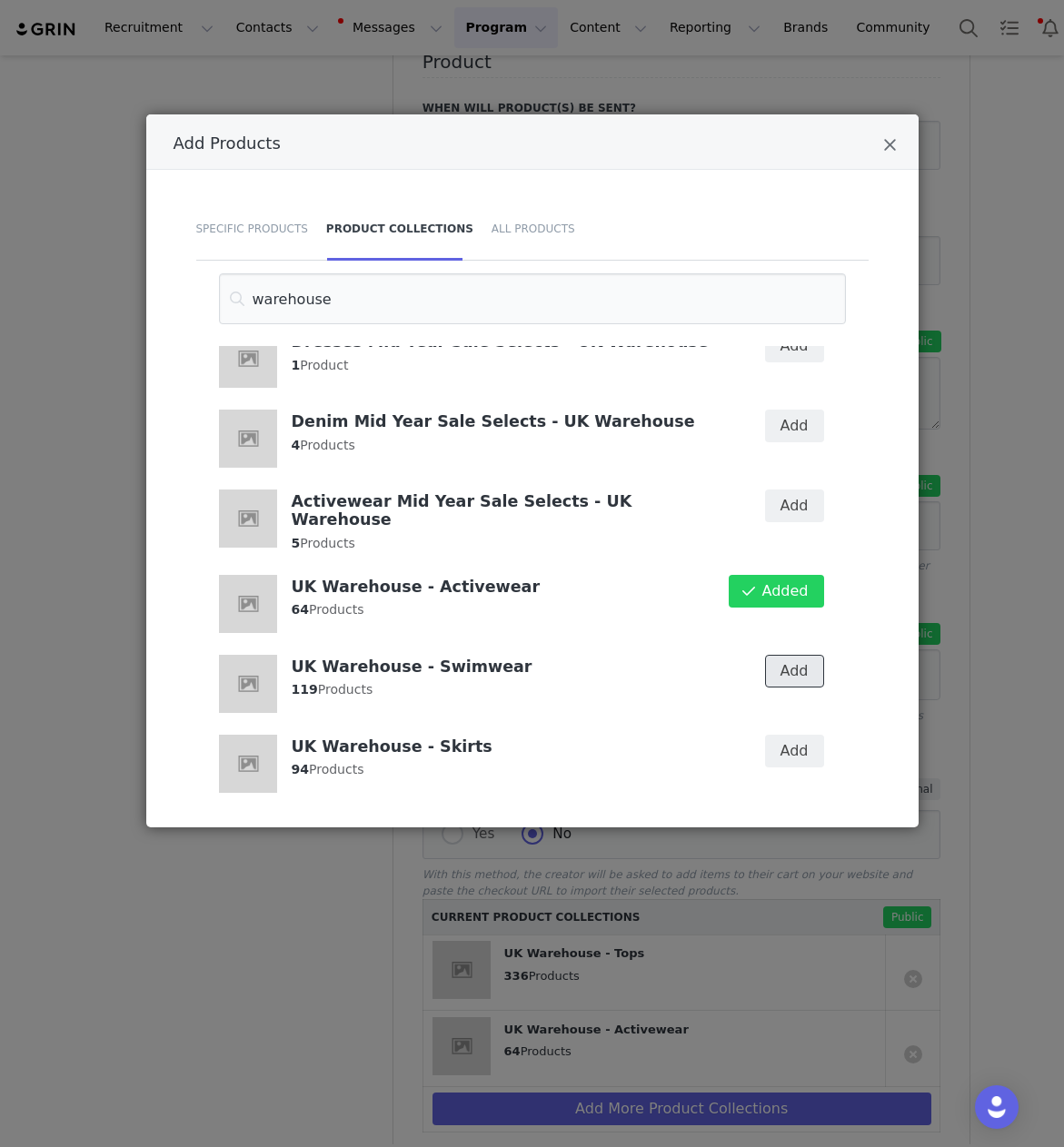
click at [797, 655] on button "Add" at bounding box center [794, 671] width 59 height 33
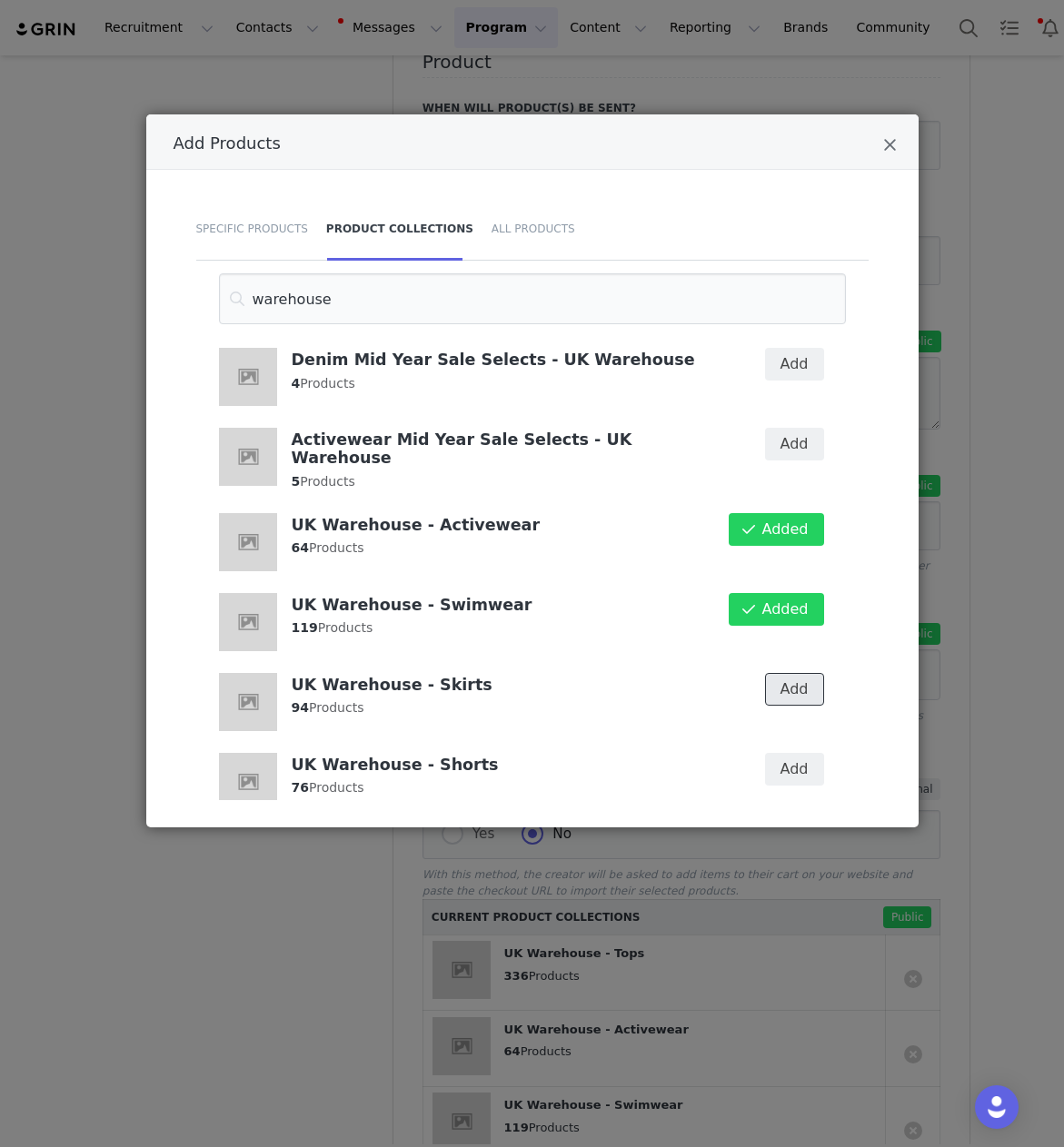
click at [798, 673] on button "Add" at bounding box center [794, 689] width 59 height 33
click at [804, 761] on button "Add" at bounding box center [794, 770] width 59 height 33
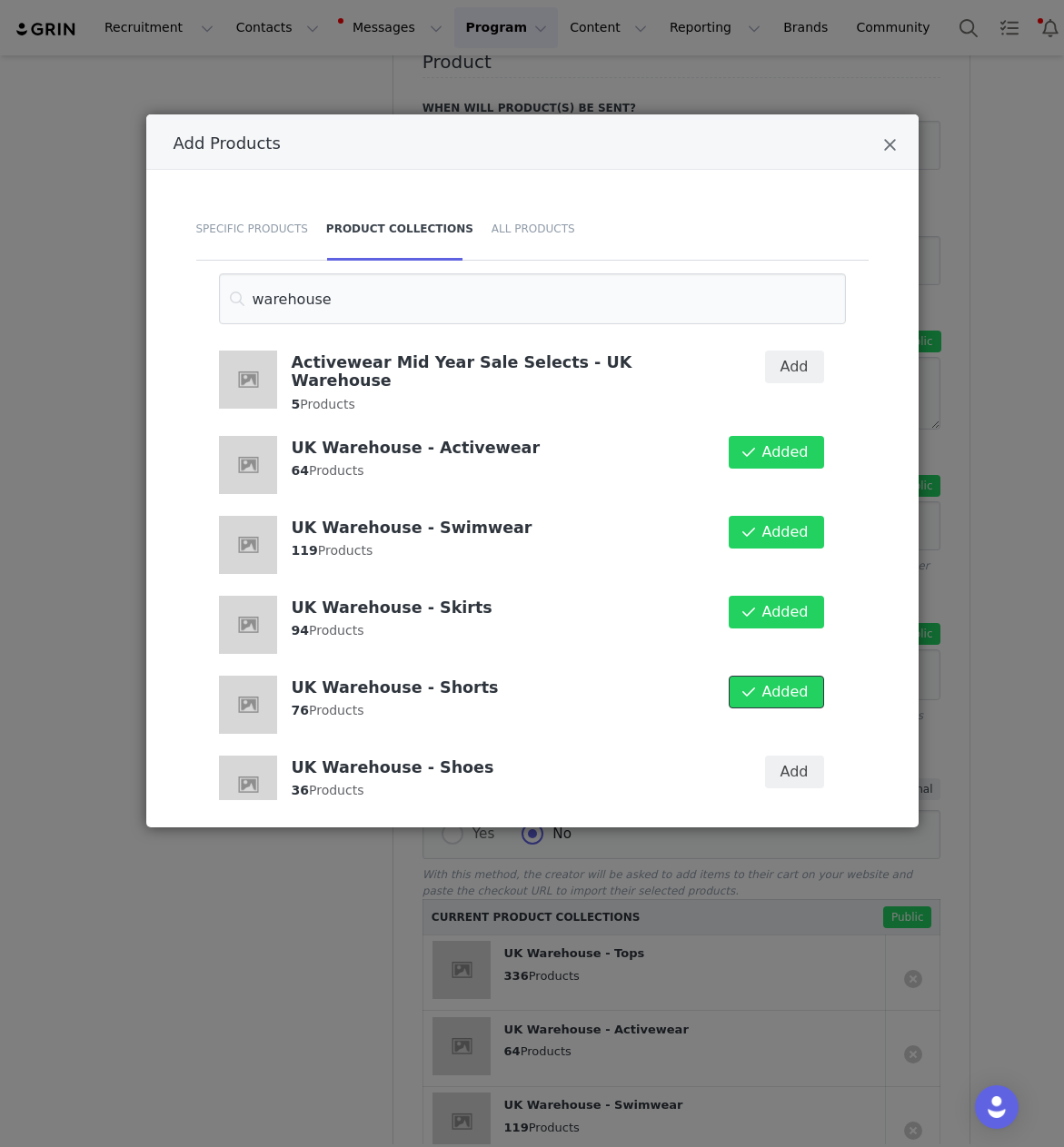
scroll to position [892, 0]
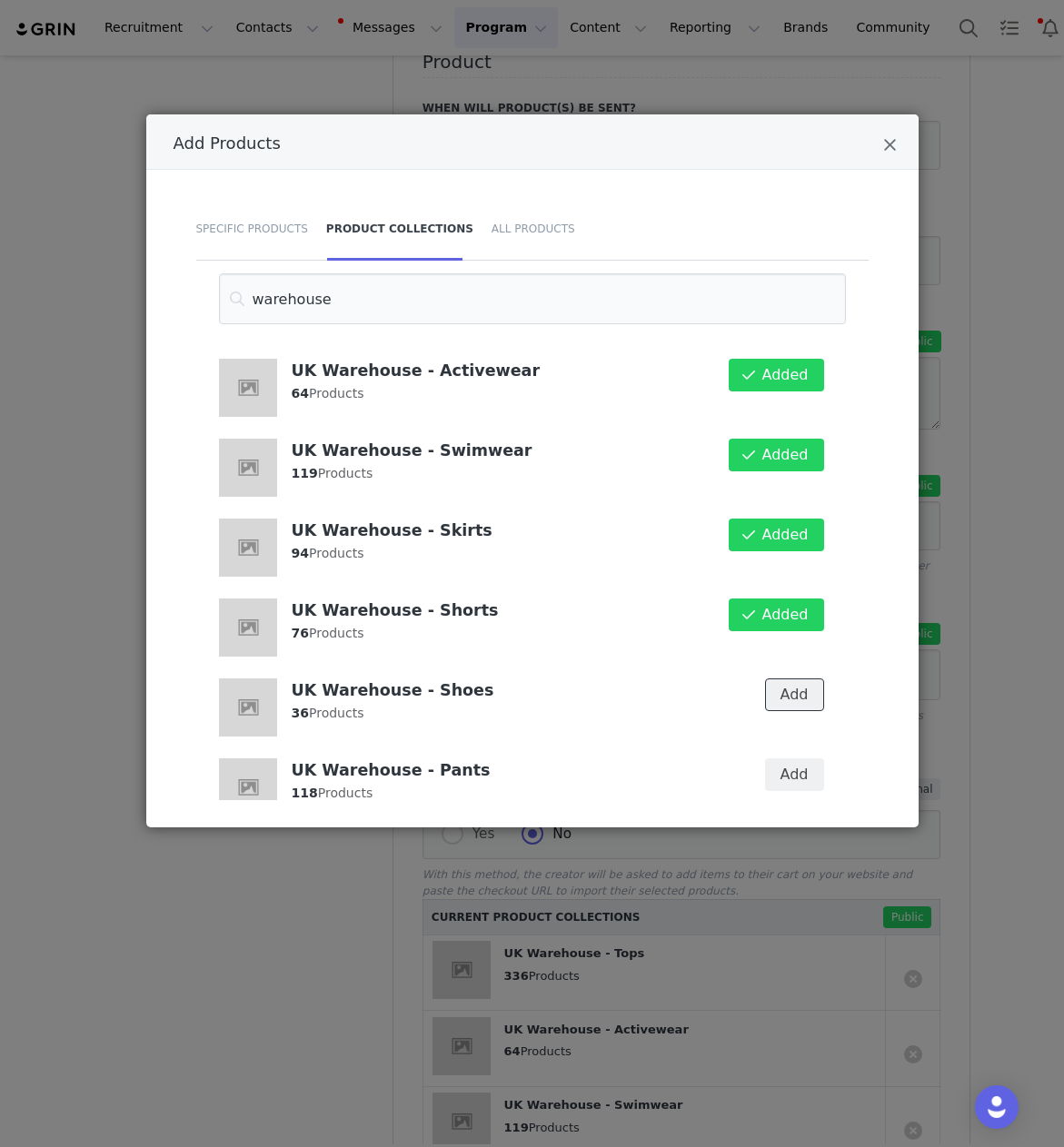
drag, startPoint x: 804, startPoint y: 676, endPoint x: 773, endPoint y: 773, distance: 101.8
click at [802, 681] on button "Add" at bounding box center [794, 695] width 59 height 33
drag, startPoint x: 777, startPoint y: 761, endPoint x: 730, endPoint y: 722, distance: 61.1
click at [776, 760] on button "Add" at bounding box center [794, 774] width 59 height 33
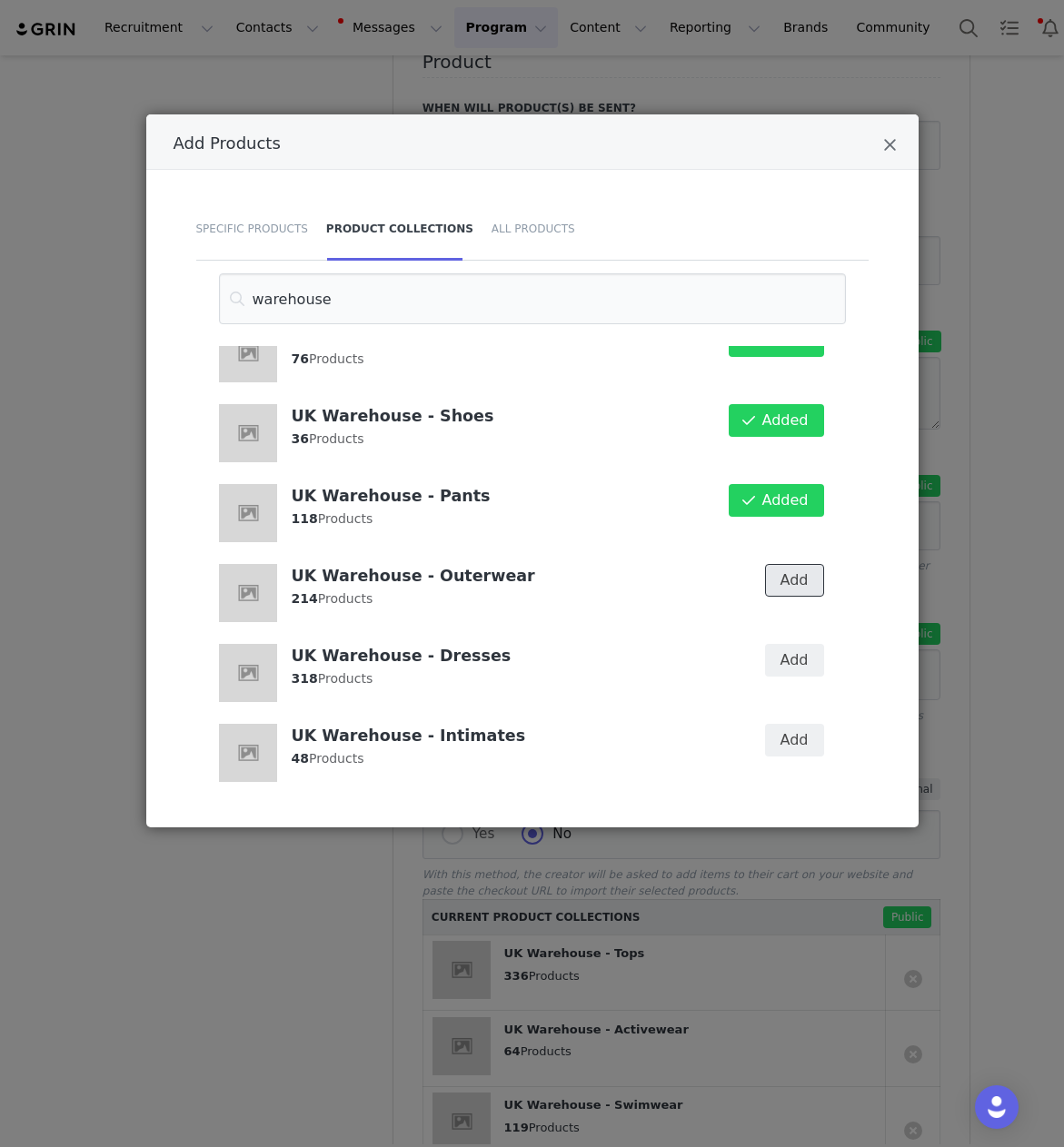
click at [781, 564] on button "Add" at bounding box center [794, 580] width 59 height 33
click at [782, 644] on button "Add" at bounding box center [794, 660] width 59 height 33
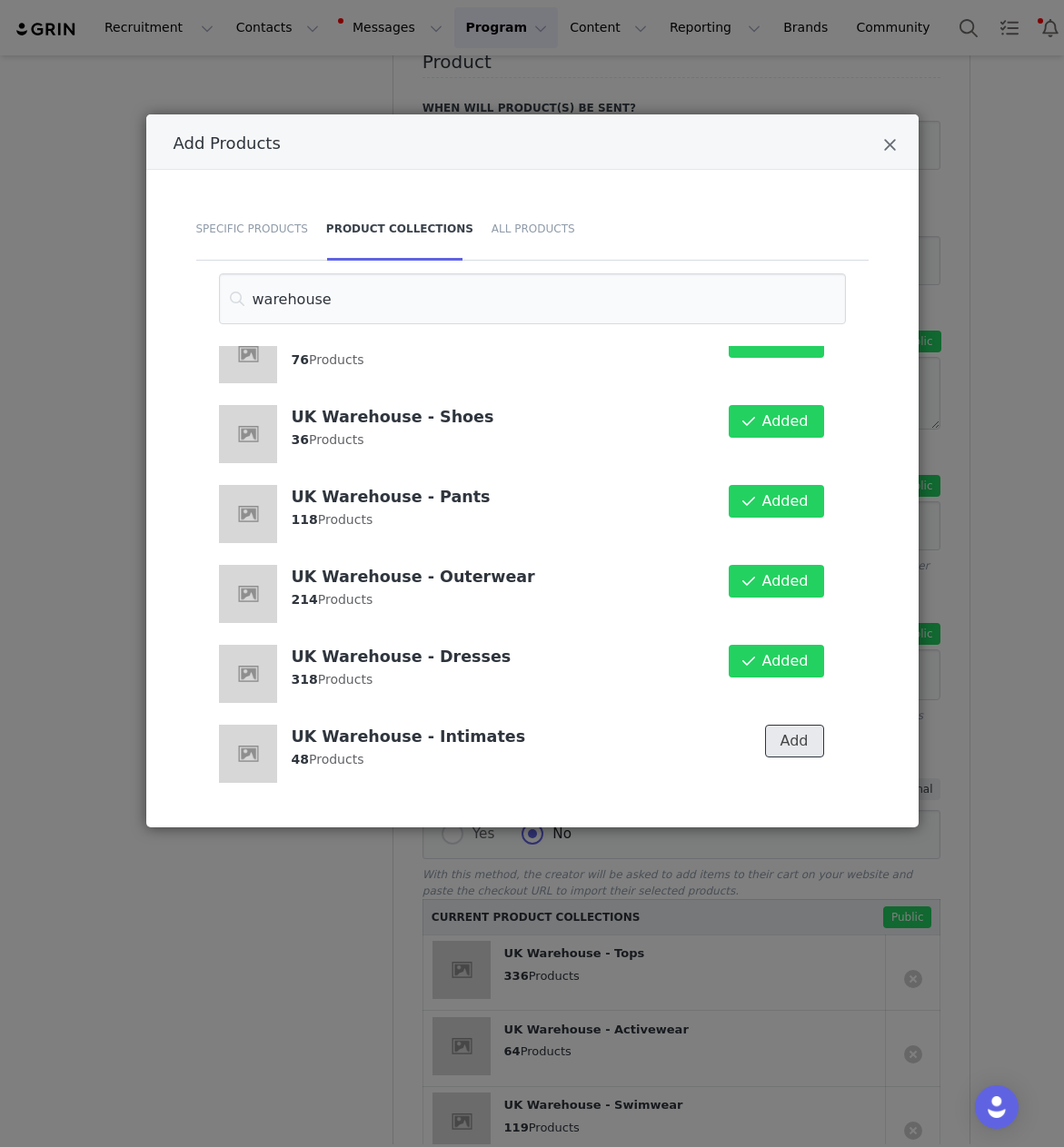
click at [781, 724] on button "Add" at bounding box center [794, 740] width 59 height 33
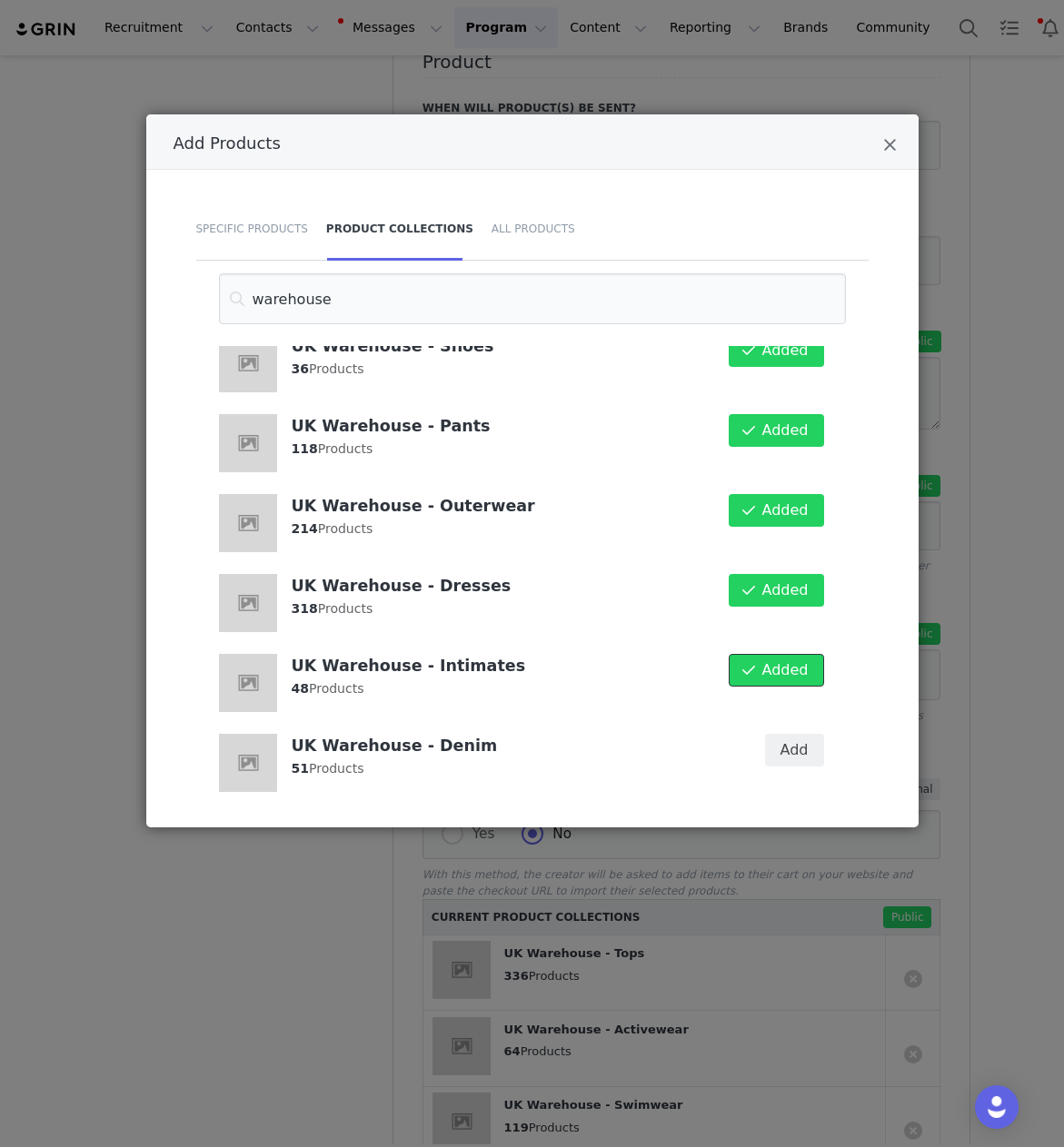
scroll to position [1264, 0]
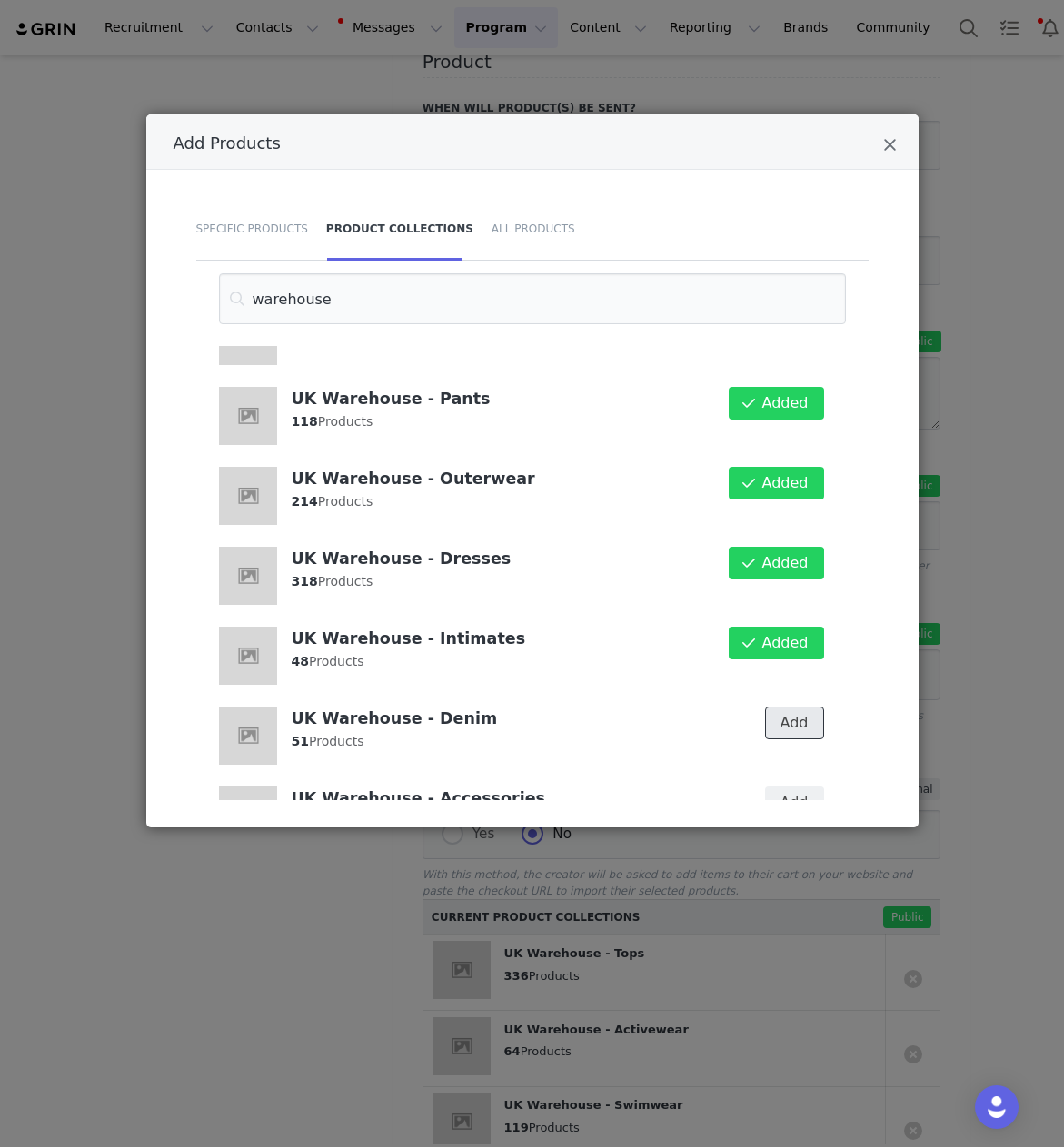
click at [793, 710] on button "Add" at bounding box center [794, 723] width 59 height 33
click at [787, 786] on button "Add" at bounding box center [794, 802] width 59 height 33
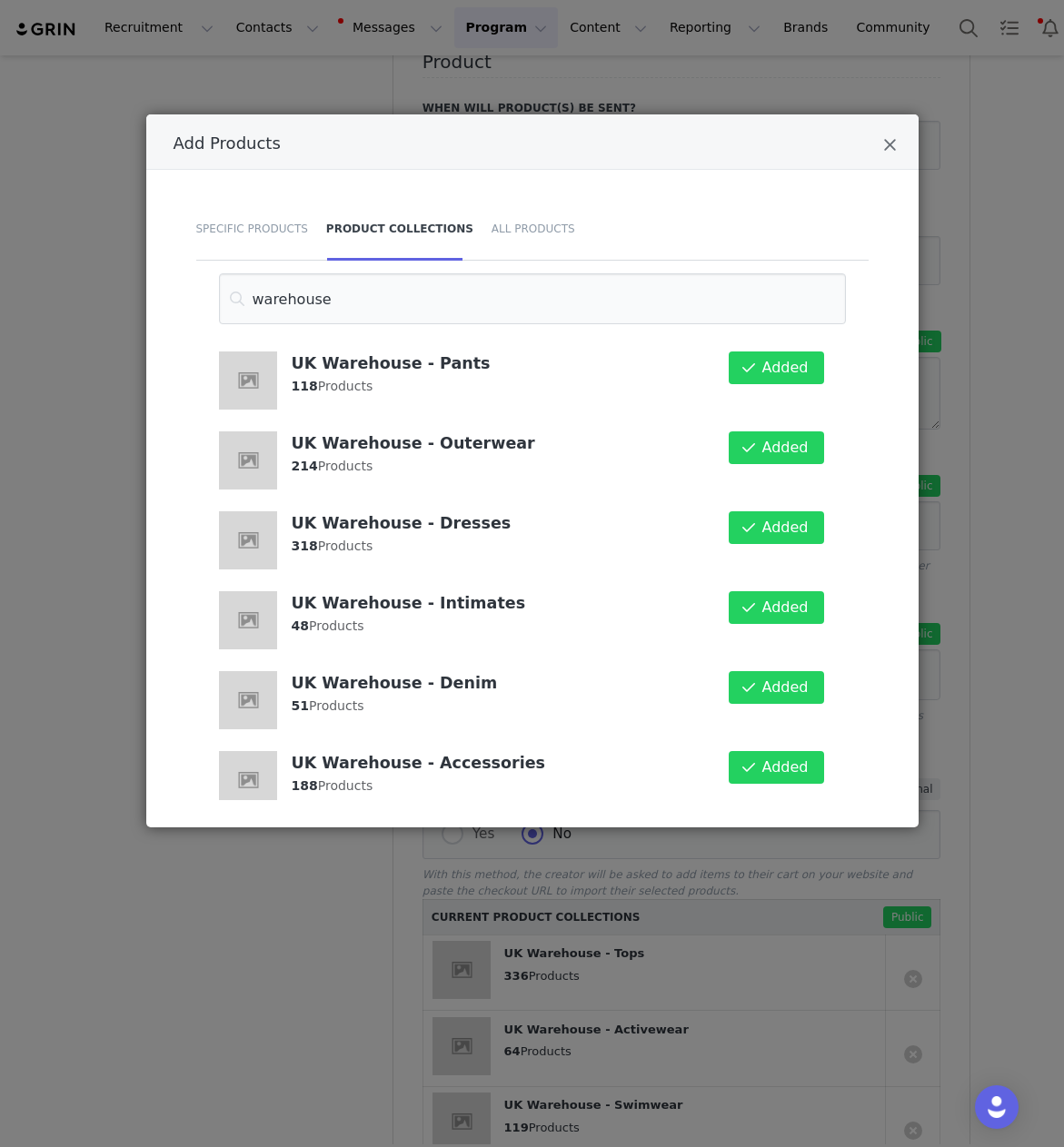
click at [326, 967] on div "Add Products Specific Products Product Collections All Products warehouse UK Wa…" at bounding box center [532, 573] width 1064 height 1147
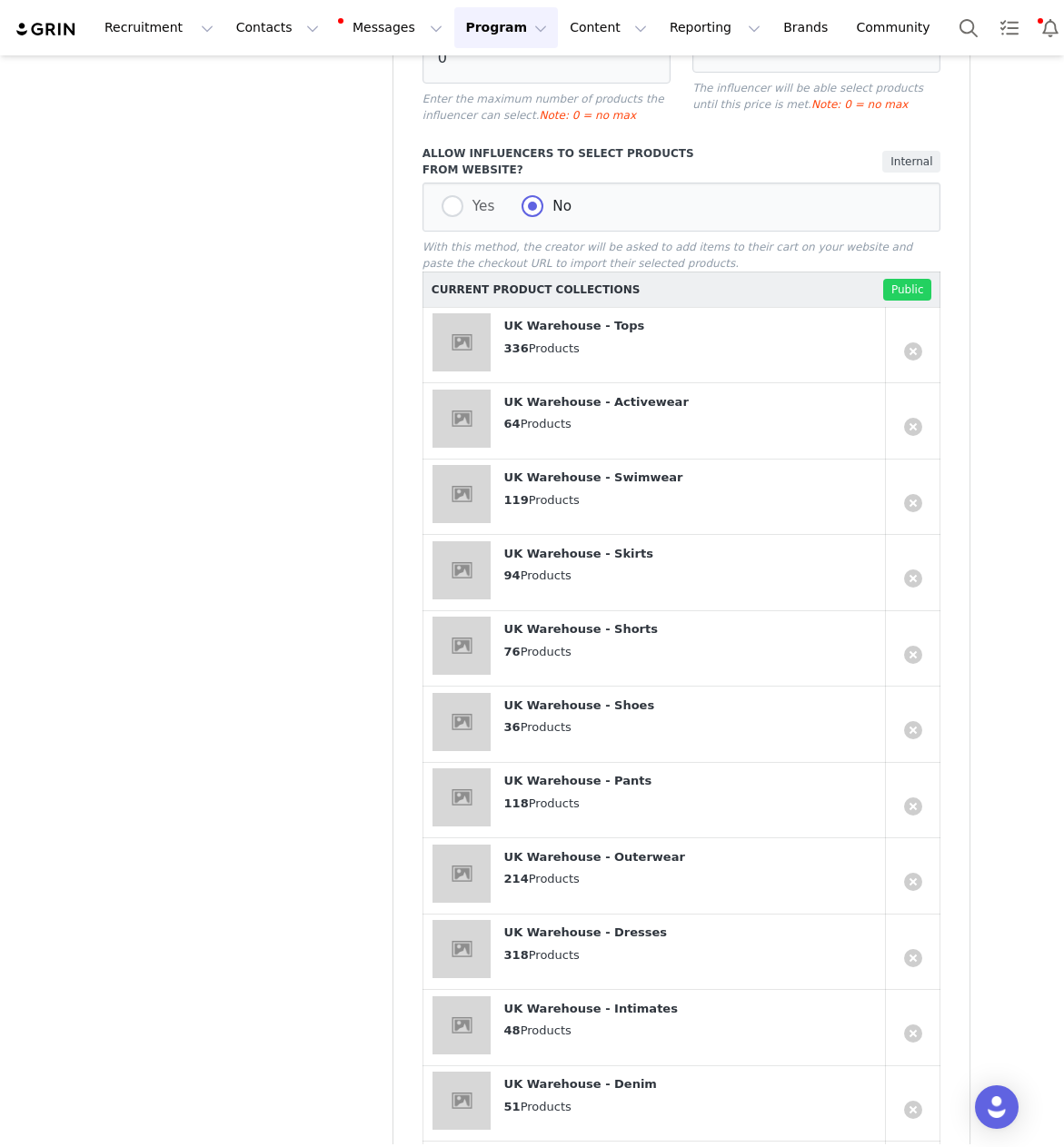
scroll to position [1877, 0]
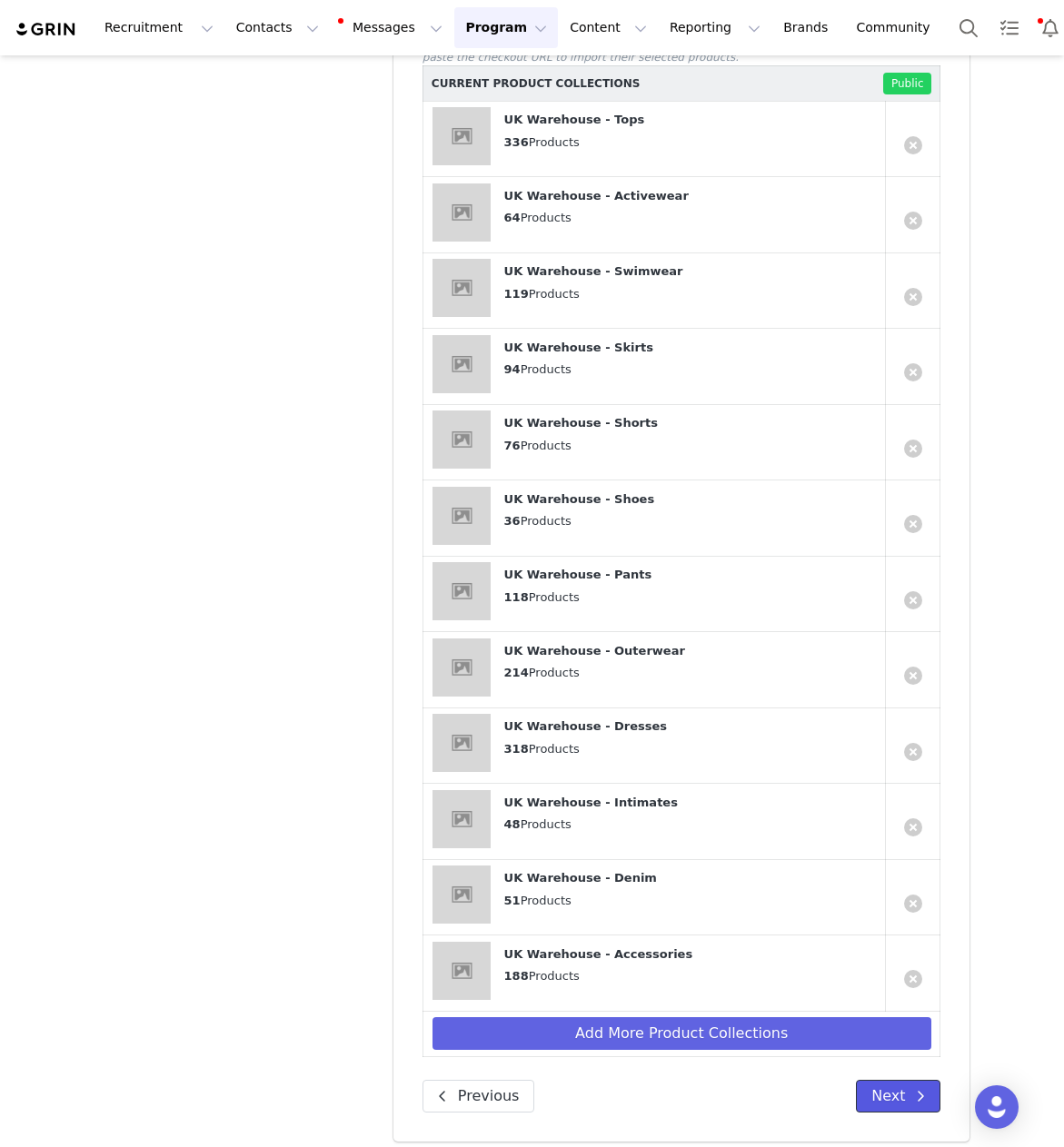
click at [904, 1086] on button "Next" at bounding box center [898, 1096] width 84 height 33
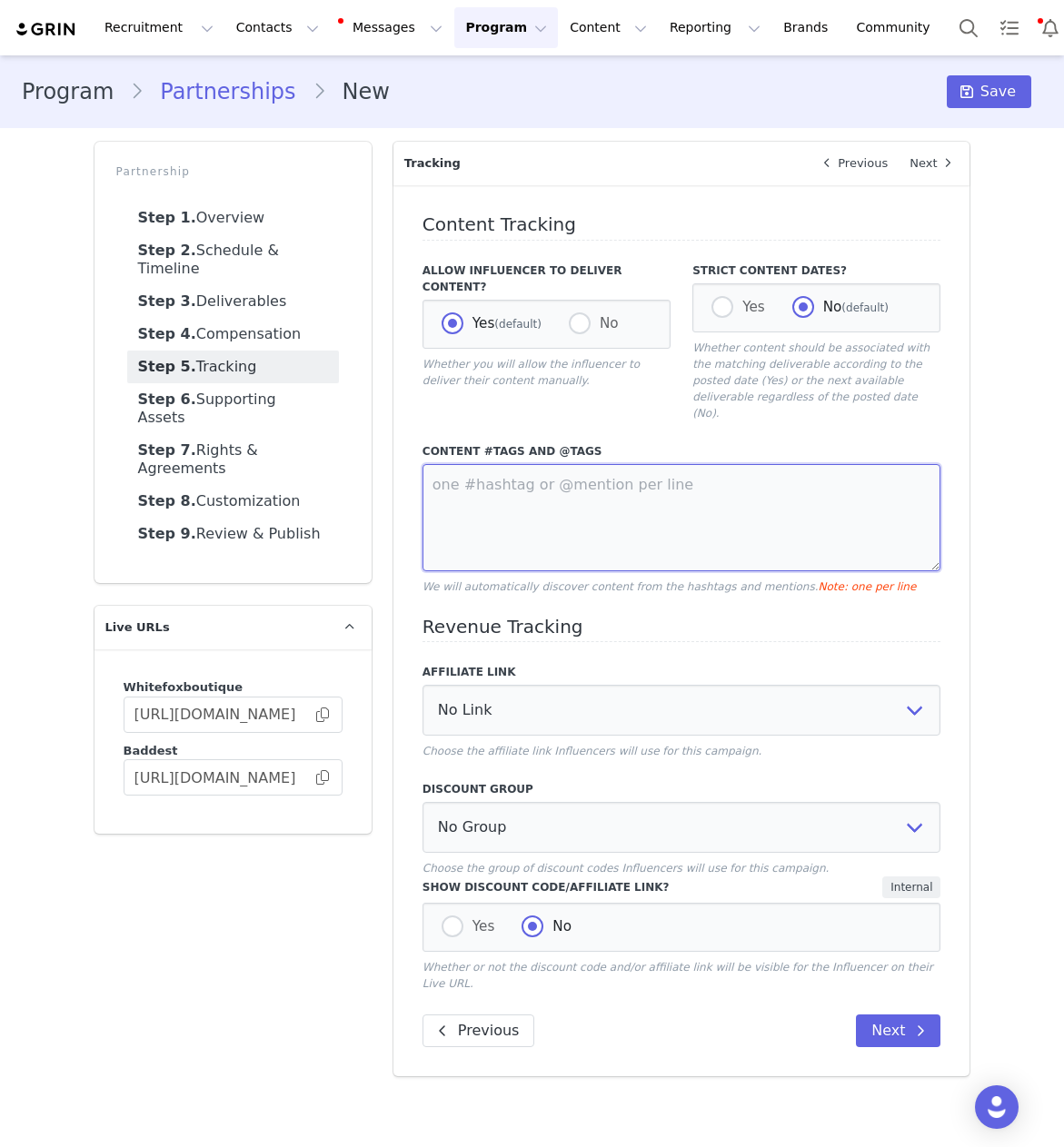
click at [509, 520] on textarea at bounding box center [682, 518] width 519 height 108
type textarea "@whitefox @whitefoxboutique #whitefox"
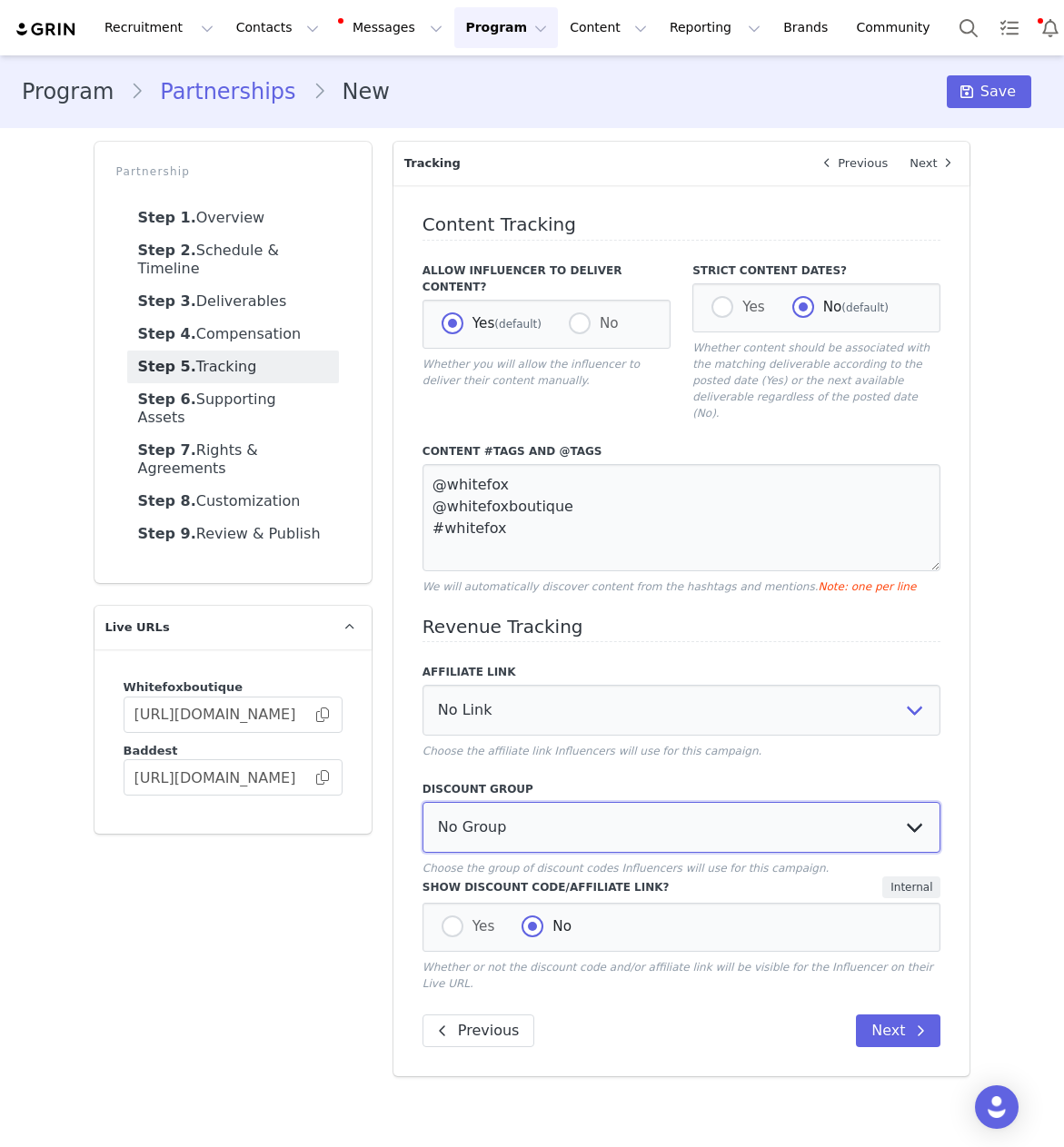
click at [570, 824] on select "No Group Influencer Code" at bounding box center [682, 827] width 519 height 50
select select "10008690"
click at [464, 918] on span "Yes" at bounding box center [480, 925] width 32 height 16
click at [463, 915] on input "Yes" at bounding box center [452, 926] width 22 height 23
radio input "true"
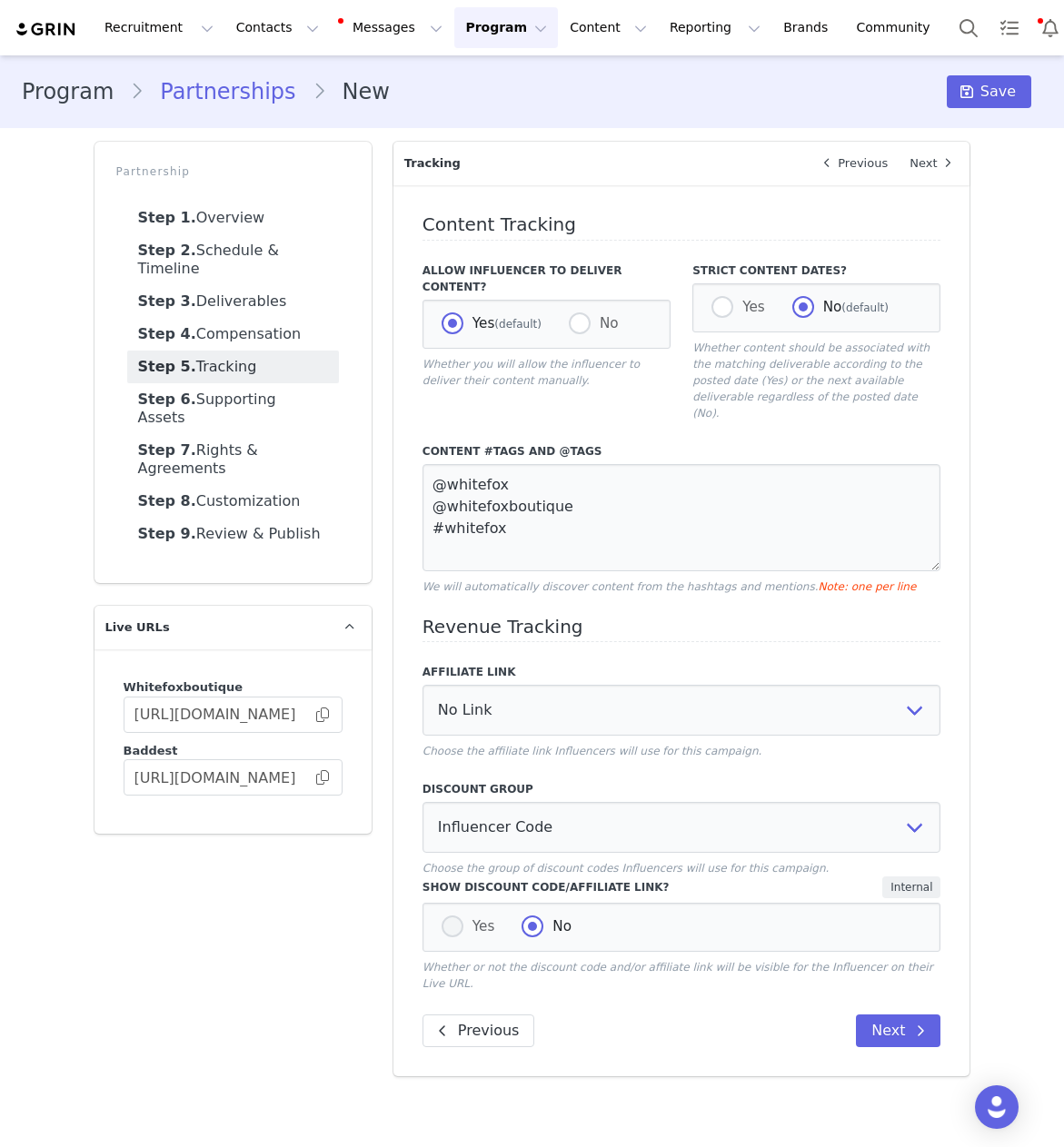
radio input "false"
click at [755, 1099] on main "Program Partnerships New Save Partnership Step 1. Overview Step 2. Schedule & T…" at bounding box center [532, 599] width 1064 height 1089
click at [888, 1020] on button "Next" at bounding box center [898, 1030] width 84 height 33
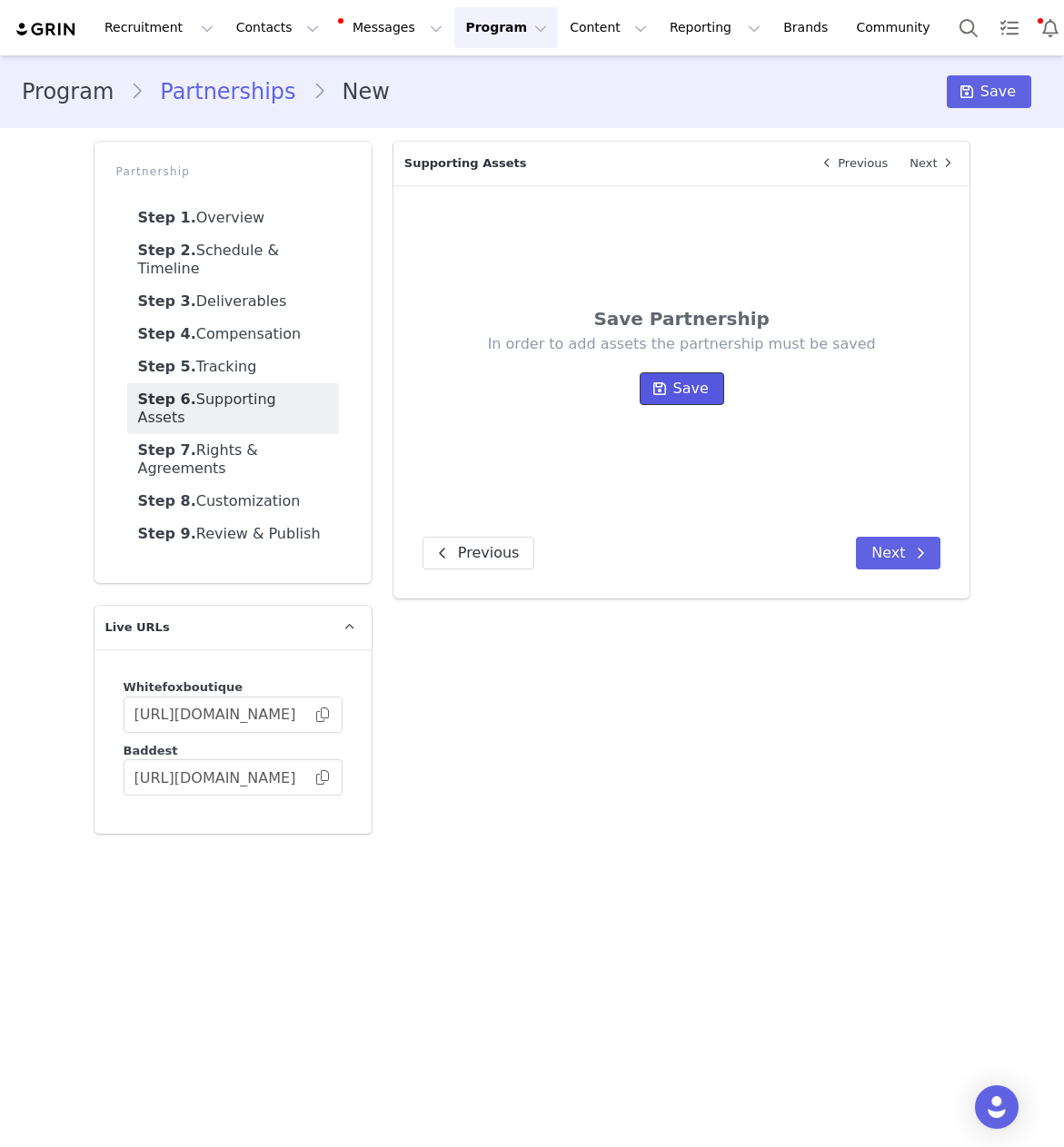
click at [689, 391] on span "Save" at bounding box center [691, 388] width 36 height 22
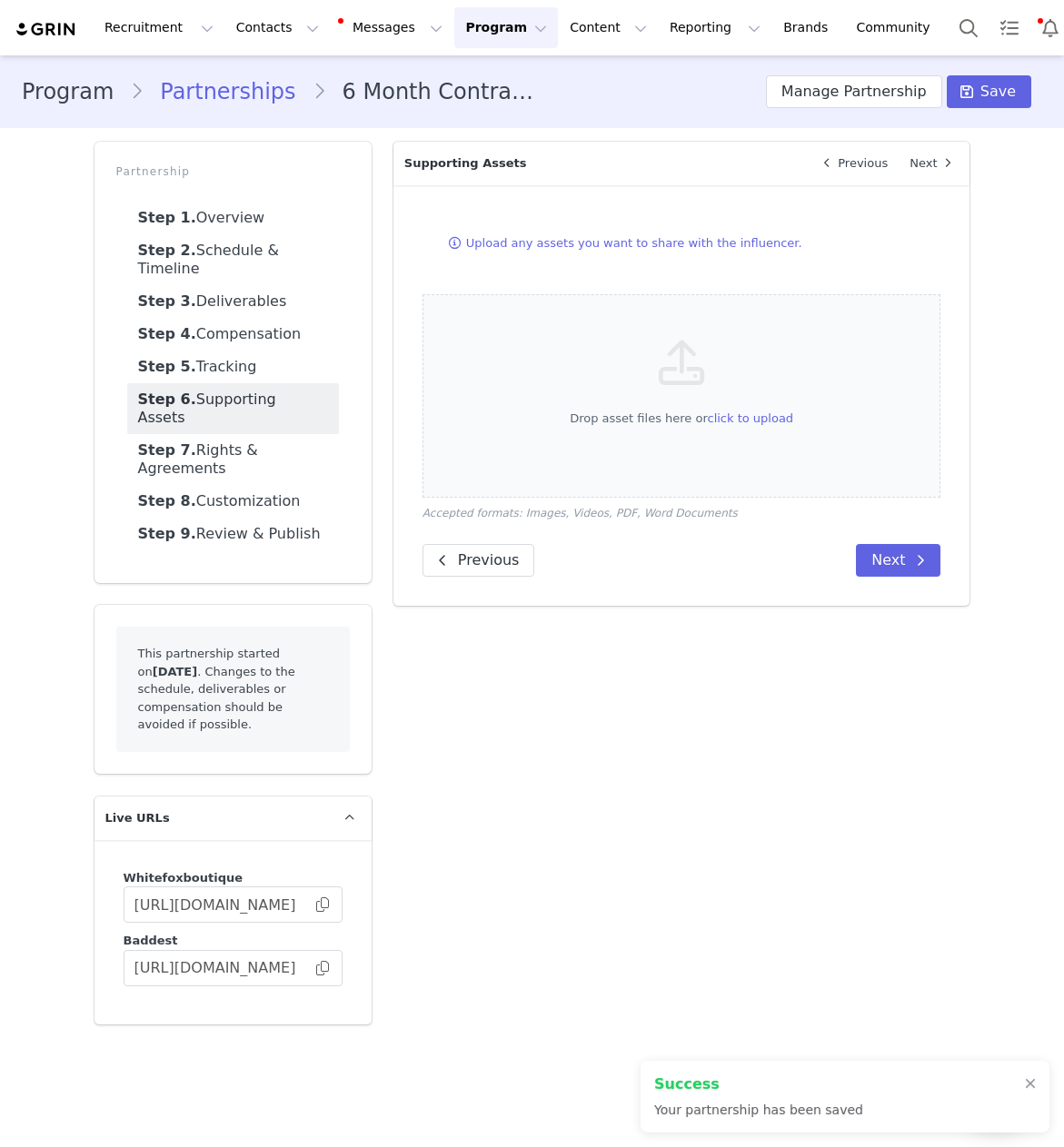
click at [880, 607] on div "Overview Next Which brand is this partnership for? White Fox Boutique USA White…" at bounding box center [682, 583] width 598 height 905
click at [871, 567] on button "Next" at bounding box center [898, 560] width 84 height 33
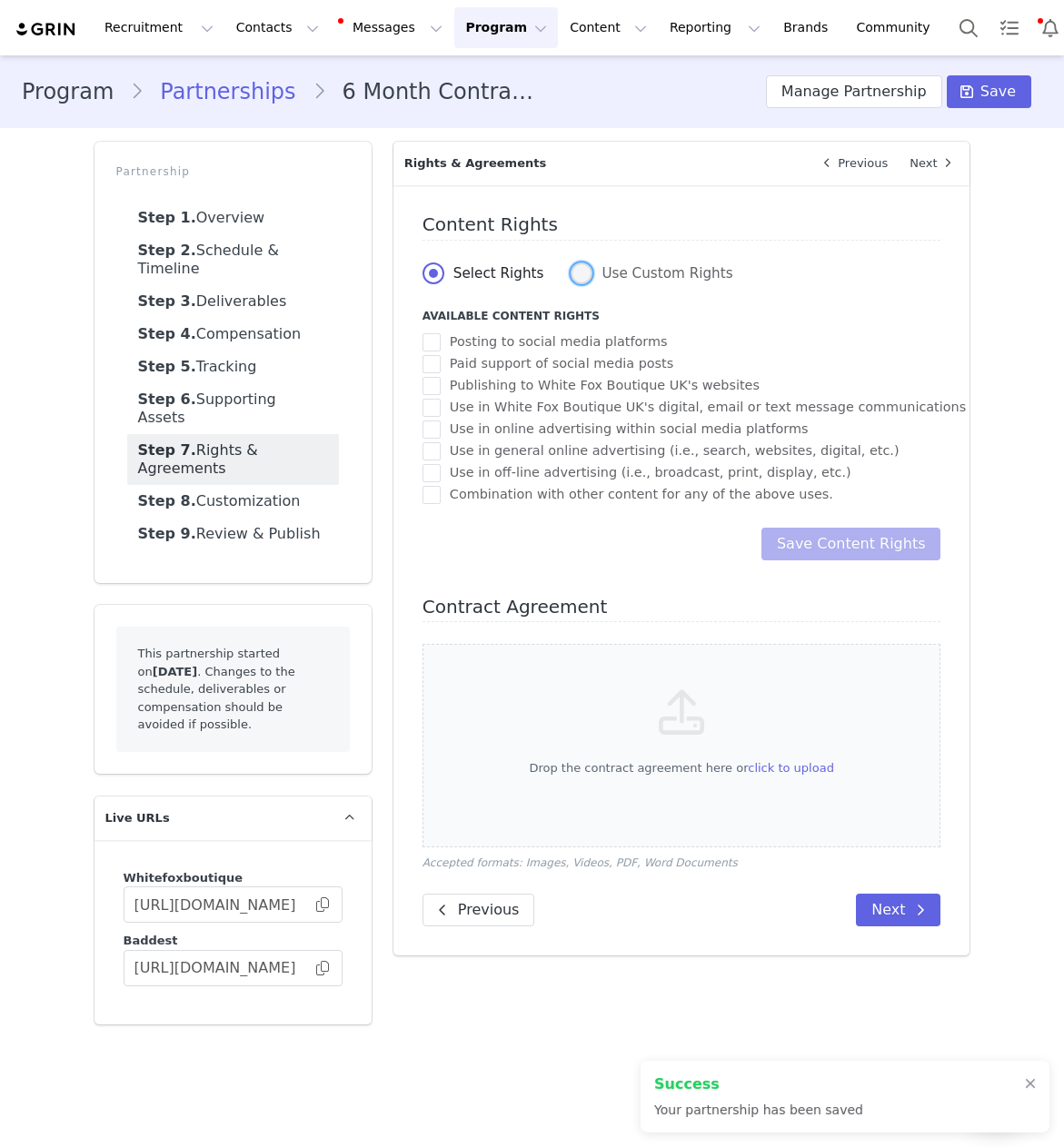
click at [582, 275] on span at bounding box center [581, 273] width 22 height 22
click at [582, 275] on input "Use Custom Rights" at bounding box center [581, 274] width 22 height 23
radio input "true"
radio input "false"
radio input "true"
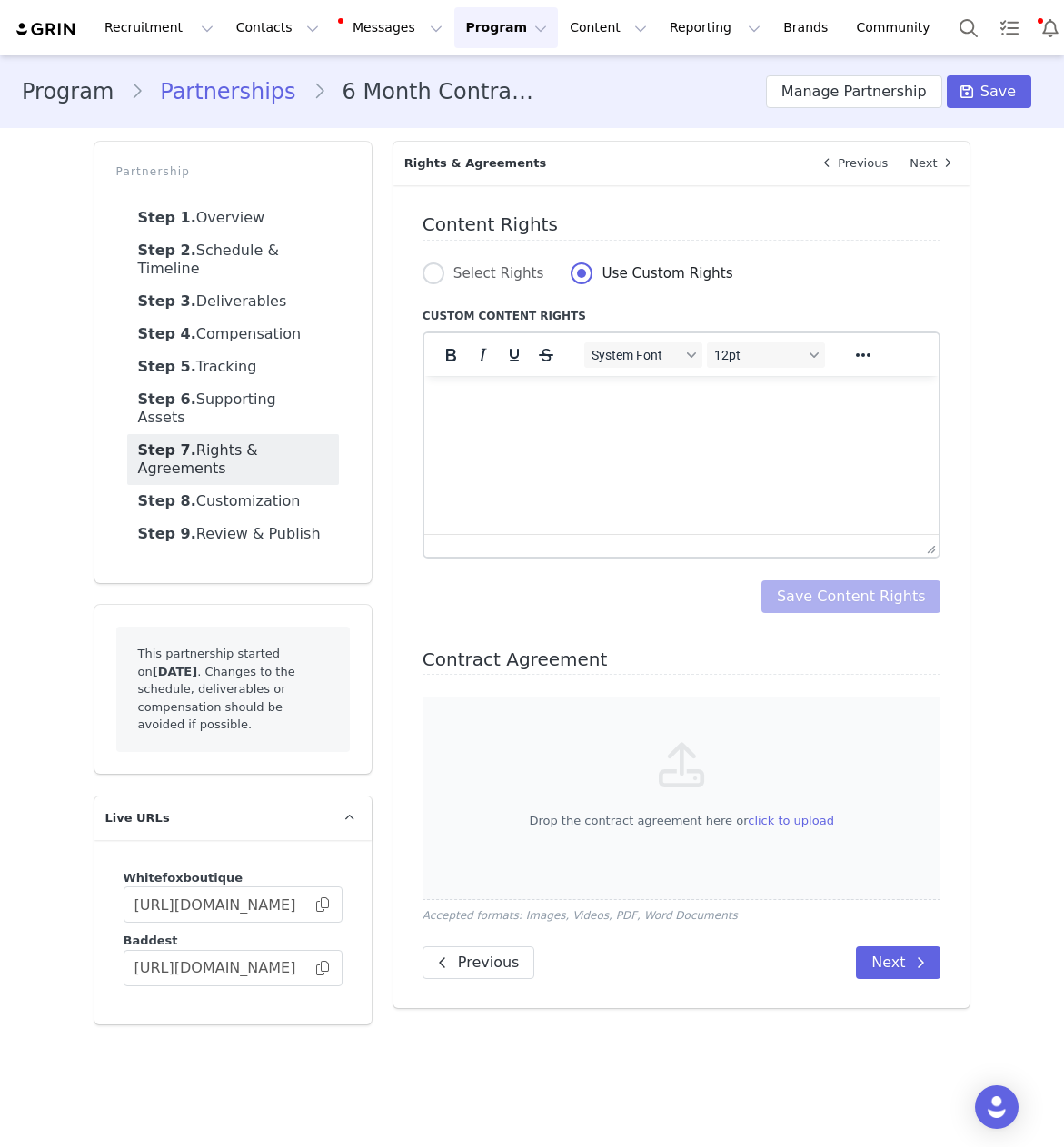
click at [474, 422] on html at bounding box center [681, 399] width 515 height 49
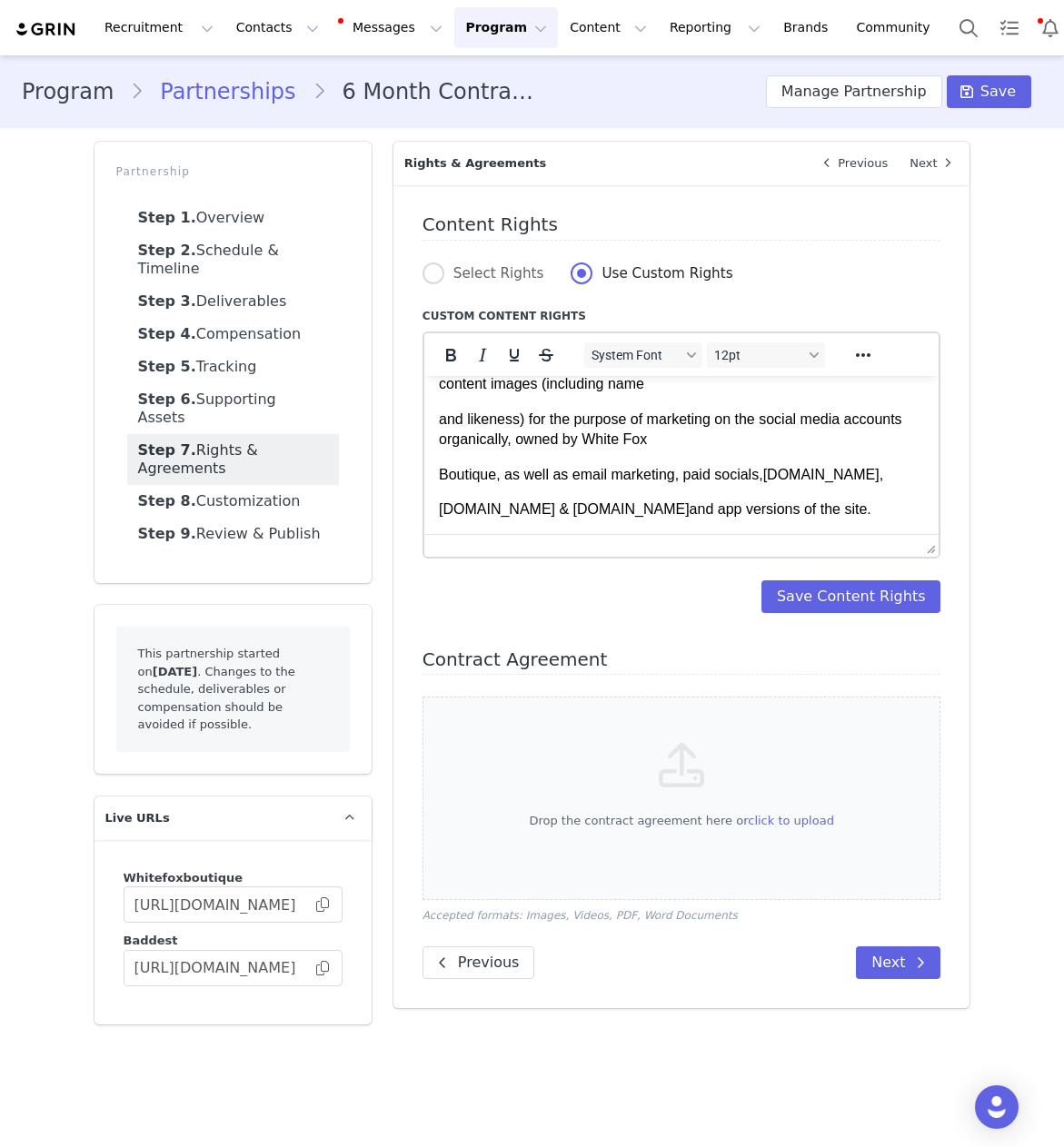
click at [867, 617] on div "Content Rights Select Rights Use Custom Rights Custom Content Rights System Fon…" at bounding box center [682, 568] width 519 height 710
click at [845, 596] on button "Save Content Rights" at bounding box center [851, 596] width 180 height 33
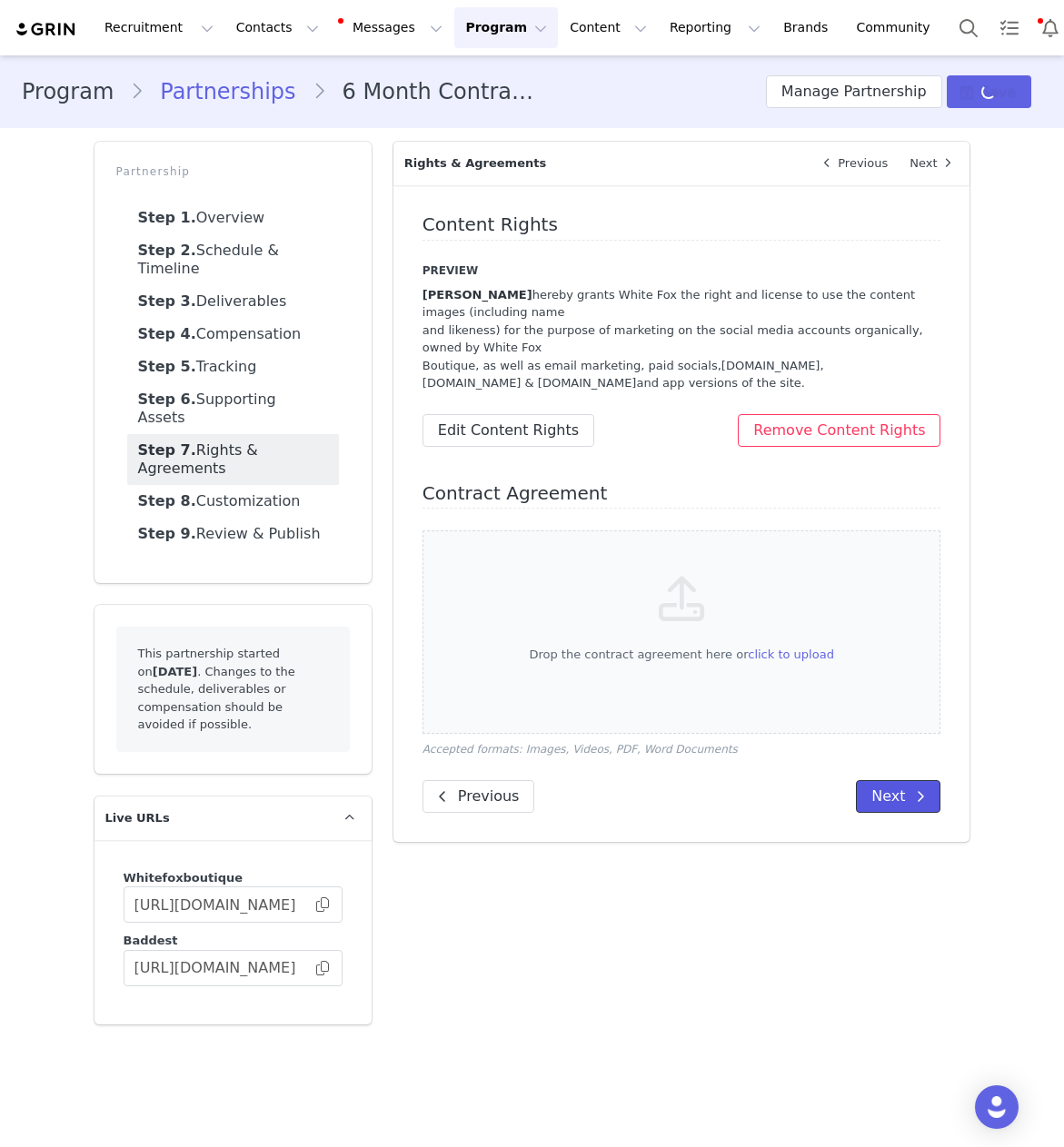
click at [888, 794] on button "Next" at bounding box center [898, 796] width 84 height 33
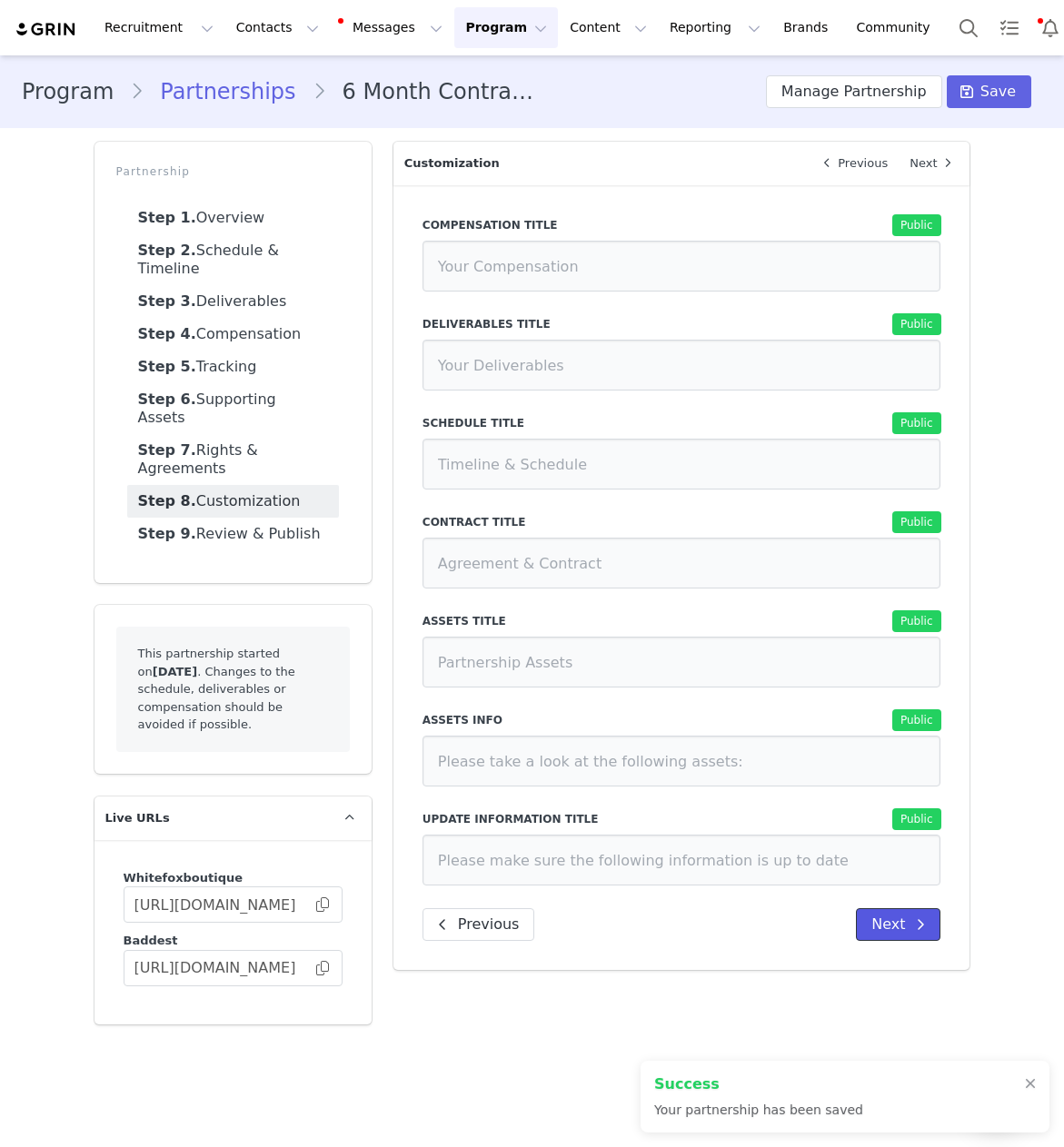
click at [911, 930] on span at bounding box center [920, 925] width 22 height 22
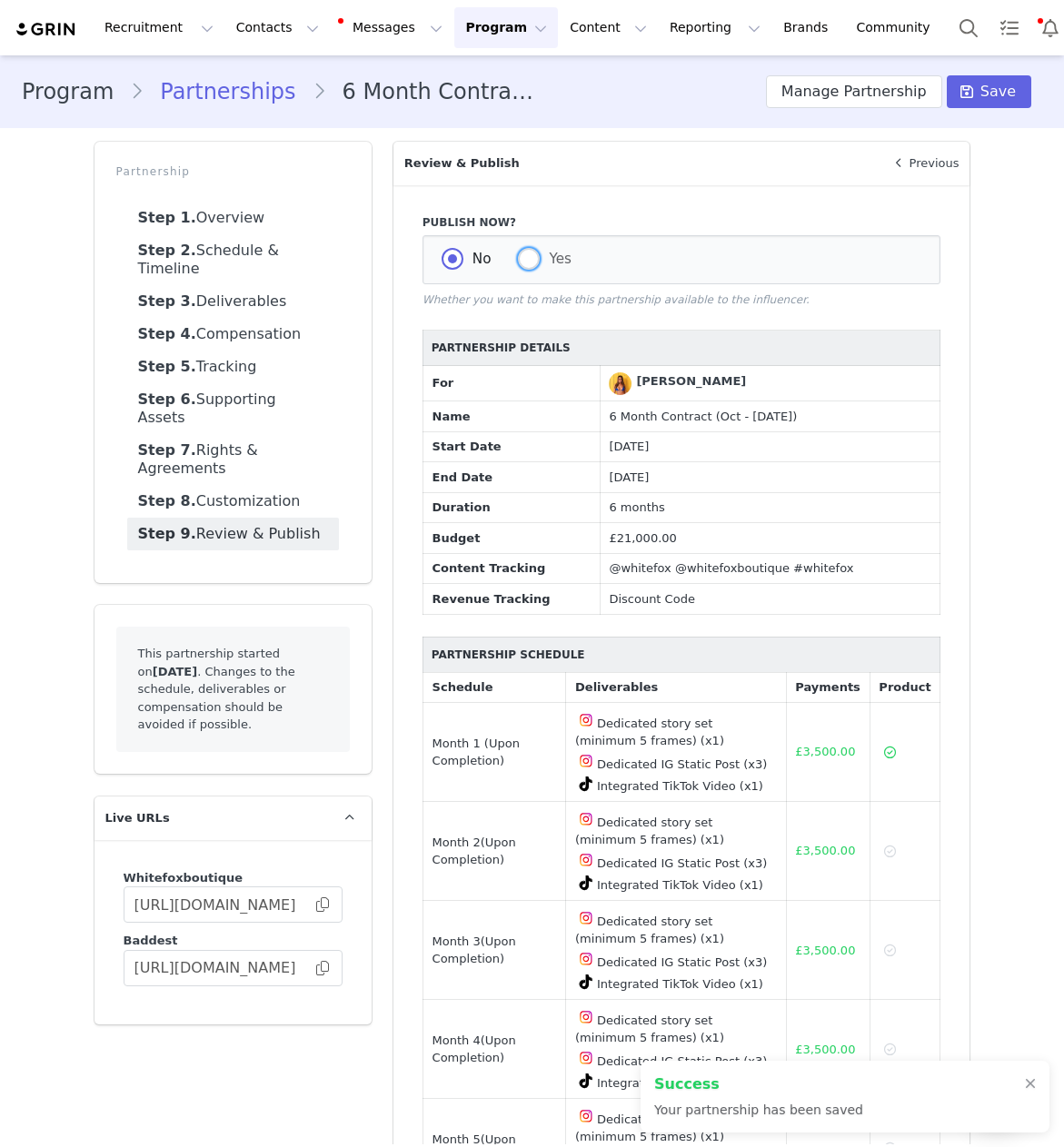
drag, startPoint x: 537, startPoint y: 260, endPoint x: 697, endPoint y: 286, distance: 162.1
click at [537, 260] on span at bounding box center [528, 258] width 22 height 22
click at [537, 260] on input "Yes" at bounding box center [528, 259] width 22 height 23
radio input "true"
radio input "false"
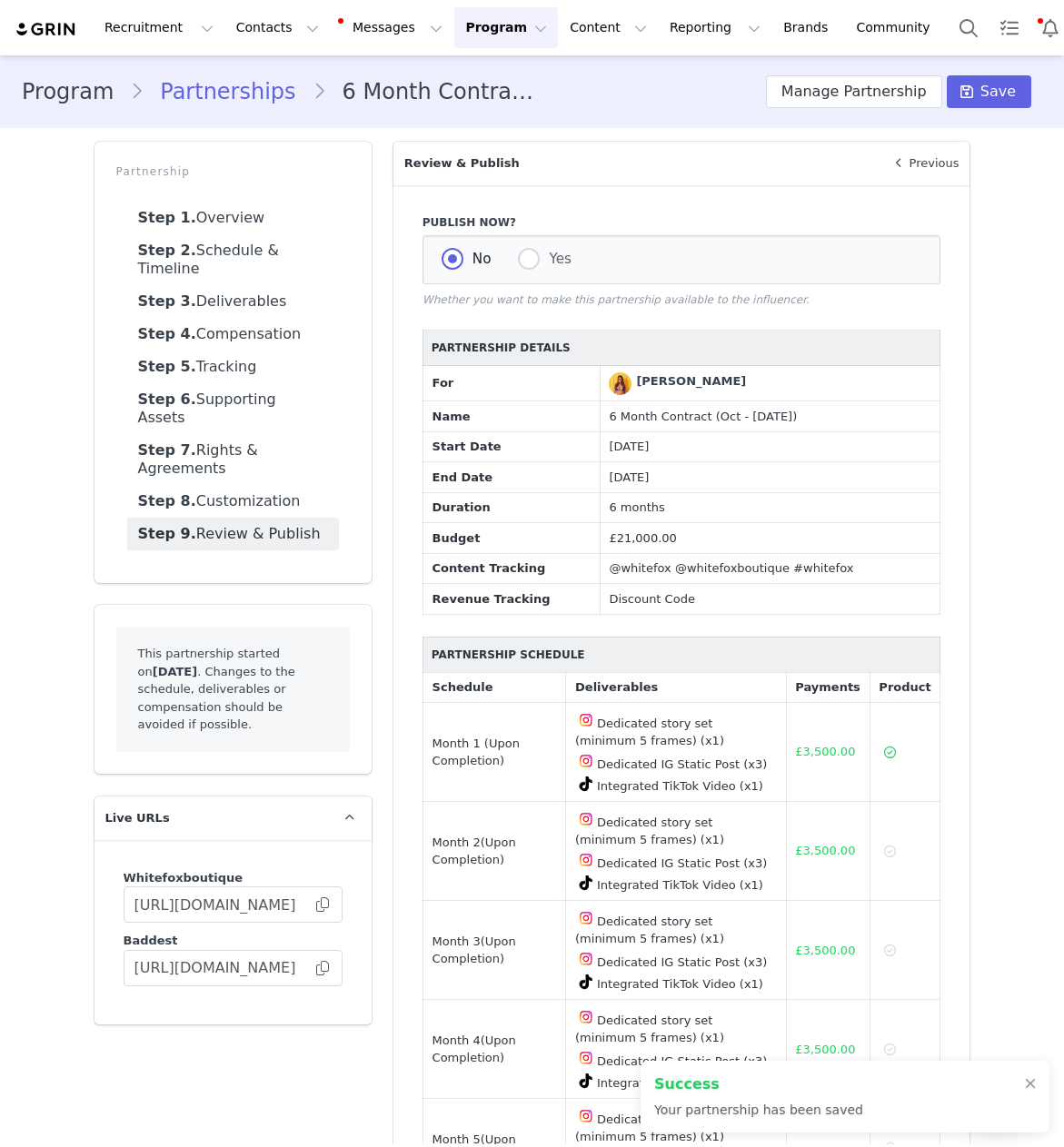
radio input "true"
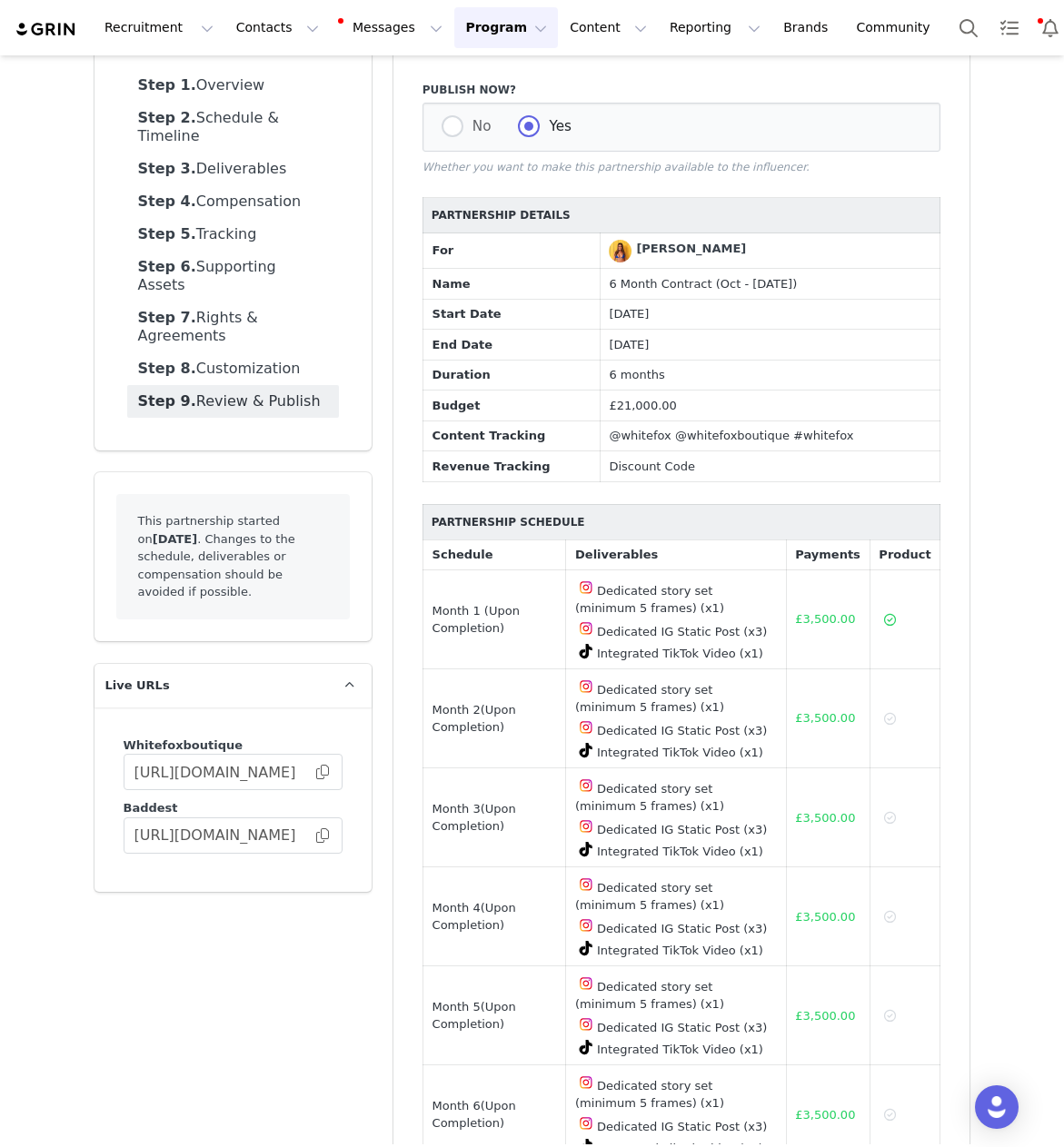
scroll to position [0, 0]
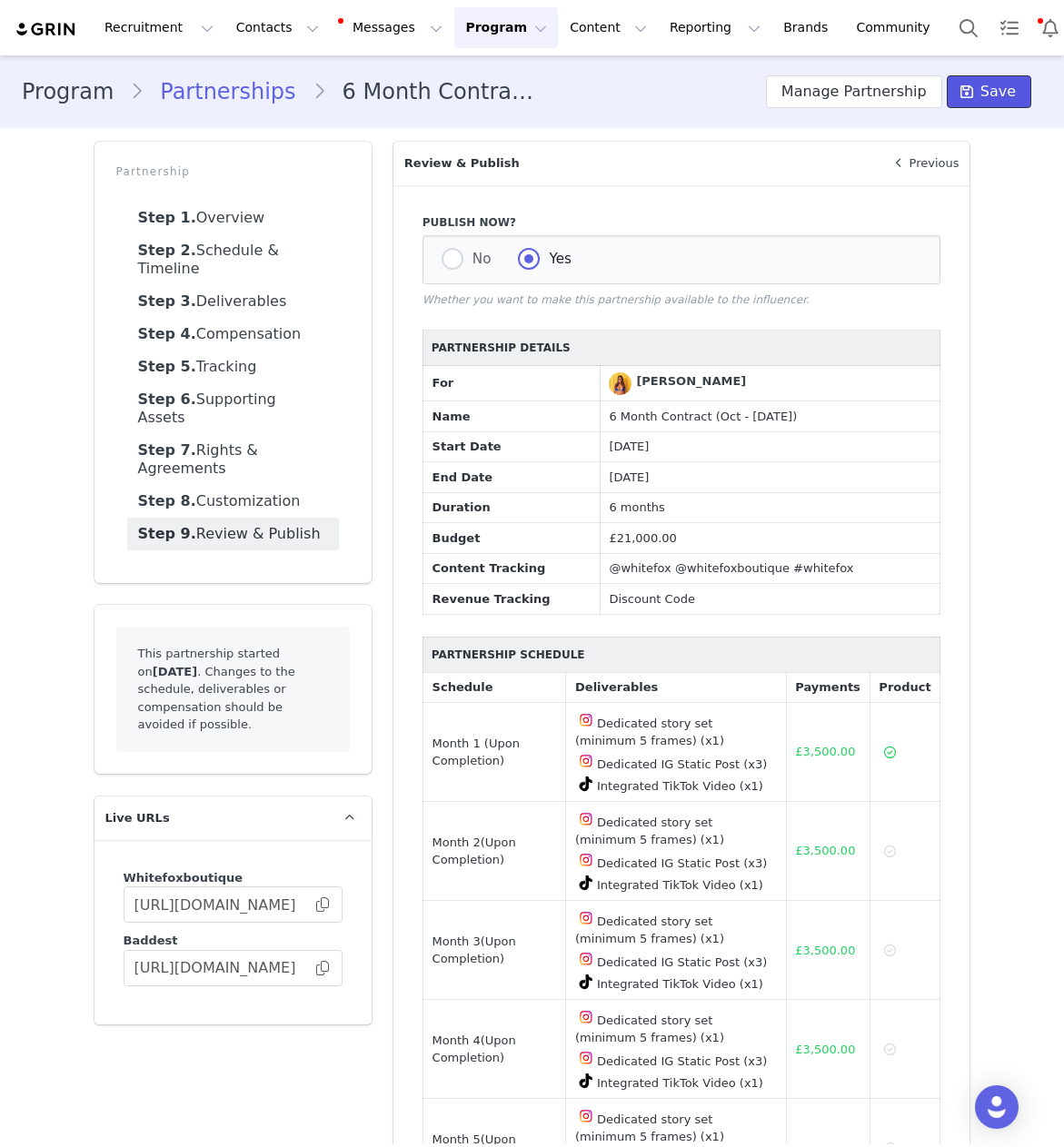
click at [997, 98] on span "Save" at bounding box center [998, 91] width 36 height 22
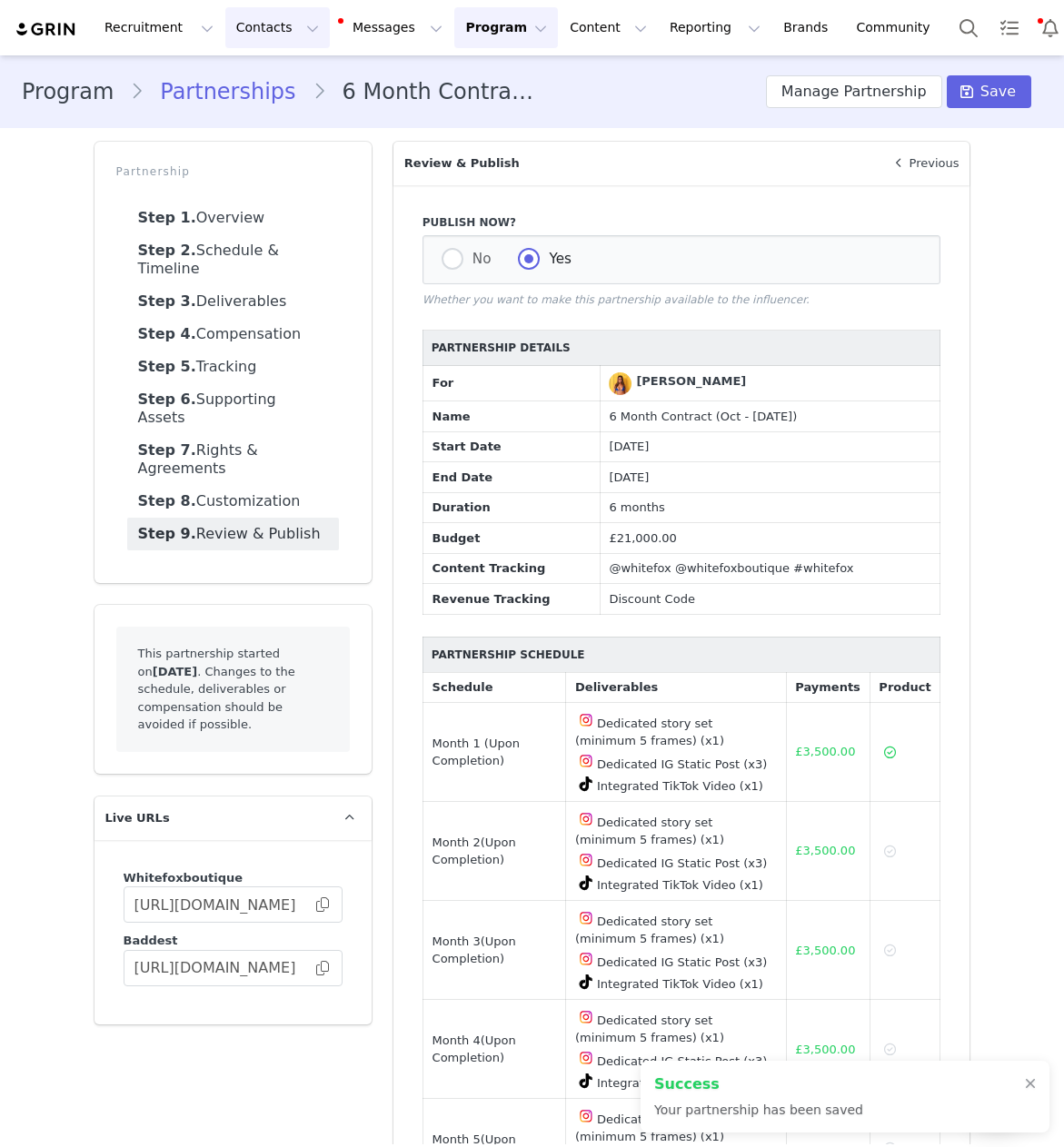
click at [256, 34] on button "Contacts Contacts" at bounding box center [278, 28] width 105 height 41
click at [264, 75] on p "Creators" at bounding box center [254, 80] width 54 height 19
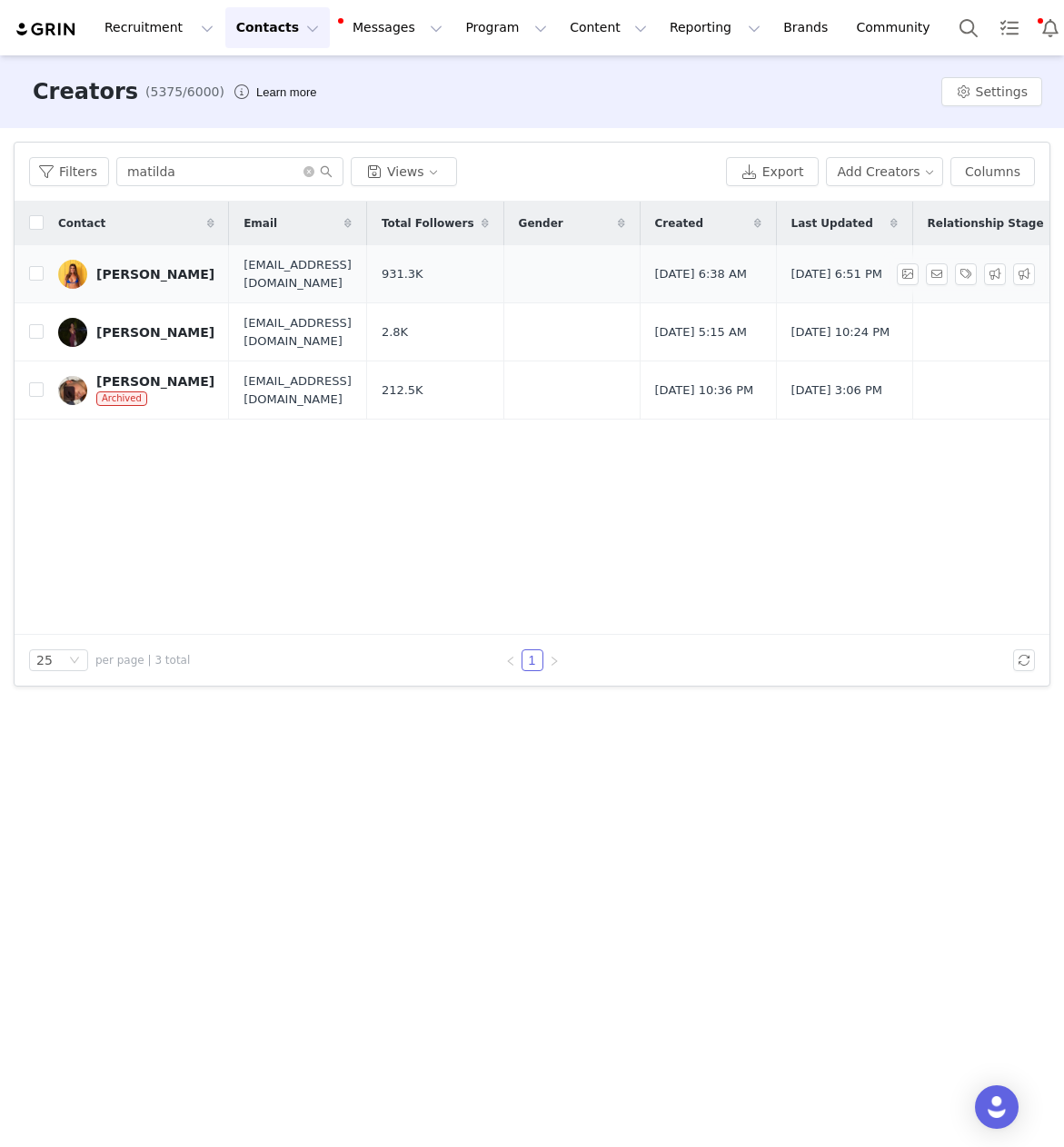
click at [189, 279] on div "[PERSON_NAME]" at bounding box center [155, 275] width 118 height 15
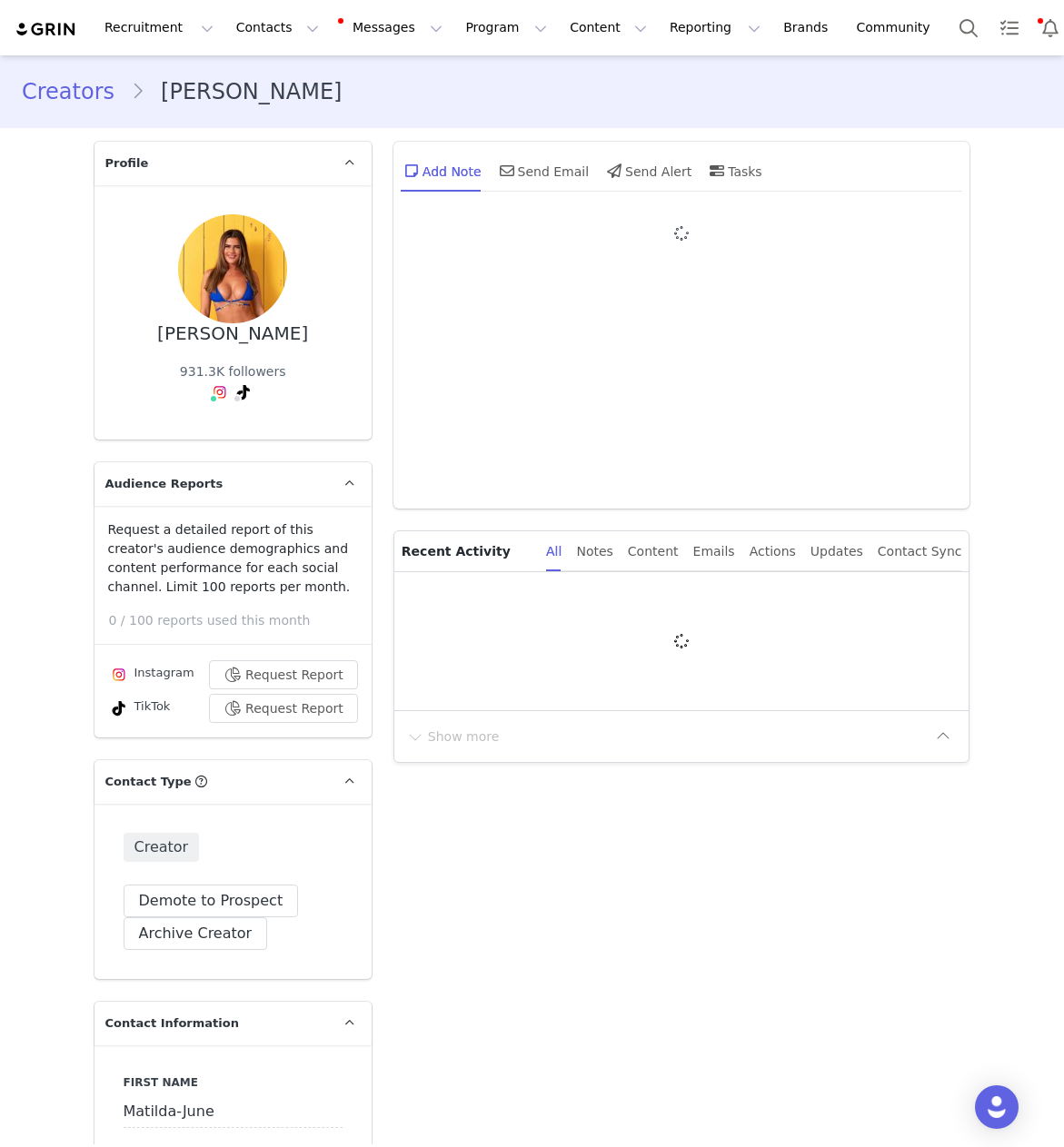
type input "+44 ([GEOGRAPHIC_DATA])"
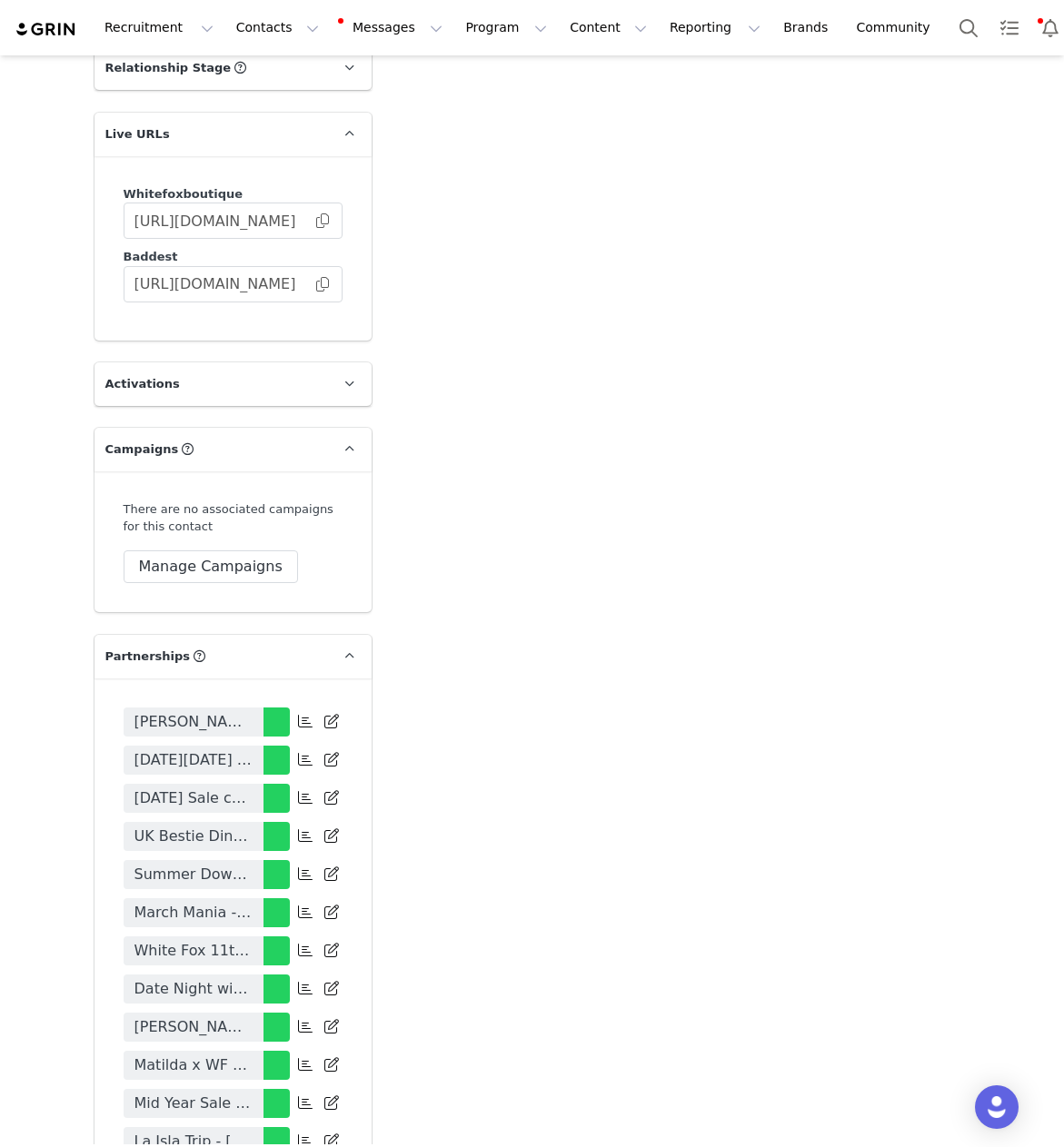
scroll to position [3284, 0]
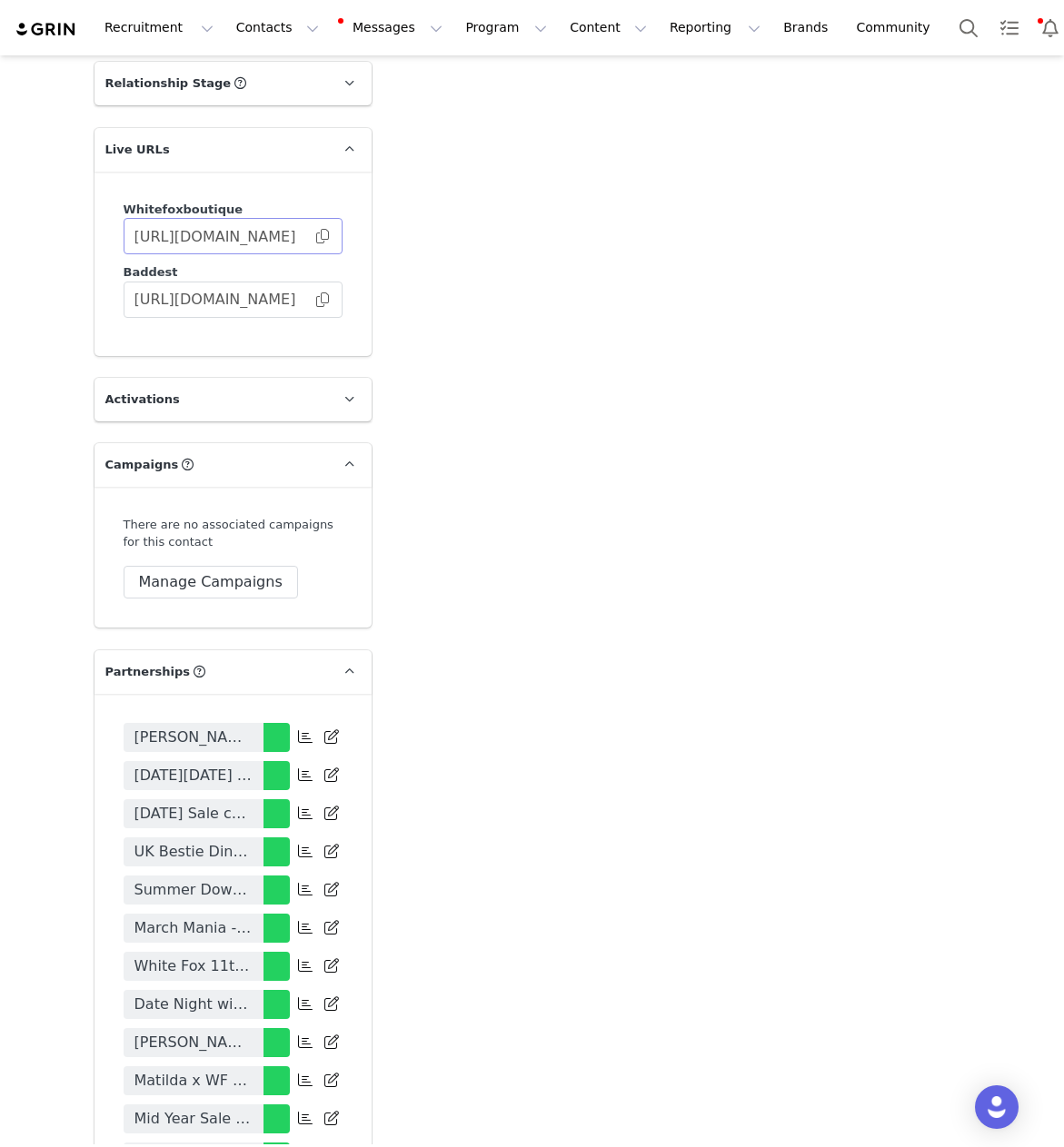
click at [320, 237] on span at bounding box center [322, 237] width 18 height 0
